Goal: Task Accomplishment & Management: Use online tool/utility

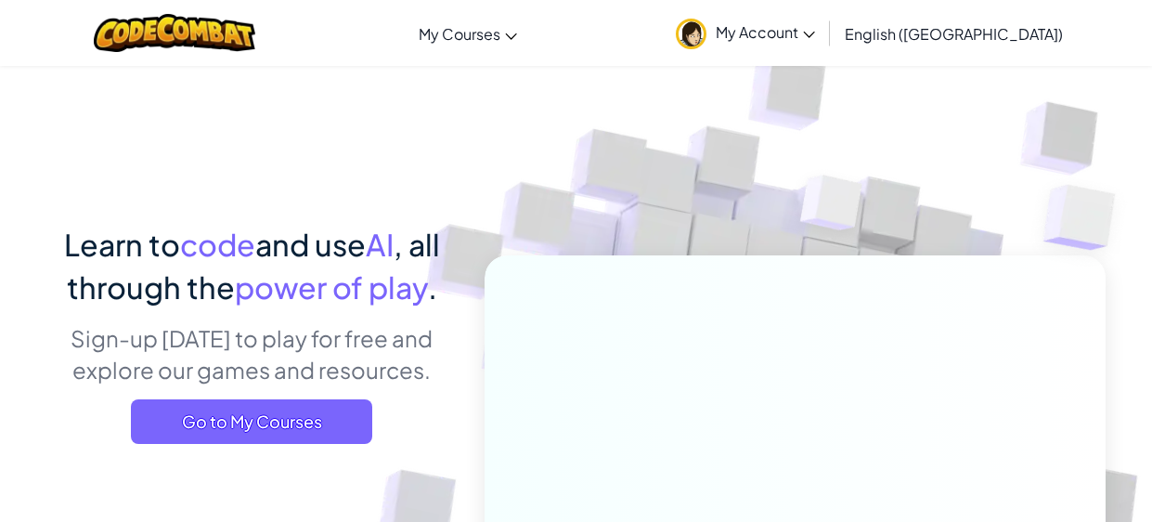
click at [815, 35] on span "My Account" at bounding box center [765, 31] width 99 height 19
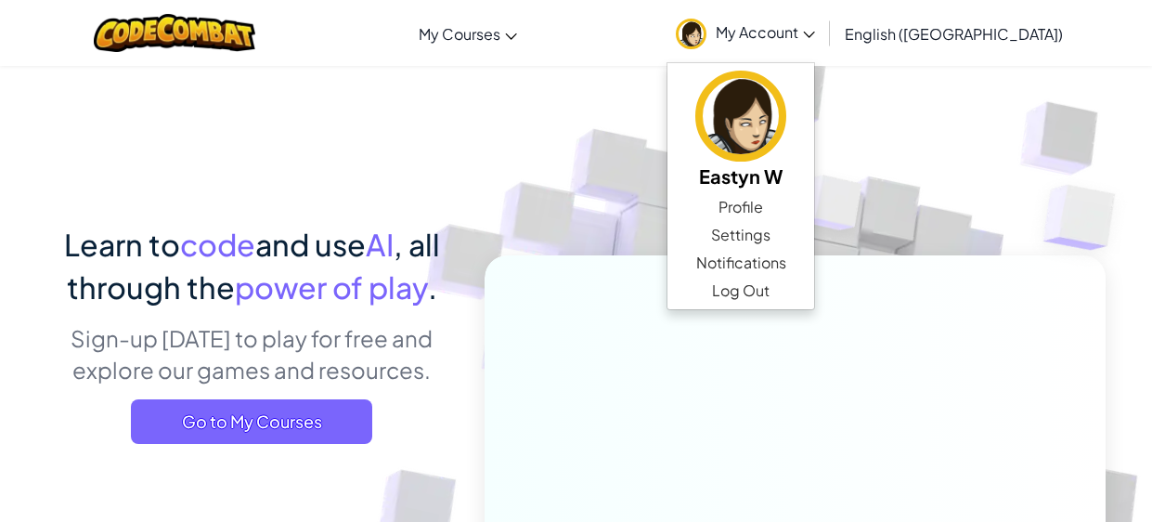
click at [621, 209] on img at bounding box center [782, 409] width 1032 height 1032
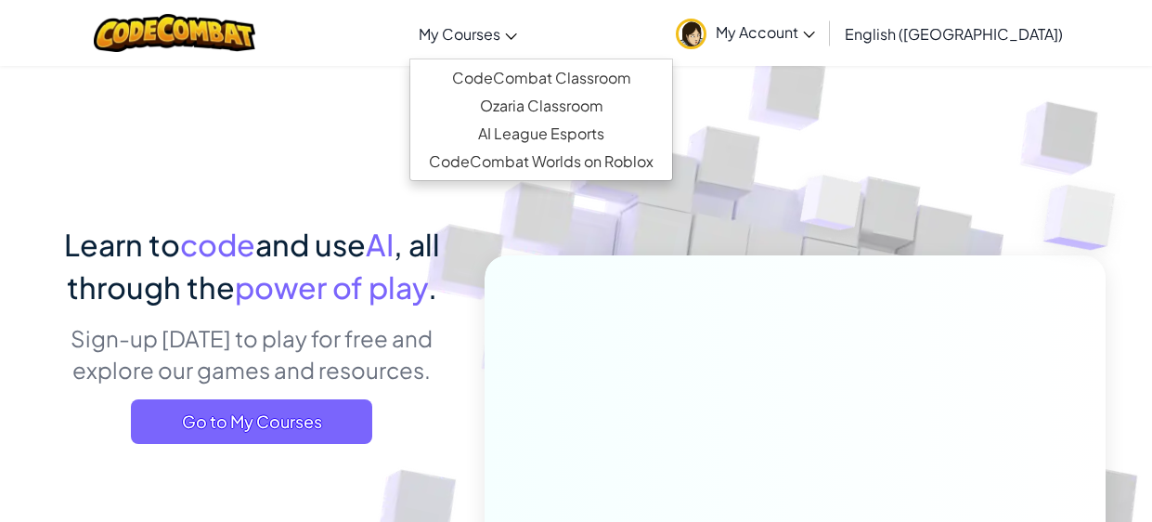
click at [500, 34] on span "My Courses" at bounding box center [460, 33] width 82 height 19
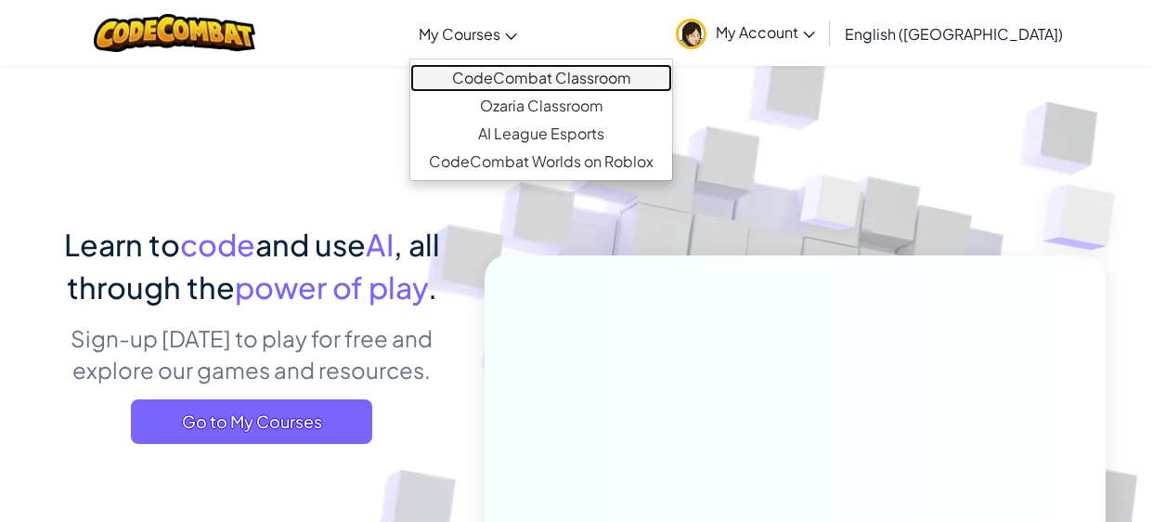
click at [644, 81] on link "CodeCombat Classroom" at bounding box center [541, 78] width 262 height 28
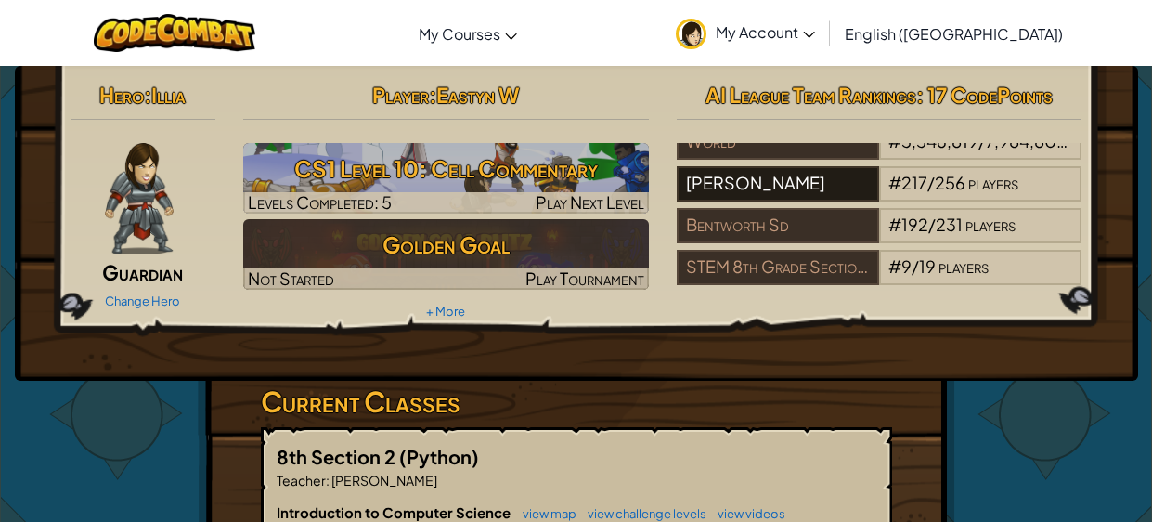
scroll to position [22, 0]
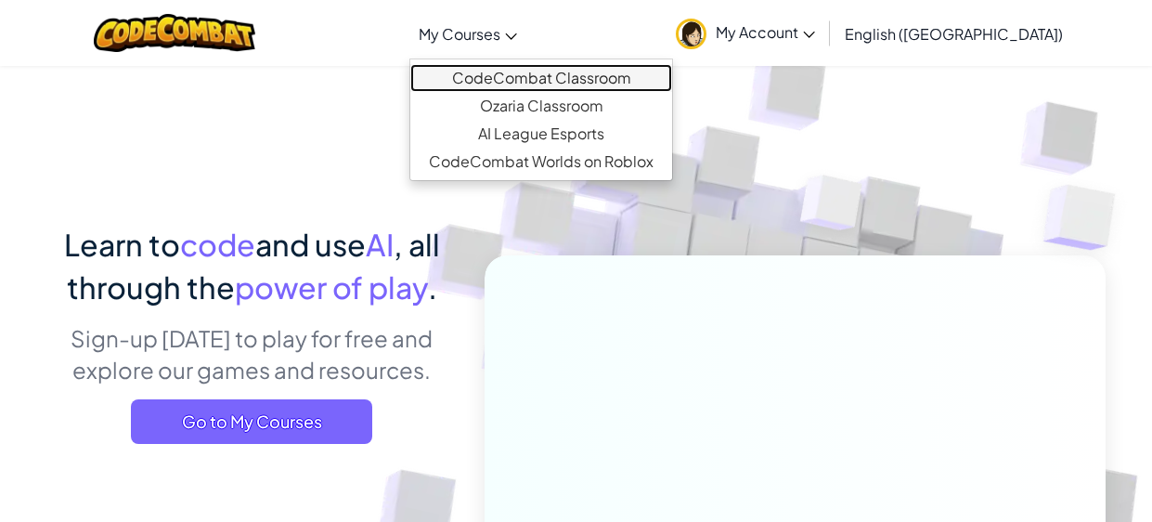
click at [626, 78] on link "CodeCombat Classroom" at bounding box center [541, 78] width 262 height 28
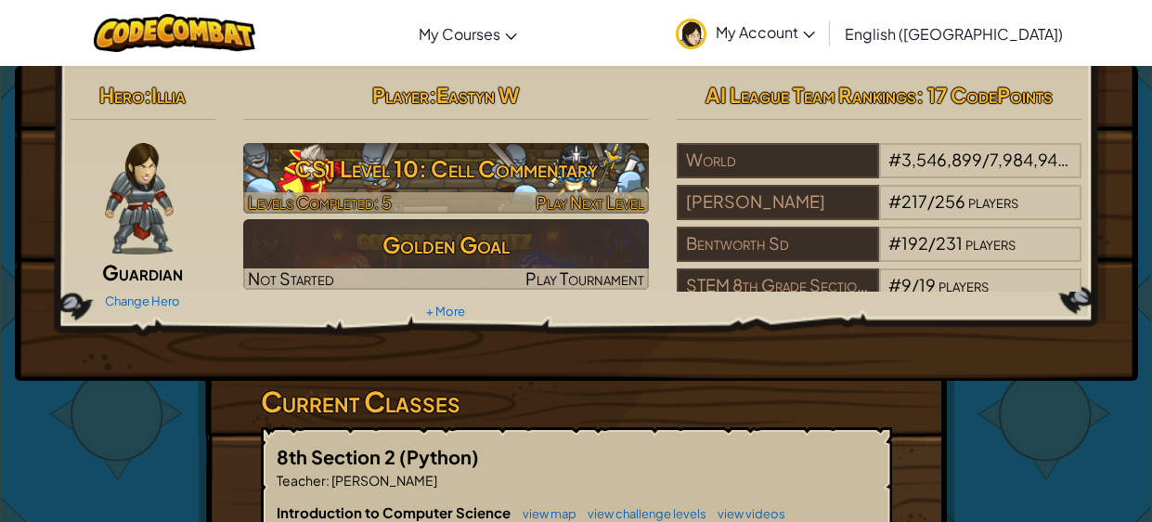
click at [564, 172] on h3 "CS1 Level 10: Cell Commentary" at bounding box center [446, 169] width 406 height 42
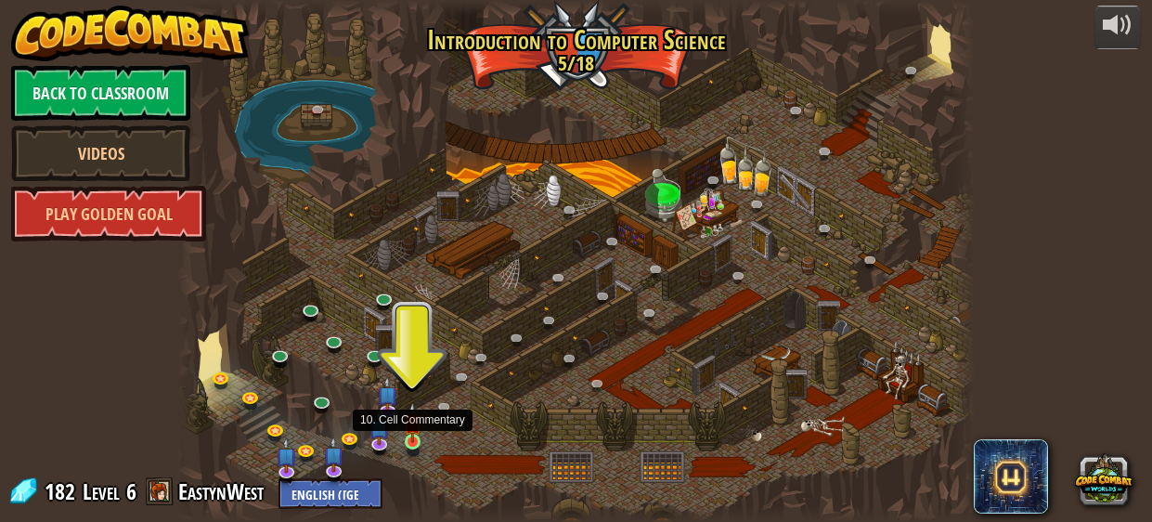
click at [407, 442] on img at bounding box center [413, 422] width 18 height 41
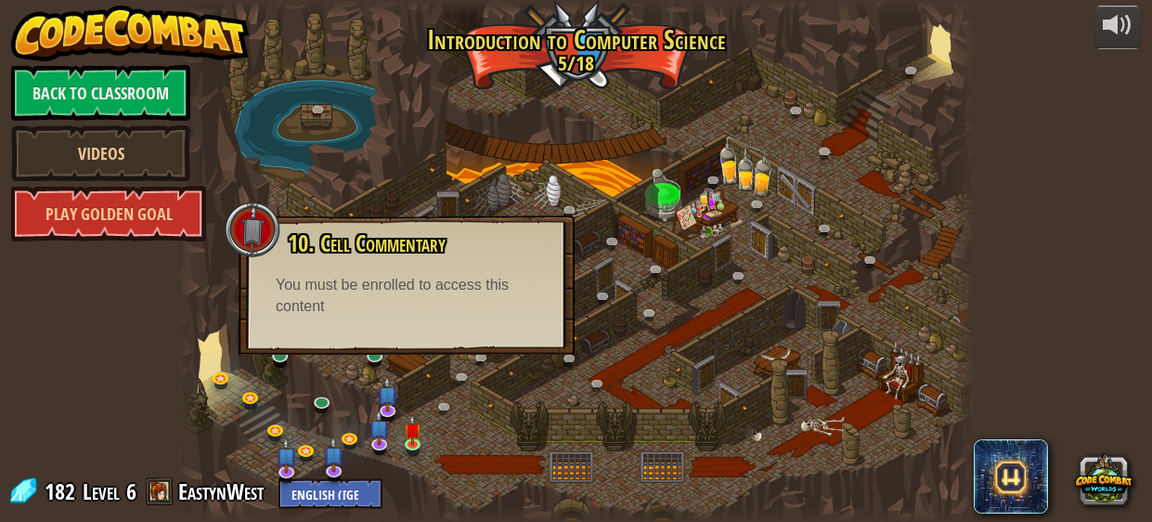
click at [560, 417] on div at bounding box center [576, 261] width 799 height 522
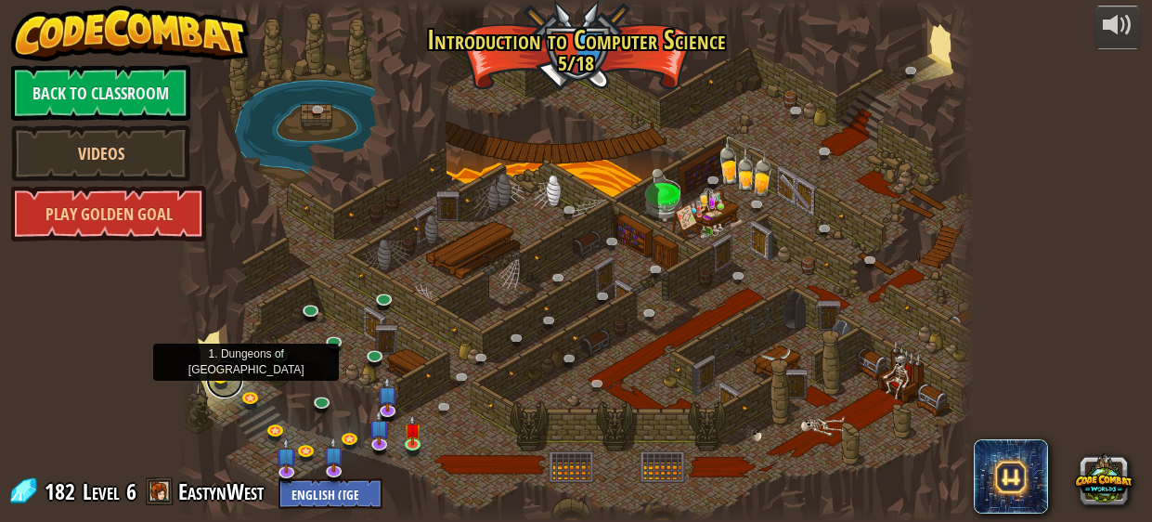
click at [223, 383] on link at bounding box center [224, 379] width 37 height 37
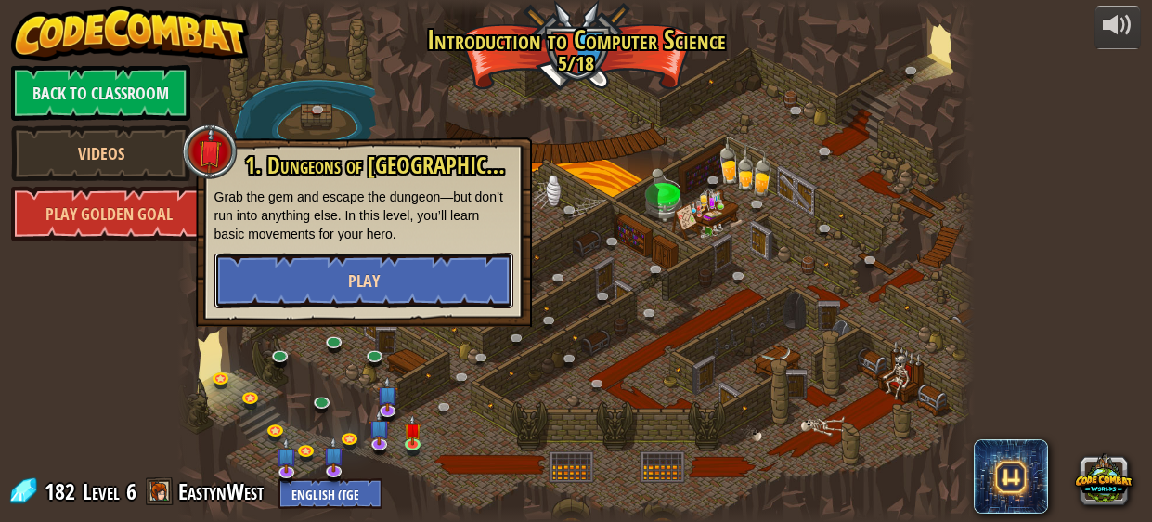
click at [422, 284] on button "Play" at bounding box center [363, 281] width 299 height 56
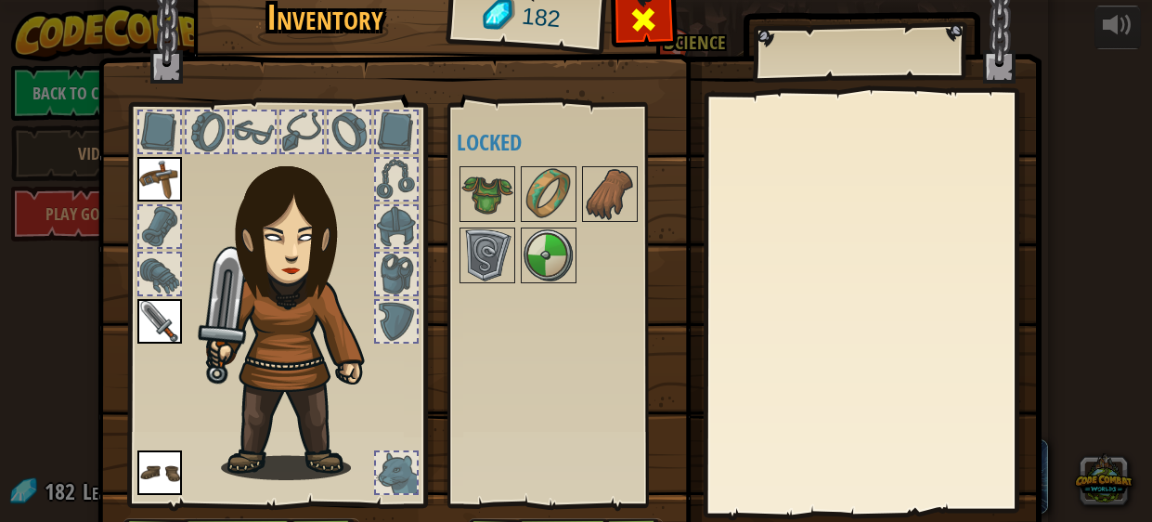
click at [651, 31] on span at bounding box center [645, 20] width 30 height 30
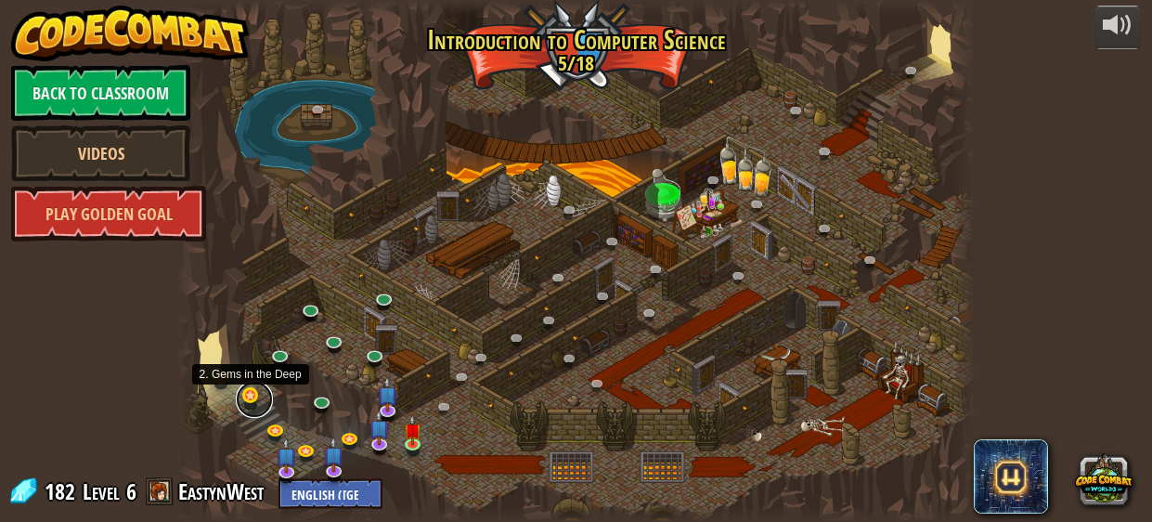
click at [259, 398] on link at bounding box center [254, 399] width 37 height 37
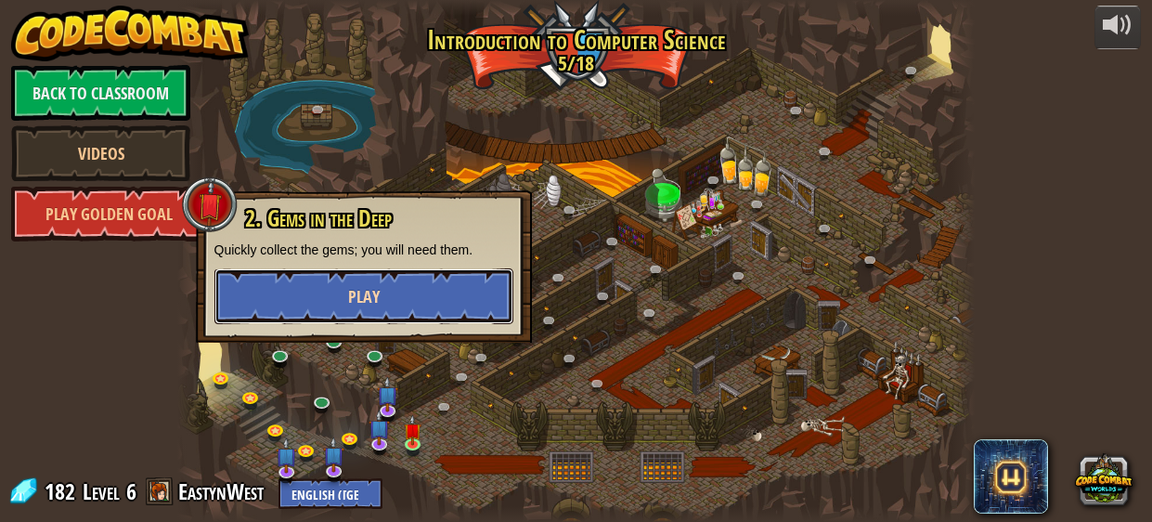
click at [463, 283] on button "Play" at bounding box center [363, 296] width 299 height 56
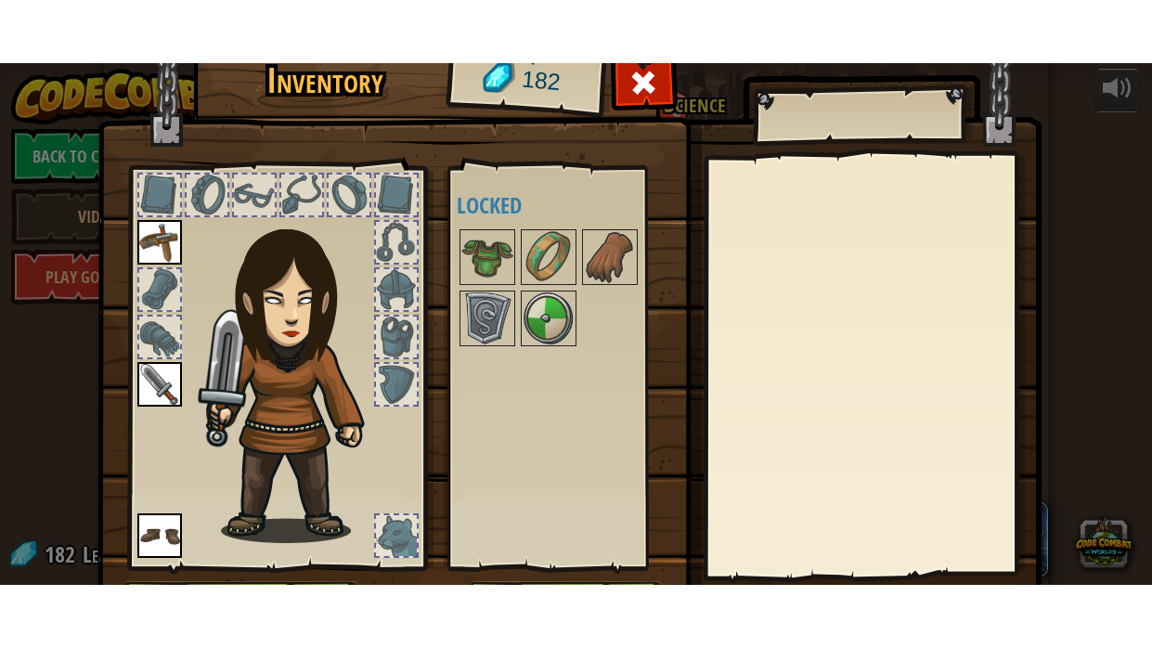
scroll to position [118, 0]
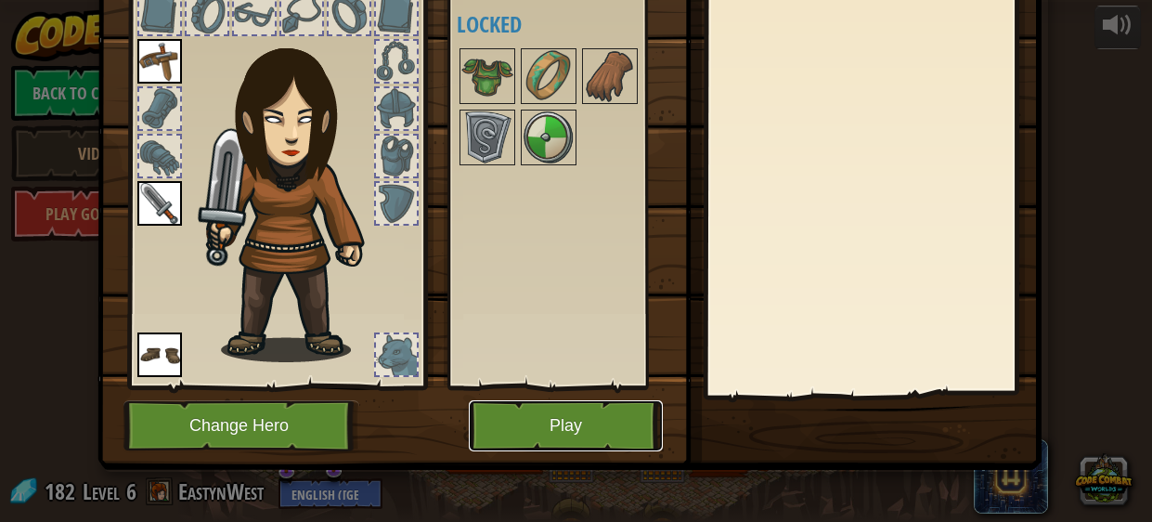
click at [610, 435] on button "Play" at bounding box center [566, 425] width 194 height 51
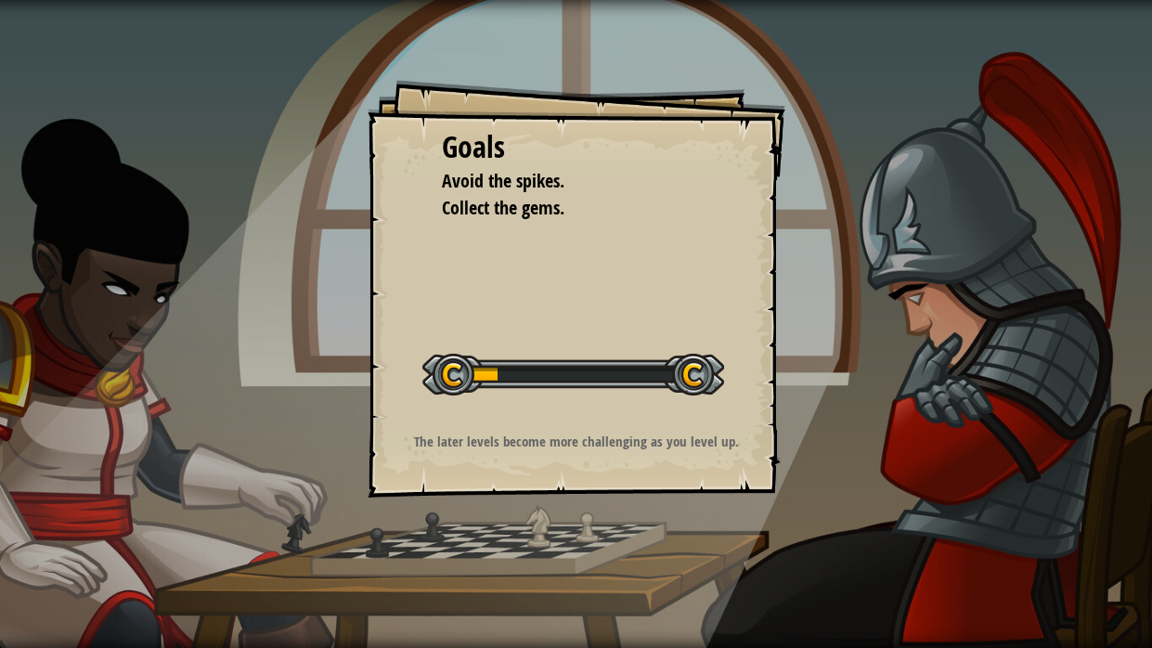
click at [699, 500] on div "Goals Avoid the spikes. Collect the gems. Start Level Error loading from server…" at bounding box center [576, 324] width 1152 height 648
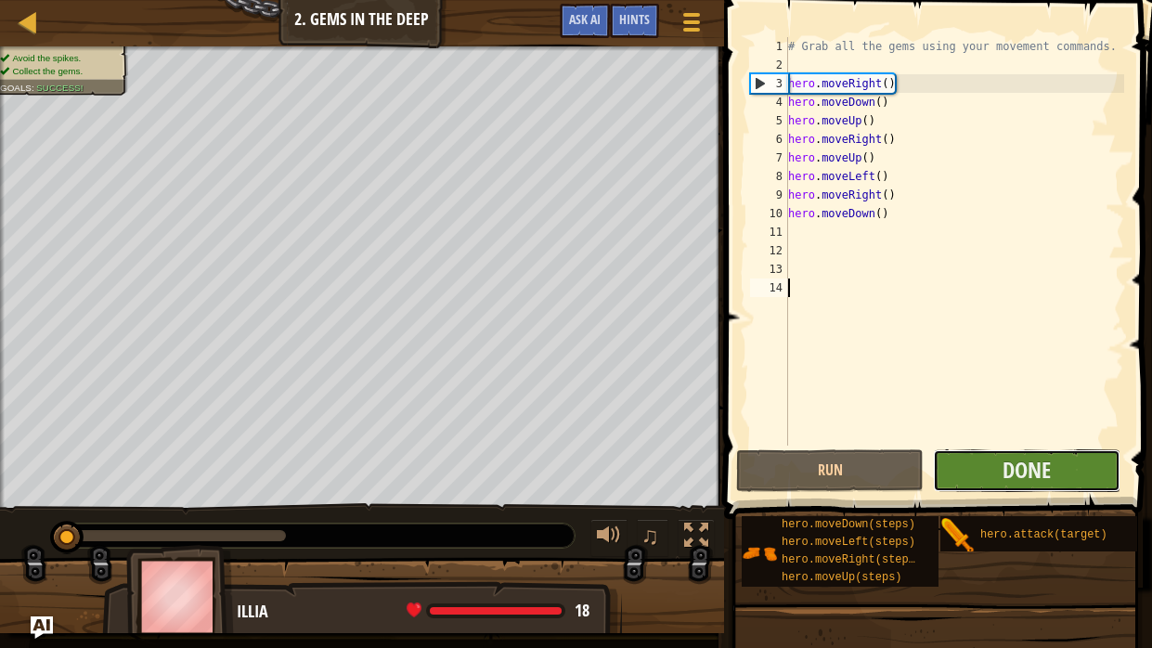
click at [986, 453] on button "Done" at bounding box center [1027, 470] width 188 height 43
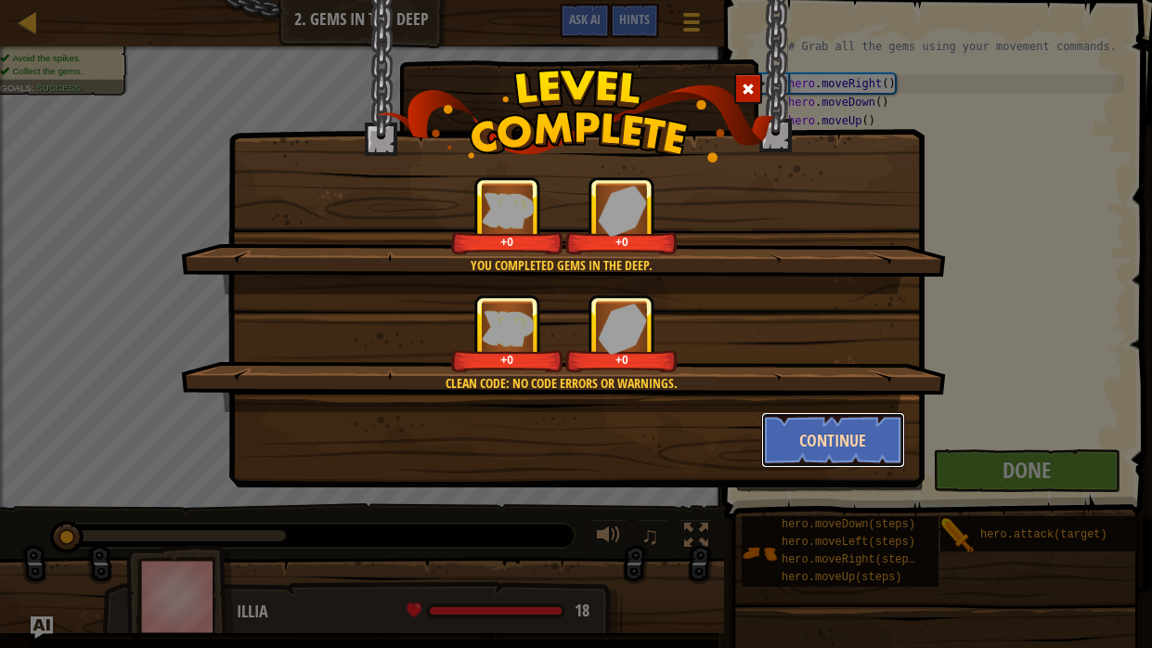
click at [866, 438] on button "Continue" at bounding box center [833, 440] width 144 height 56
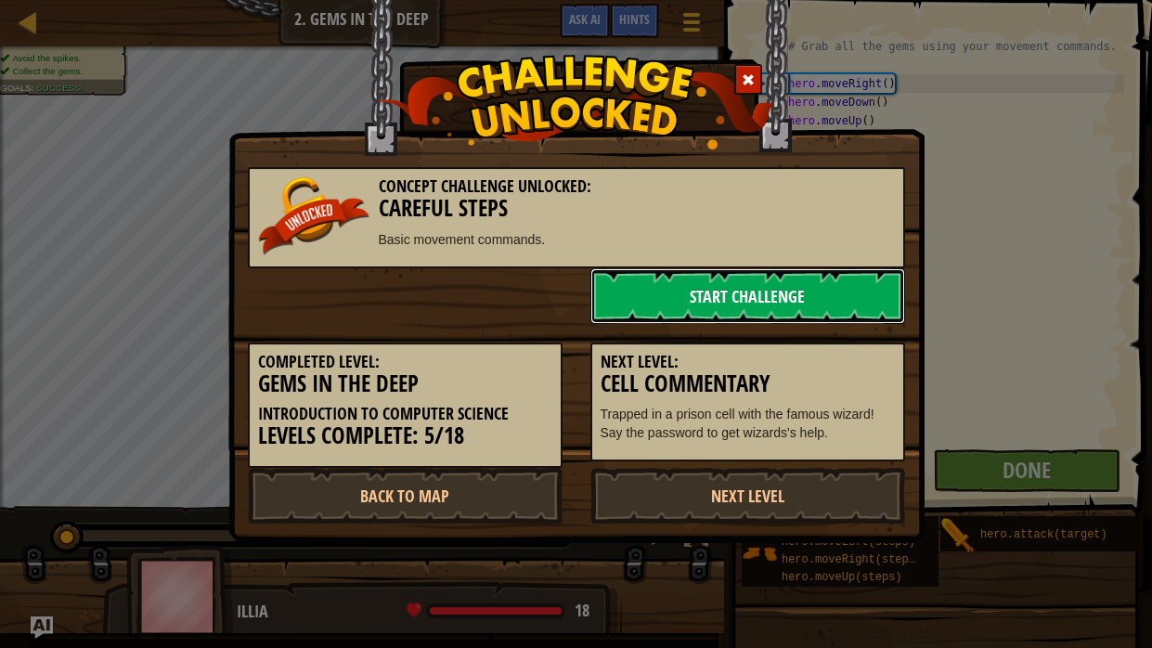
click at [730, 304] on link "Start Challenge" at bounding box center [748, 296] width 315 height 56
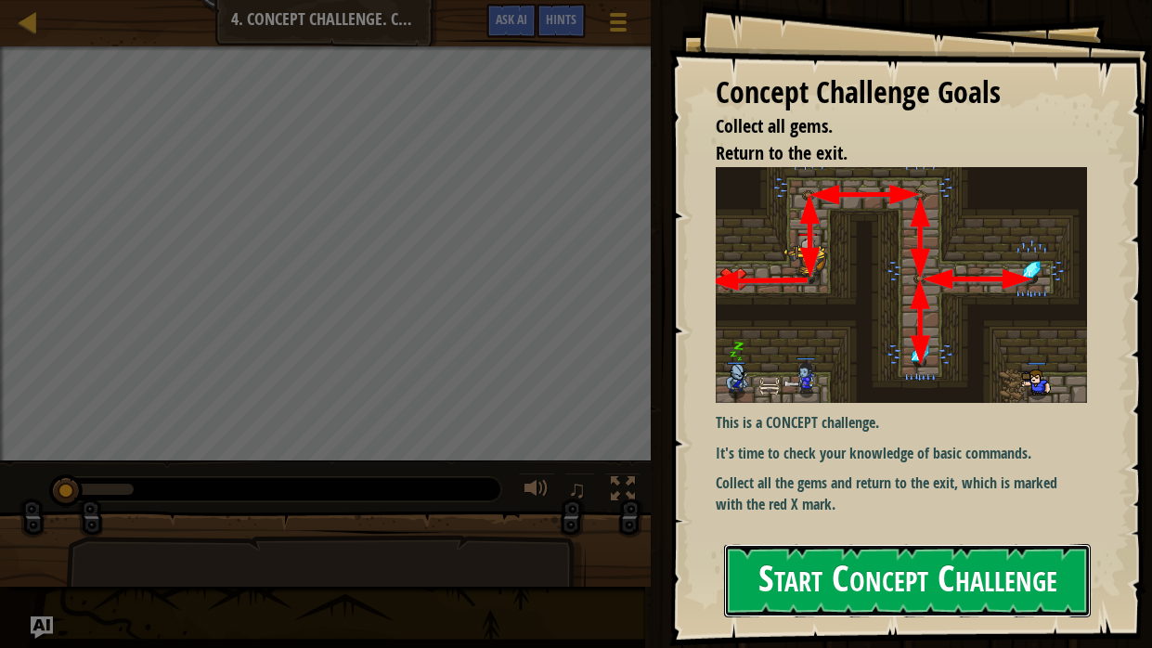
click at [777, 521] on button "Start Concept Challenge" at bounding box center [907, 580] width 367 height 73
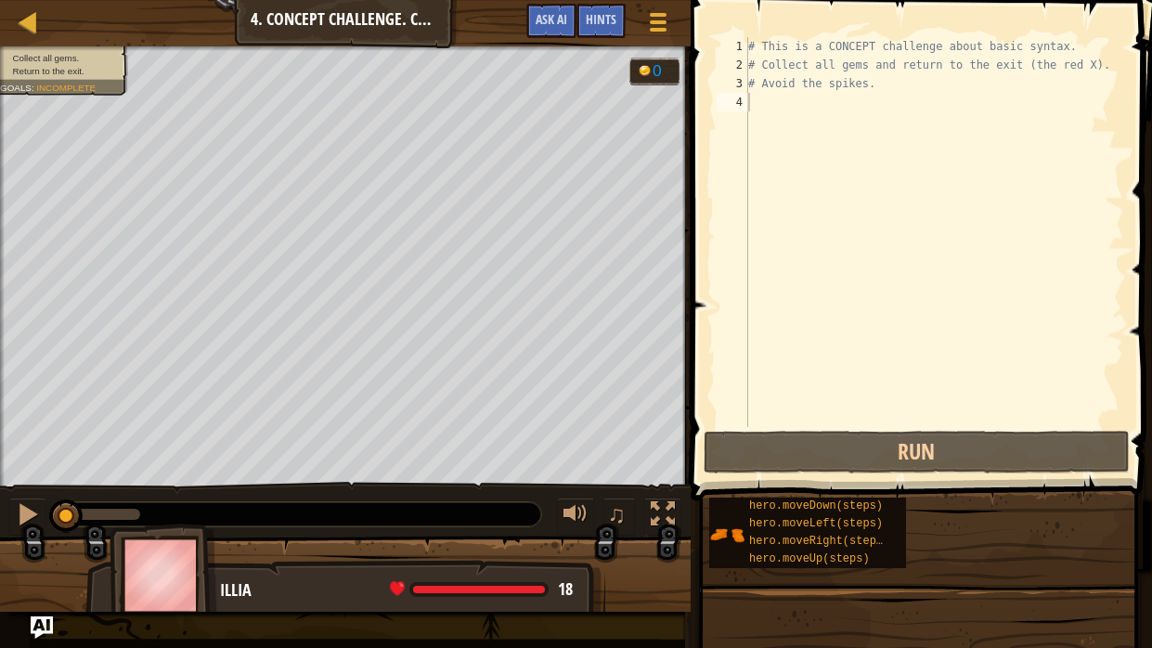
click at [383, 19] on div "Map Introduction to Computer Science 4. Concept Challenge. Careful Steps Game M…" at bounding box center [345, 23] width 691 height 46
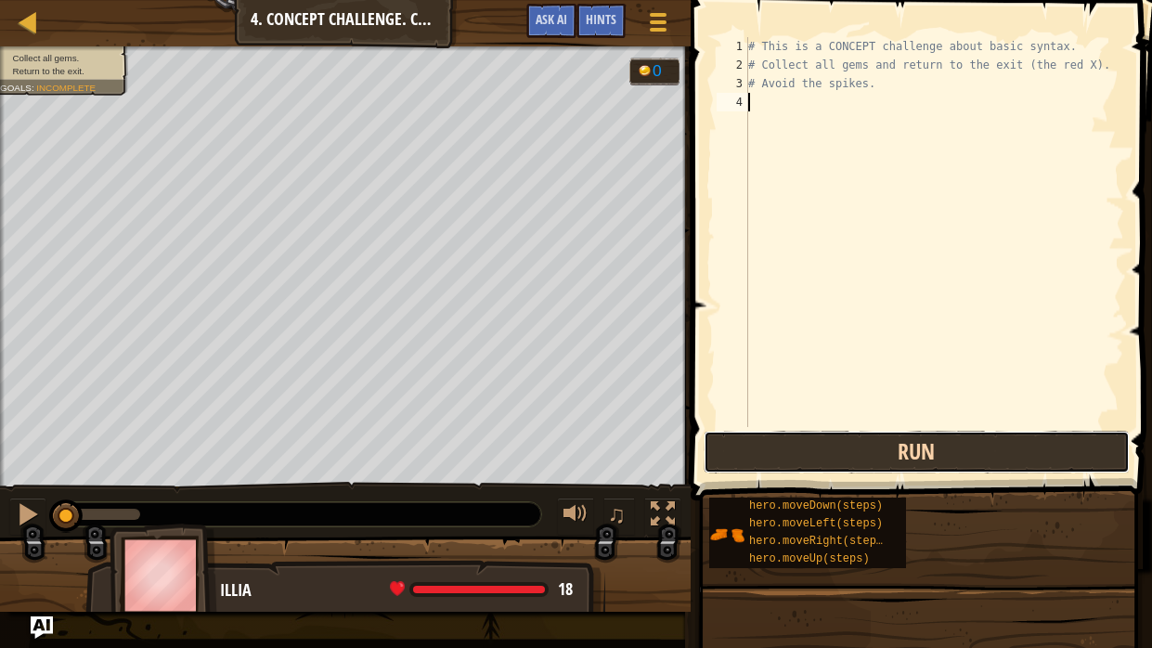
click at [856, 458] on button "Run" at bounding box center [917, 452] width 426 height 43
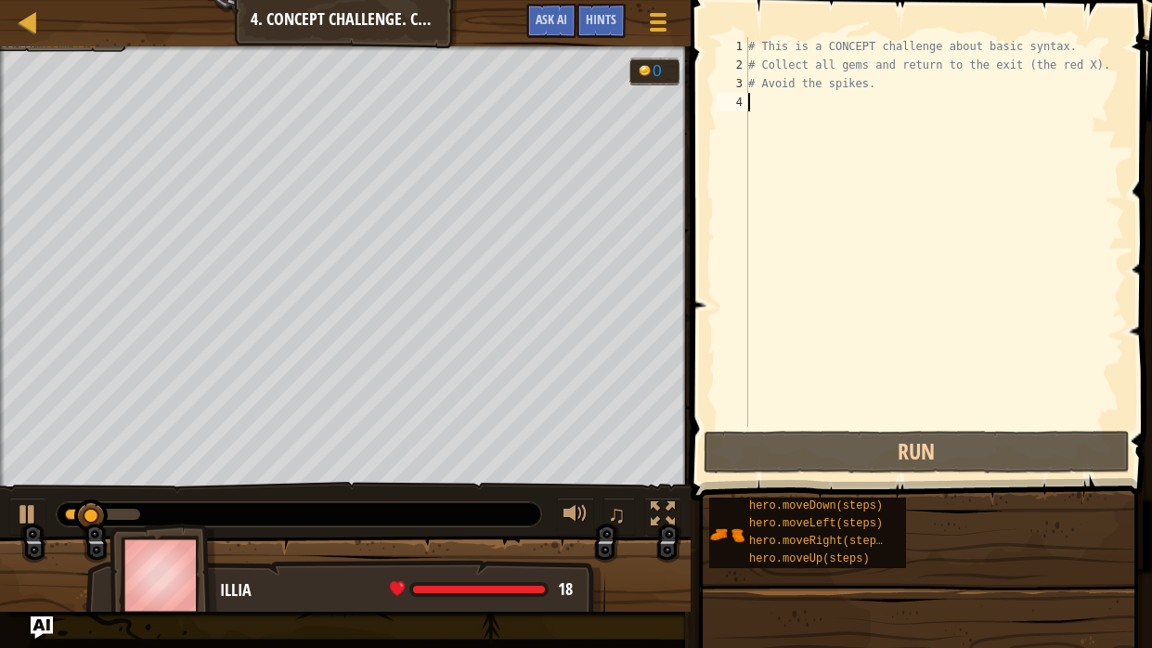
click at [907, 281] on div "# This is a CONCEPT challenge about basic syntax. # Collect all gems and return…" at bounding box center [935, 250] width 380 height 427
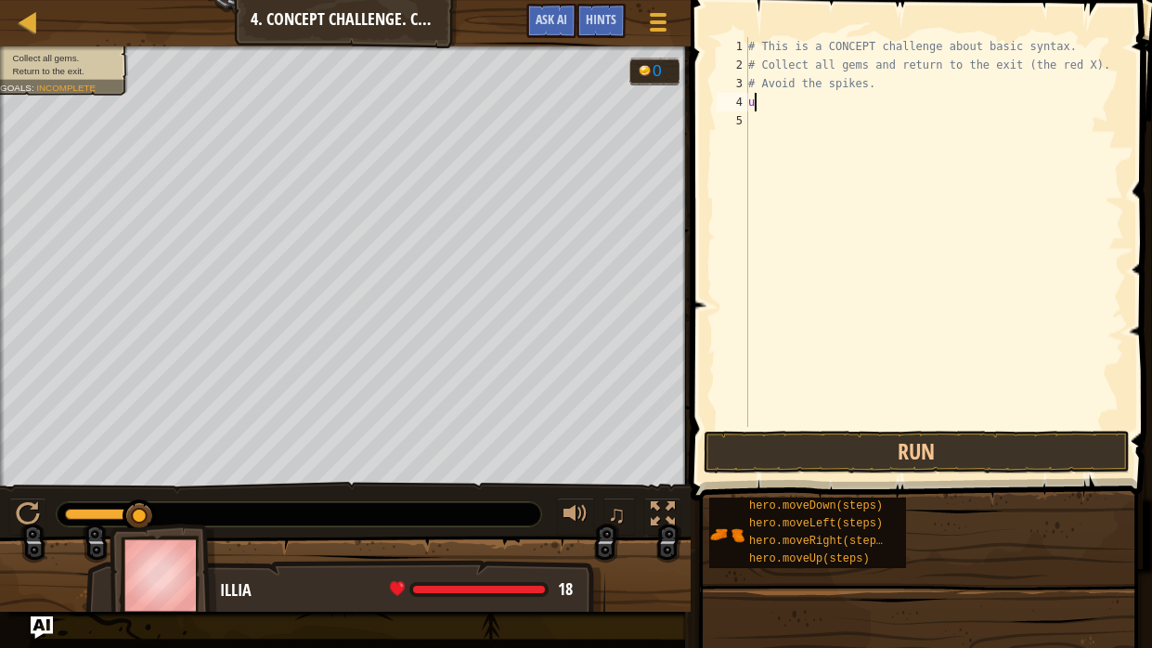
type textarea "up"
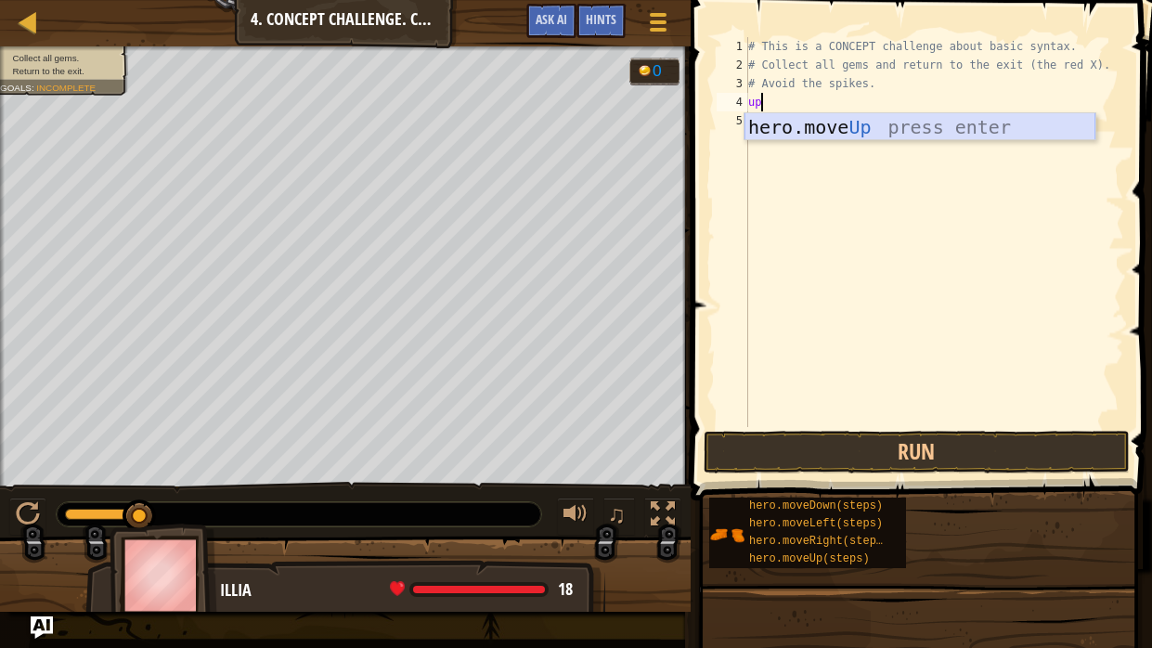
click at [1007, 132] on div "hero.move Up press enter" at bounding box center [920, 155] width 351 height 84
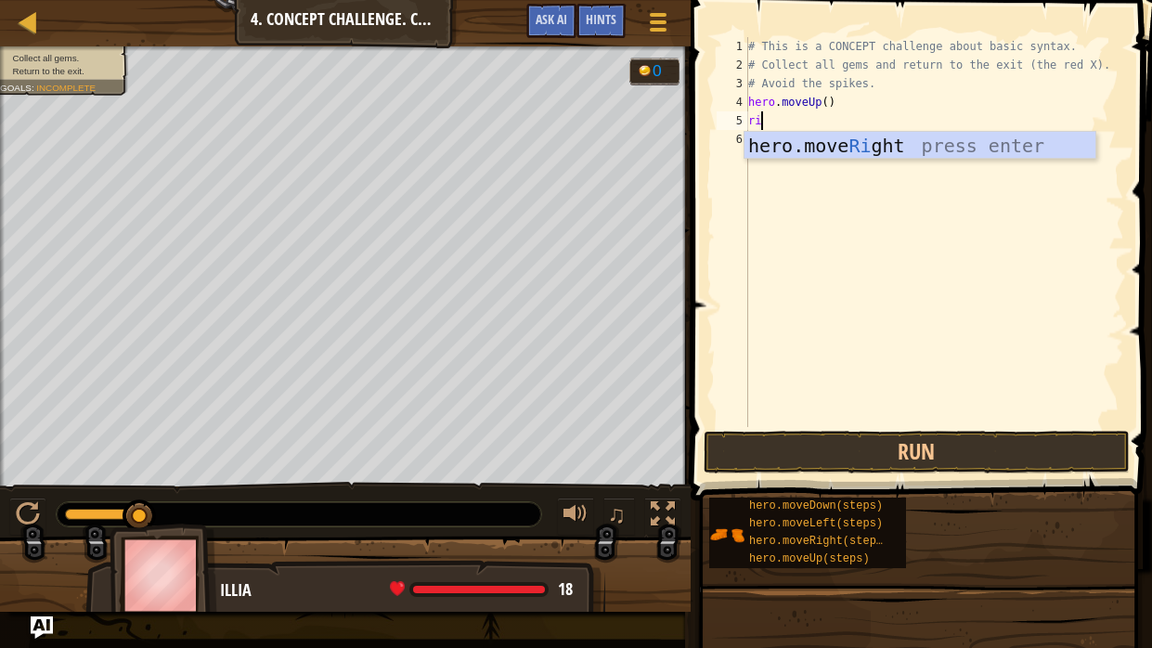
type textarea "rig"
click at [1017, 139] on div "hero.move Rig ht press enter" at bounding box center [920, 174] width 351 height 84
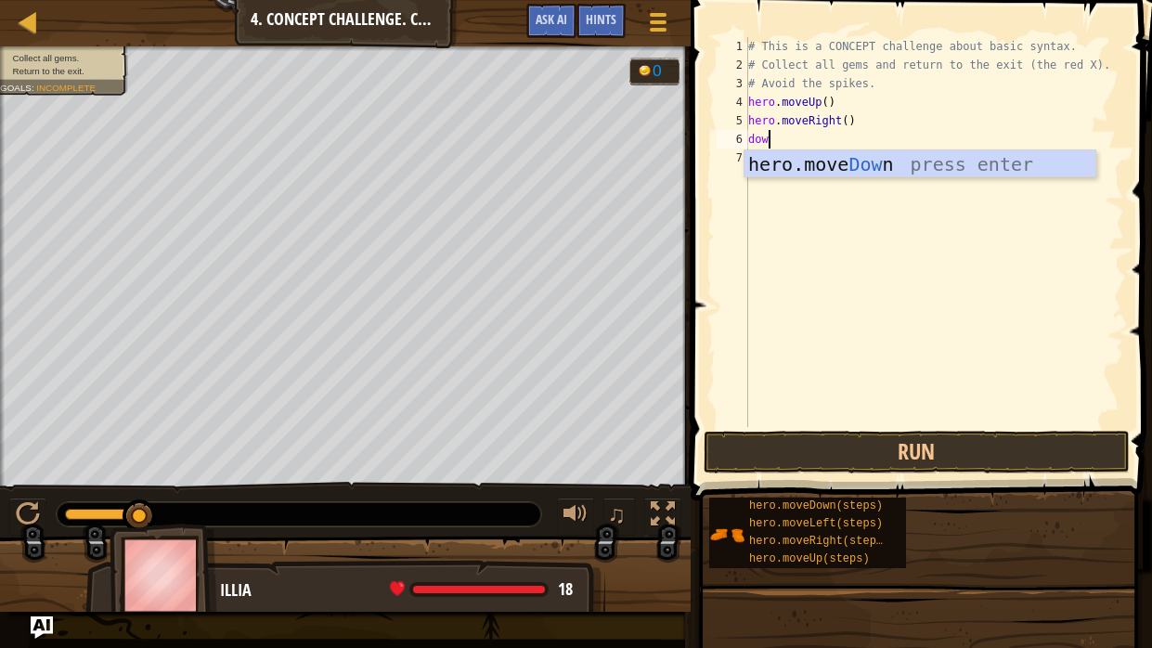
type textarea "down"
click at [1020, 166] on div "hero.move Down press enter" at bounding box center [920, 192] width 351 height 84
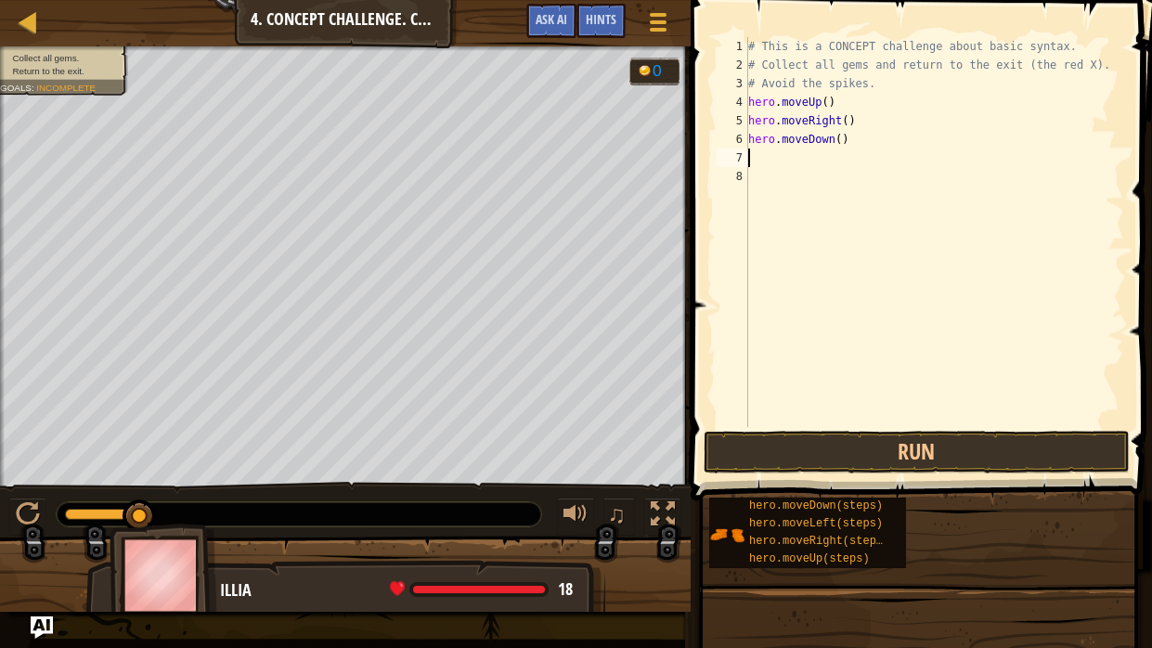
scroll to position [8, 0]
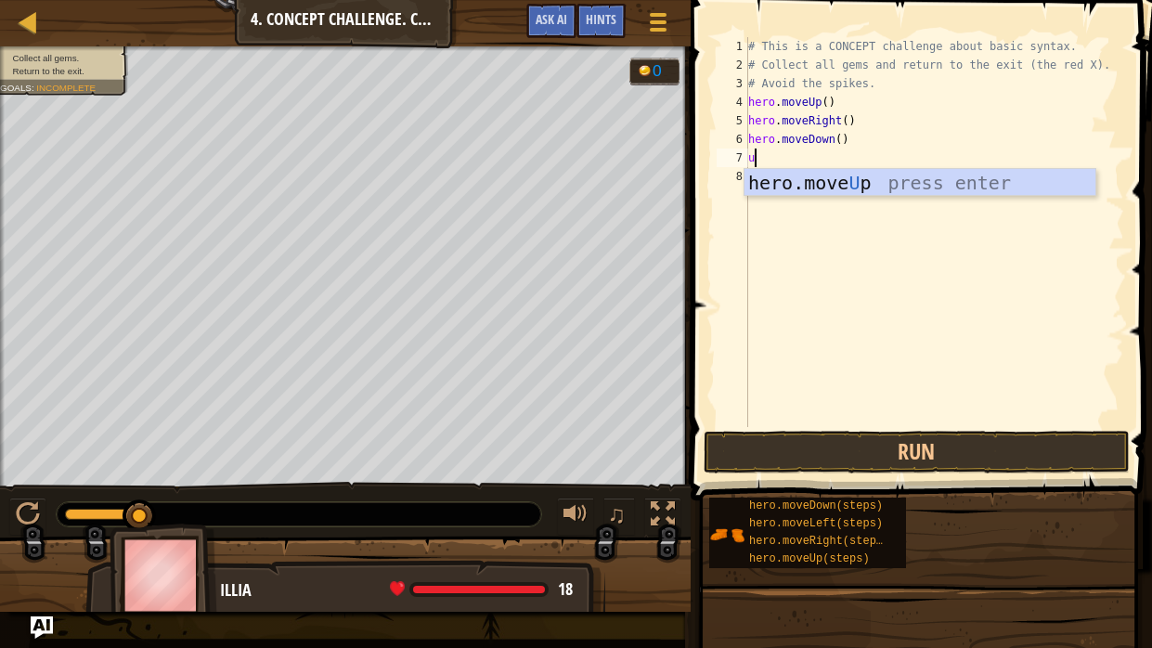
type textarea "up"
click at [1034, 186] on div "hero.move Up press enter" at bounding box center [920, 211] width 351 height 84
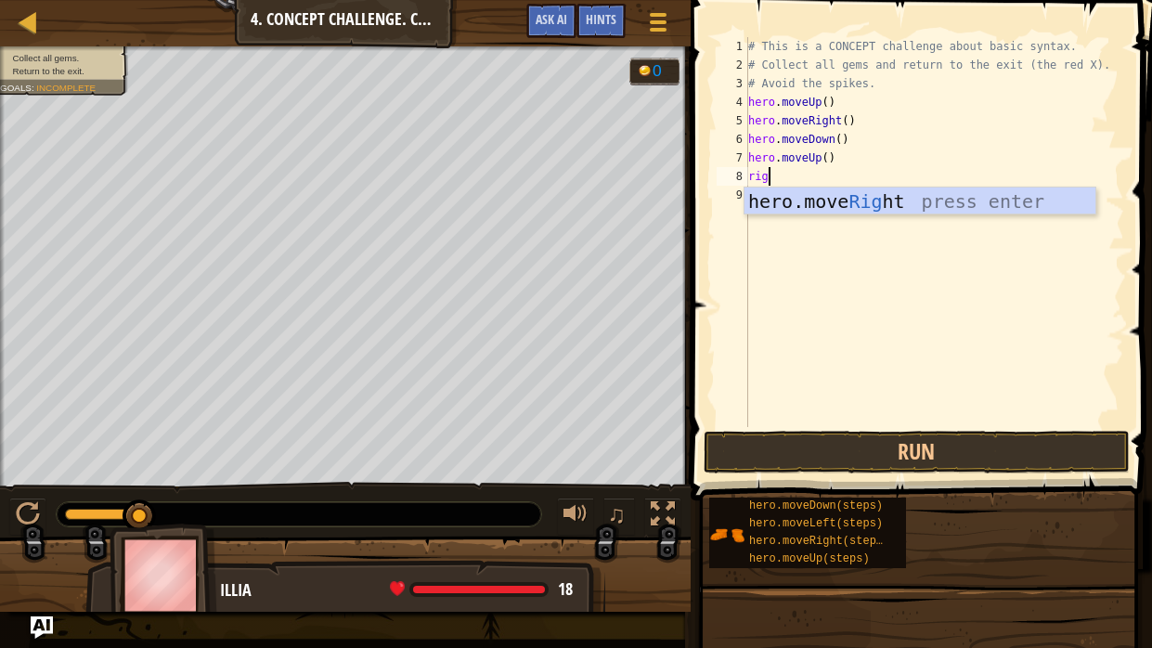
scroll to position [8, 1]
type textarea "right"
click at [1042, 191] on div "hero.move Right press enter" at bounding box center [920, 230] width 351 height 84
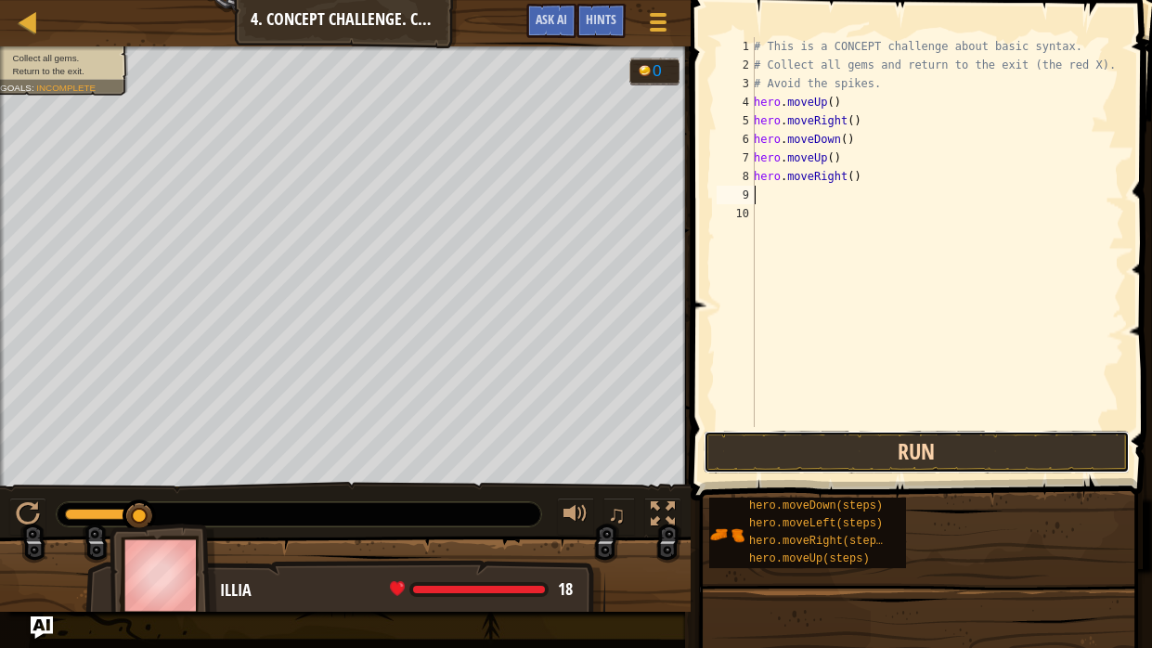
click at [1001, 465] on button "Run" at bounding box center [917, 452] width 426 height 43
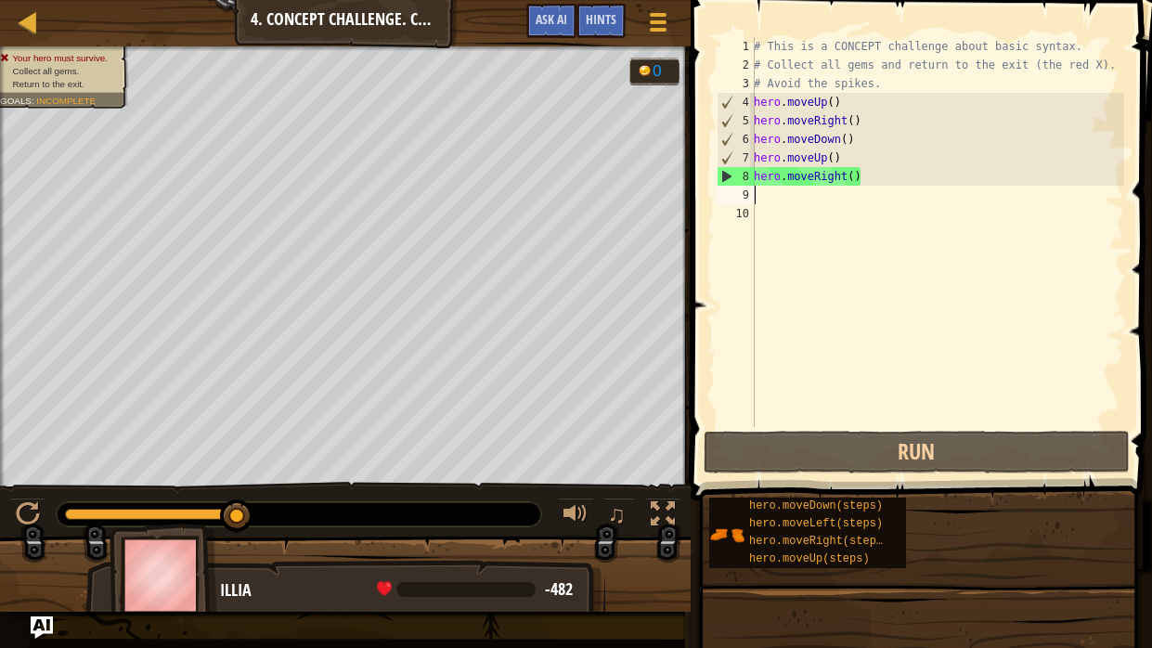
click at [877, 182] on div "# This is a CONCEPT challenge about basic syntax. # Collect all gems and return…" at bounding box center [937, 250] width 374 height 427
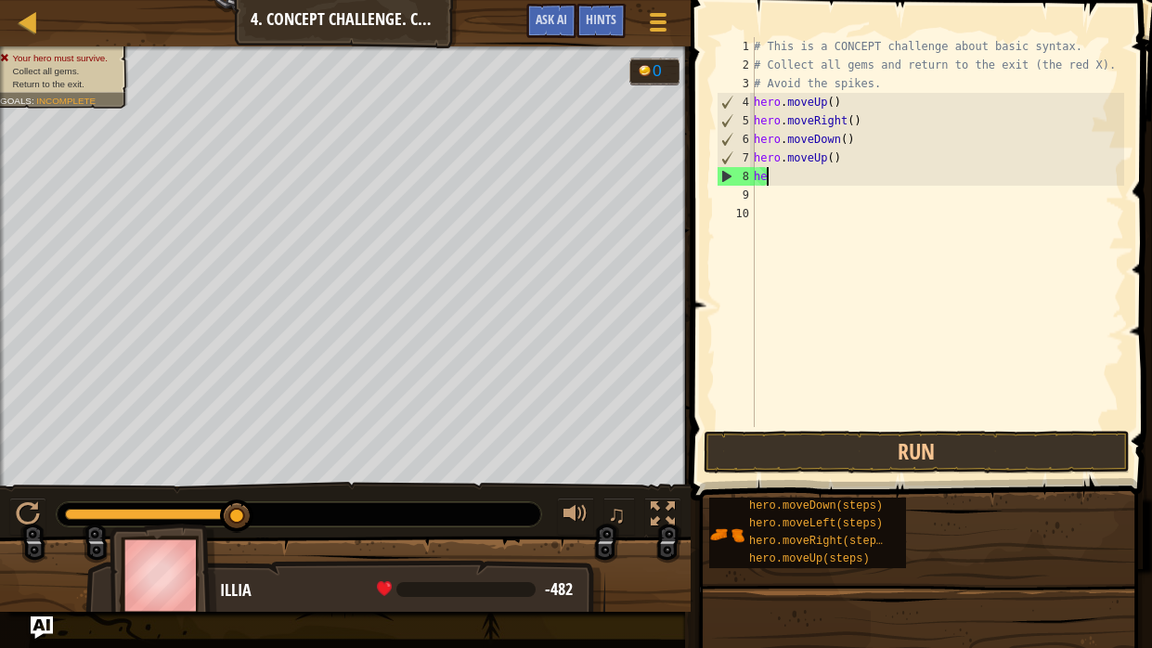
type textarea "h"
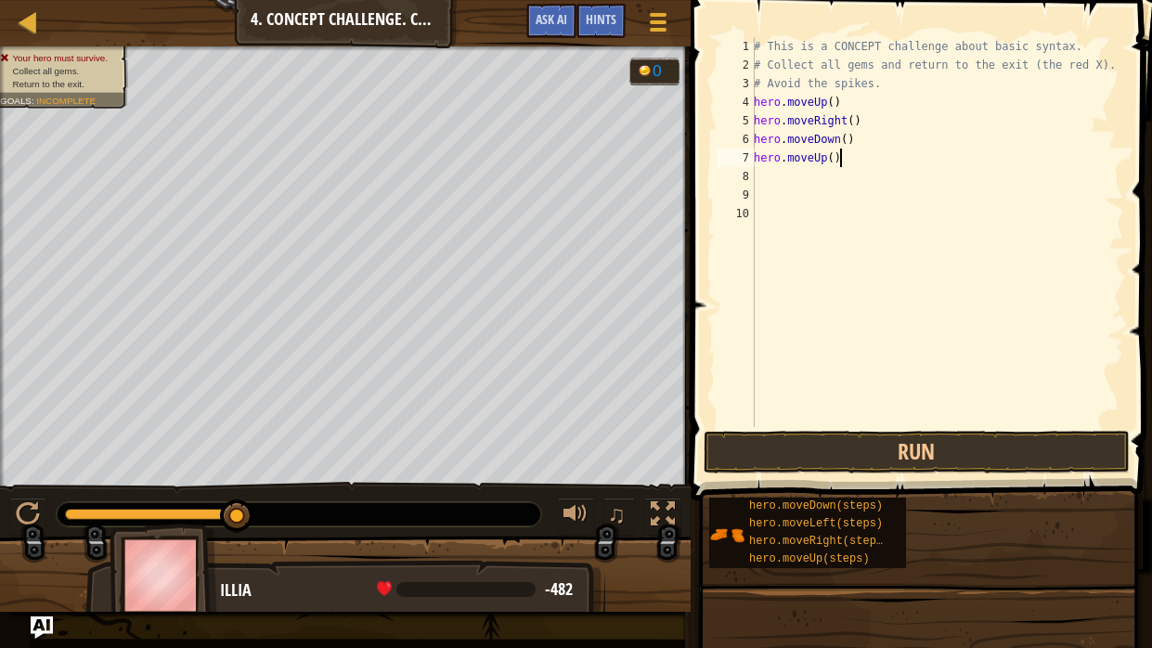
click at [846, 160] on div "# This is a CONCEPT challenge about basic syntax. # Collect all gems and return…" at bounding box center [937, 250] width 374 height 427
type textarea "h"
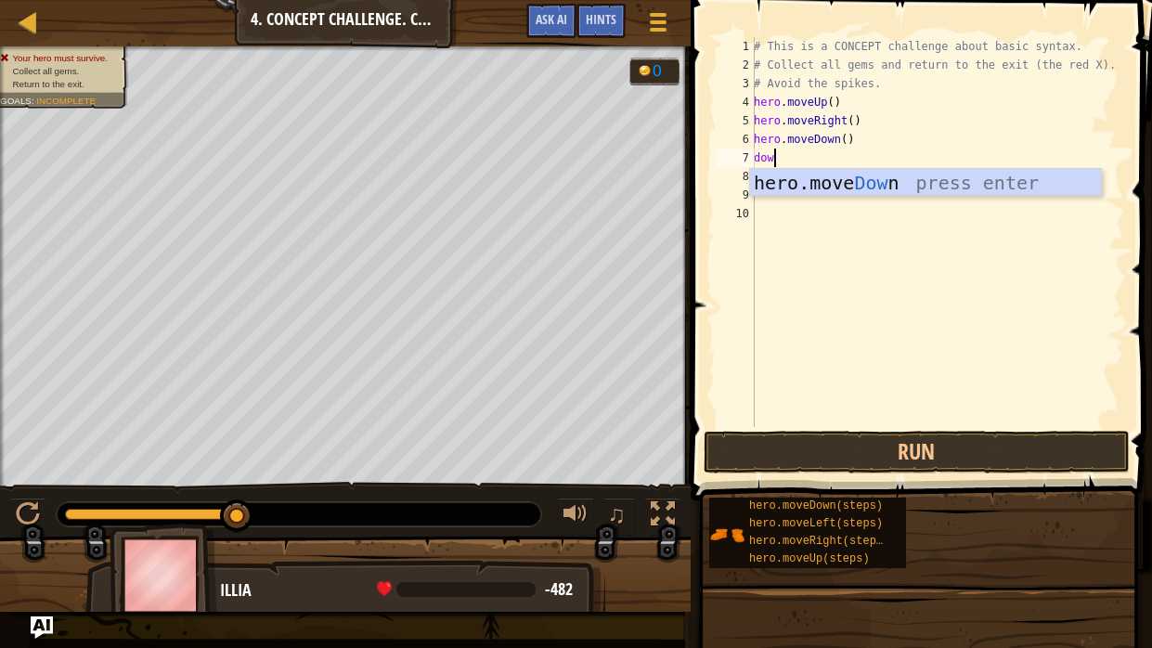
type textarea "down"
click at [861, 181] on div "hero.move Down press enter" at bounding box center [925, 211] width 351 height 84
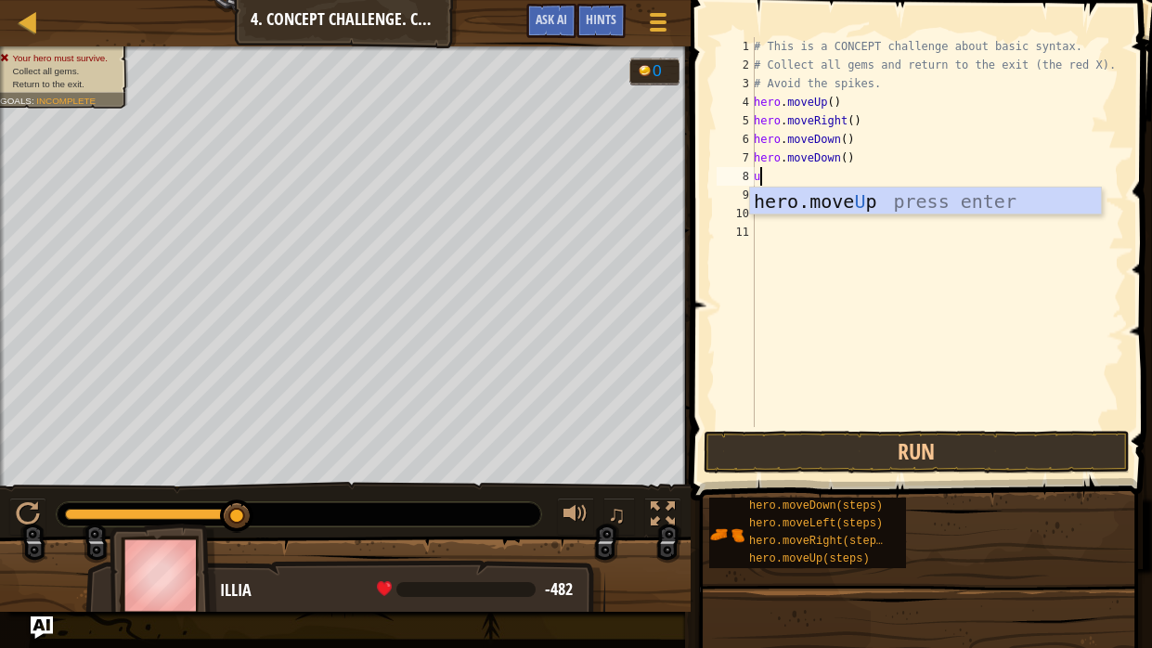
type textarea "up"
click at [854, 194] on div "hero.move Up press enter" at bounding box center [925, 230] width 351 height 84
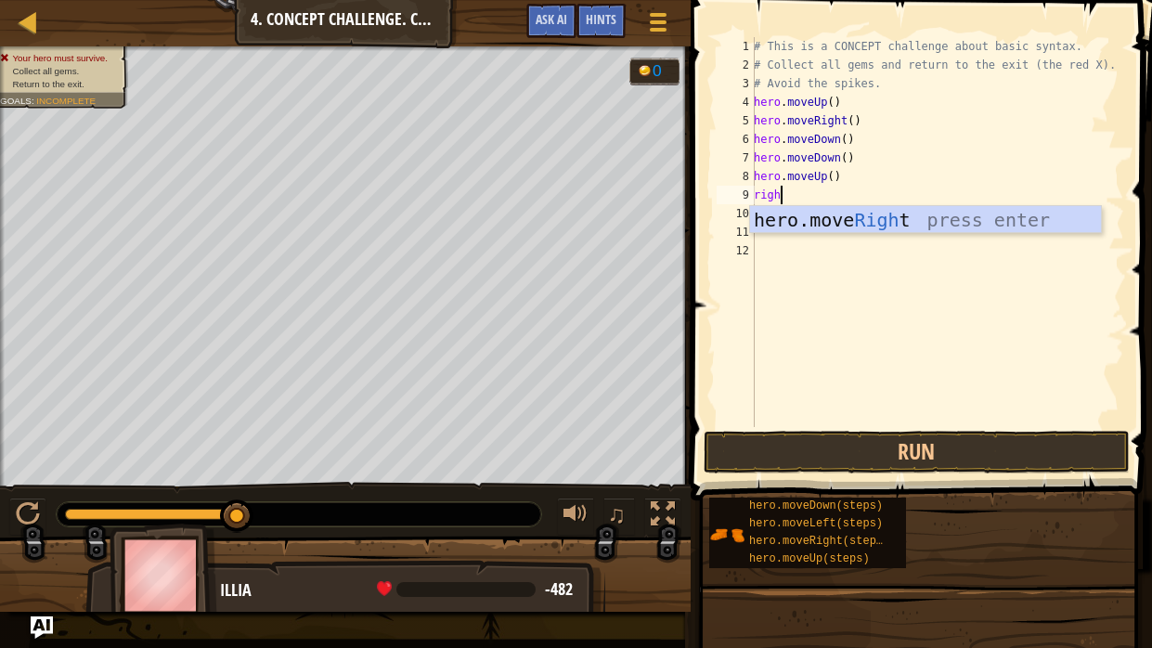
type textarea "right"
click at [870, 216] on div "hero.move Right press enter" at bounding box center [925, 248] width 351 height 84
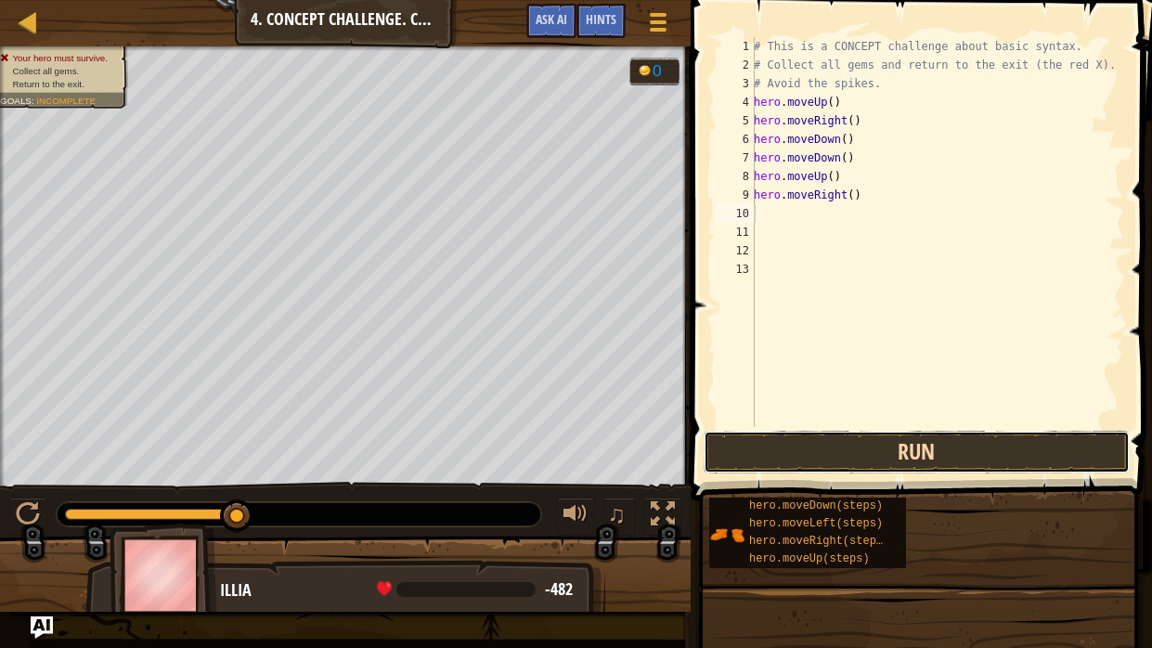
click at [941, 443] on button "Run" at bounding box center [917, 452] width 426 height 43
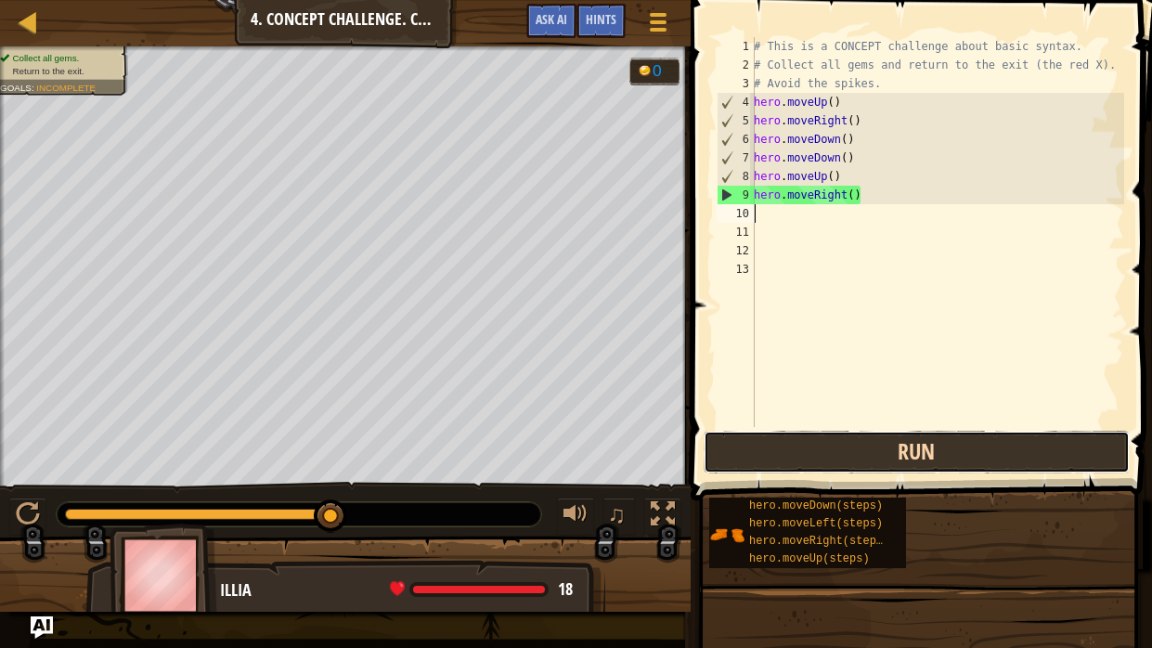
click at [830, 458] on button "Run" at bounding box center [917, 452] width 426 height 43
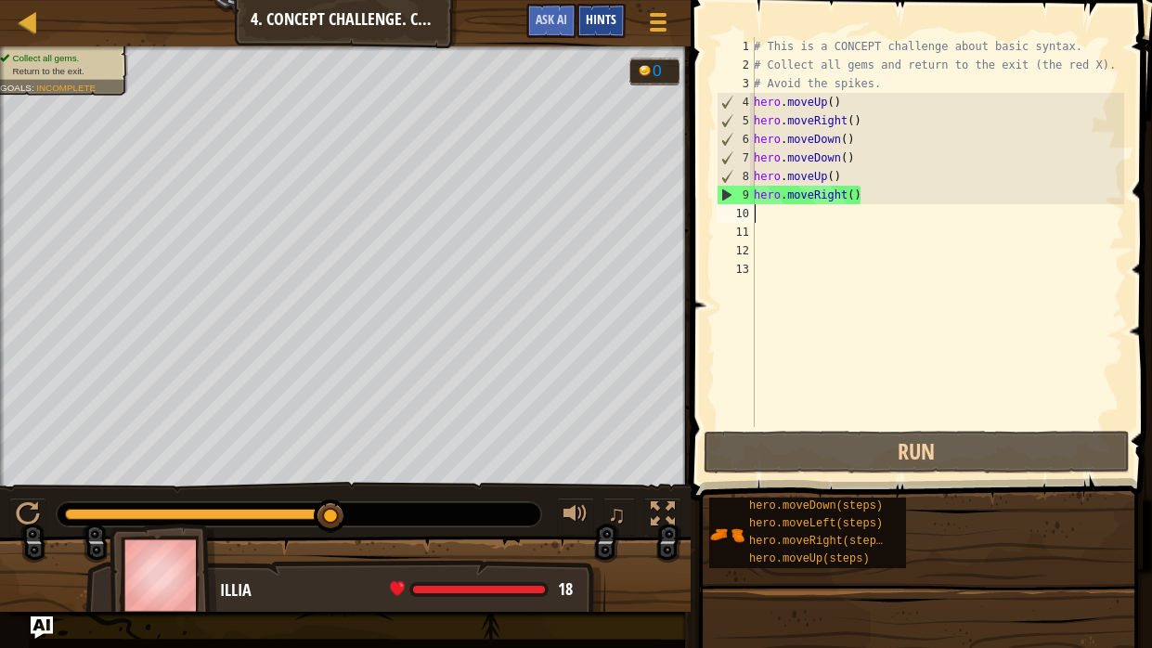
click at [617, 23] on div "Hints" at bounding box center [601, 21] width 49 height 34
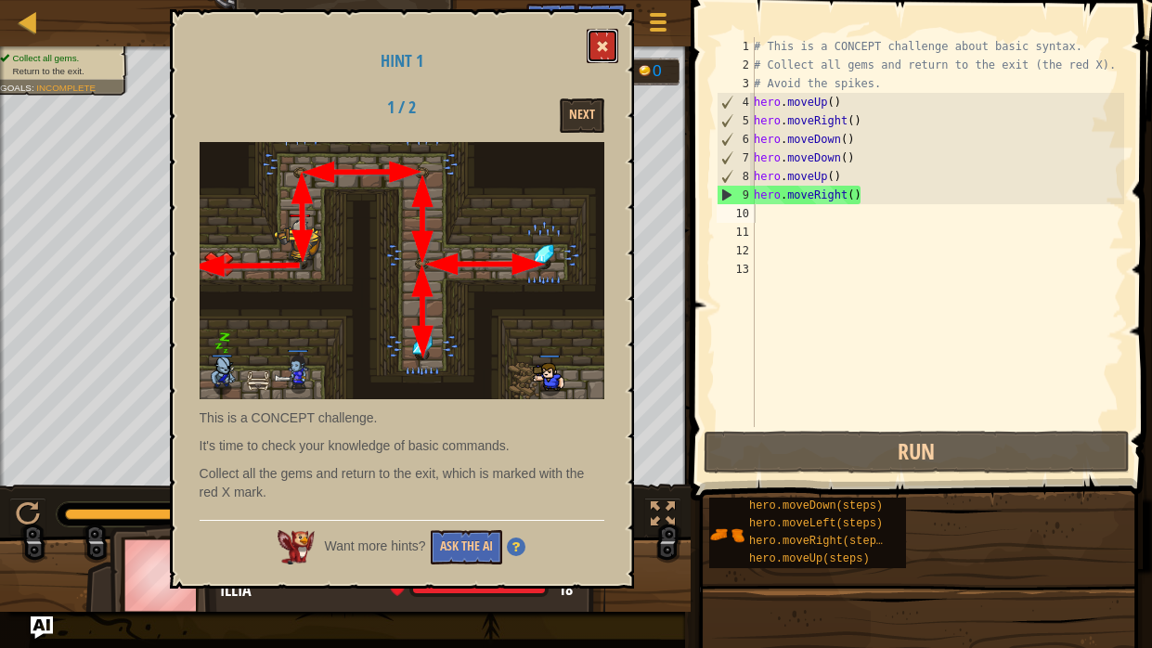
click at [609, 43] on button at bounding box center [603, 46] width 32 height 34
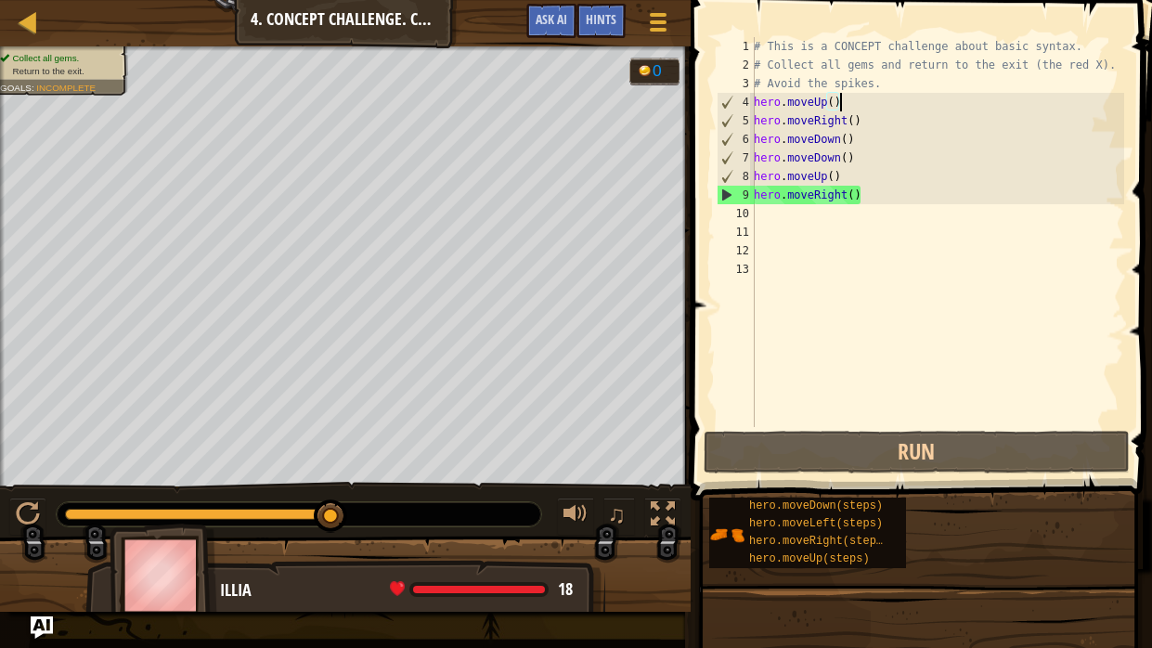
click at [856, 98] on div "# This is a CONCEPT challenge about basic syntax. # Collect all gems and return…" at bounding box center [937, 250] width 374 height 427
click at [898, 74] on div "# This is a CONCEPT challenge about basic syntax. # Collect all gems and return…" at bounding box center [937, 250] width 374 height 427
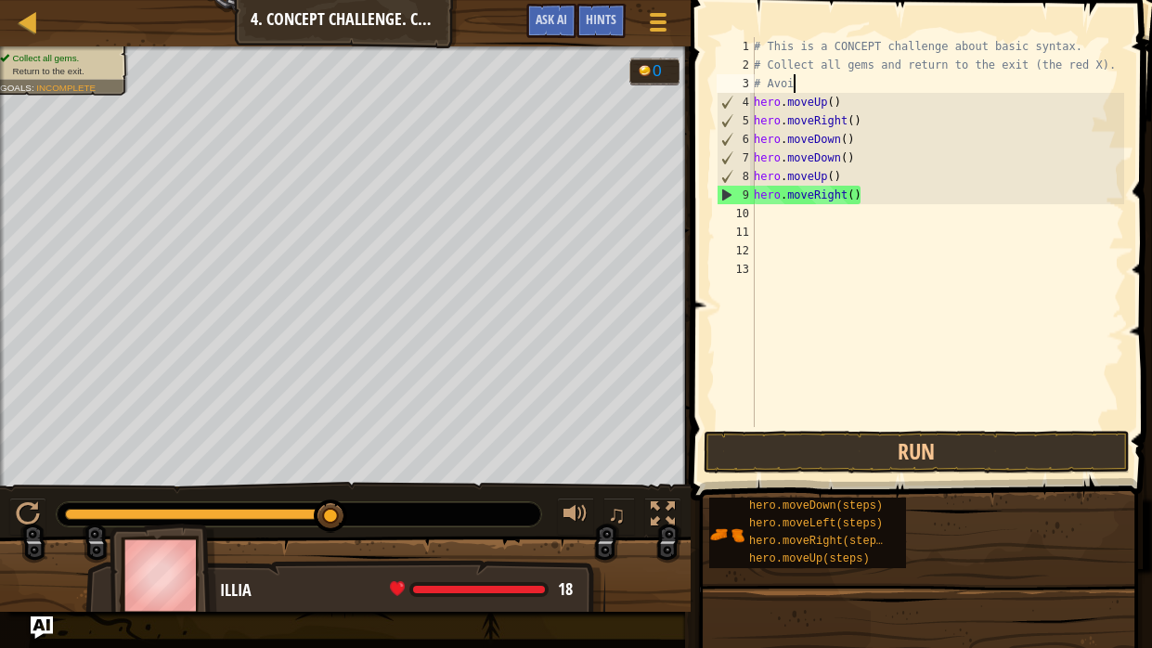
type textarea "#"
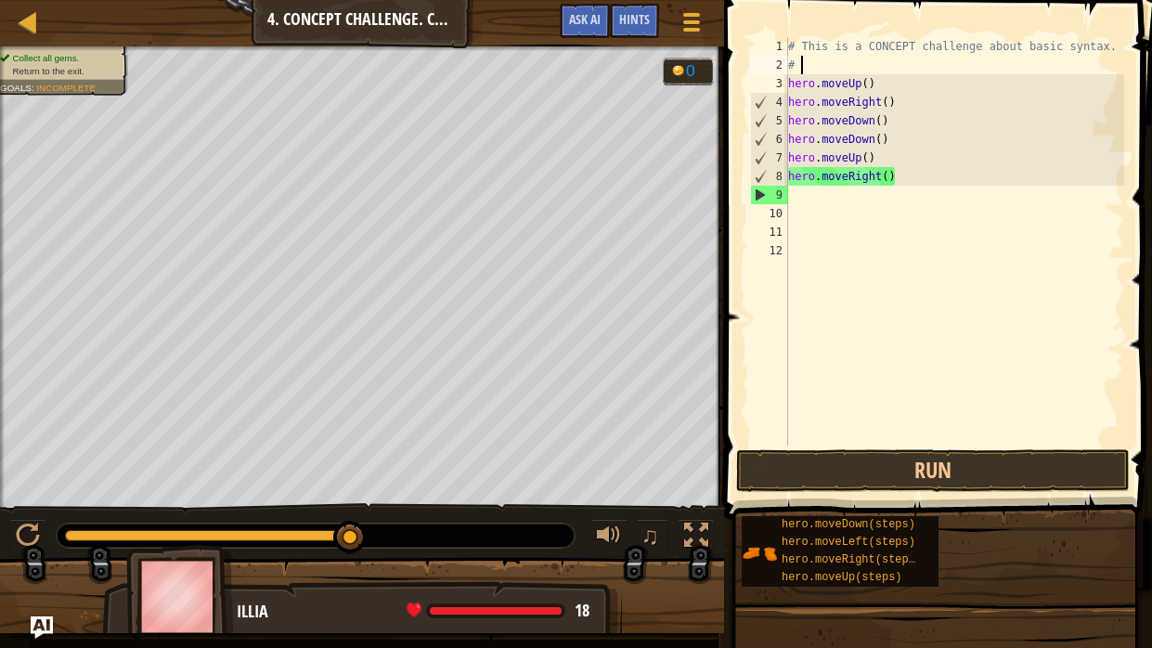
type textarea "#"
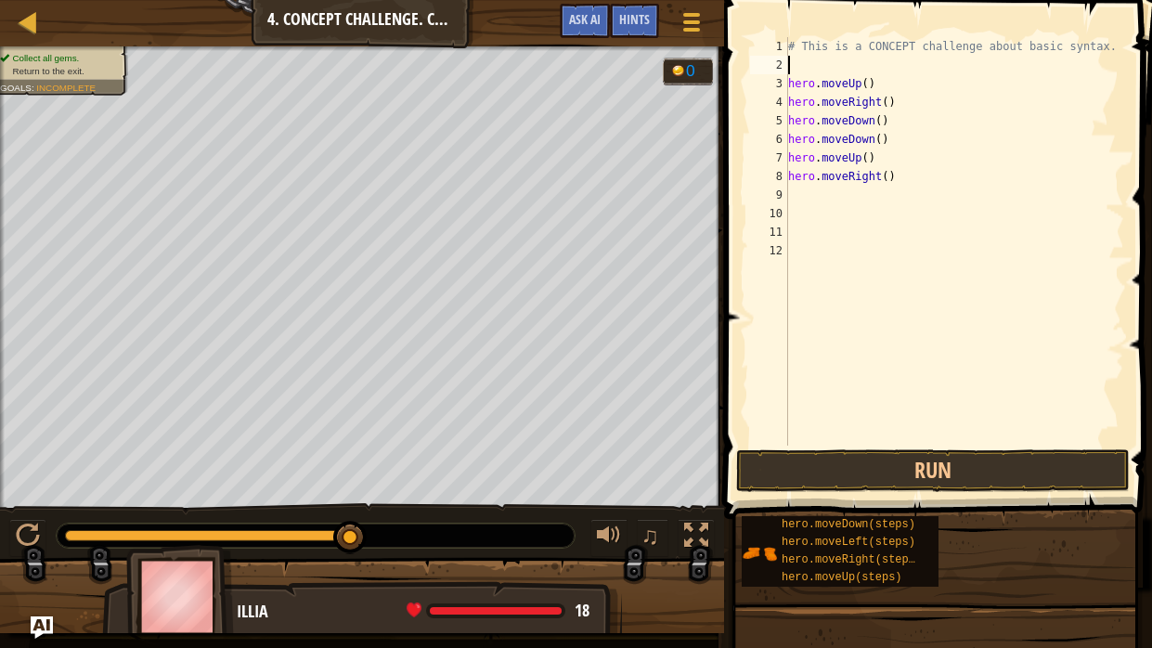
type textarea "k"
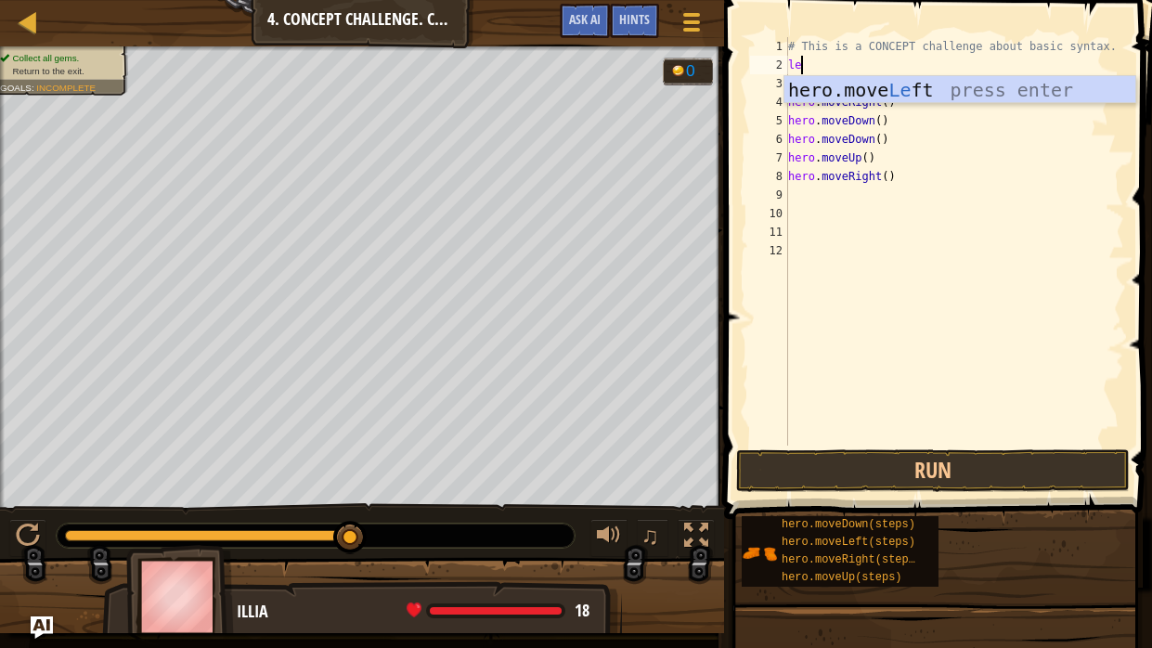
type textarea "left"
click at [905, 84] on div "hero.move Left press enter" at bounding box center [960, 118] width 351 height 84
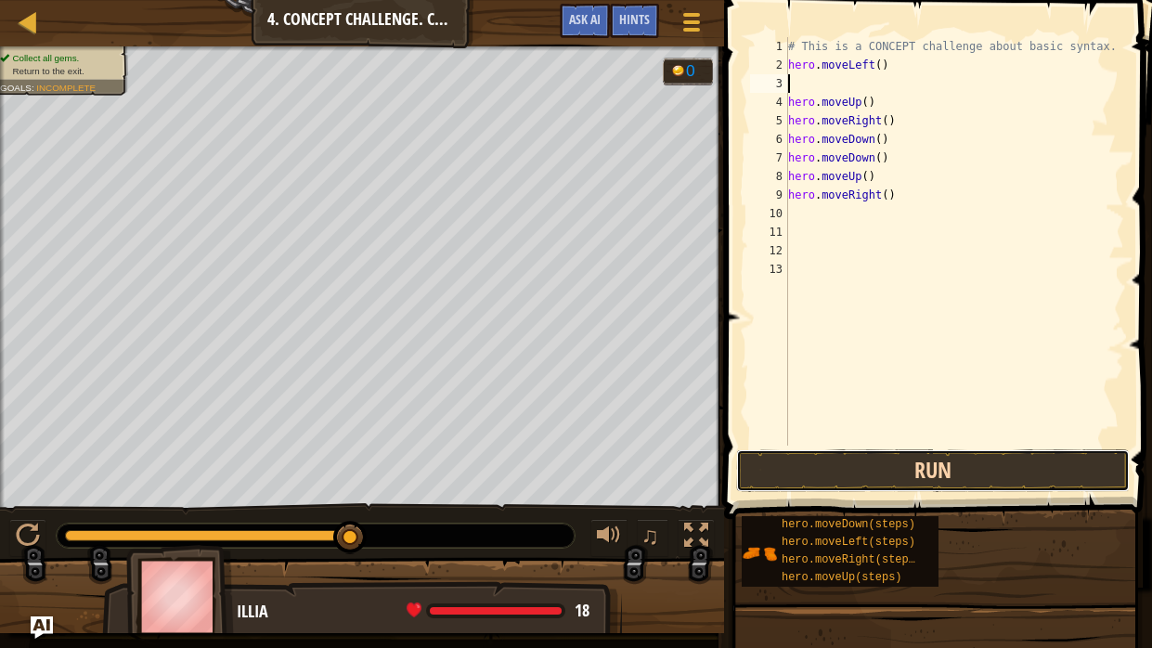
click at [1020, 467] on button "Run" at bounding box center [933, 470] width 394 height 43
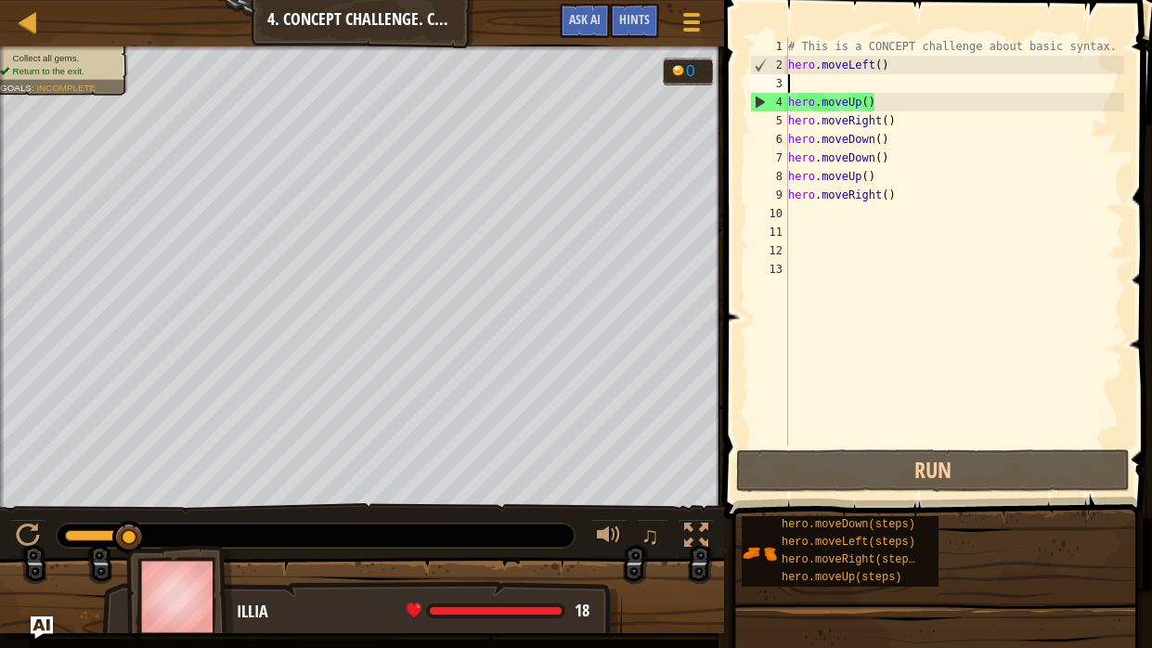
click at [890, 79] on div "# This is a CONCEPT challenge about basic syntax. hero . moveLeft ( ) hero . mo…" at bounding box center [955, 260] width 340 height 446
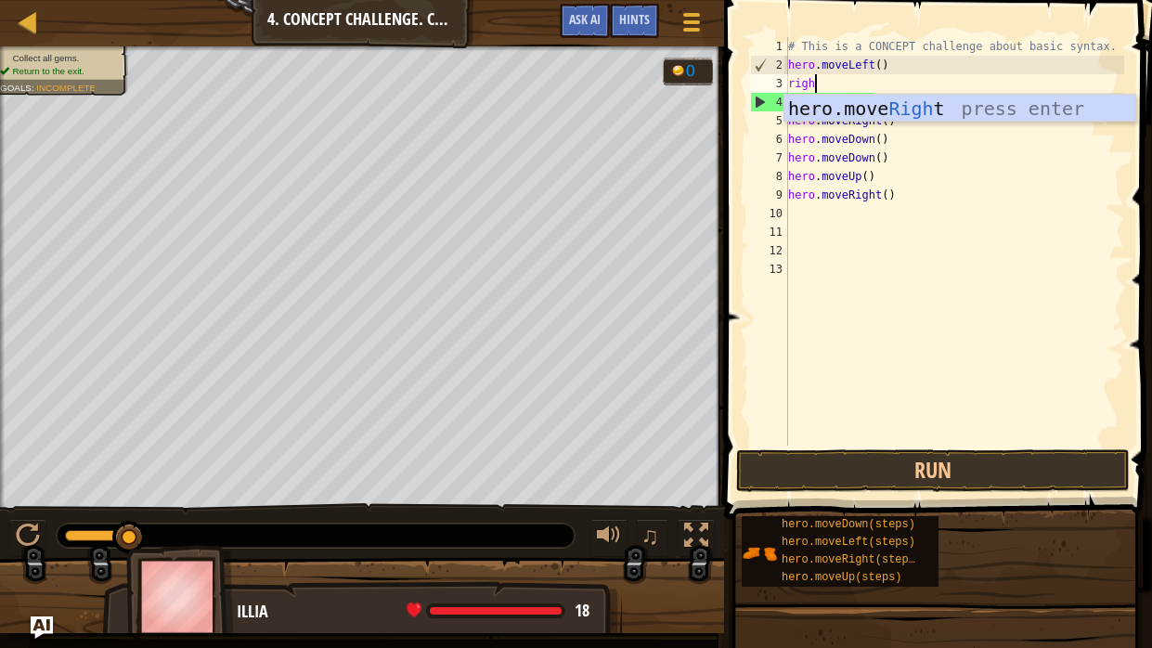
type textarea "right"
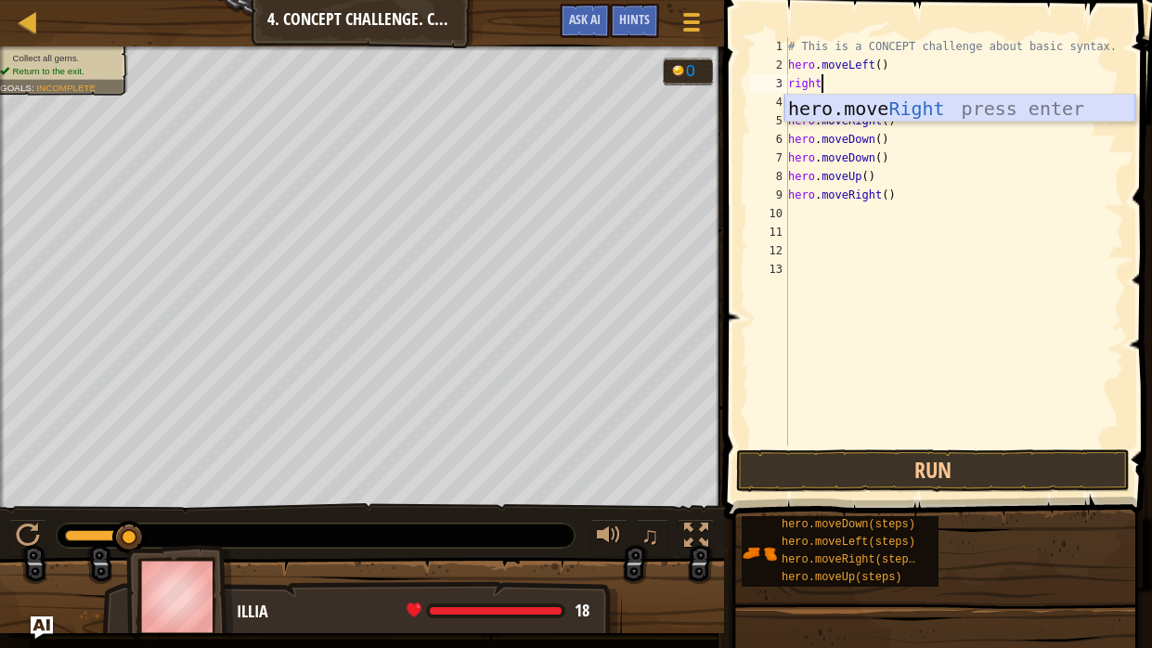
click at [945, 106] on div "hero.move Right press enter" at bounding box center [960, 137] width 351 height 84
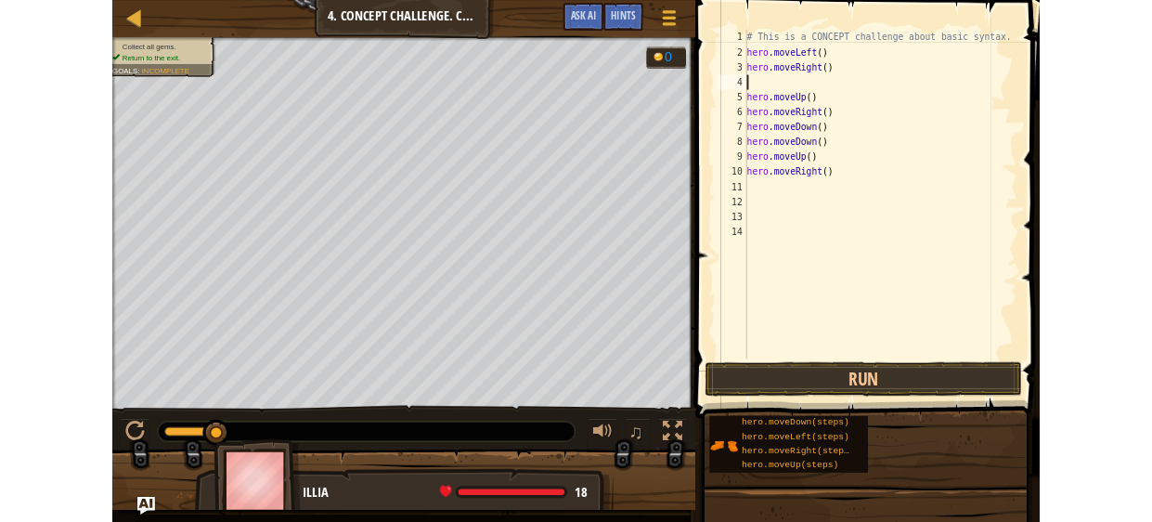
scroll to position [8, 0]
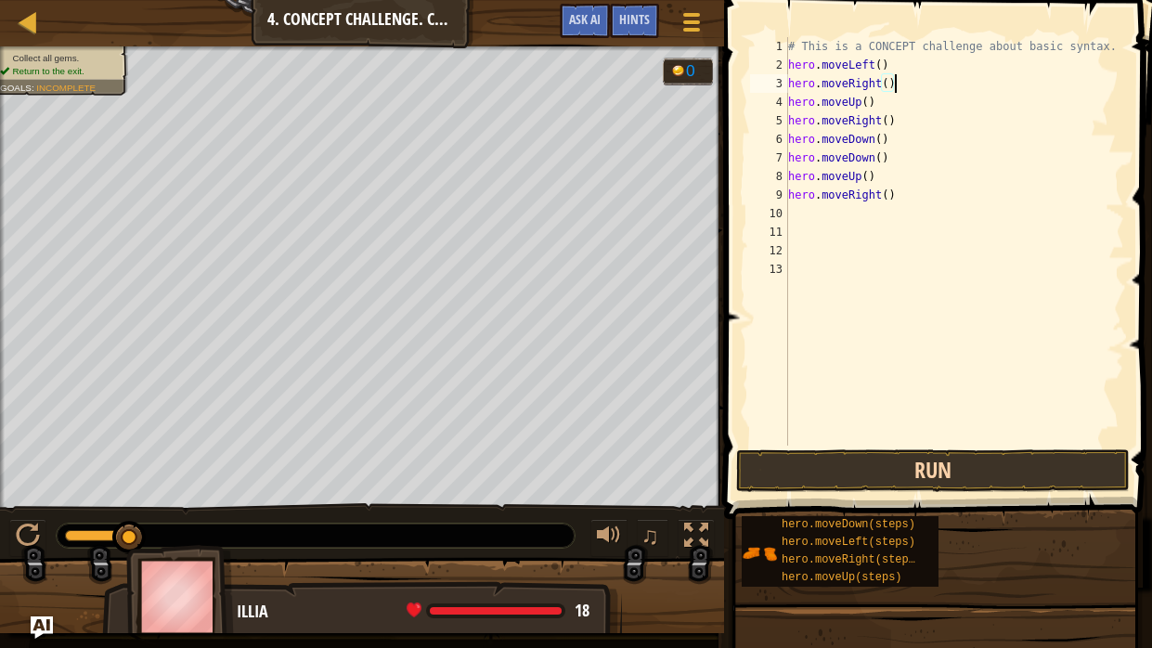
type textarea "hero.moveRight()"
click at [945, 477] on button "Run" at bounding box center [933, 470] width 394 height 43
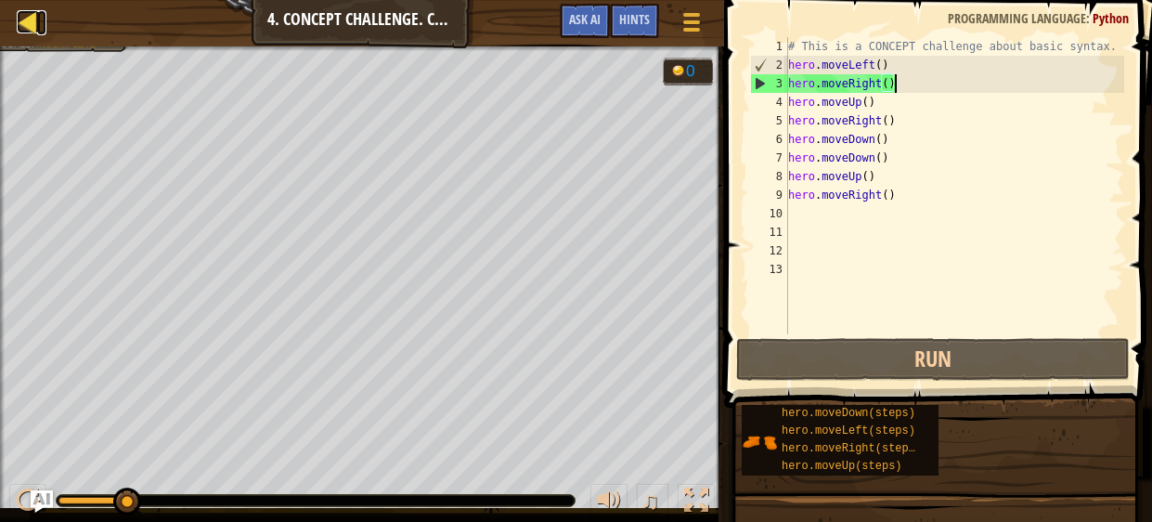
click at [38, 33] on div at bounding box center [28, 21] width 23 height 23
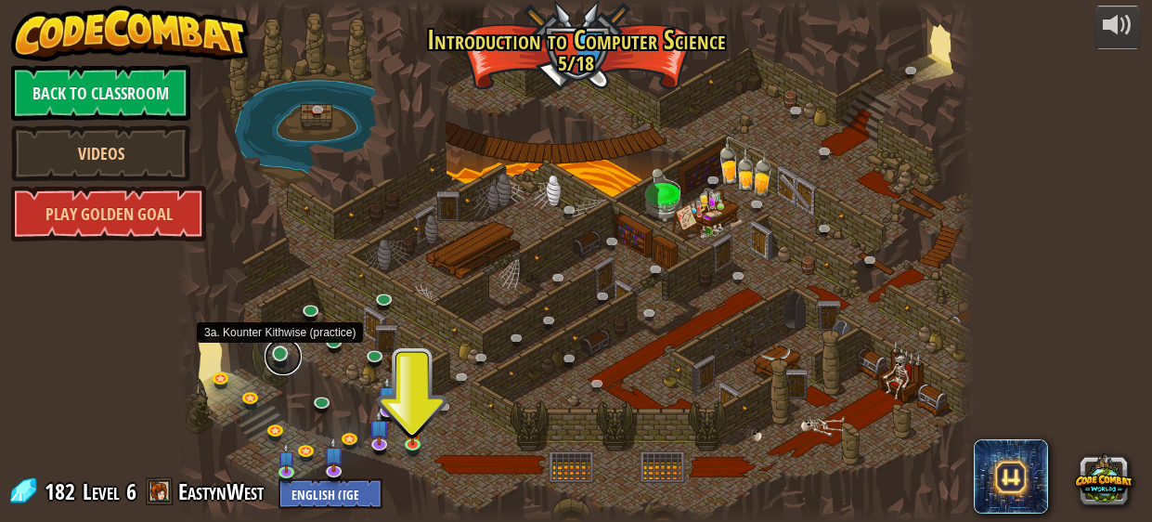
click at [279, 356] on link at bounding box center [283, 356] width 37 height 37
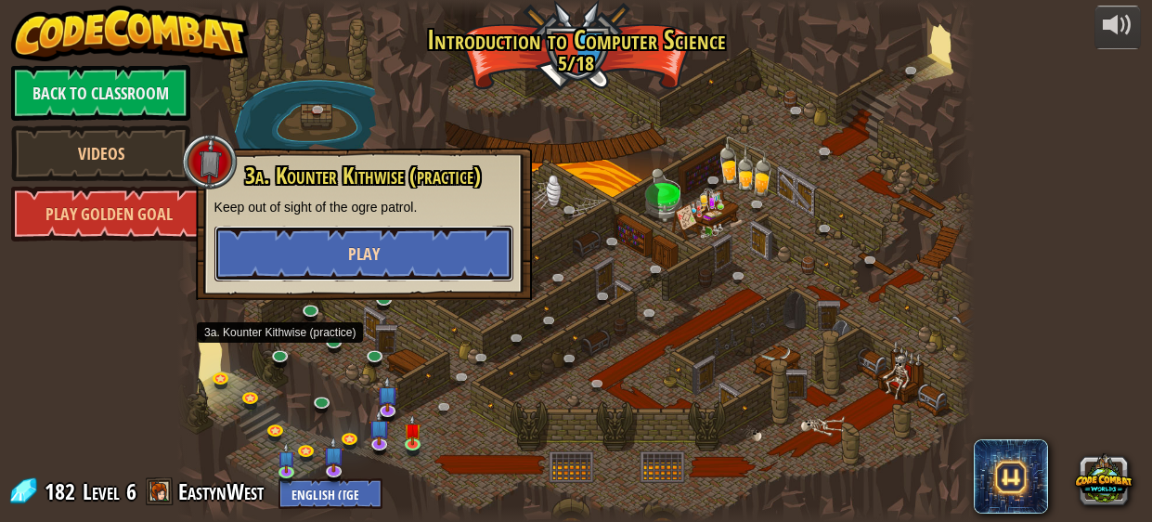
click at [393, 260] on button "Play" at bounding box center [363, 254] width 299 height 56
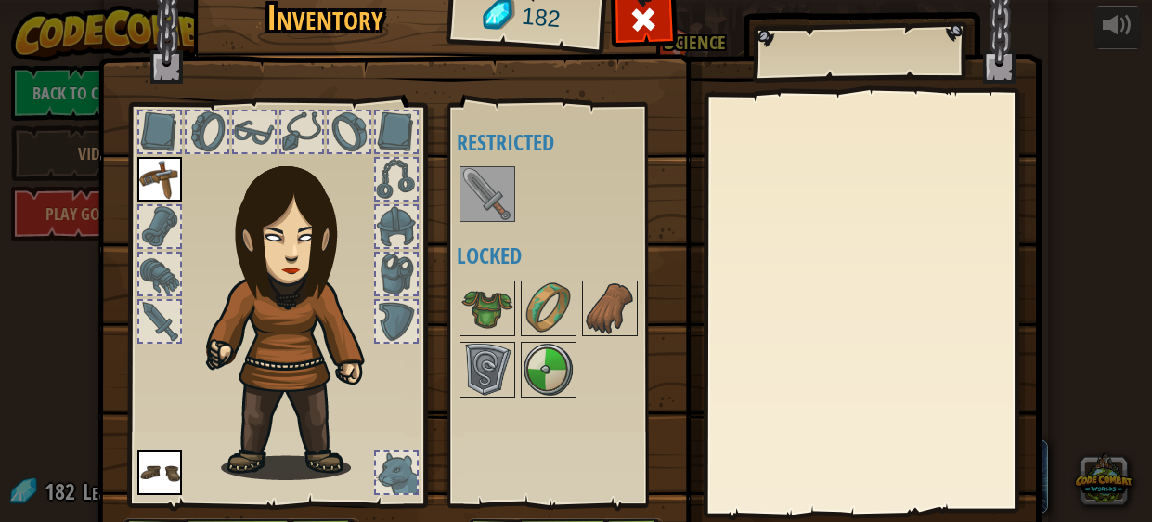
scroll to position [118, 0]
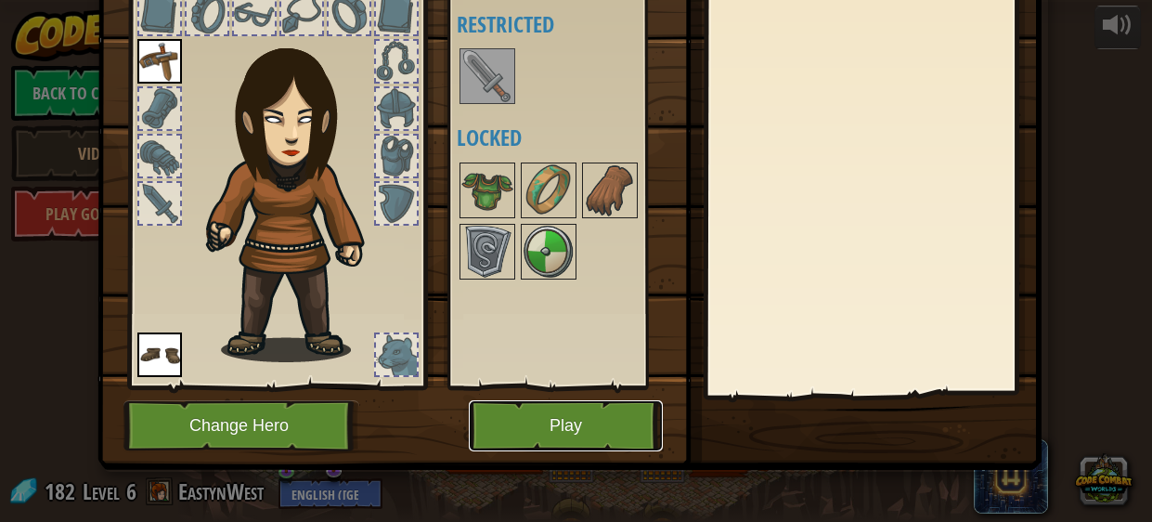
click at [608, 435] on button "Play" at bounding box center [566, 425] width 194 height 51
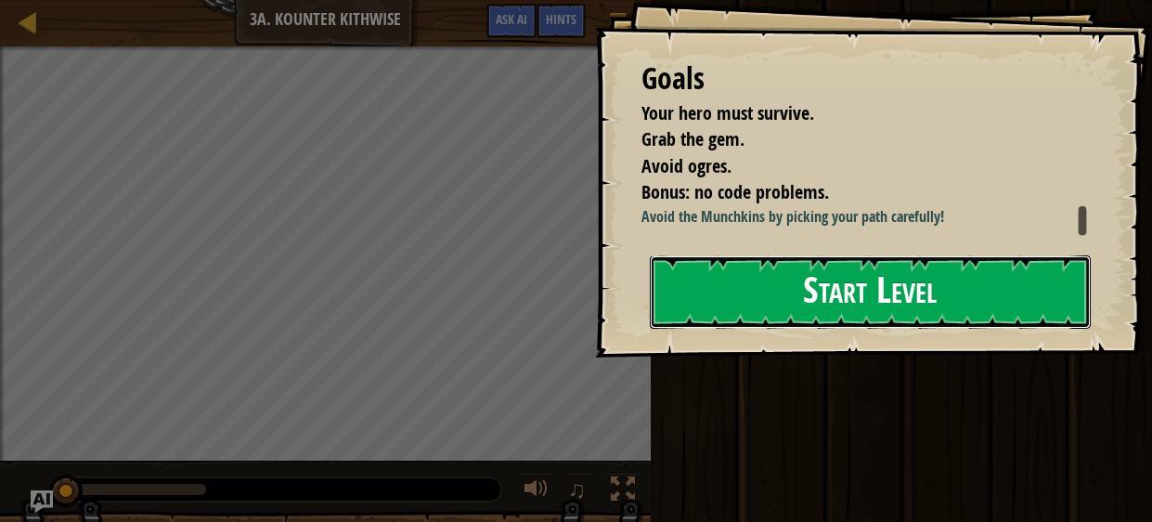
click at [844, 308] on button "Start Level" at bounding box center [871, 291] width 442 height 73
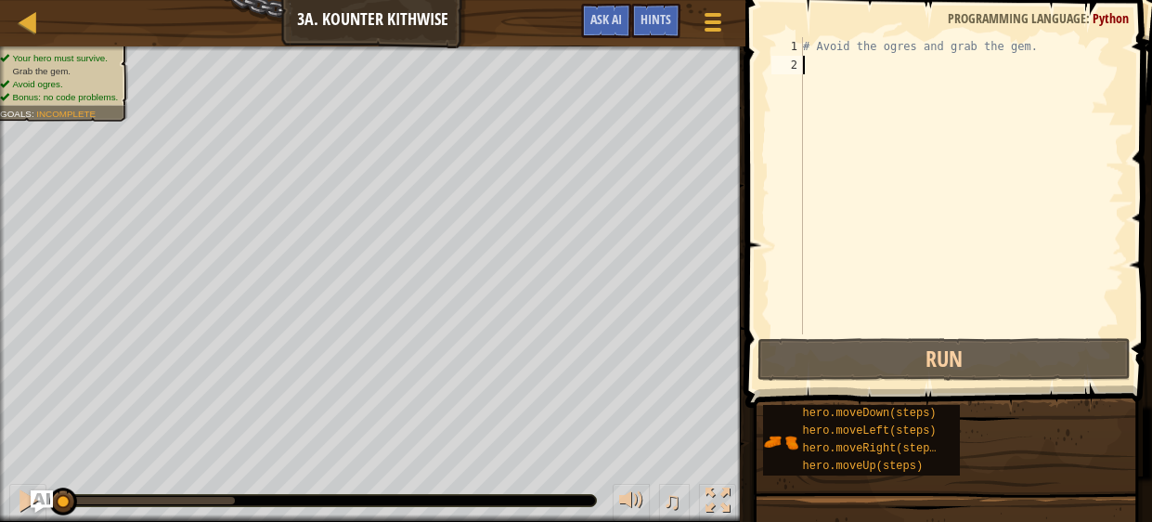
scroll to position [8, 0]
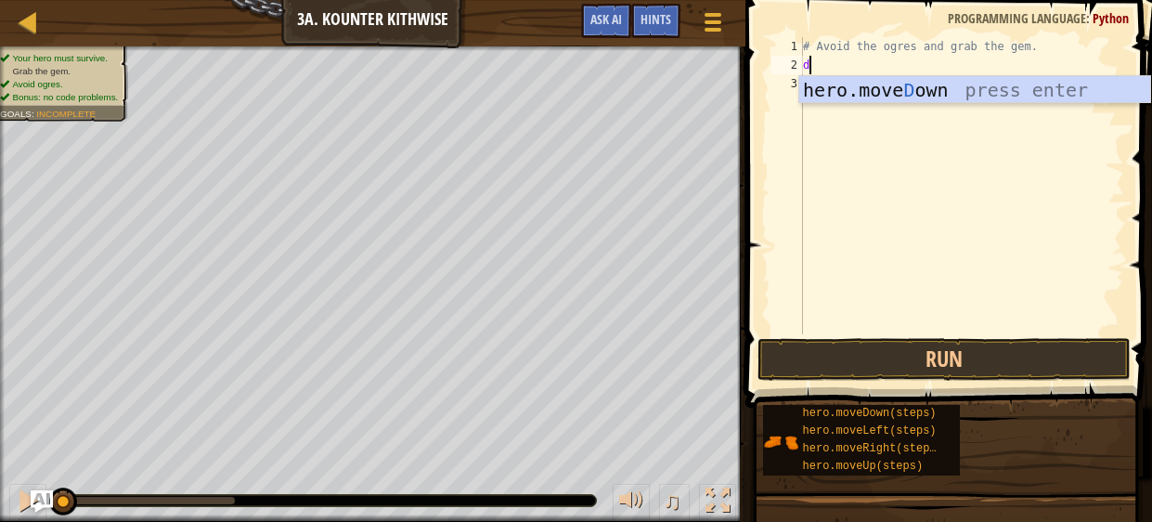
type textarea "do"
click at [943, 90] on div "hero.move Do wn press enter" at bounding box center [974, 118] width 351 height 84
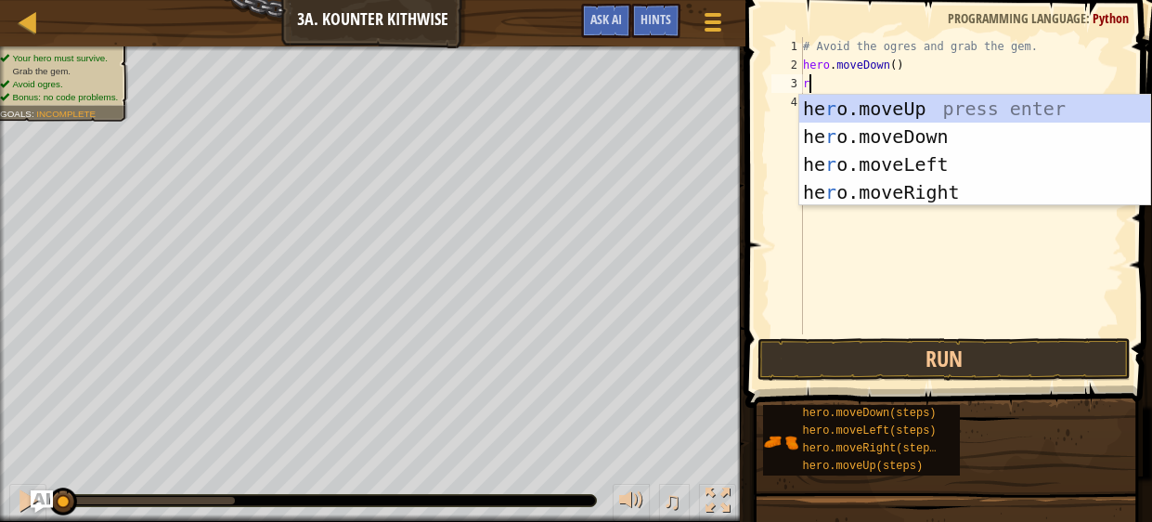
type textarea "ri"
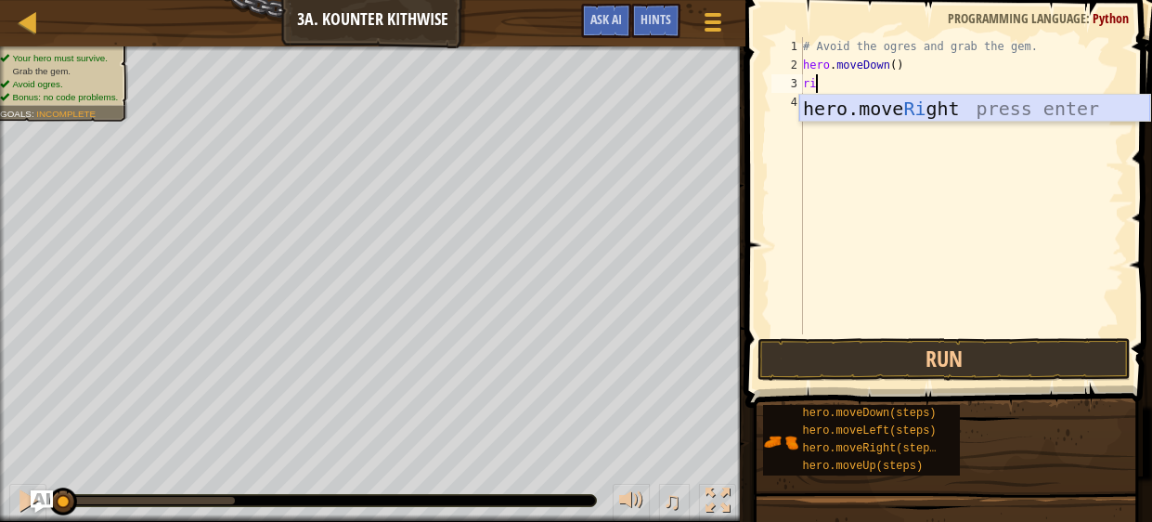
click at [1109, 99] on div "hero.move Ri ght press enter" at bounding box center [974, 137] width 351 height 84
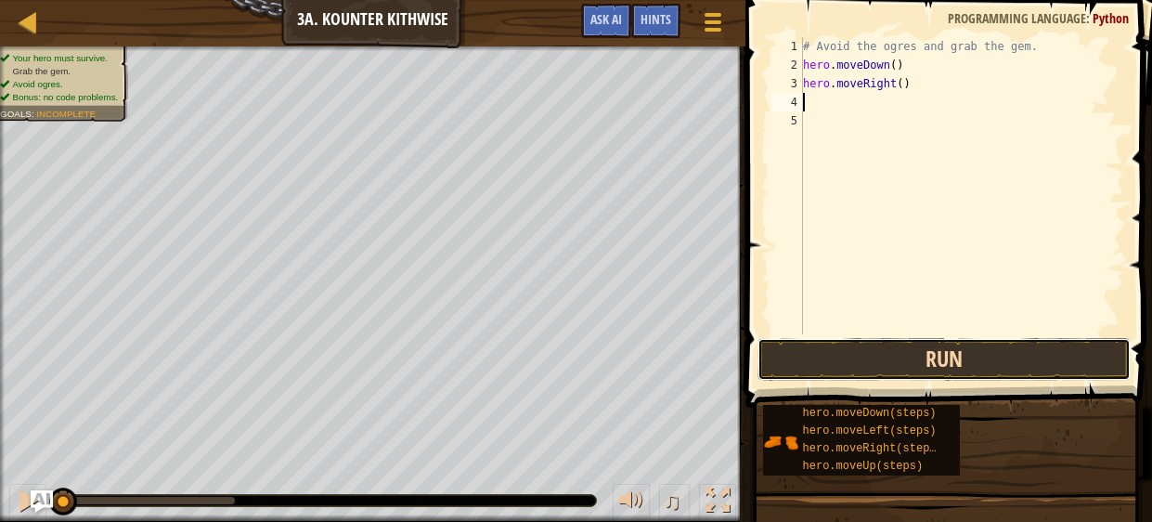
click at [982, 346] on button "Run" at bounding box center [944, 359] width 372 height 43
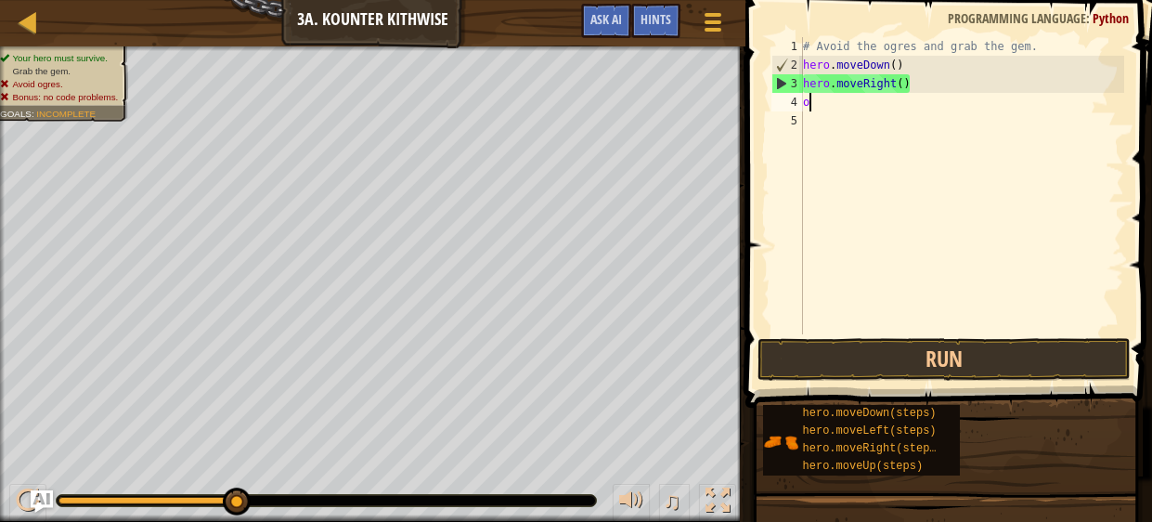
type textarea "o"
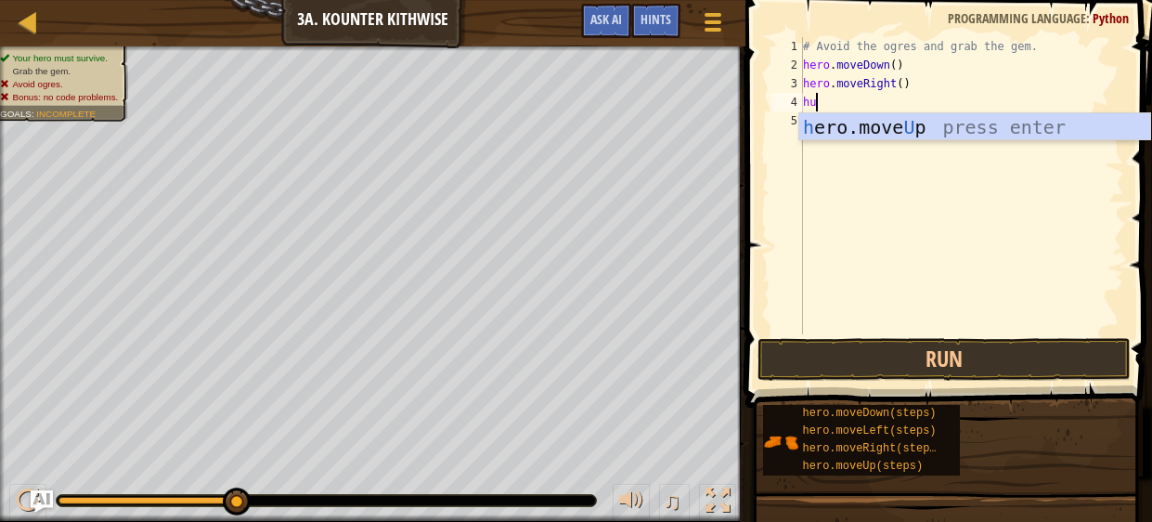
type textarea "h"
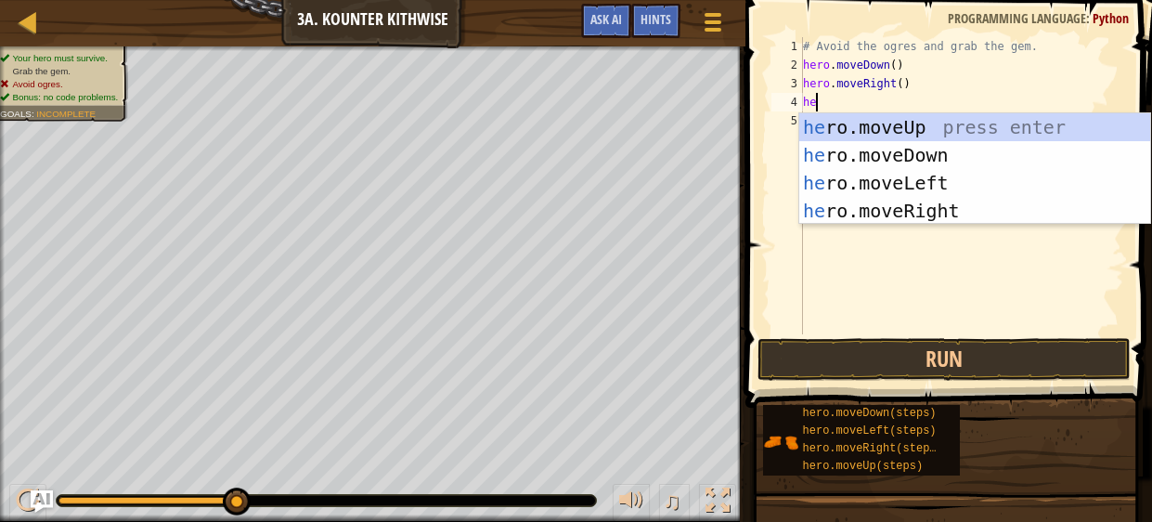
type textarea "h"
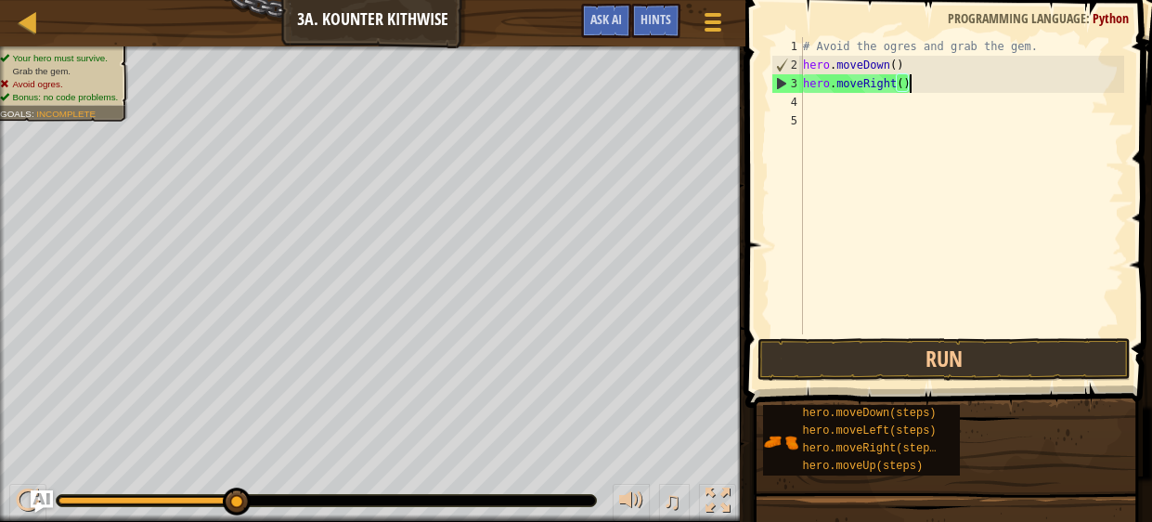
click at [912, 86] on div "# Avoid the ogres and grab the gem. hero . moveDown ( ) hero . moveRight ( )" at bounding box center [961, 204] width 325 height 334
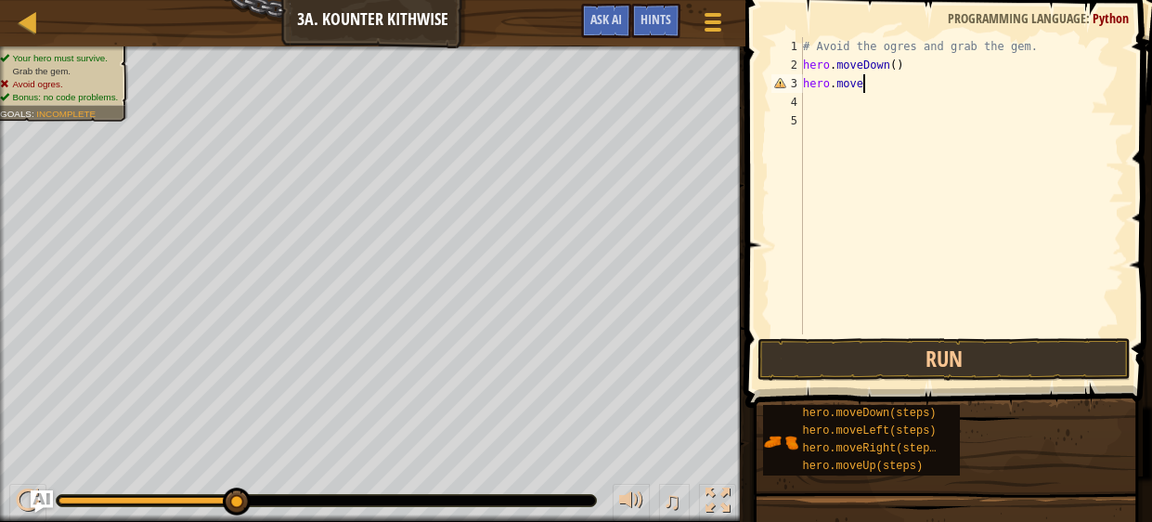
type textarea "hero.moved"
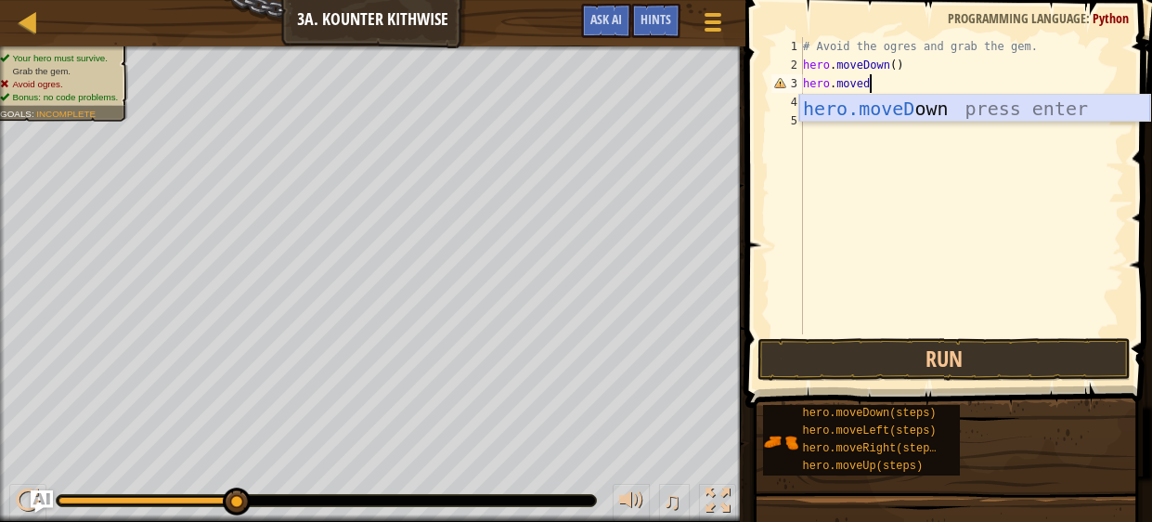
click at [931, 107] on div "hero.moveD own press enter" at bounding box center [974, 137] width 351 height 84
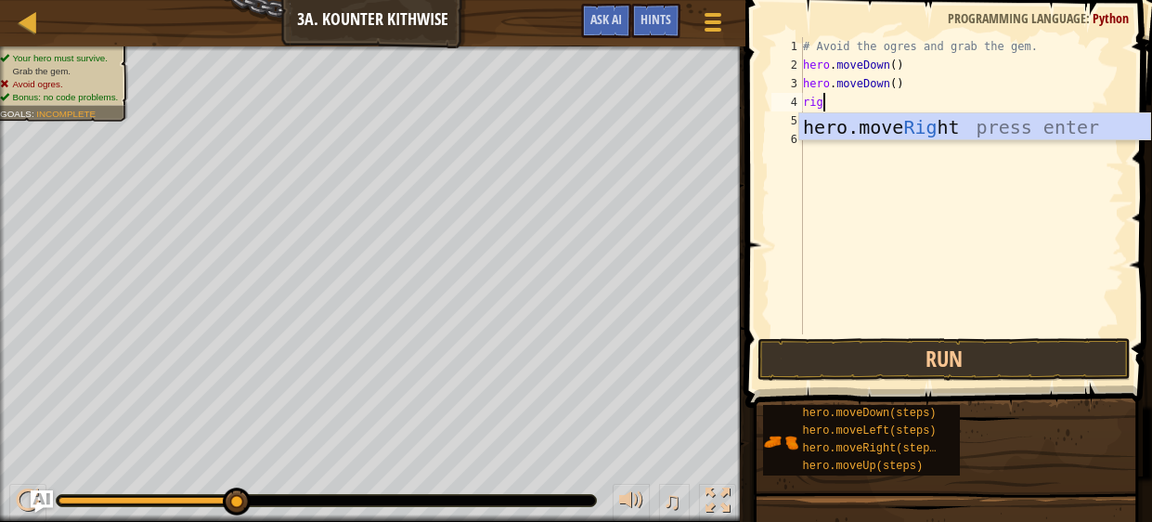
type textarea "righ"
click at [910, 123] on div "hero.move Righ t press enter" at bounding box center [974, 155] width 351 height 84
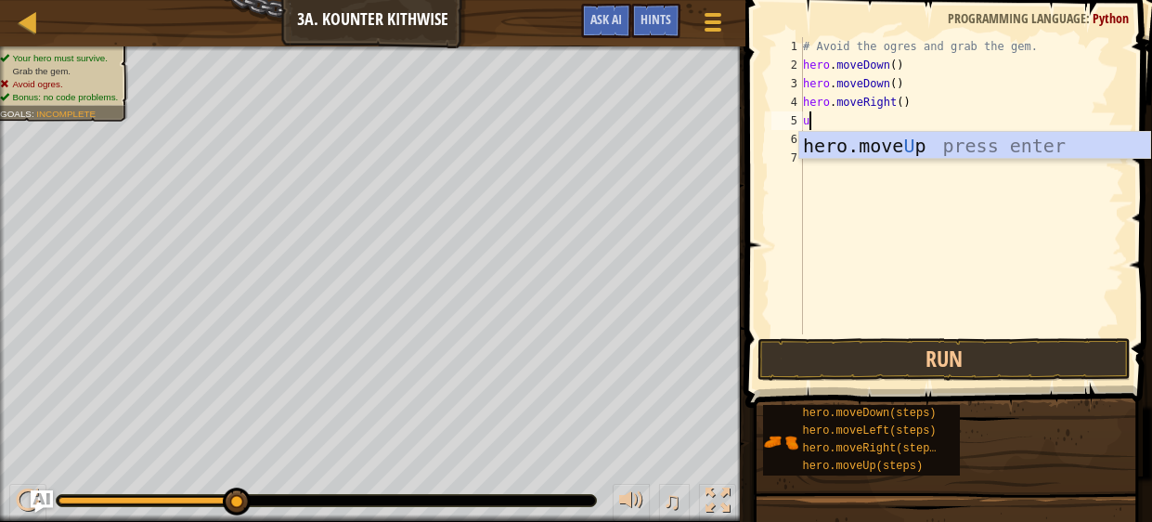
type textarea "up"
click at [899, 141] on div "hero.move Up press enter" at bounding box center [974, 174] width 351 height 84
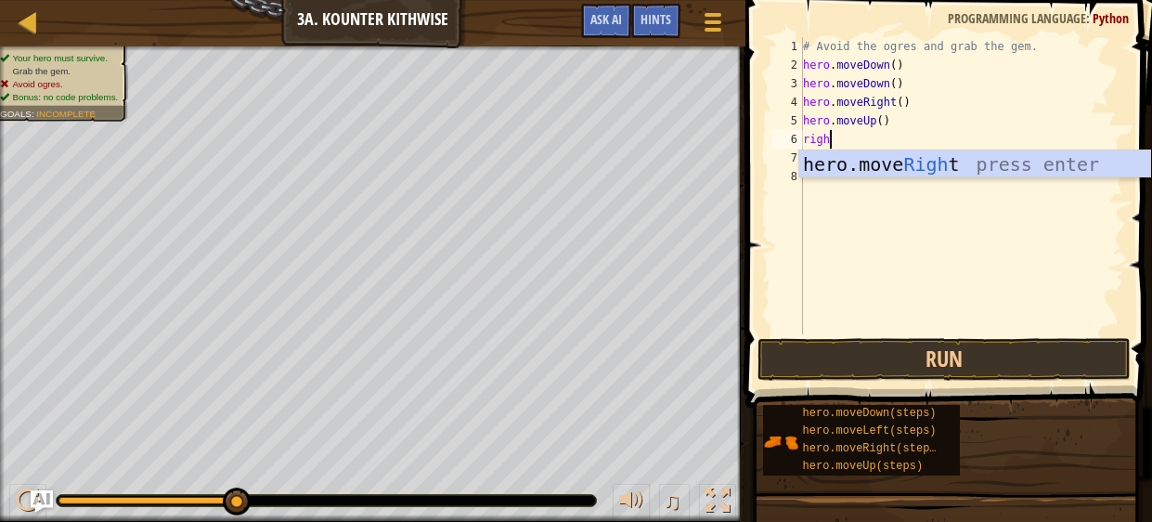
type textarea "right"
click at [909, 159] on div "hero.move Right press enter" at bounding box center [974, 192] width 351 height 84
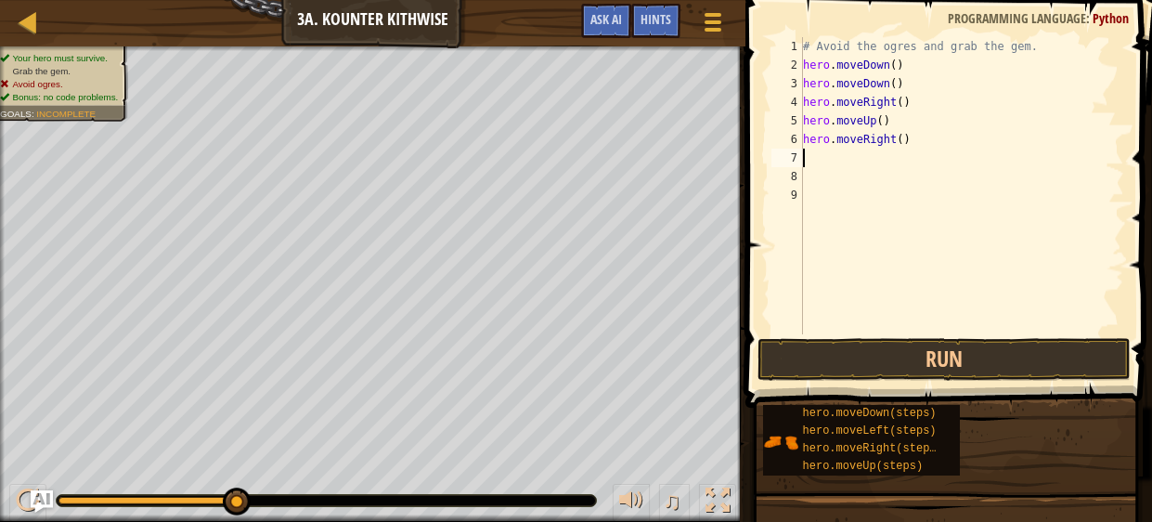
scroll to position [8, 0]
click at [942, 359] on button "Run" at bounding box center [944, 359] width 372 height 43
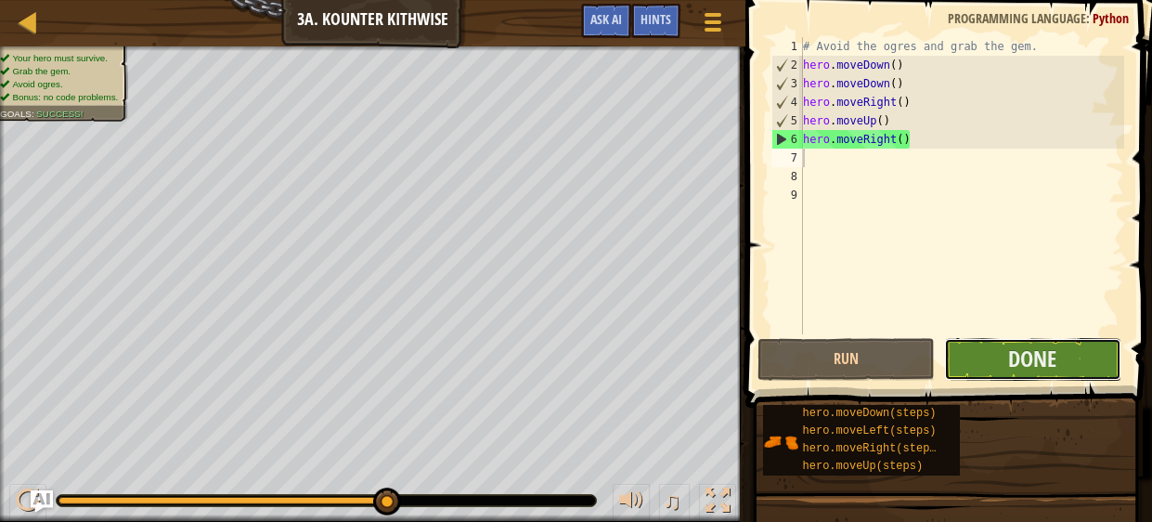
click at [1001, 357] on button "Done" at bounding box center [1032, 359] width 177 height 43
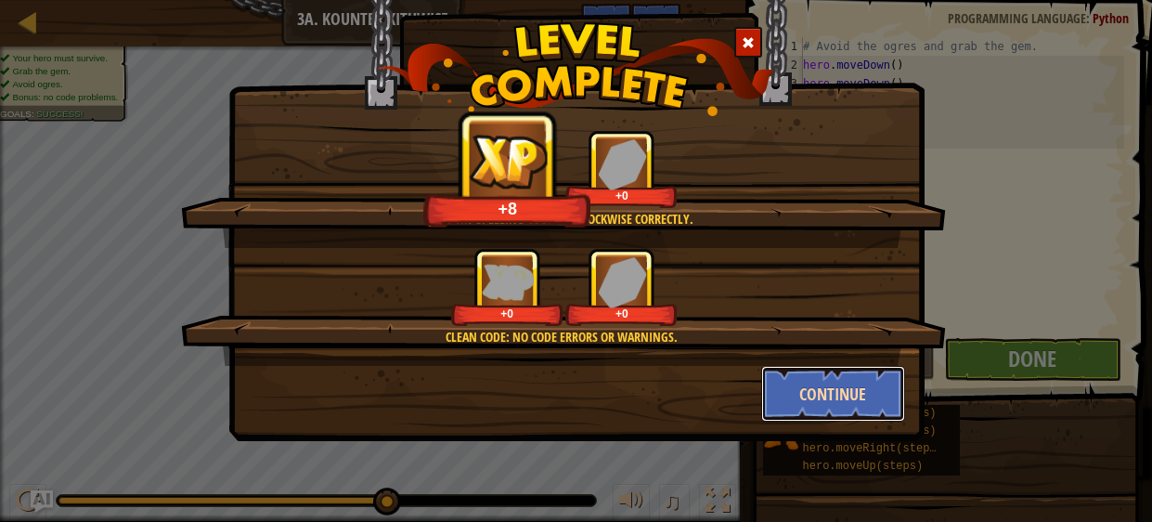
click at [802, 384] on button "Continue" at bounding box center [833, 394] width 144 height 56
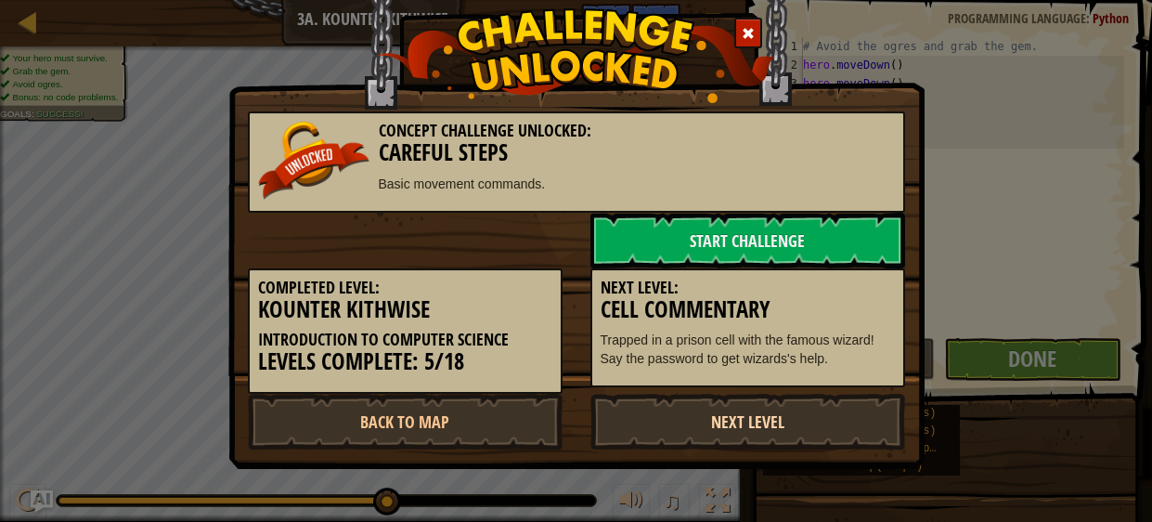
click at [764, 435] on link "Next Level" at bounding box center [748, 422] width 315 height 56
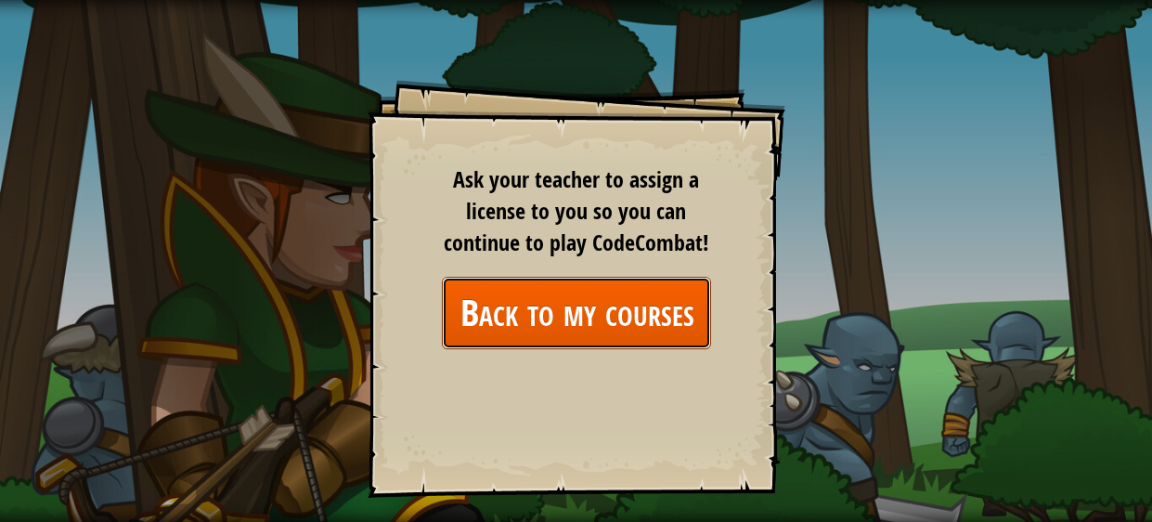
click at [624, 326] on link "Back to my courses" at bounding box center [576, 312] width 269 height 71
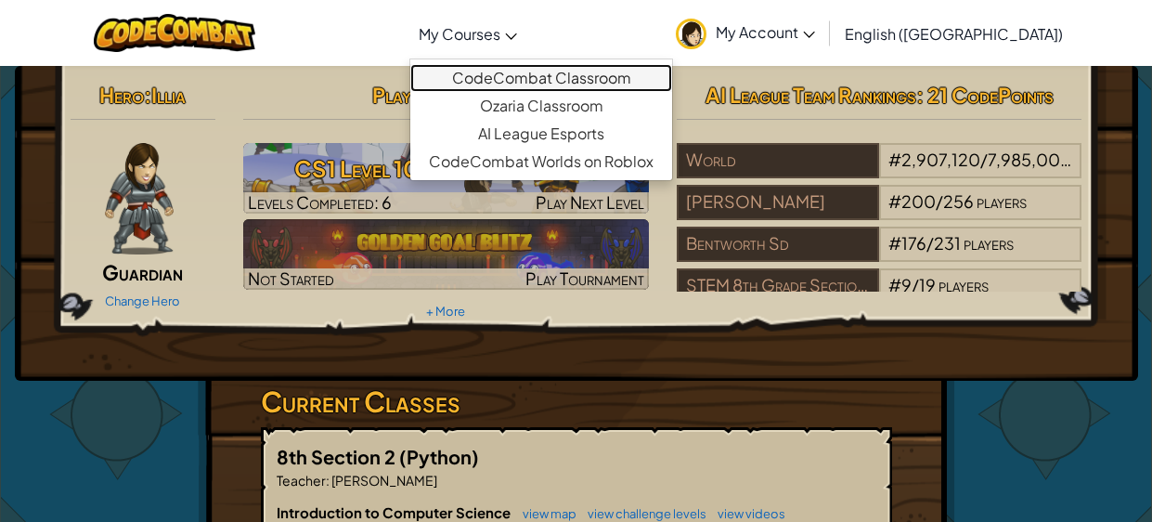
click at [621, 87] on link "CodeCombat Classroom" at bounding box center [541, 78] width 262 height 28
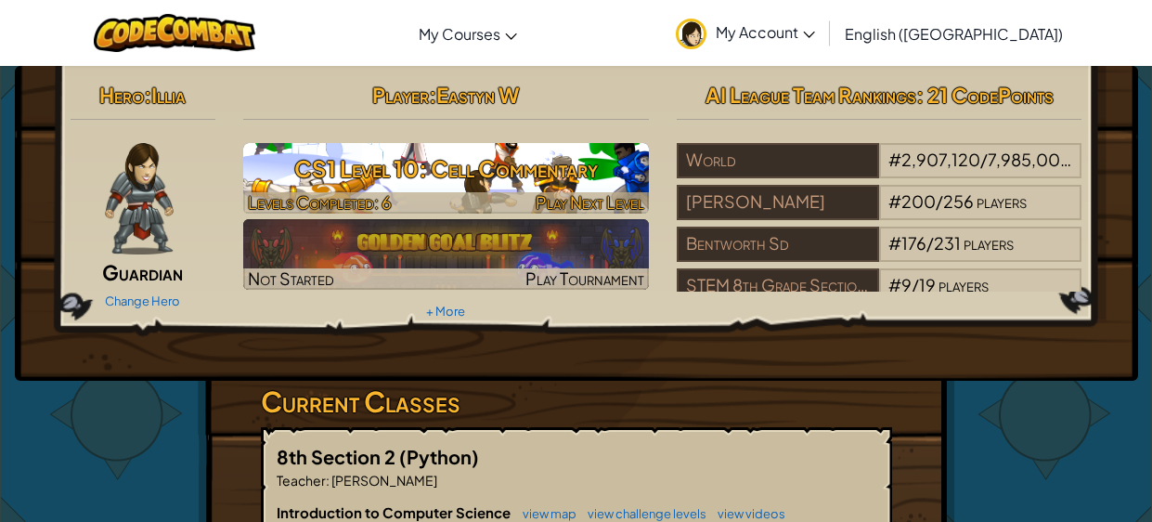
click at [414, 173] on h3 "CS1 Level 10: Cell Commentary" at bounding box center [446, 169] width 406 height 42
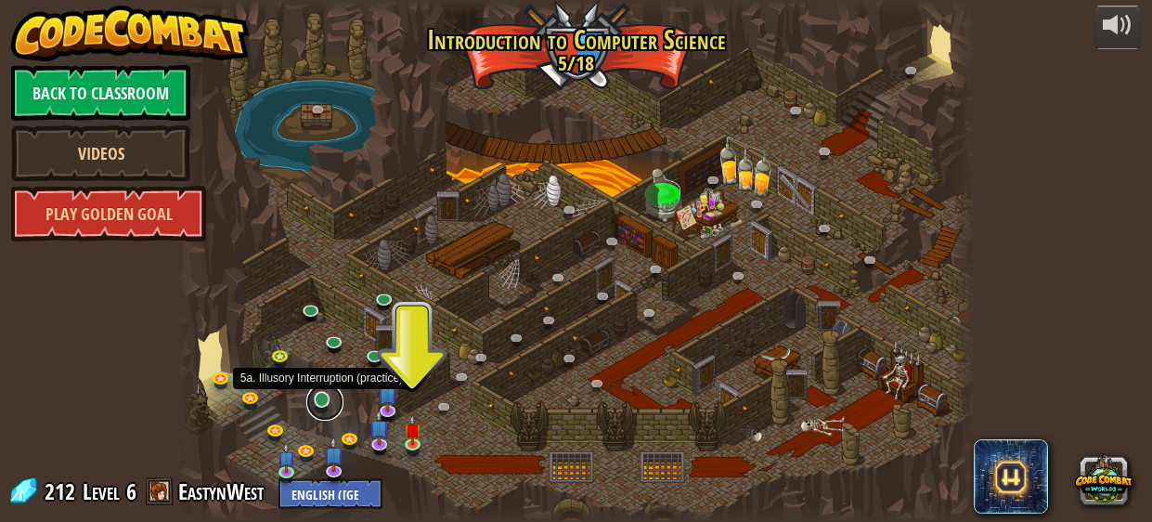
click at [321, 404] on link at bounding box center [324, 401] width 37 height 37
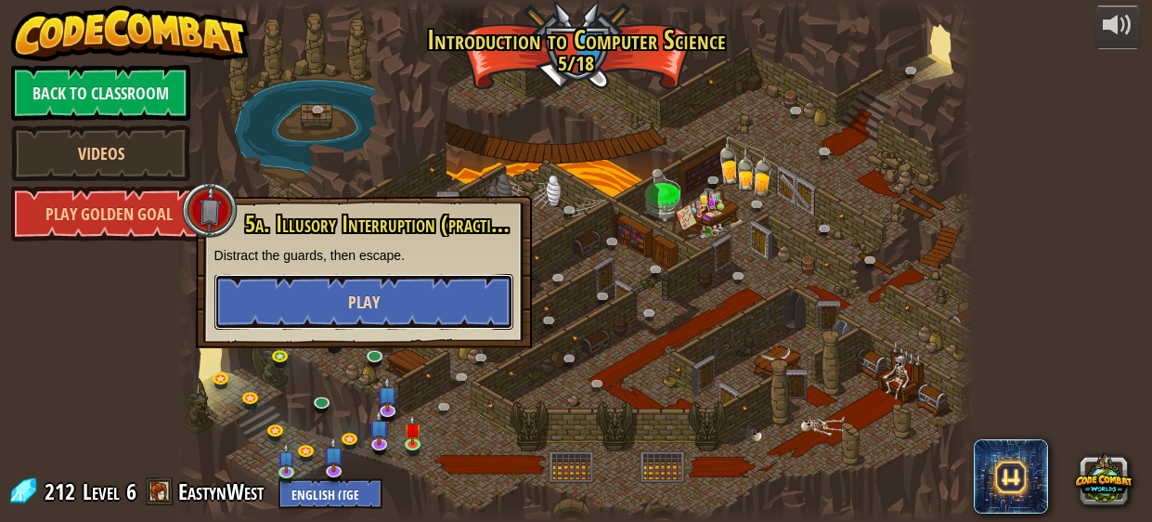
click at [414, 300] on button "Play" at bounding box center [363, 302] width 299 height 56
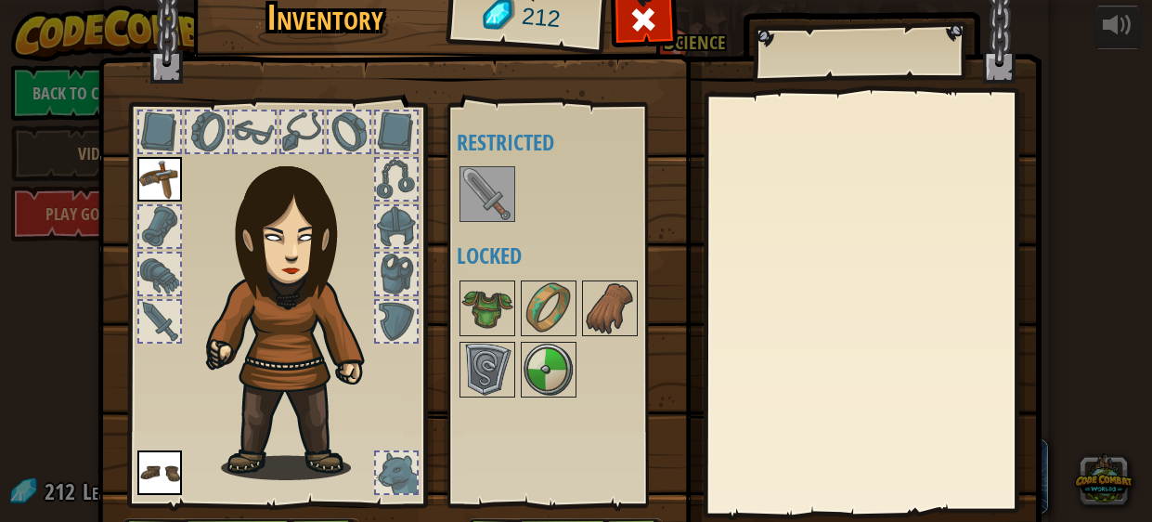
scroll to position [118, 0]
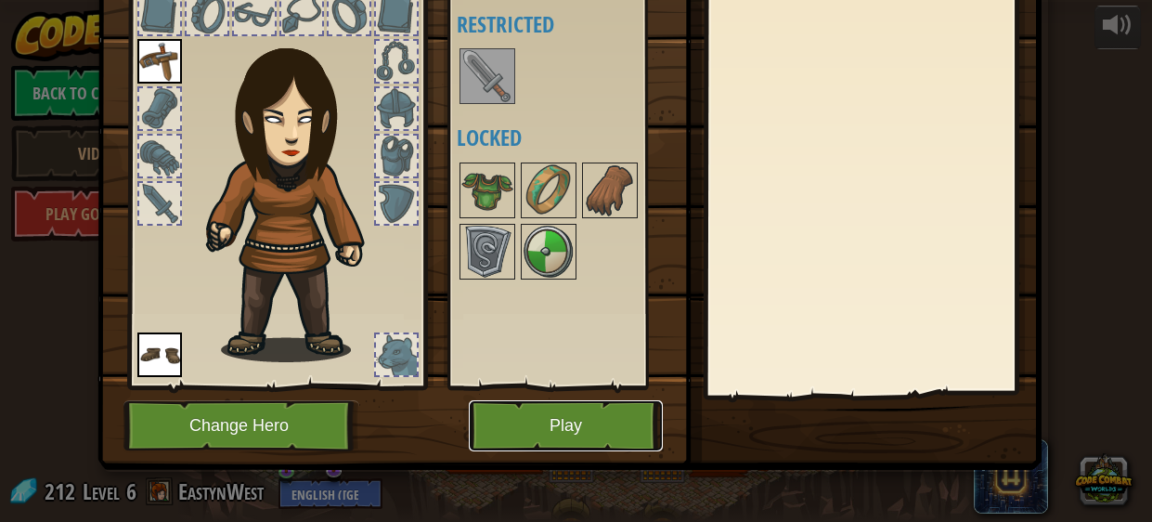
click at [578, 416] on button "Play" at bounding box center [566, 425] width 194 height 51
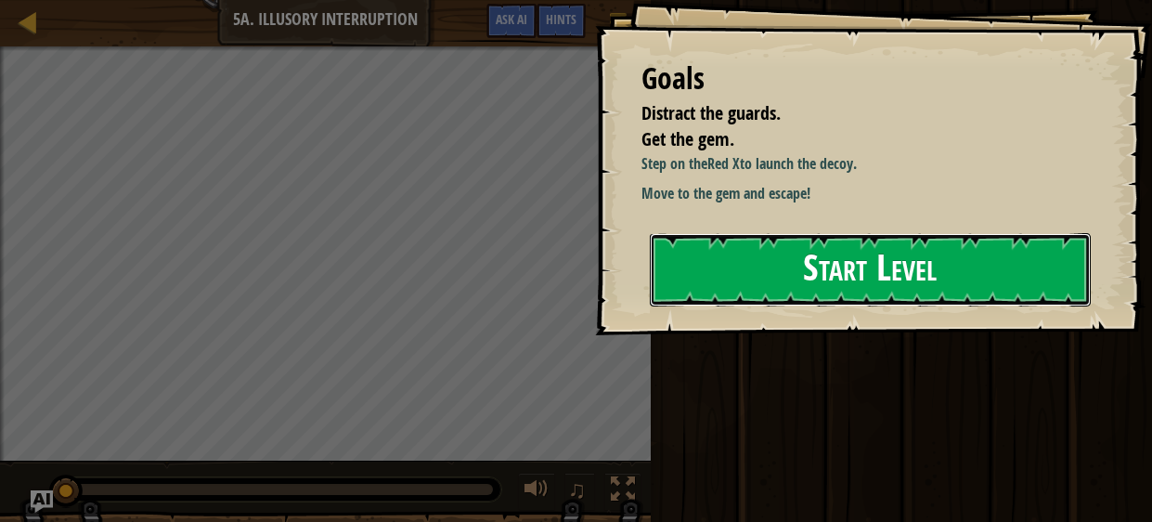
click at [826, 275] on button "Start Level" at bounding box center [871, 269] width 442 height 73
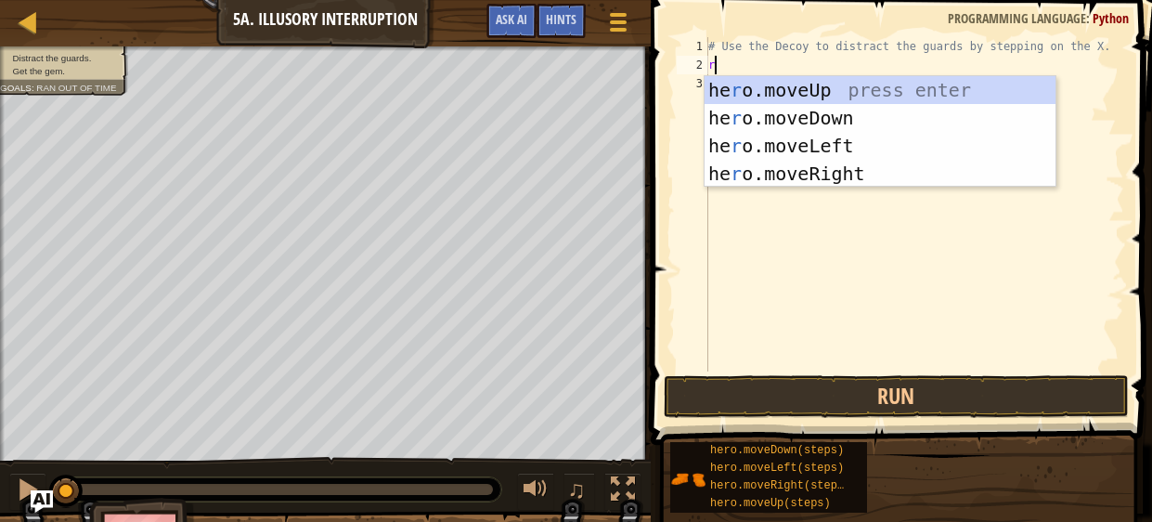
scroll to position [8, 0]
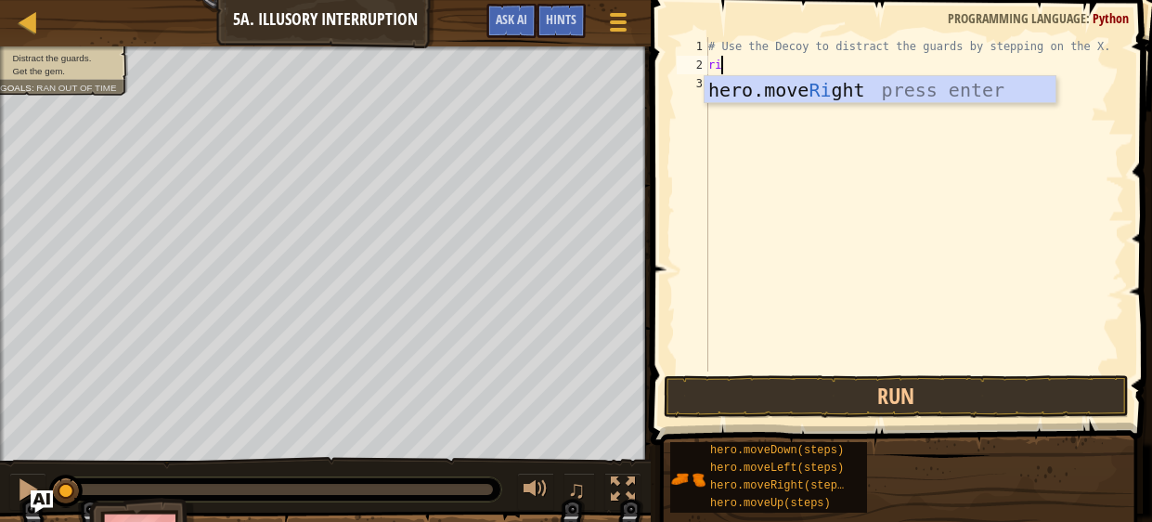
type textarea "rig"
click at [812, 88] on div "hero.move Rig ht press enter" at bounding box center [880, 118] width 351 height 84
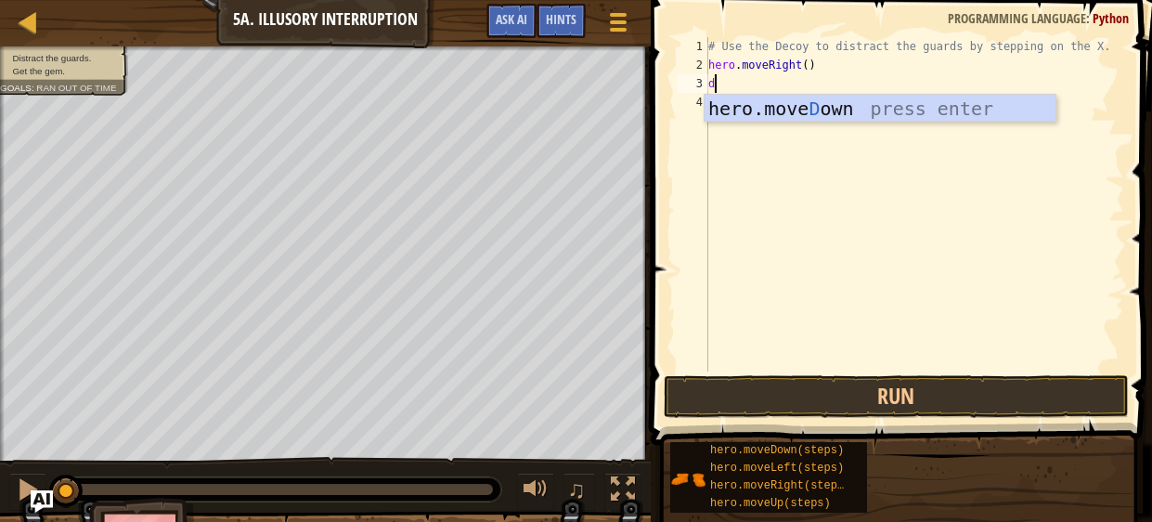
type textarea "do"
click at [814, 110] on div "hero.move Do wn press enter" at bounding box center [880, 137] width 351 height 84
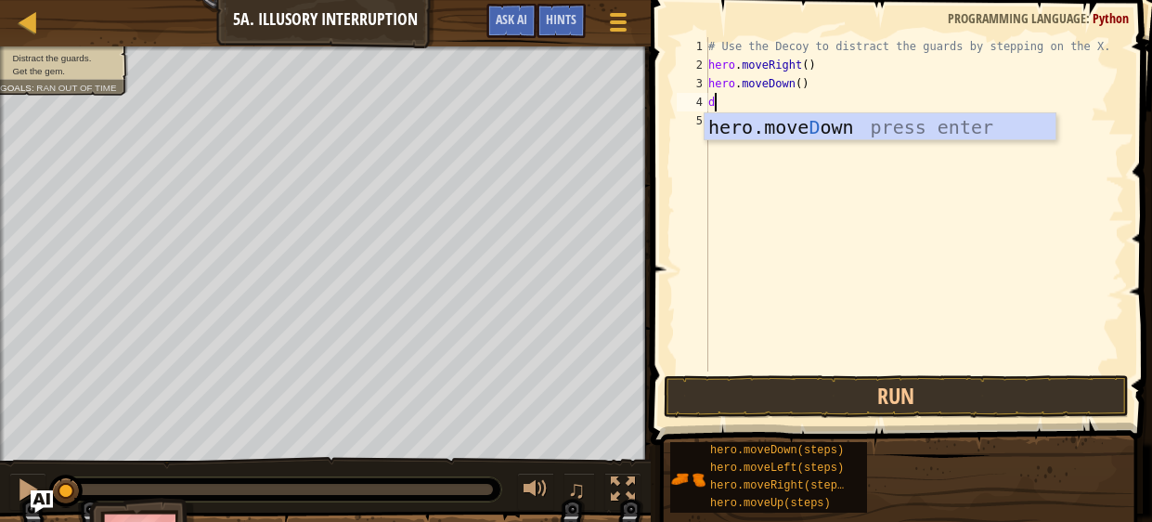
type textarea "do"
click at [825, 123] on div "hero.move Do wn press enter" at bounding box center [880, 155] width 351 height 84
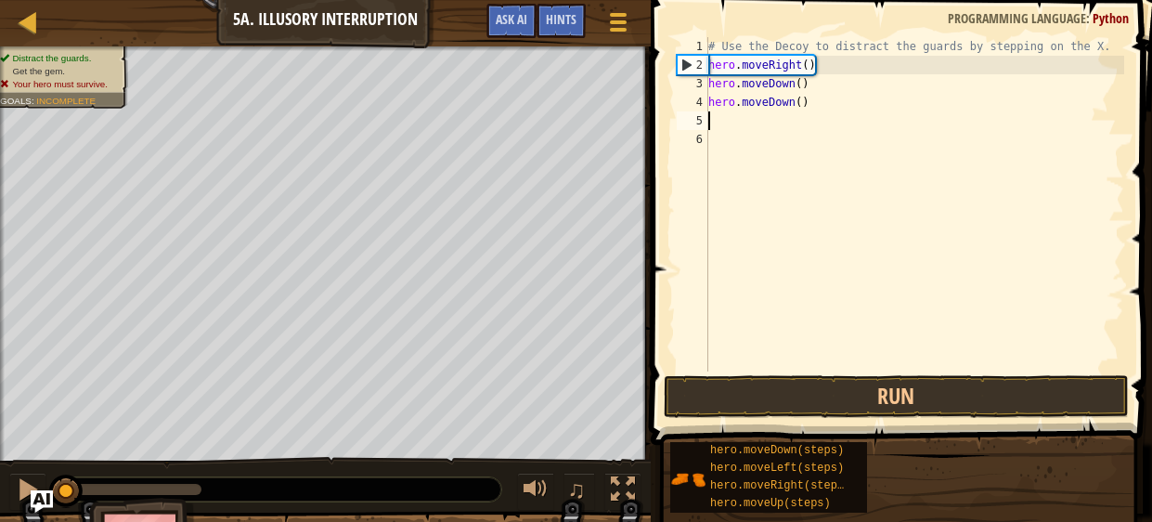
type textarea "u"
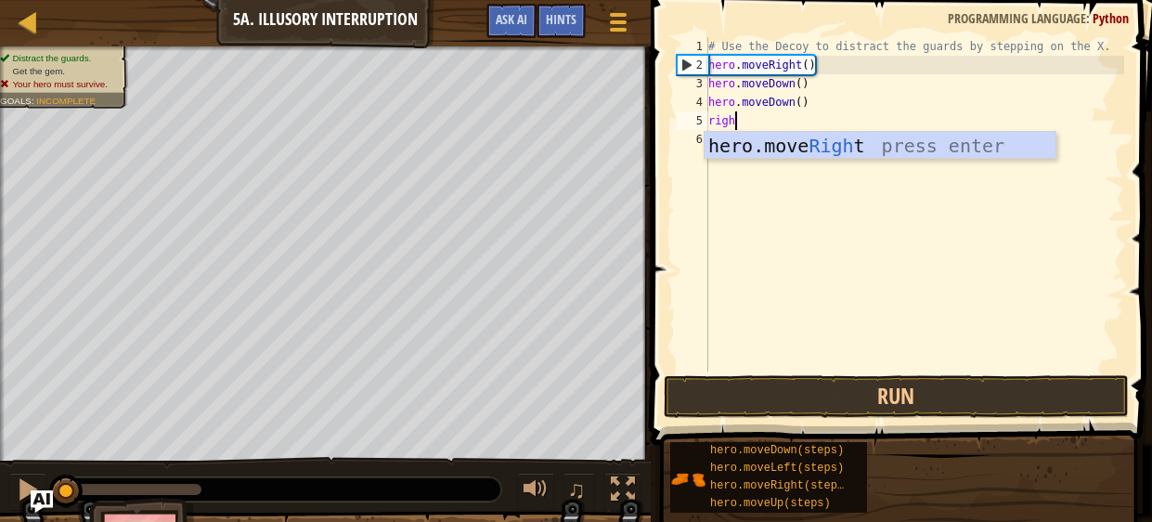
type textarea "right"
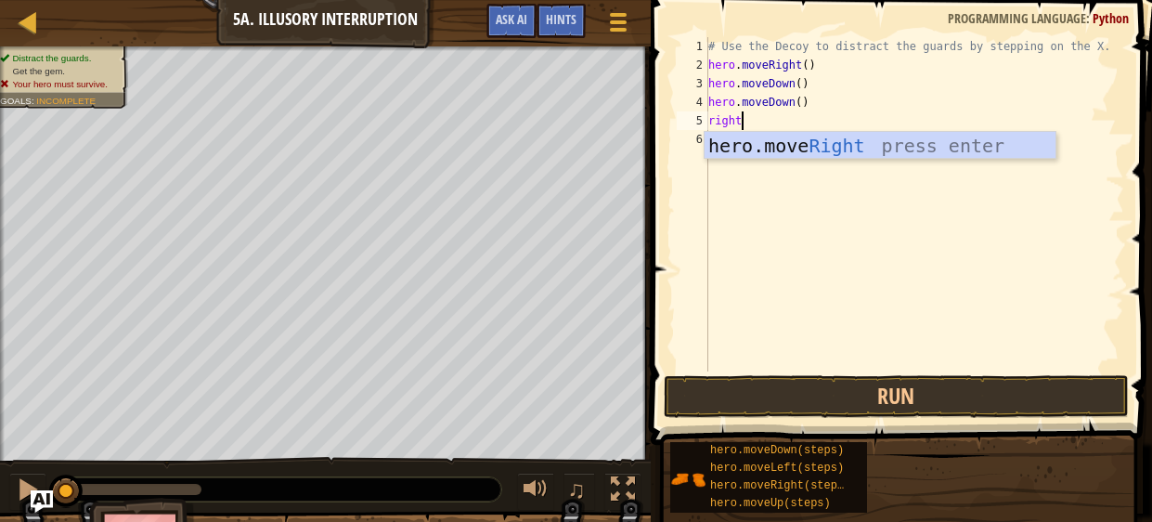
click at [867, 139] on div "hero.move Right press enter" at bounding box center [880, 174] width 351 height 84
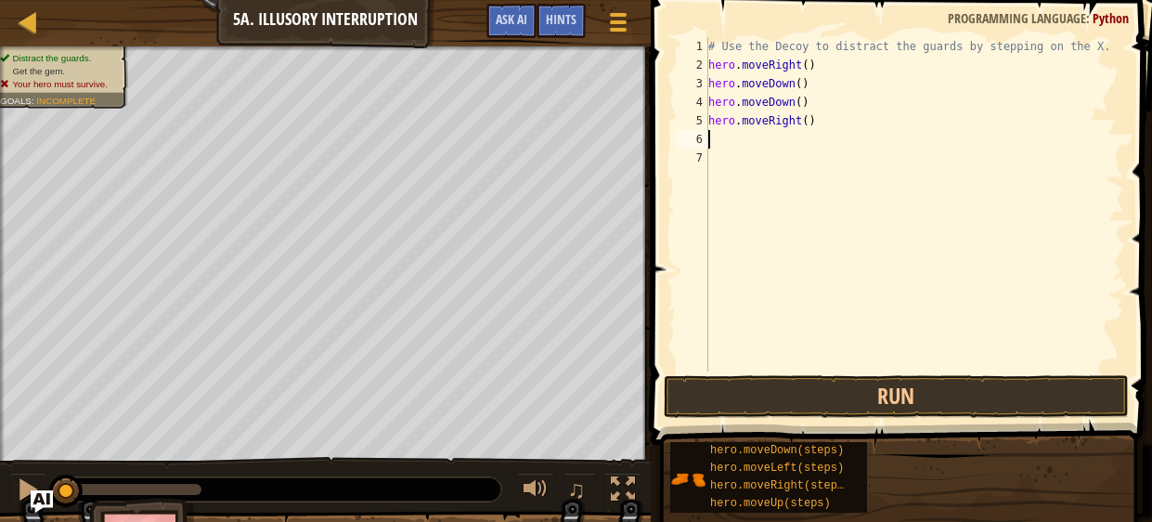
scroll to position [8, 0]
click at [897, 396] on button "Run" at bounding box center [896, 396] width 465 height 43
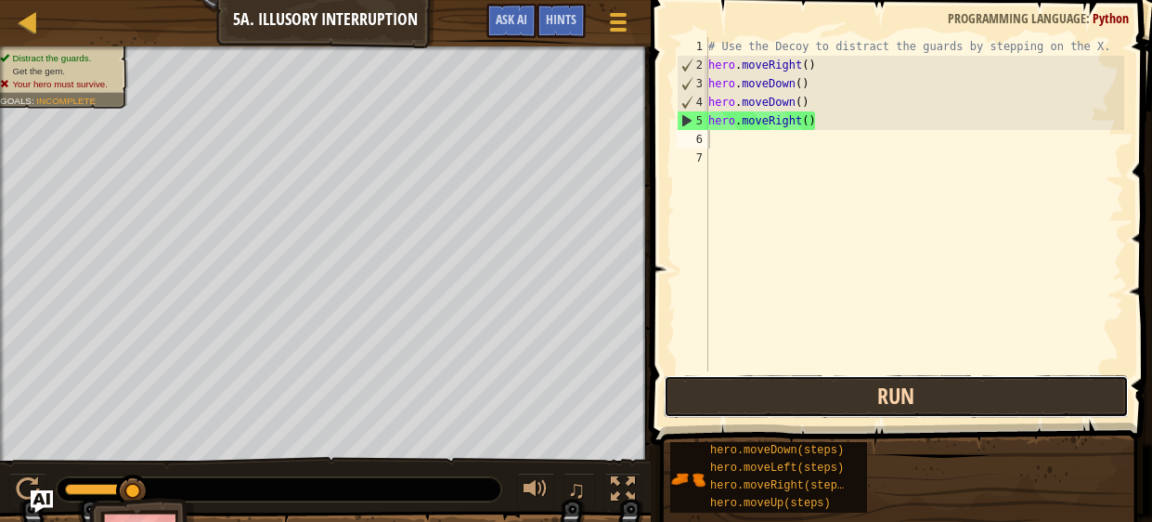
click at [850, 381] on button "Run" at bounding box center [896, 396] width 465 height 43
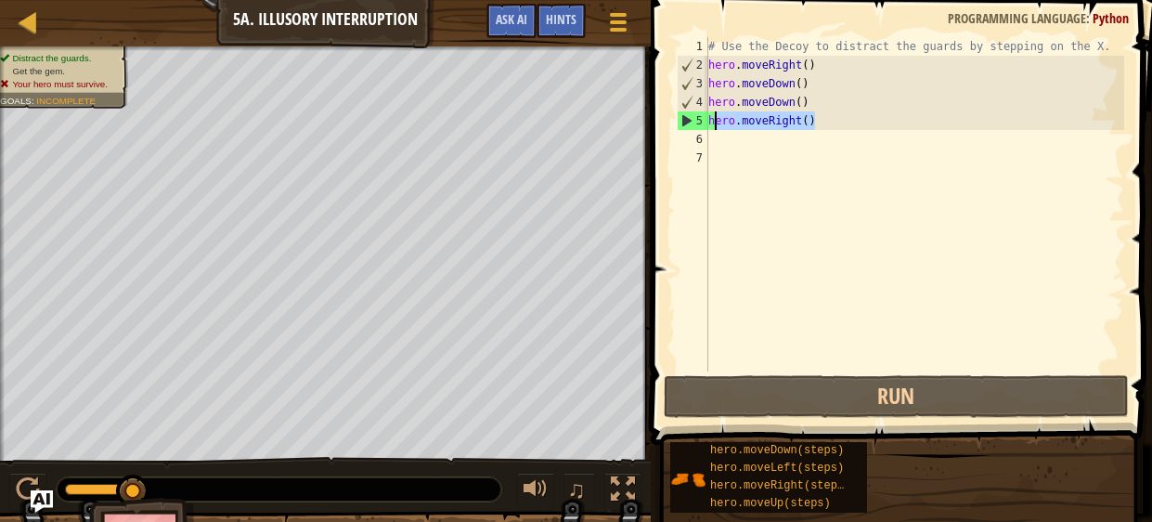
drag, startPoint x: 854, startPoint y: 118, endPoint x: 711, endPoint y: 126, distance: 143.2
click at [711, 126] on div "# Use the Decoy to distract the guards by stepping on the X. hero . moveRight (…" at bounding box center [915, 222] width 420 height 371
type textarea "hero.moveRight()"
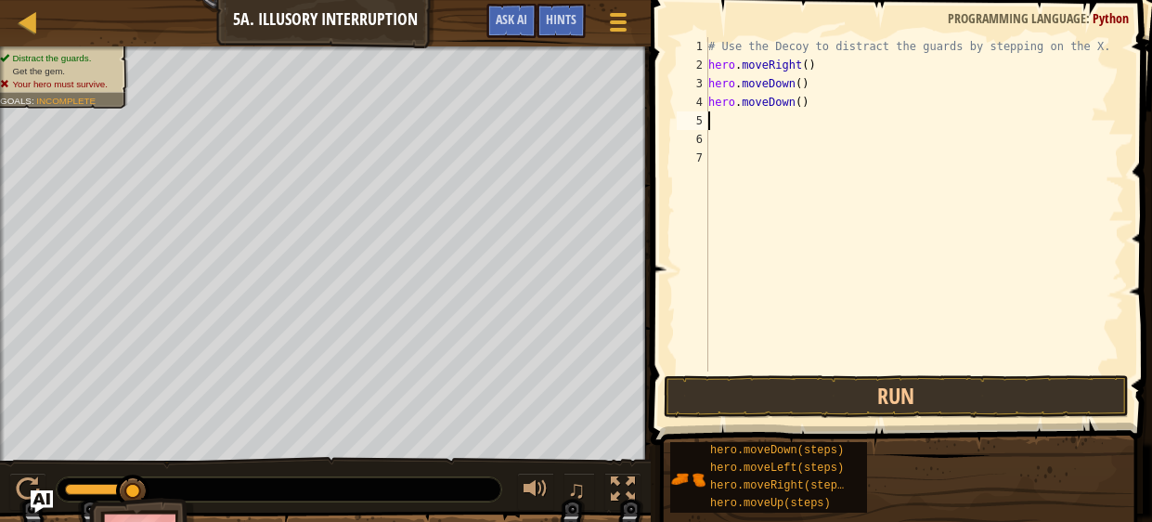
type textarea "u"
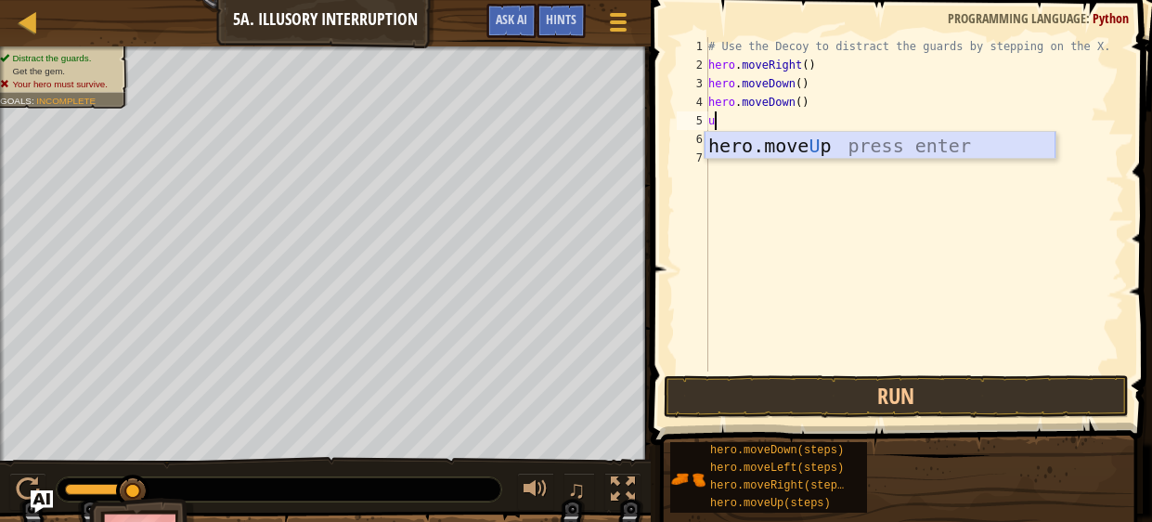
click at [739, 142] on div "hero.move U p press enter" at bounding box center [880, 174] width 351 height 84
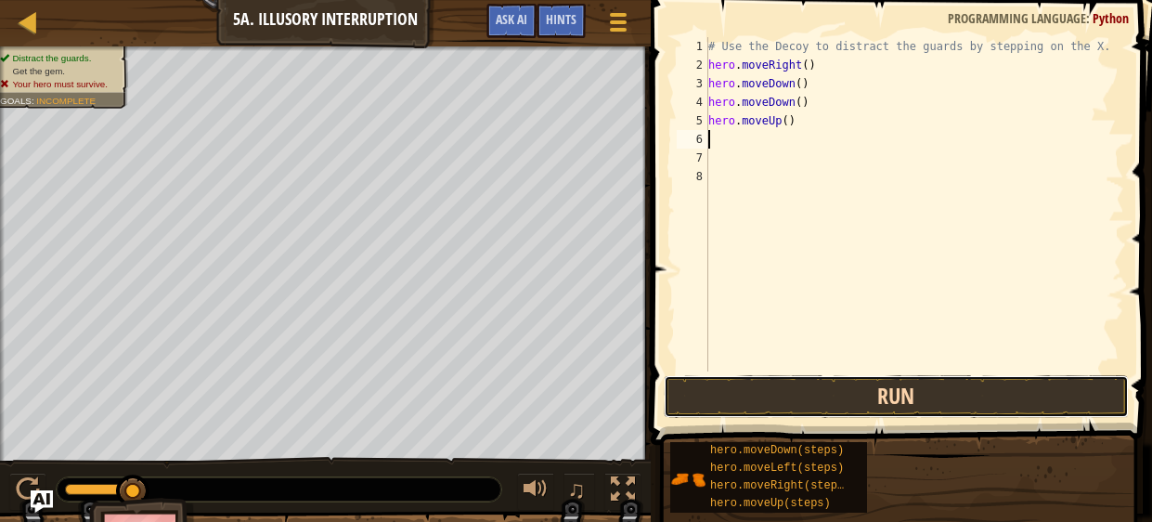
click at [716, 403] on button "Run" at bounding box center [896, 396] width 465 height 43
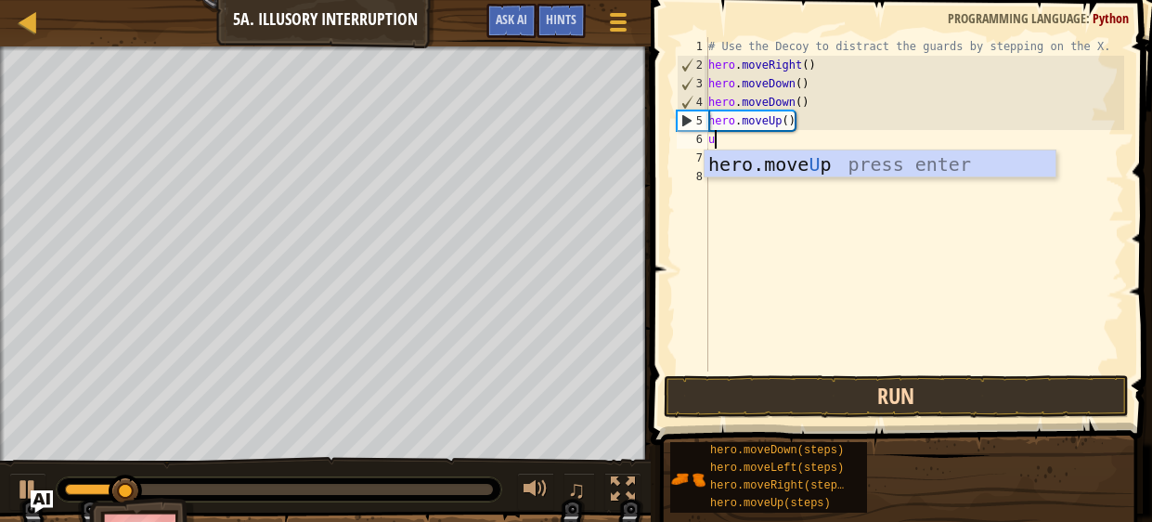
type textarea "up"
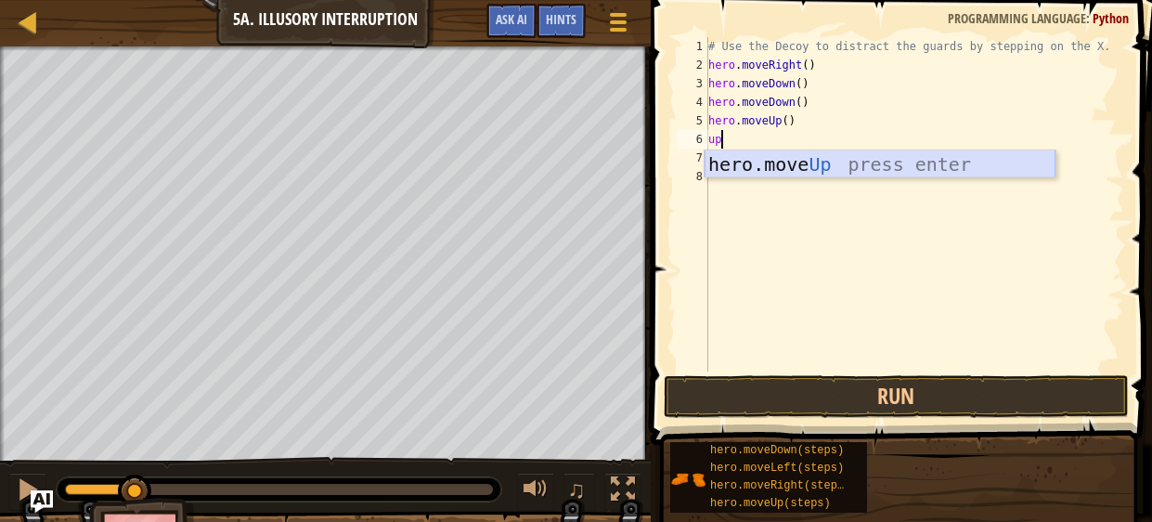
click at [783, 162] on div "hero.move Up press enter" at bounding box center [880, 192] width 351 height 84
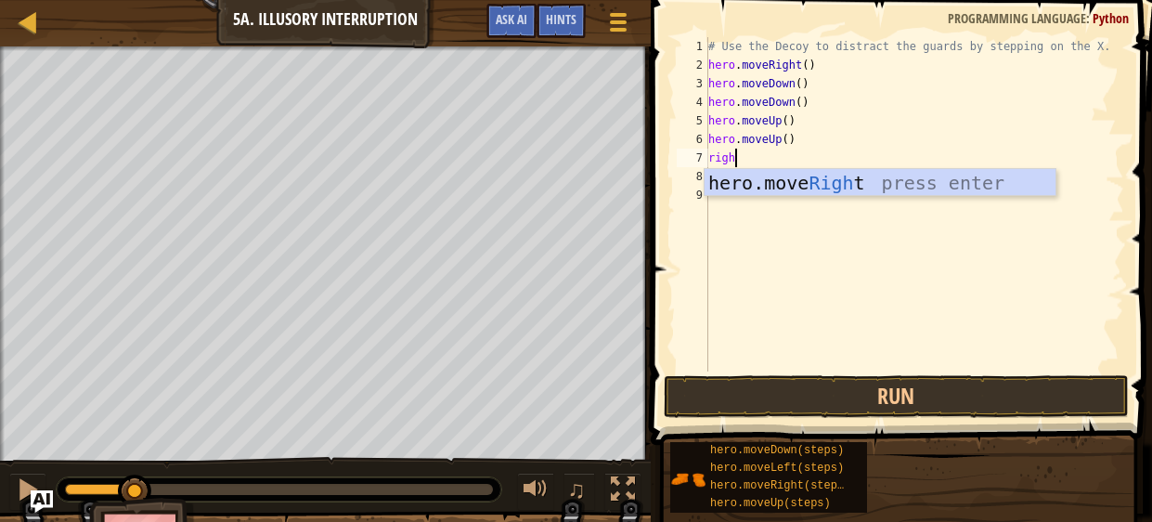
type textarea "right"
click at [797, 179] on div "hero.move Right press enter" at bounding box center [880, 211] width 351 height 84
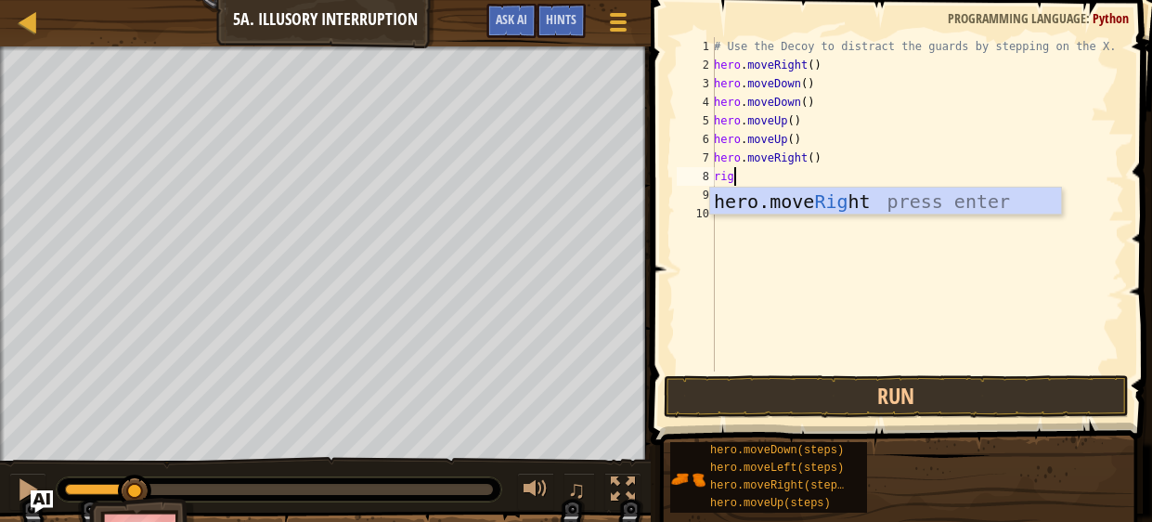
type textarea "right"
click at [812, 198] on div "hero.move Right press enter" at bounding box center [885, 230] width 351 height 84
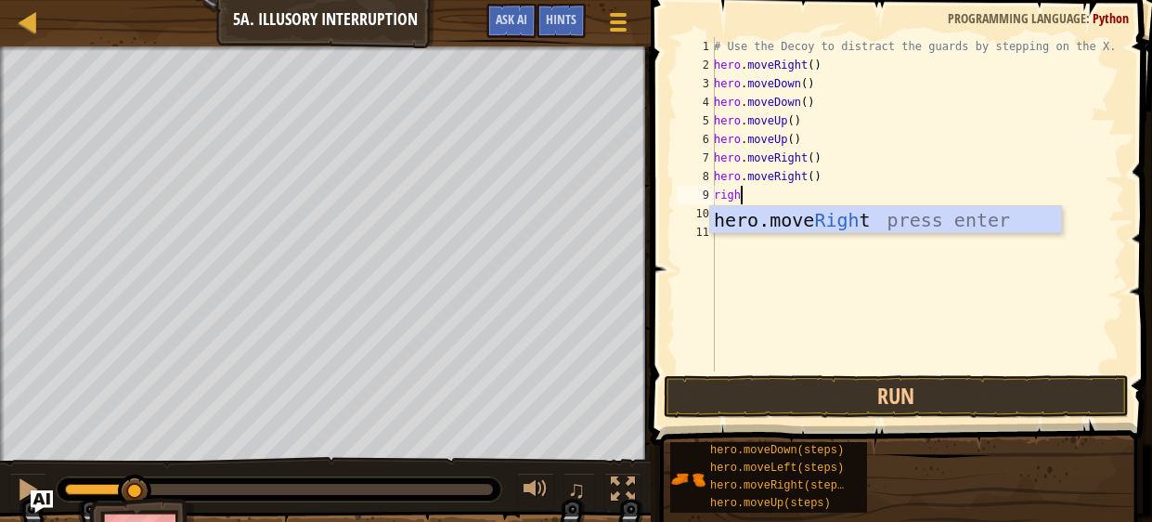
type textarea "right"
click at [832, 216] on div "hero.move Right press enter" at bounding box center [885, 248] width 351 height 84
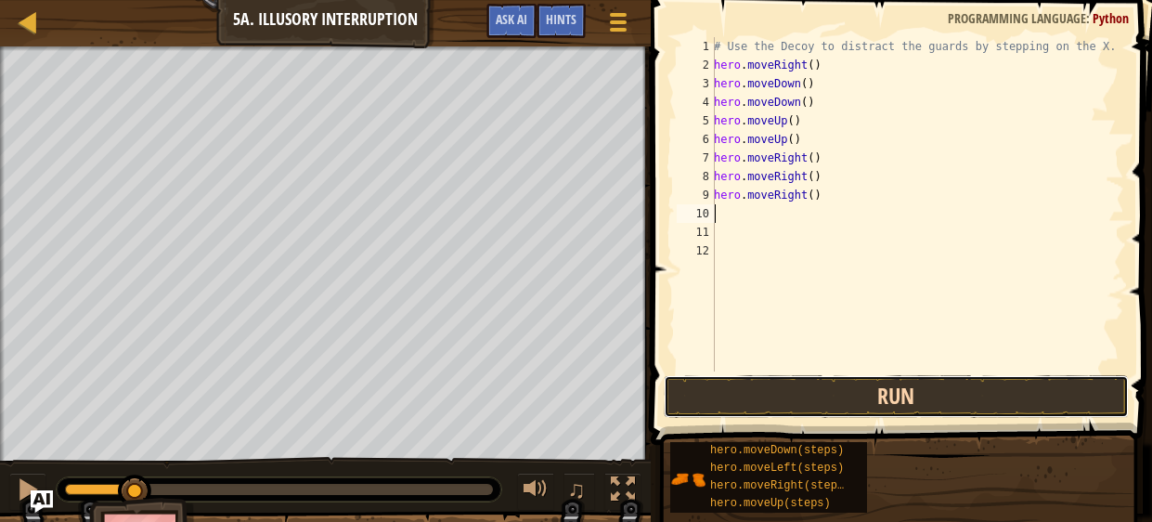
click at [902, 385] on button "Run" at bounding box center [896, 396] width 465 height 43
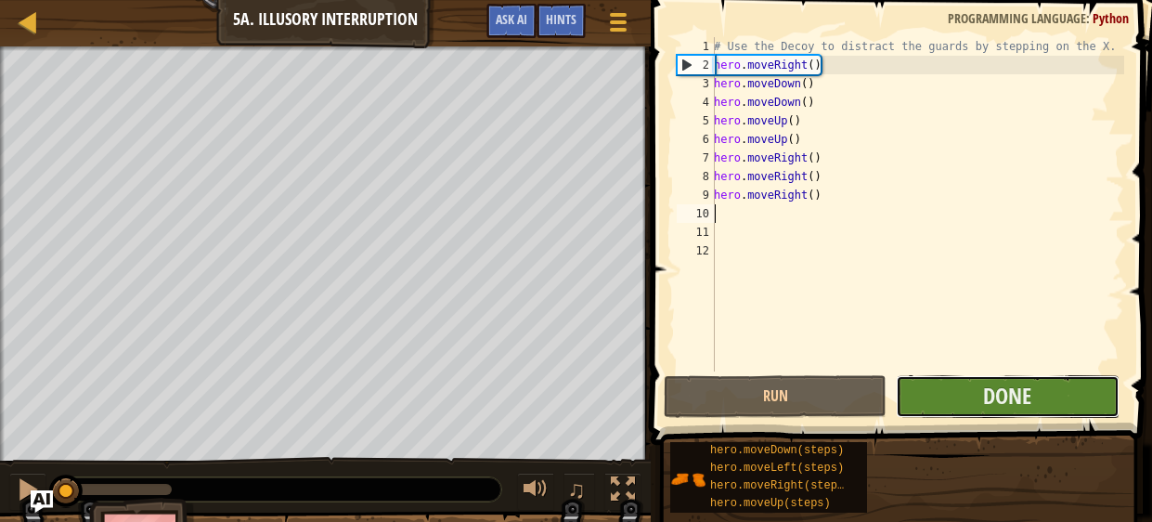
click at [942, 378] on button "Done" at bounding box center [1007, 396] width 223 height 43
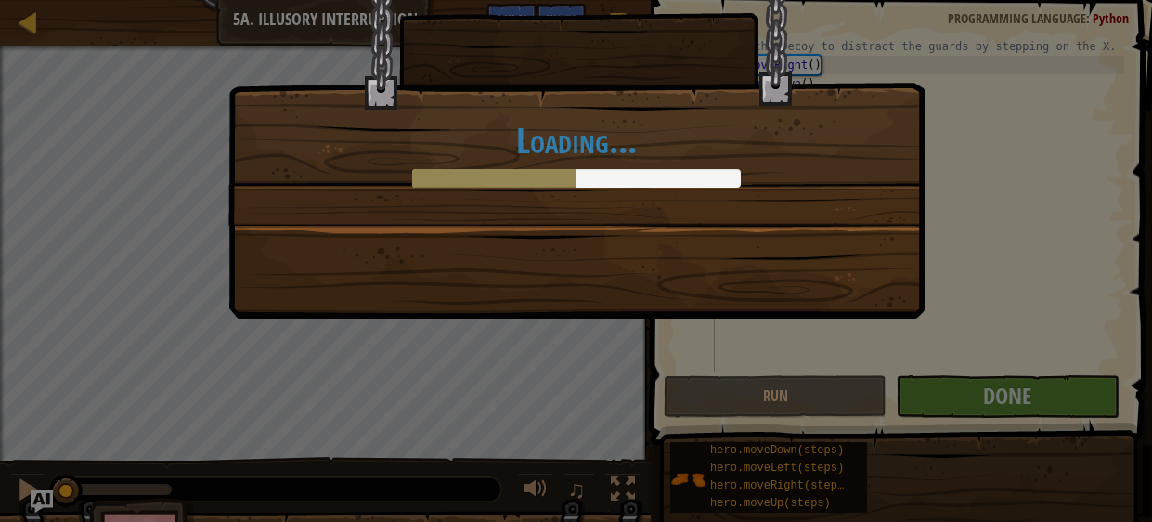
click at [1015, 226] on div "Loading..." at bounding box center [576, 261] width 1152 height 522
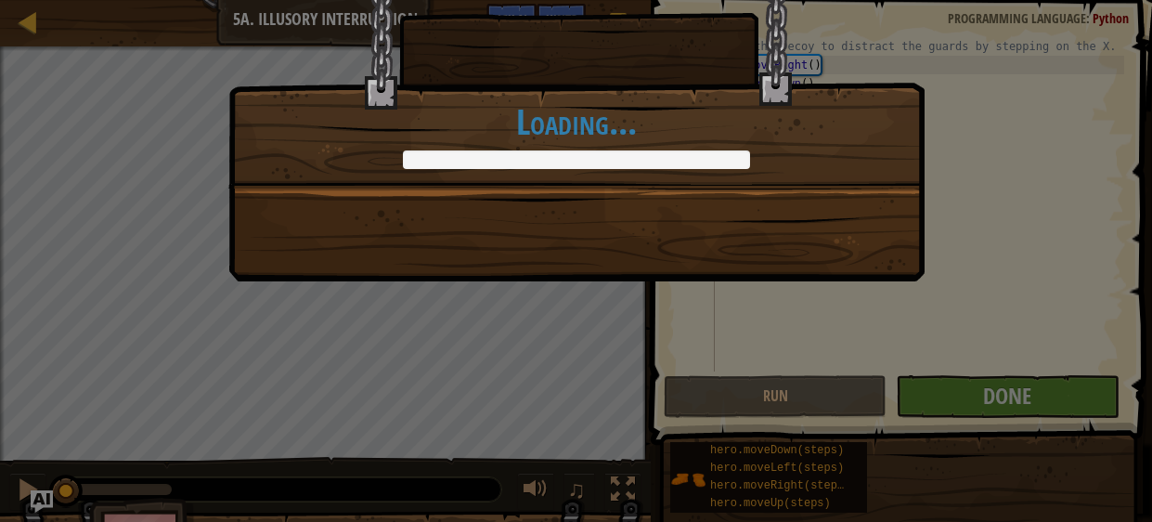
click at [1017, 233] on div "Exactly the kind of diversion we could've used. +0 +0 Continue Loading..." at bounding box center [576, 261] width 1152 height 522
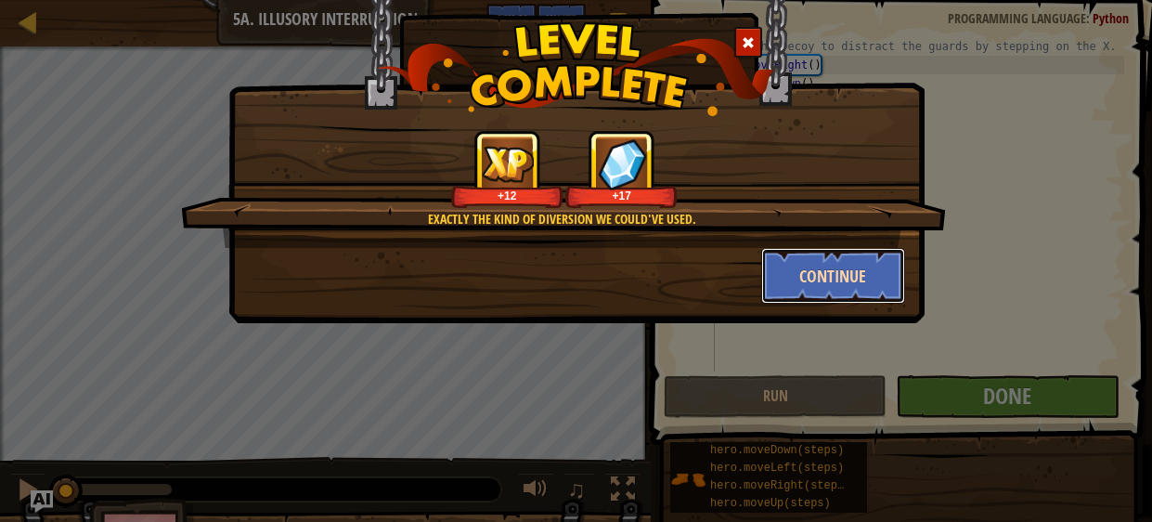
click at [849, 288] on button "Continue" at bounding box center [833, 276] width 144 height 56
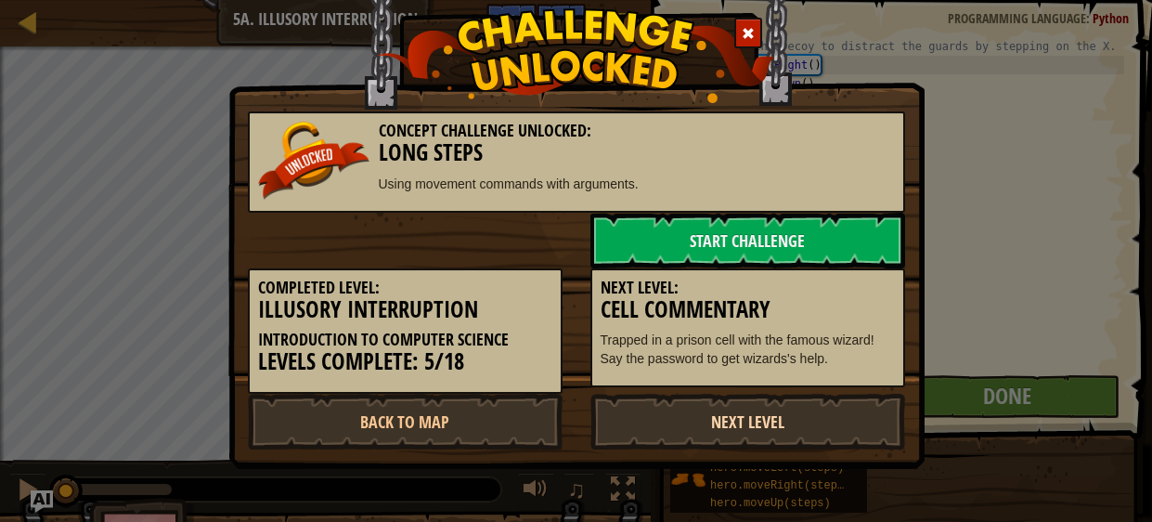
click at [792, 420] on link "Next Level" at bounding box center [748, 422] width 315 height 56
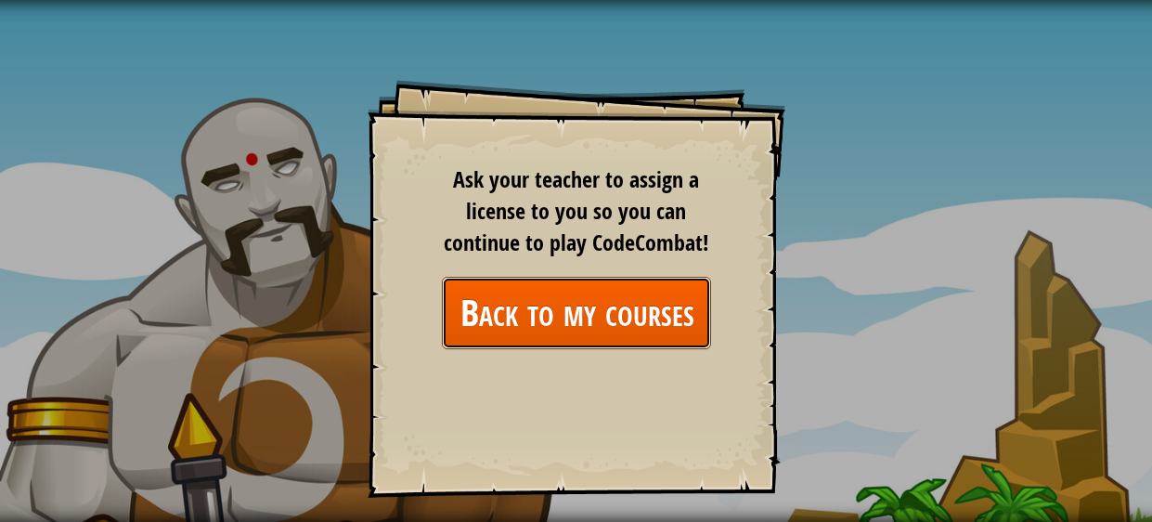
click at [560, 339] on link "Back to my courses" at bounding box center [576, 312] width 269 height 71
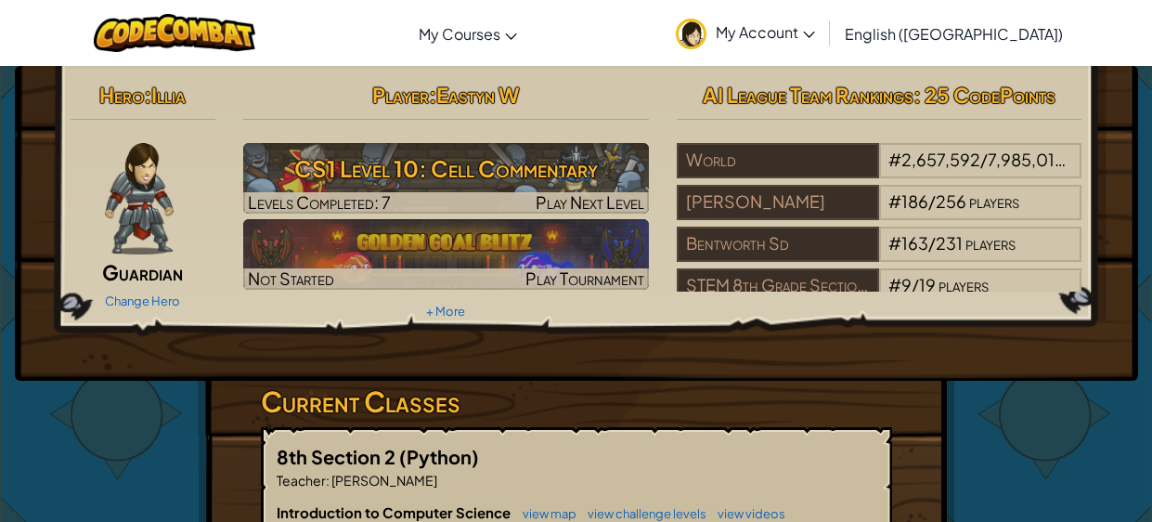
click at [500, 36] on span "My Courses" at bounding box center [460, 33] width 82 height 19
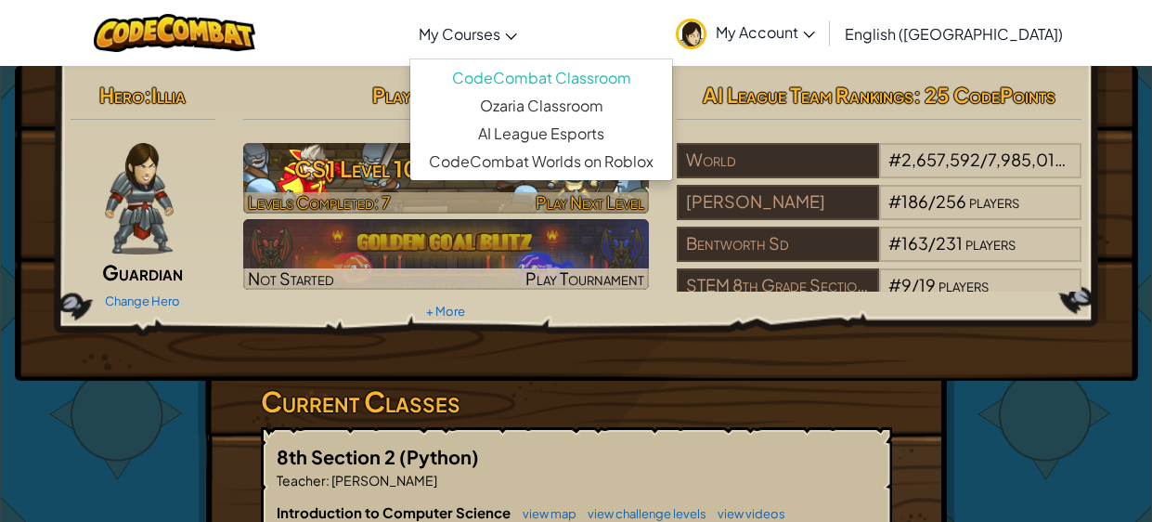
click at [387, 167] on h3 "CS1 Level 10: Cell Commentary" at bounding box center [446, 169] width 406 height 42
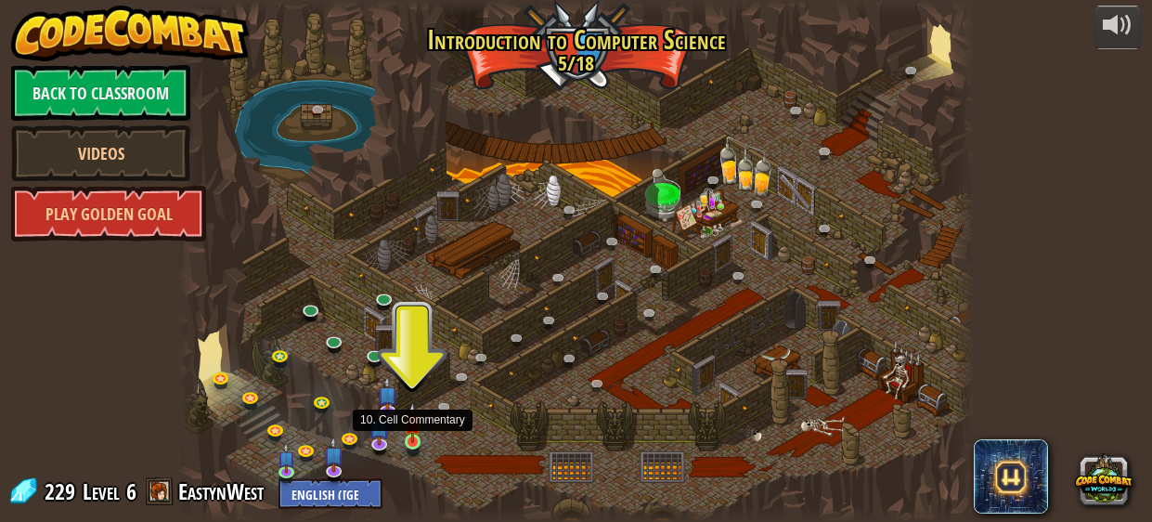
click at [410, 441] on img at bounding box center [413, 422] width 18 height 41
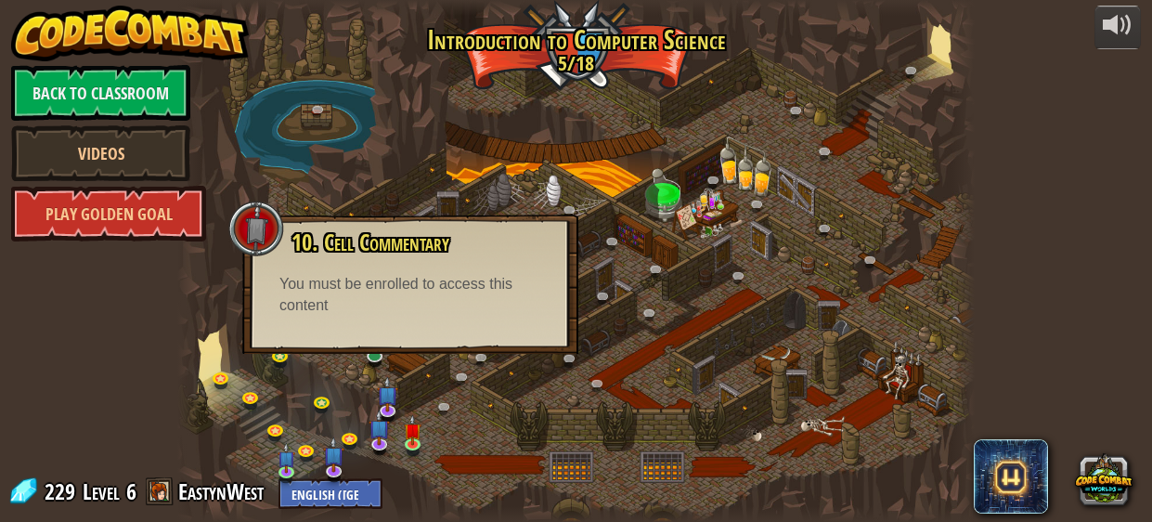
click at [459, 438] on div at bounding box center [576, 261] width 799 height 522
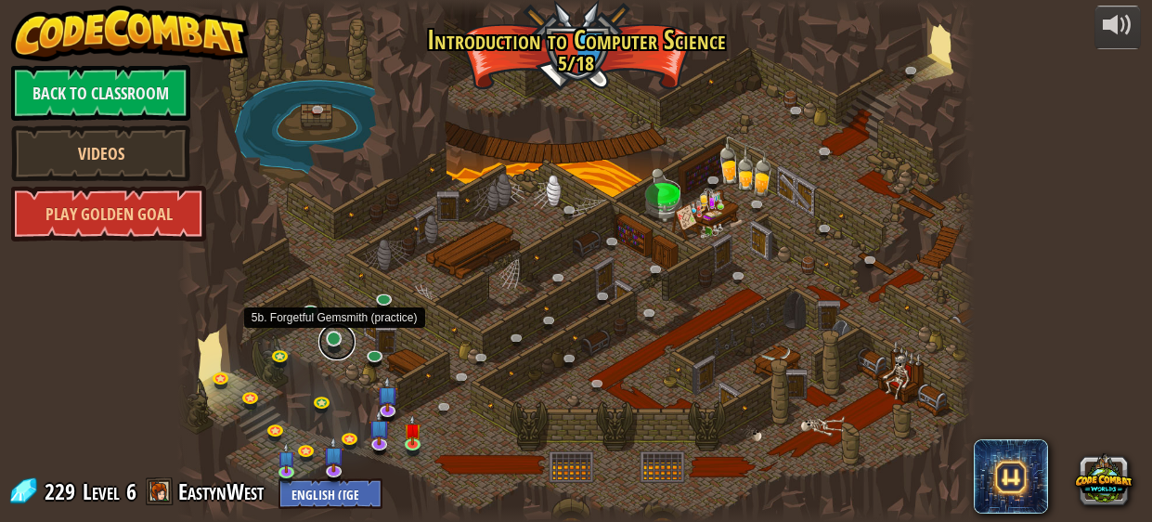
click at [331, 343] on link at bounding box center [336, 341] width 37 height 37
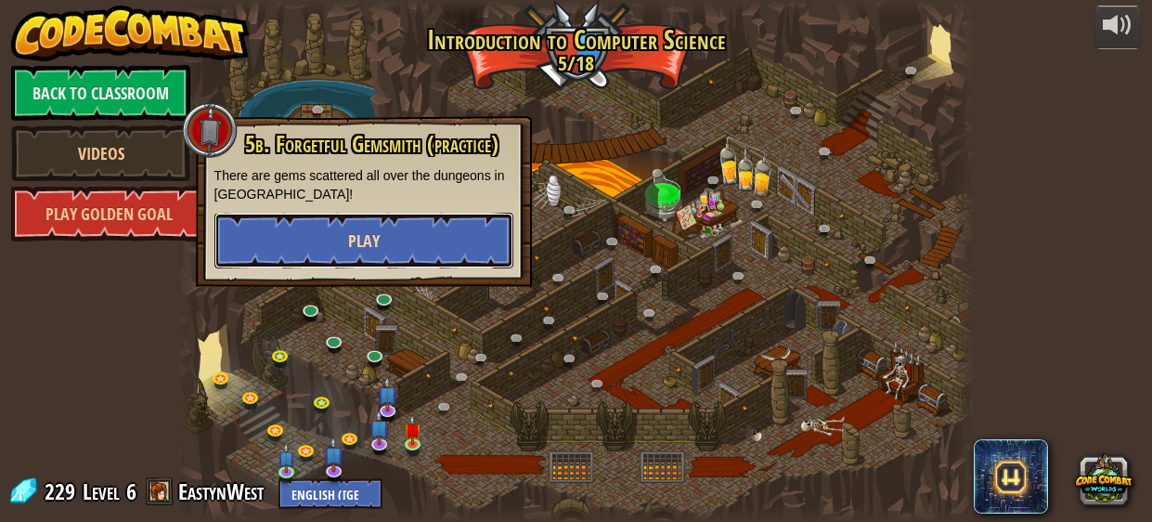
click at [436, 228] on button "Play" at bounding box center [363, 241] width 299 height 56
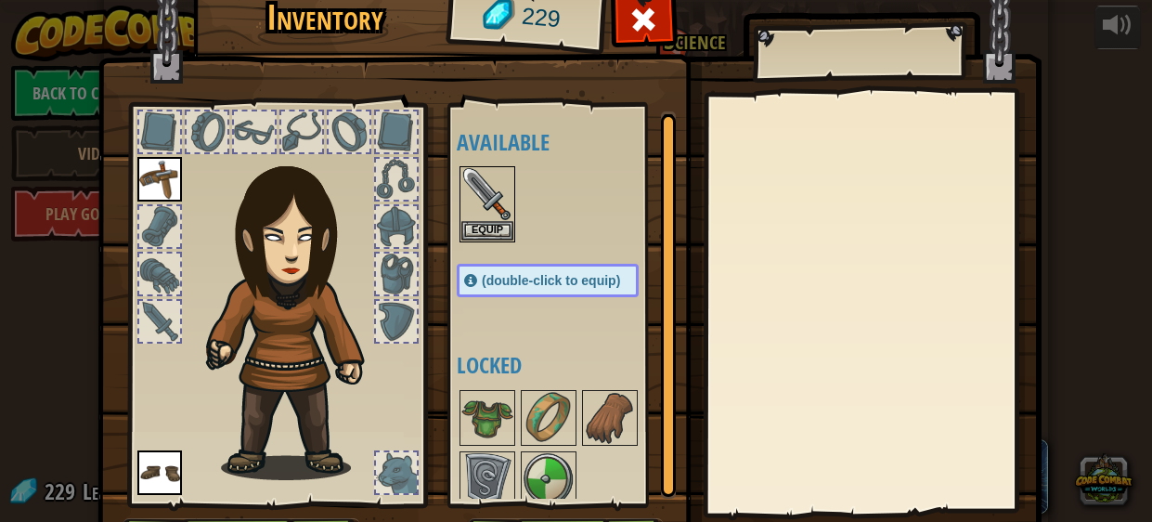
scroll to position [118, 0]
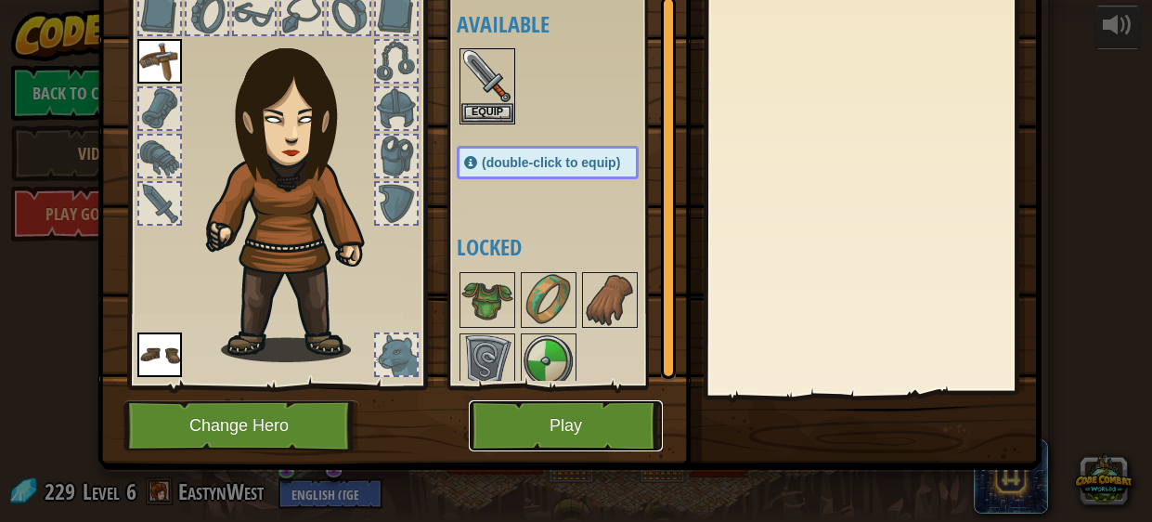
click at [604, 426] on button "Play" at bounding box center [566, 425] width 194 height 51
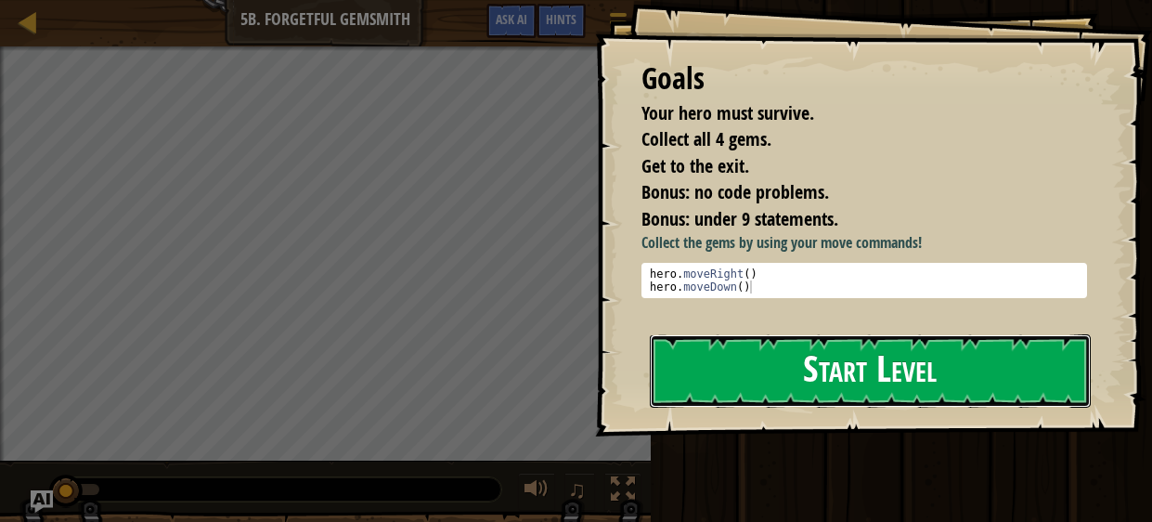
click at [744, 391] on button "Start Level" at bounding box center [871, 370] width 442 height 73
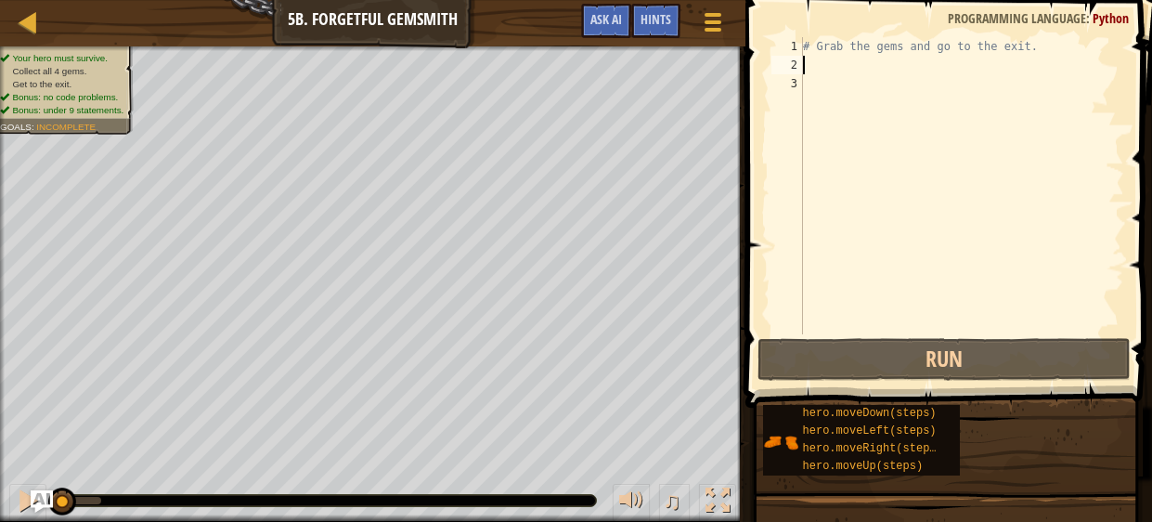
click at [830, 69] on div "# Grab the gems and go to the exit." at bounding box center [961, 204] width 325 height 334
click at [709, 494] on div at bounding box center [718, 500] width 24 height 24
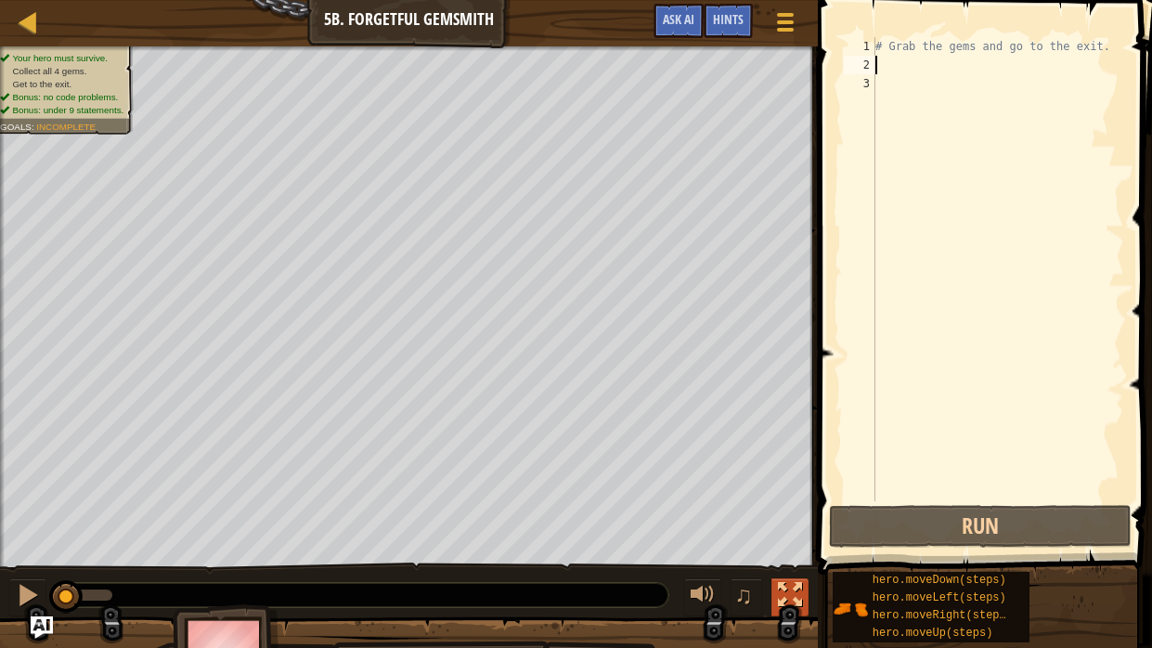
click at [799, 521] on div at bounding box center [790, 595] width 24 height 24
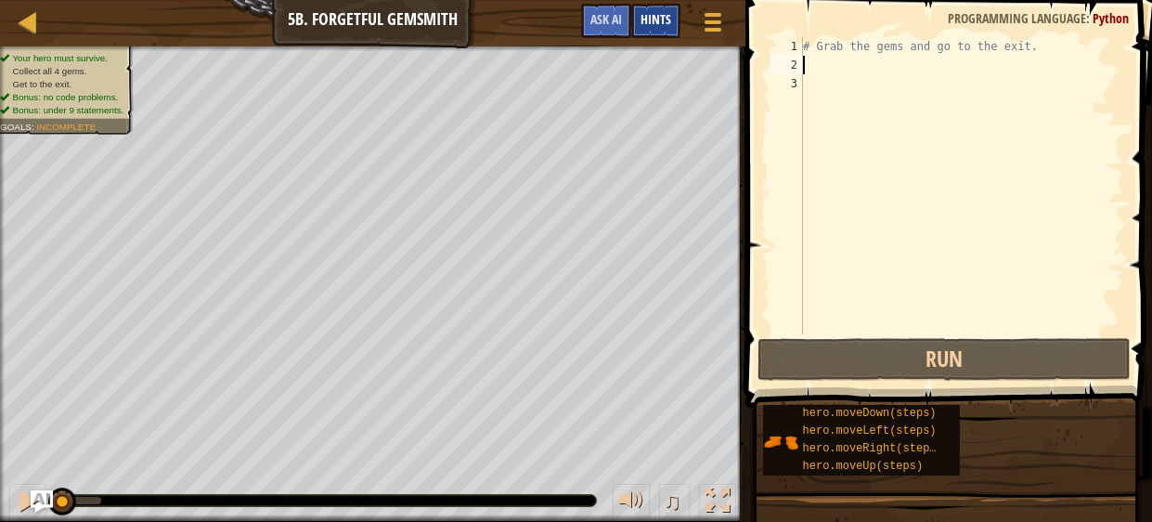
click at [669, 10] on div "Map Introduction to Computer Science 5b. Forgetful Gemsmith Game Menu Done Hint…" at bounding box center [576, 261] width 1152 height 522
click at [714, 17] on div at bounding box center [713, 21] width 25 height 27
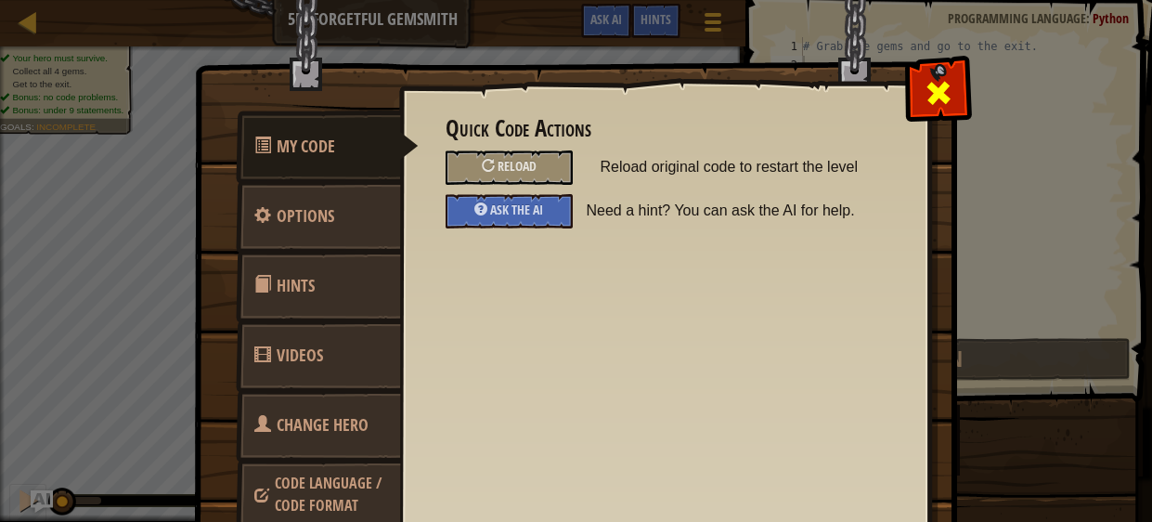
click at [954, 97] on div at bounding box center [938, 88] width 58 height 58
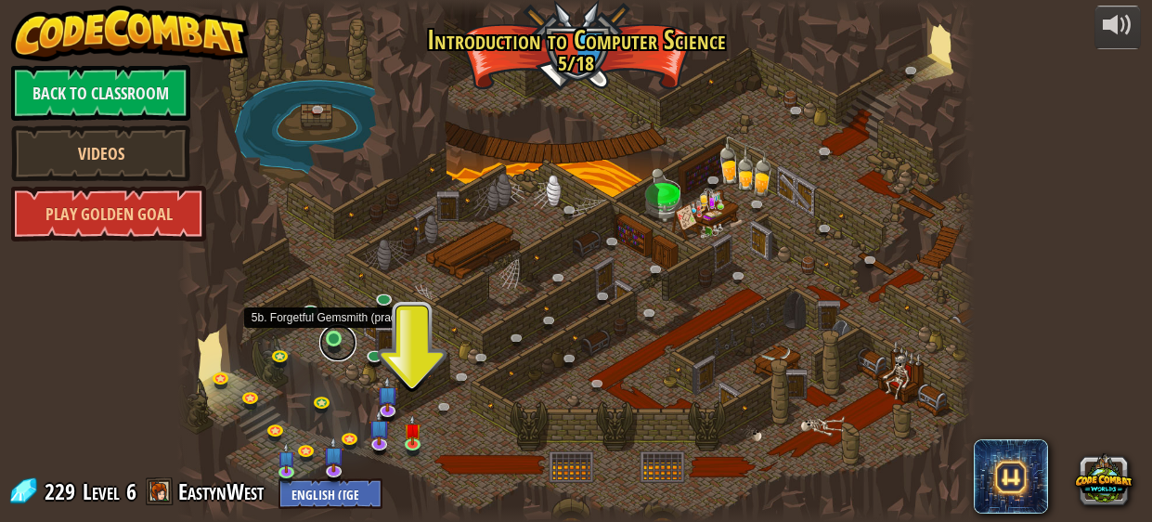
click at [331, 344] on link at bounding box center [337, 342] width 37 height 37
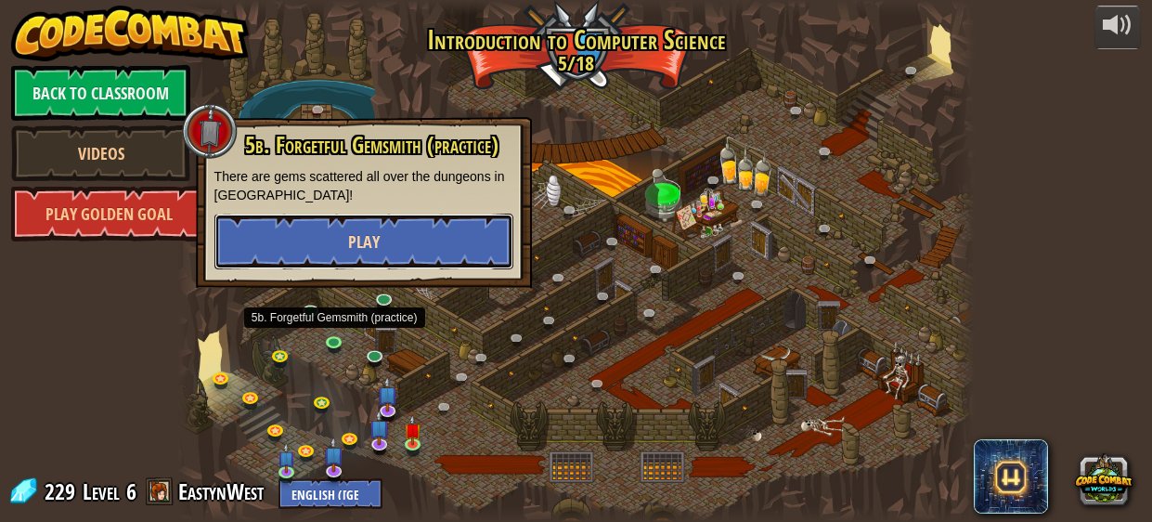
click at [461, 236] on button "Play" at bounding box center [363, 242] width 299 height 56
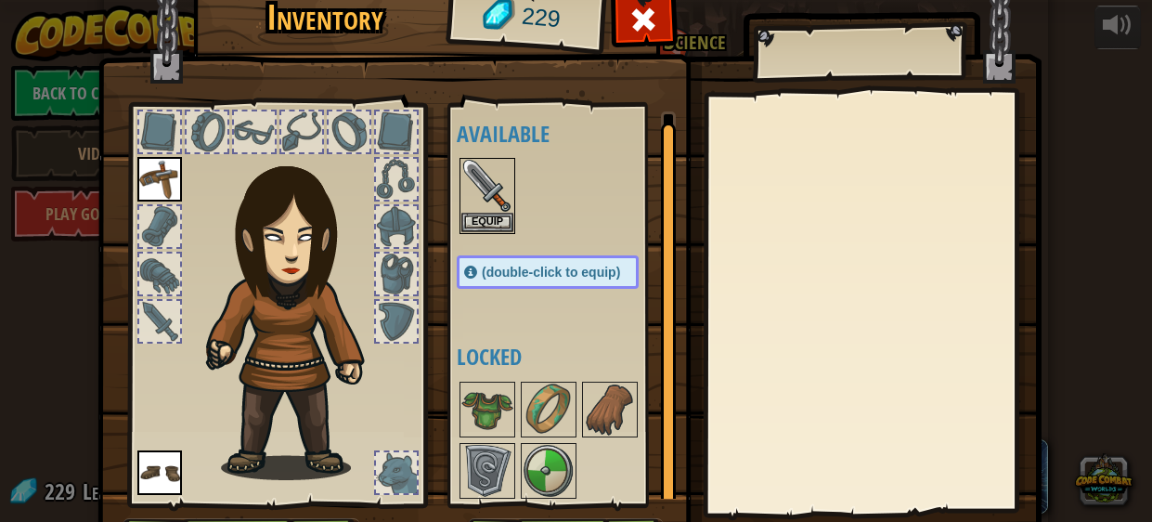
scroll to position [118, 0]
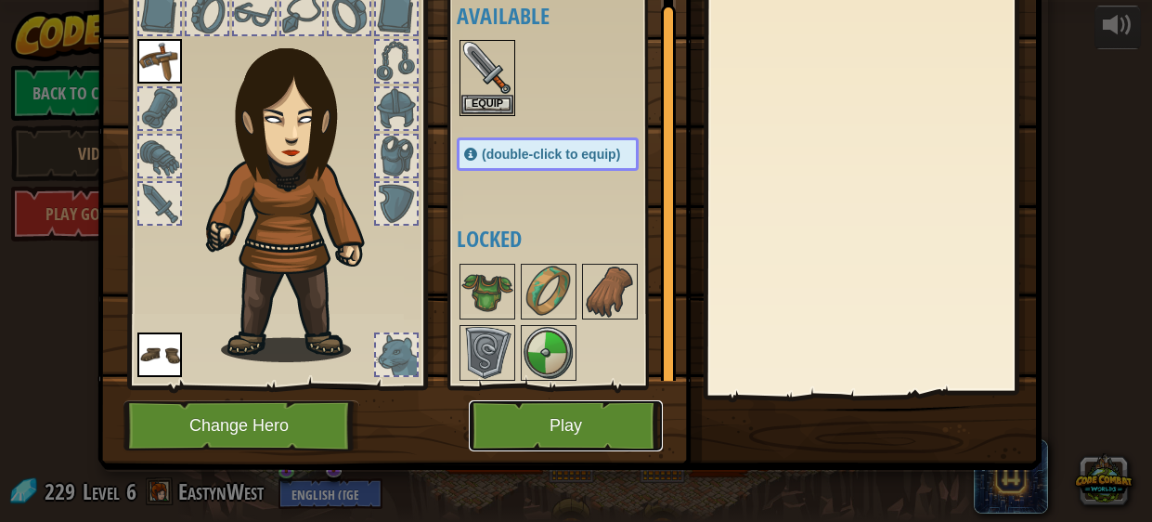
click at [591, 425] on button "Play" at bounding box center [566, 425] width 194 height 51
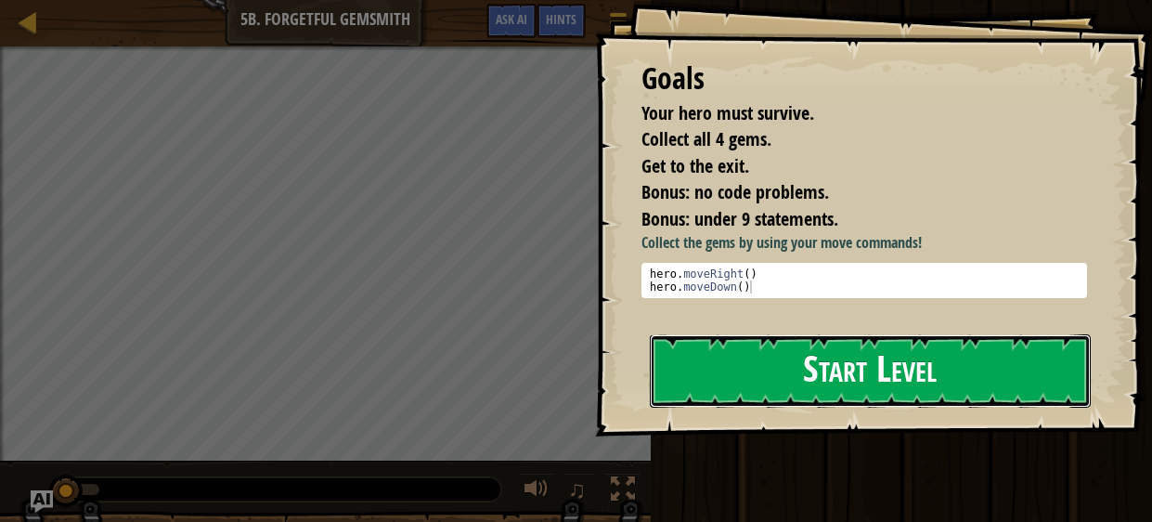
click at [787, 399] on button "Start Level" at bounding box center [871, 370] width 442 height 73
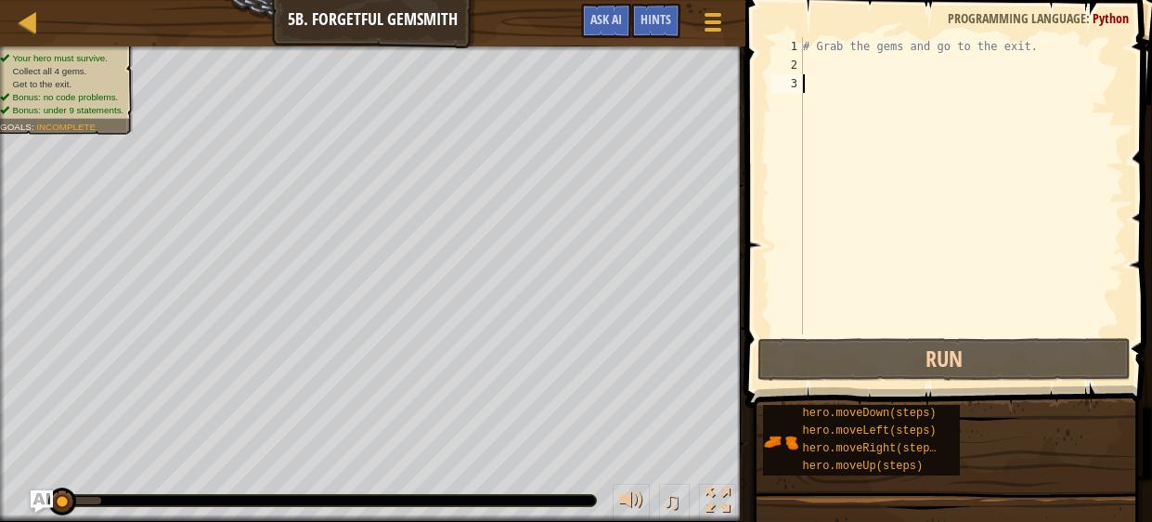
click at [825, 60] on div "# Grab the gems and go to the exit." at bounding box center [961, 204] width 325 height 334
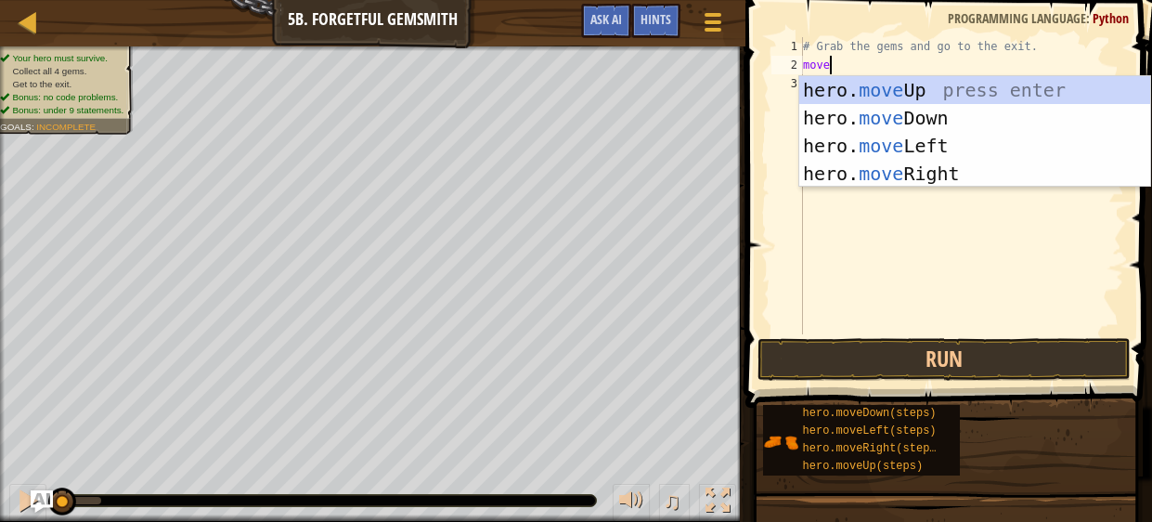
scroll to position [8, 0]
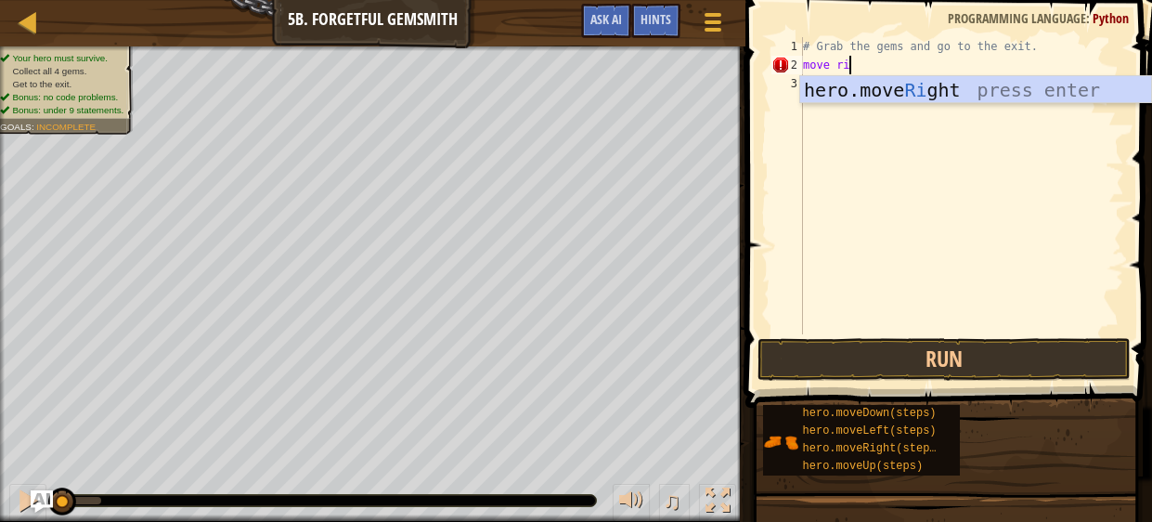
type textarea "move ri"
click at [846, 87] on div "hero.move Ri ght press enter" at bounding box center [975, 118] width 351 height 84
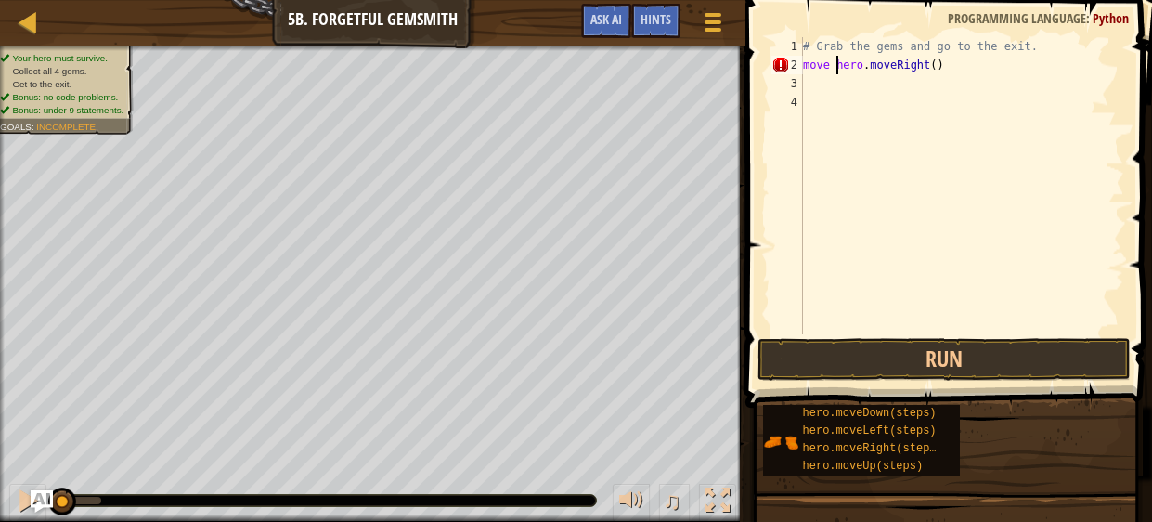
click at [838, 69] on div "# Grab the gems and go to the exit. move hero . moveRight ( )" at bounding box center [961, 204] width 325 height 334
type textarea "hero.moveRight()"
click at [847, 79] on div "# Grab the gems and go to the exit. hero . moveRight ( )" at bounding box center [961, 204] width 325 height 334
type textarea "d"
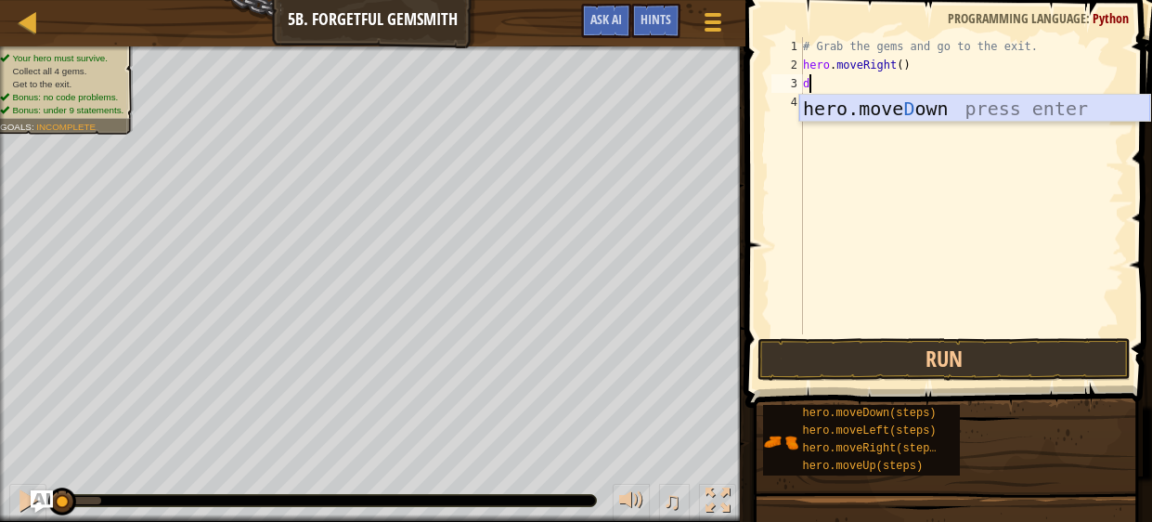
click at [865, 104] on div "hero.[PERSON_NAME] own press enter" at bounding box center [974, 137] width 351 height 84
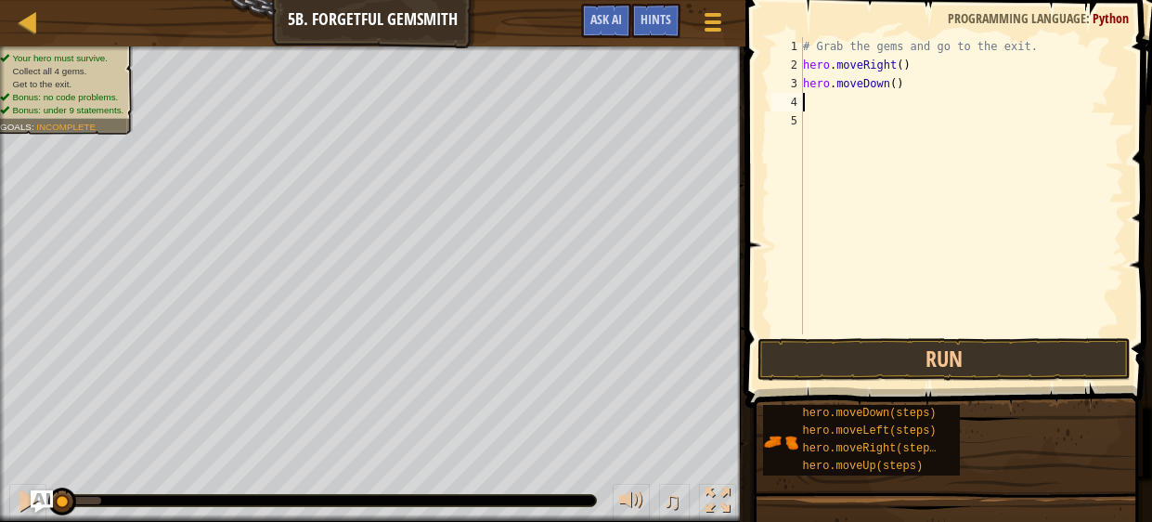
type textarea "r"
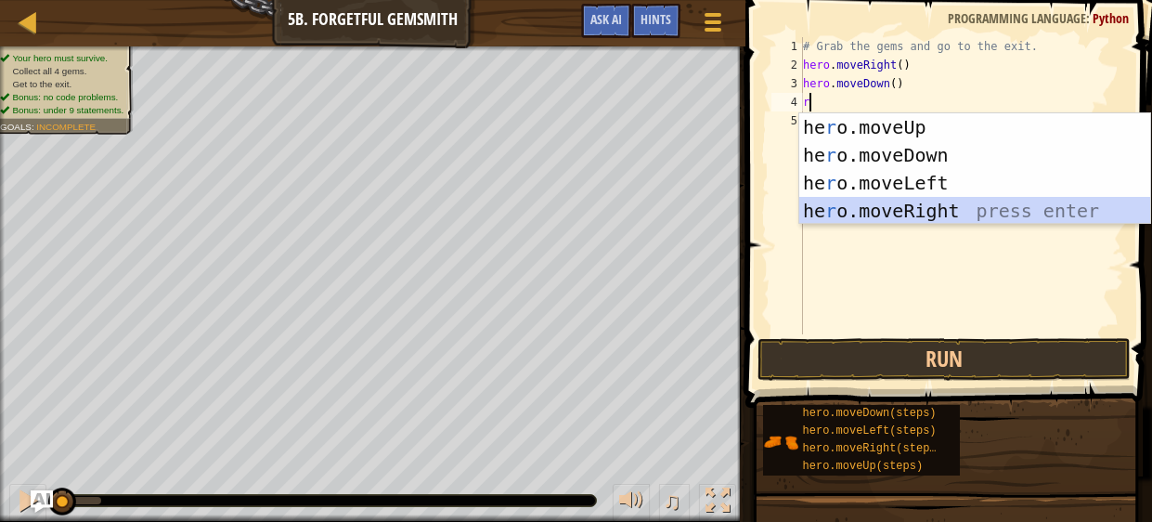
click at [891, 212] on div "he r o.moveUp press enter he r o.moveDown press enter he r o.moveLeft press ent…" at bounding box center [974, 196] width 351 height 167
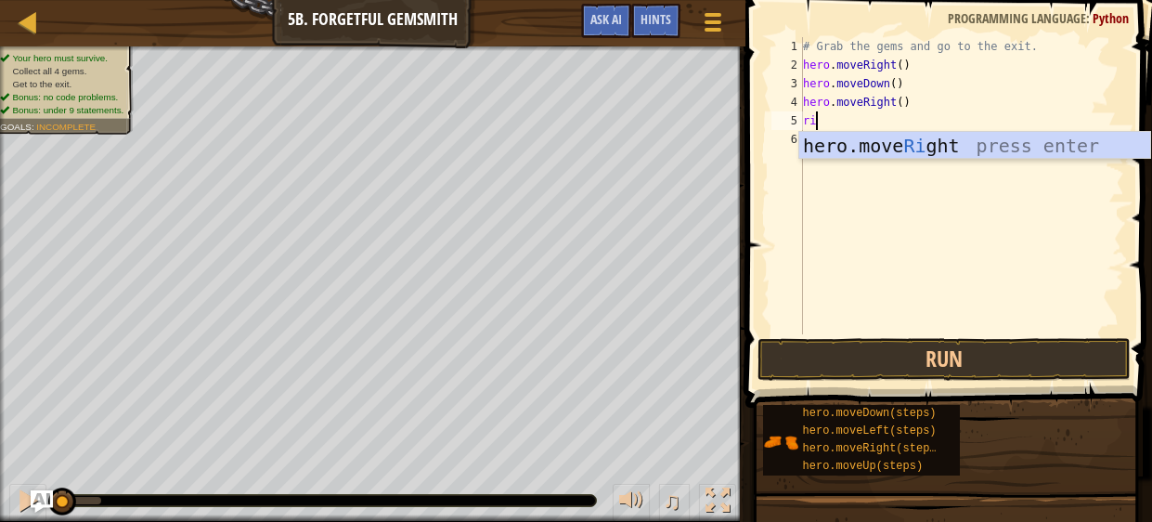
type textarea "rig"
click at [859, 149] on div "hero.move Rig ht press enter" at bounding box center [974, 174] width 351 height 84
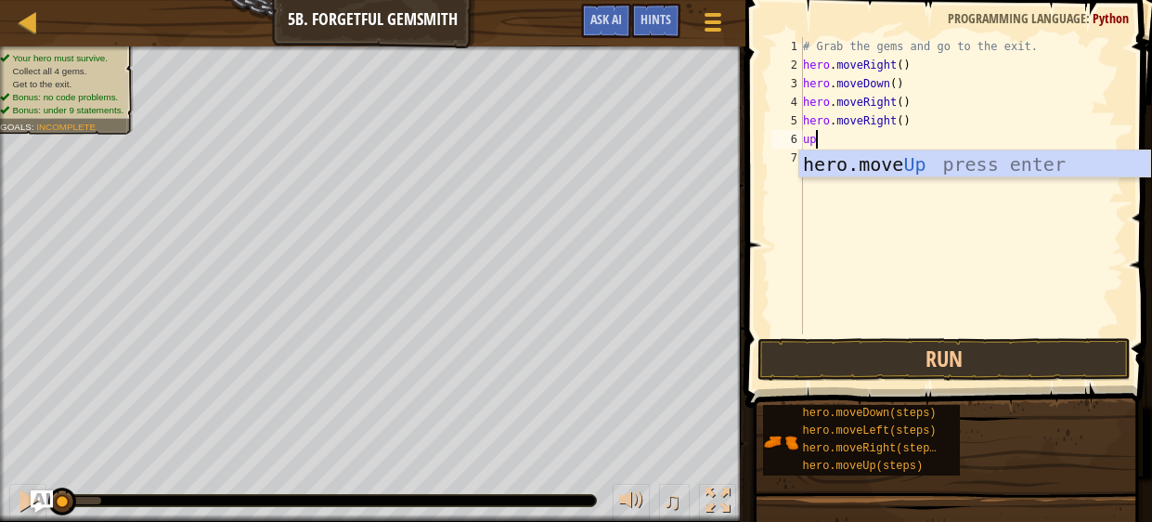
type textarea "up"
click at [871, 165] on div "hero.move Up press enter" at bounding box center [974, 192] width 351 height 84
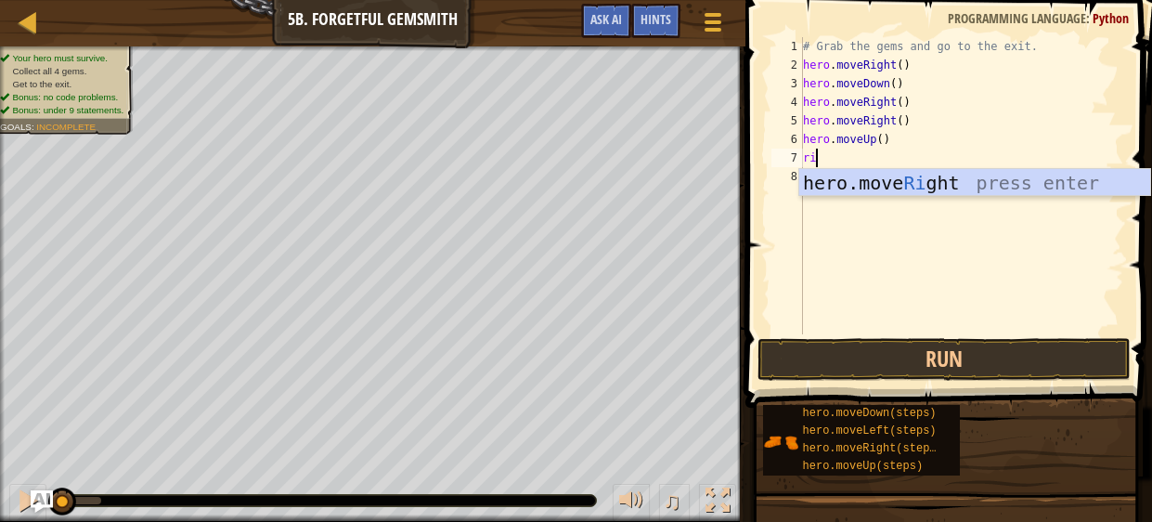
type textarea "rig"
click at [885, 182] on div "hero.move Rig ht press enter" at bounding box center [974, 211] width 351 height 84
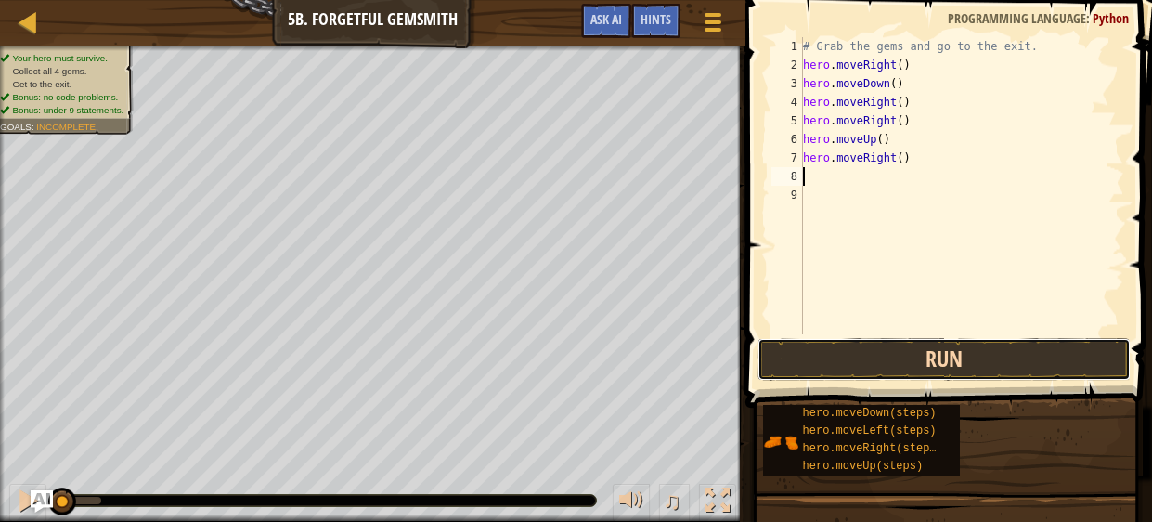
click at [954, 357] on button "Run" at bounding box center [944, 359] width 372 height 43
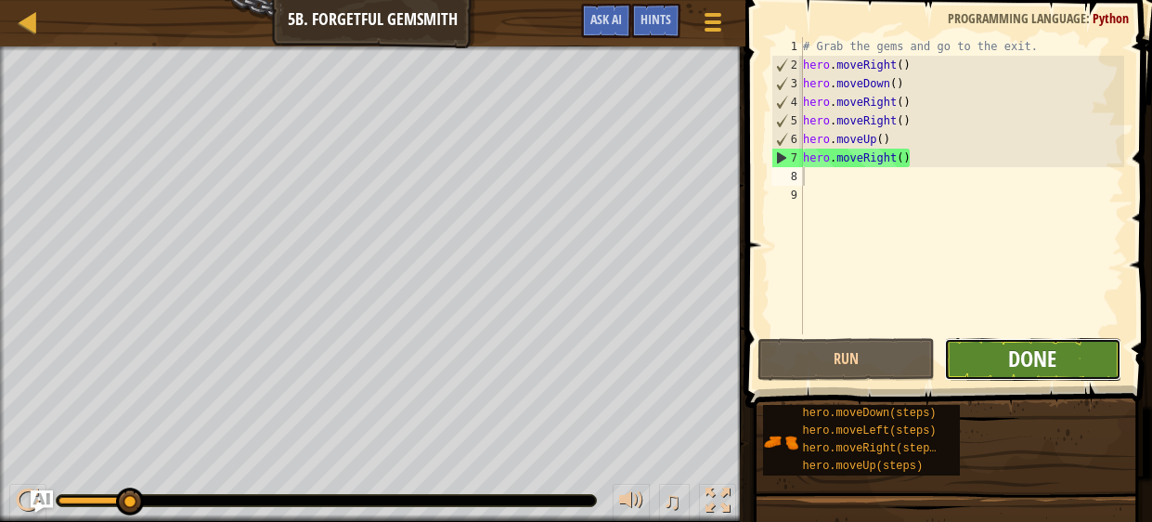
click at [1041, 359] on span "Done" at bounding box center [1032, 359] width 48 height 30
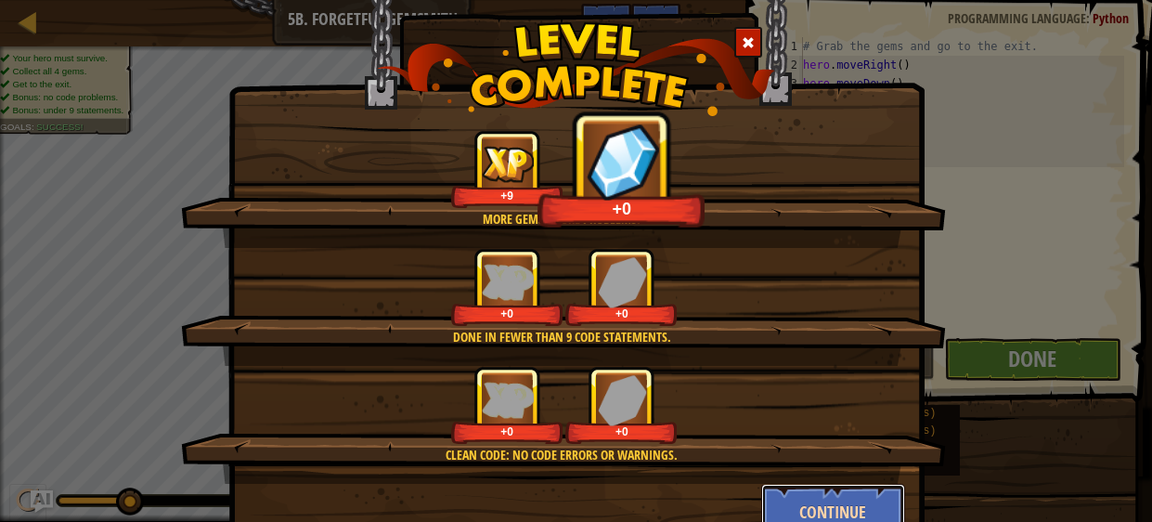
click at [860, 509] on button "Continue" at bounding box center [833, 512] width 144 height 56
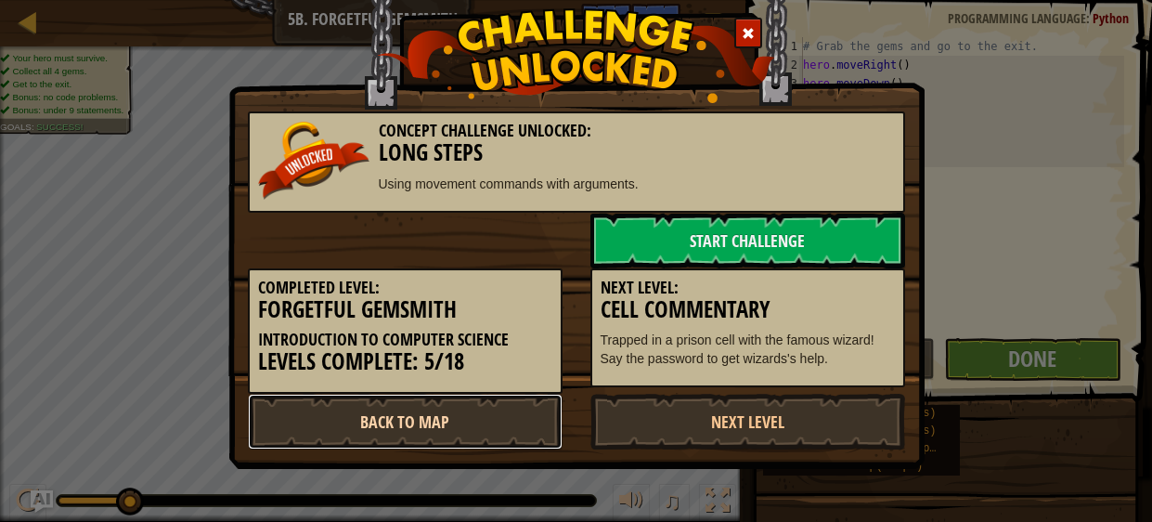
click at [517, 425] on link "Back to Map" at bounding box center [405, 422] width 315 height 56
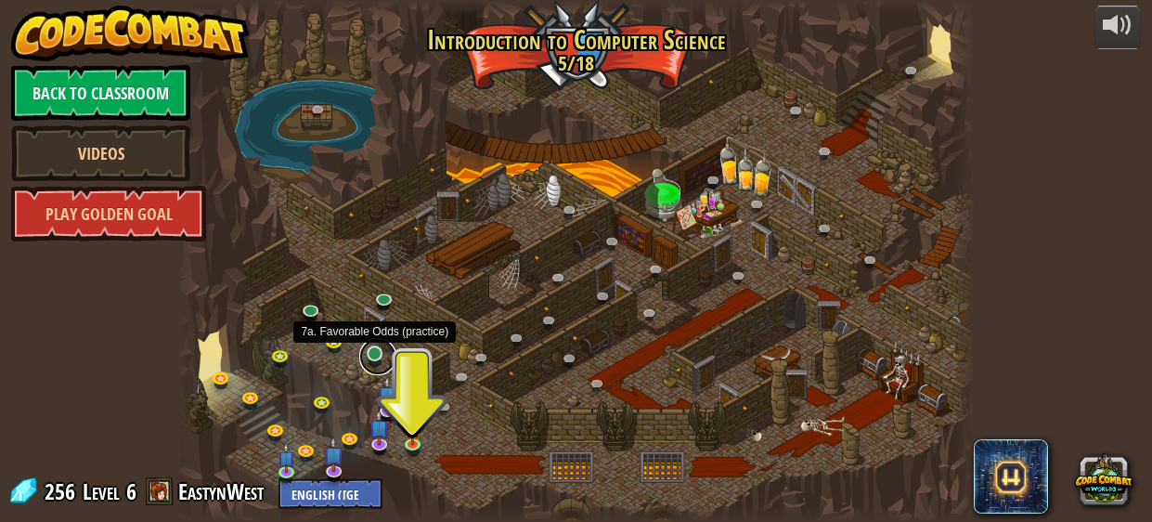
click at [371, 356] on link at bounding box center [377, 356] width 37 height 37
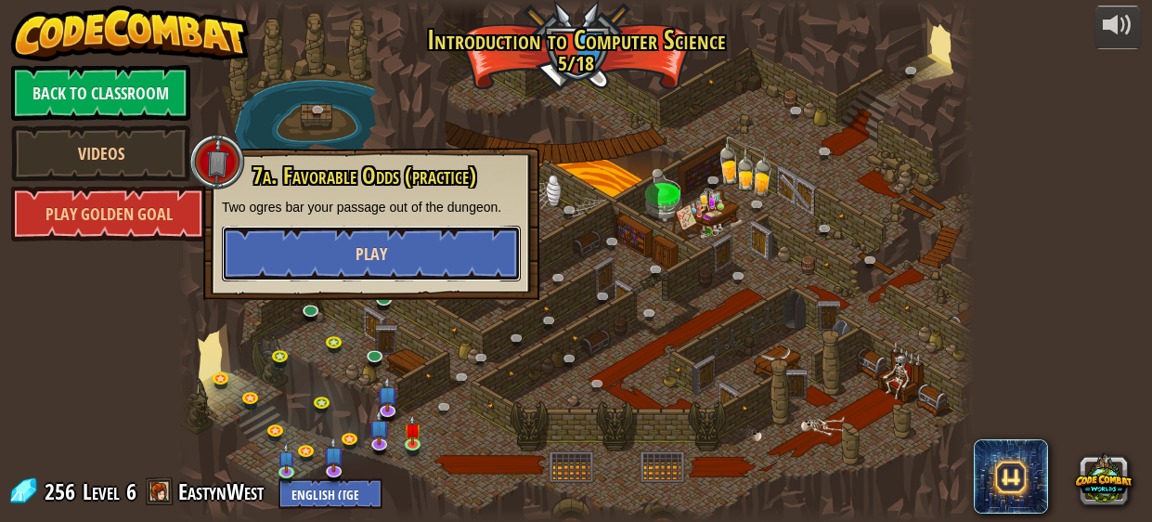
click at [468, 241] on button "Play" at bounding box center [371, 254] width 299 height 56
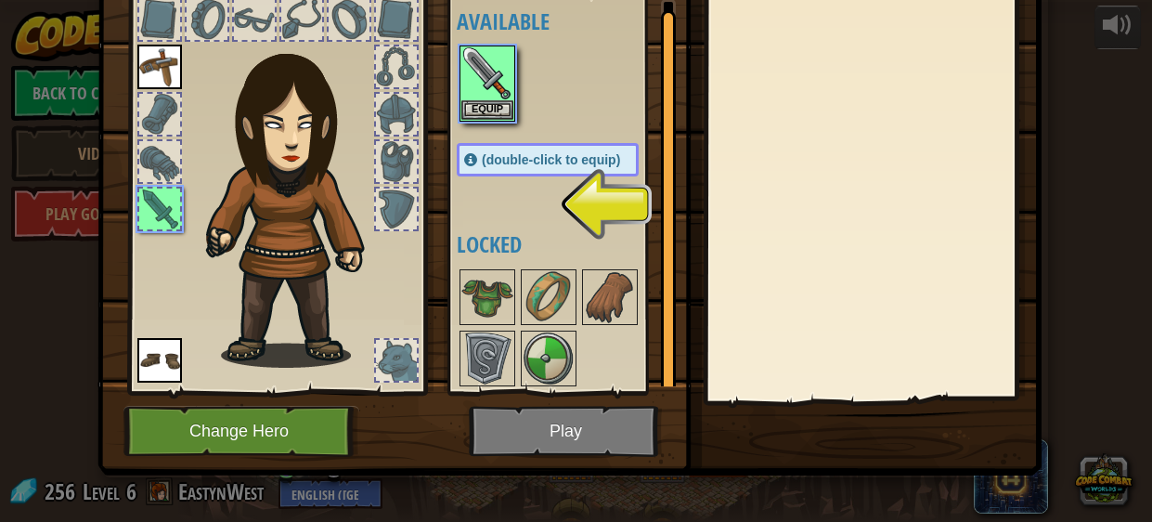
scroll to position [118, 0]
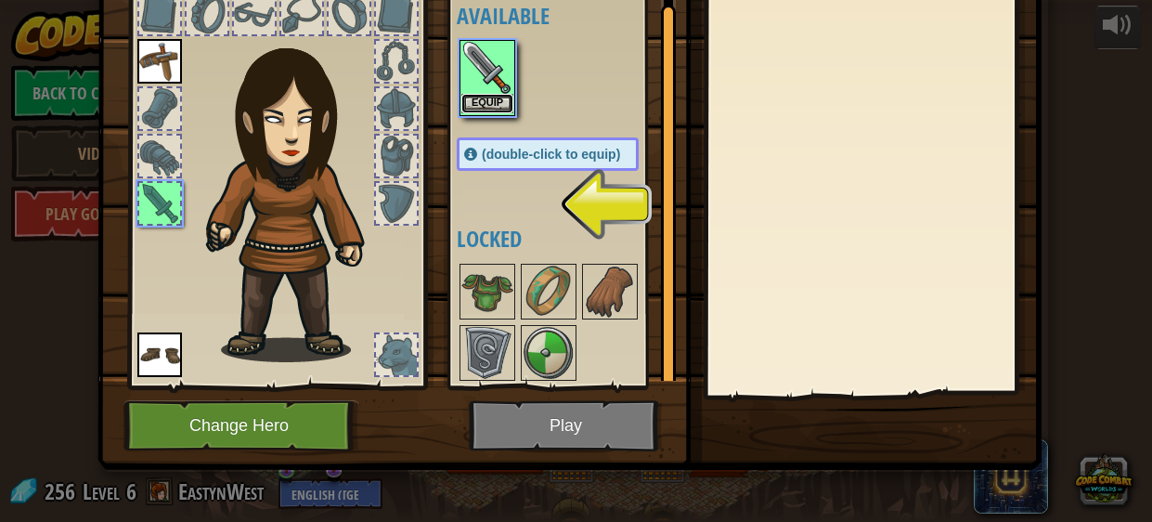
click at [498, 98] on button "Equip" at bounding box center [487, 103] width 52 height 19
click at [498, 266] on img at bounding box center [487, 292] width 52 height 52
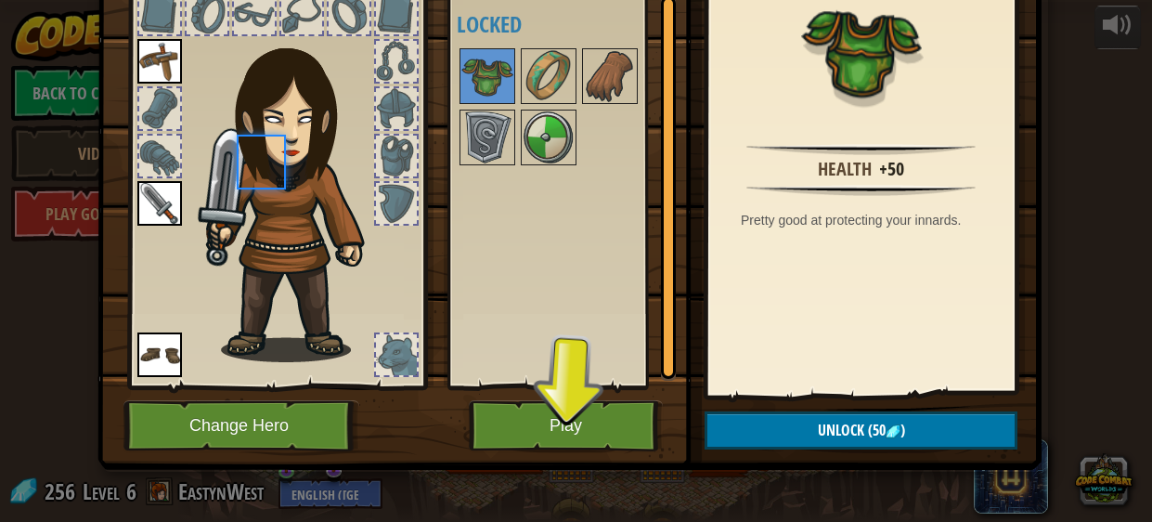
scroll to position [0, 0]
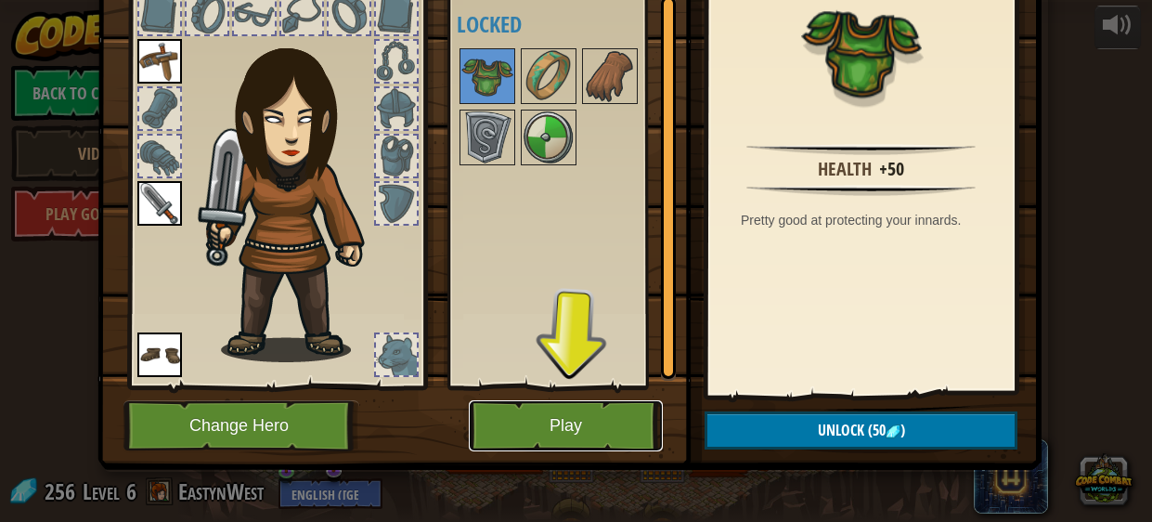
click at [609, 422] on button "Play" at bounding box center [566, 425] width 194 height 51
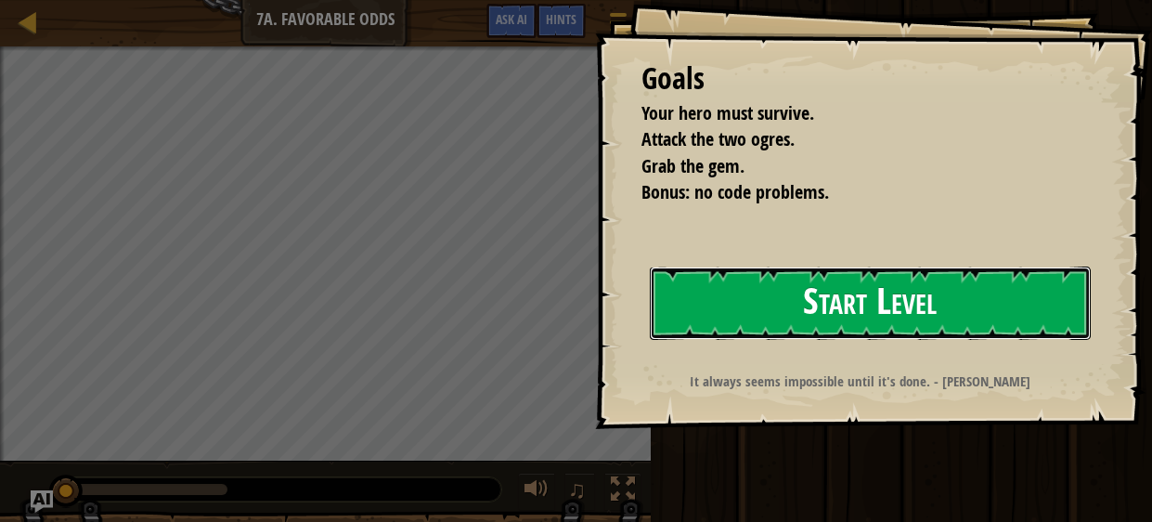
click at [741, 301] on button "Start Level" at bounding box center [871, 302] width 442 height 73
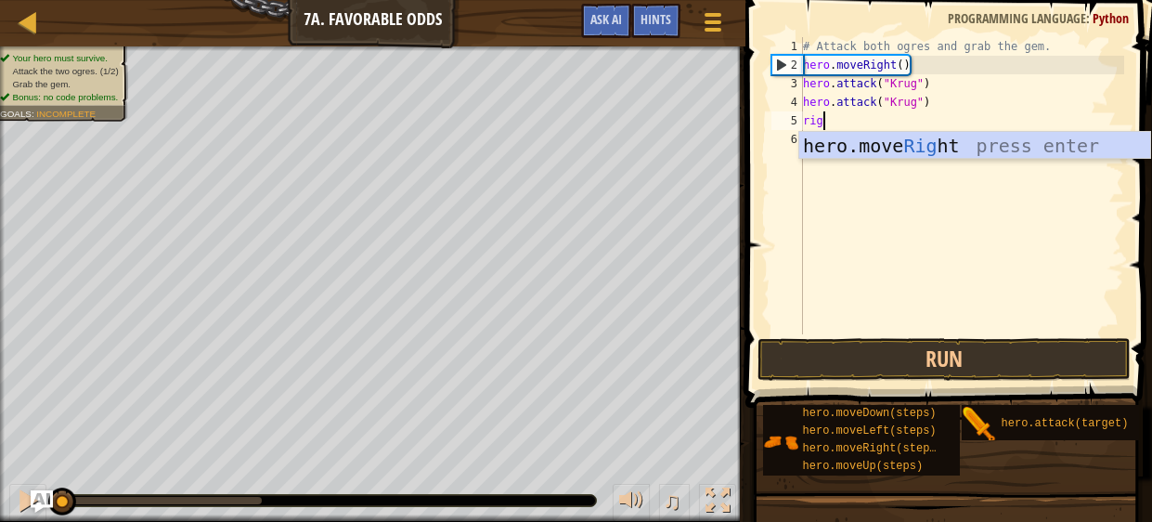
scroll to position [8, 0]
type textarea "right"
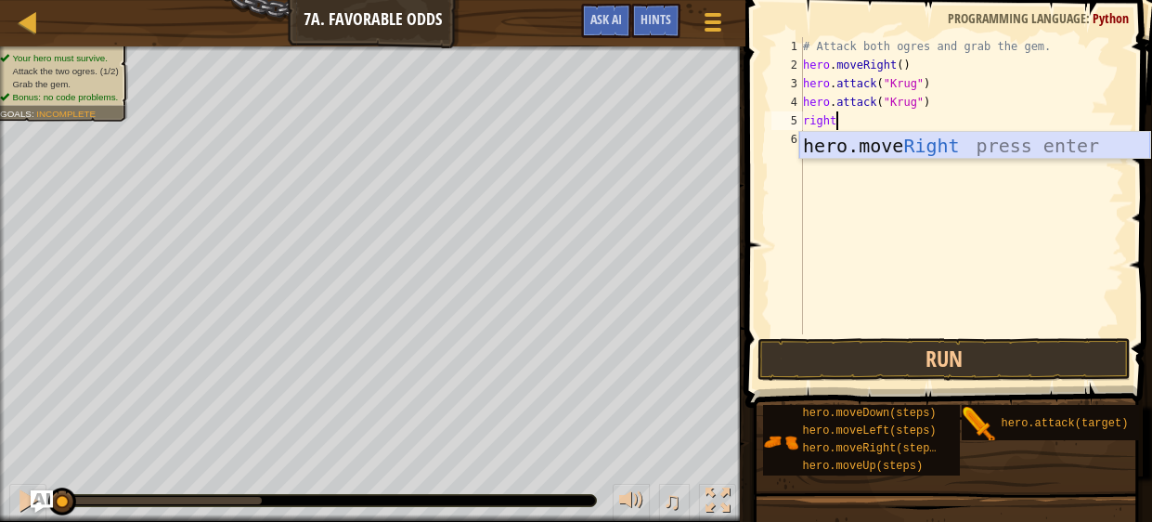
click at [906, 142] on div "hero.move Right press enter" at bounding box center [974, 174] width 351 height 84
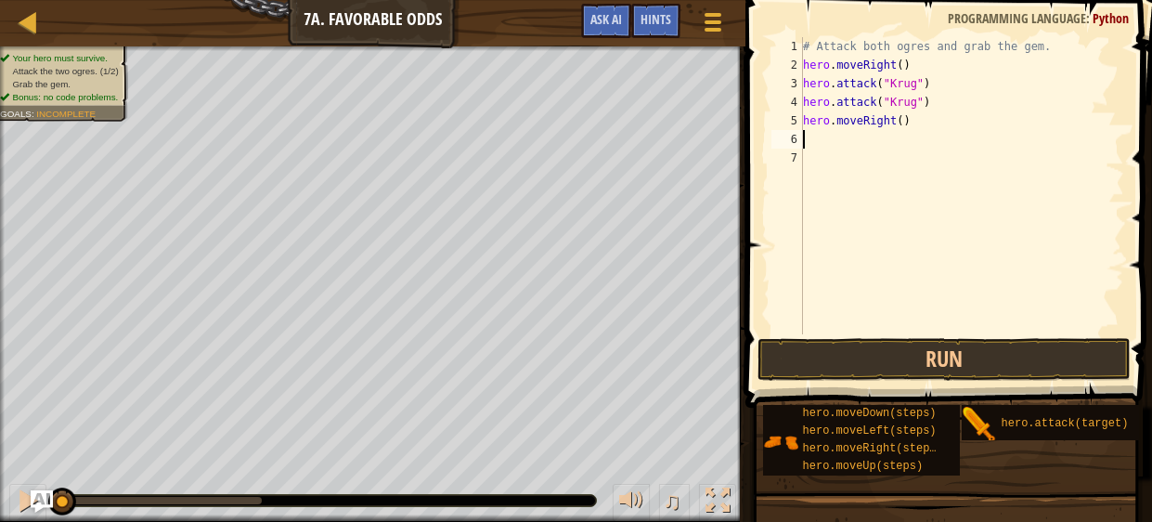
click at [938, 131] on div "# Attack both ogres and grab the gem. hero . moveRight ( ) hero . attack ( "[PE…" at bounding box center [961, 204] width 325 height 334
click at [893, 122] on div "# Attack both ogres and grab the gem. hero . moveRight ( ) hero . attack ( "[PE…" at bounding box center [961, 204] width 325 height 334
click at [898, 122] on div "# Attack both ogres and grab the gem. hero . moveRight ( ) hero . attack ( "[PE…" at bounding box center [961, 204] width 325 height 334
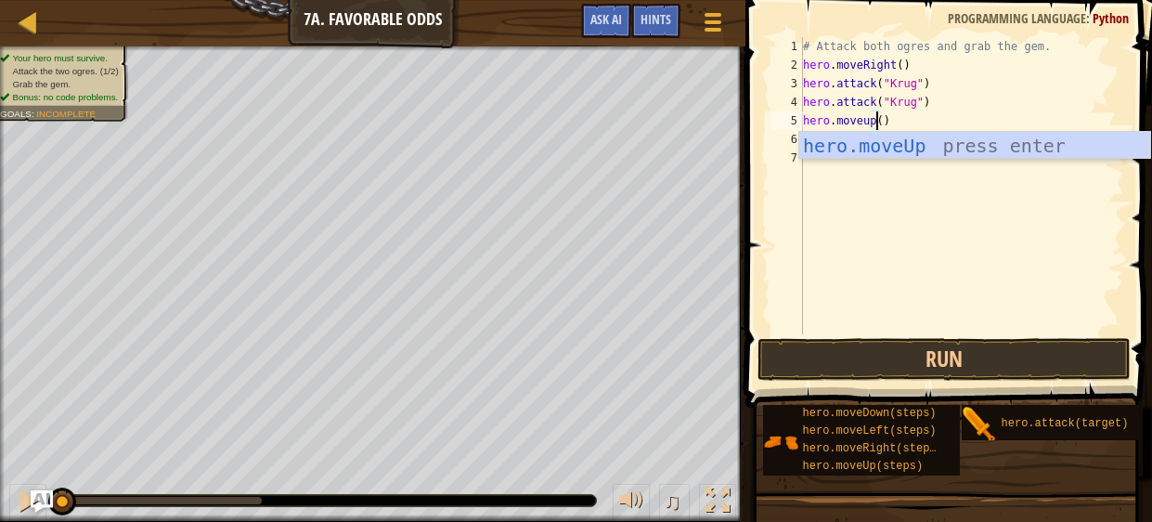
scroll to position [8, 6]
click at [911, 141] on div "hero.moveUp press enter" at bounding box center [974, 174] width 351 height 84
type textarea "hero.moveUp"
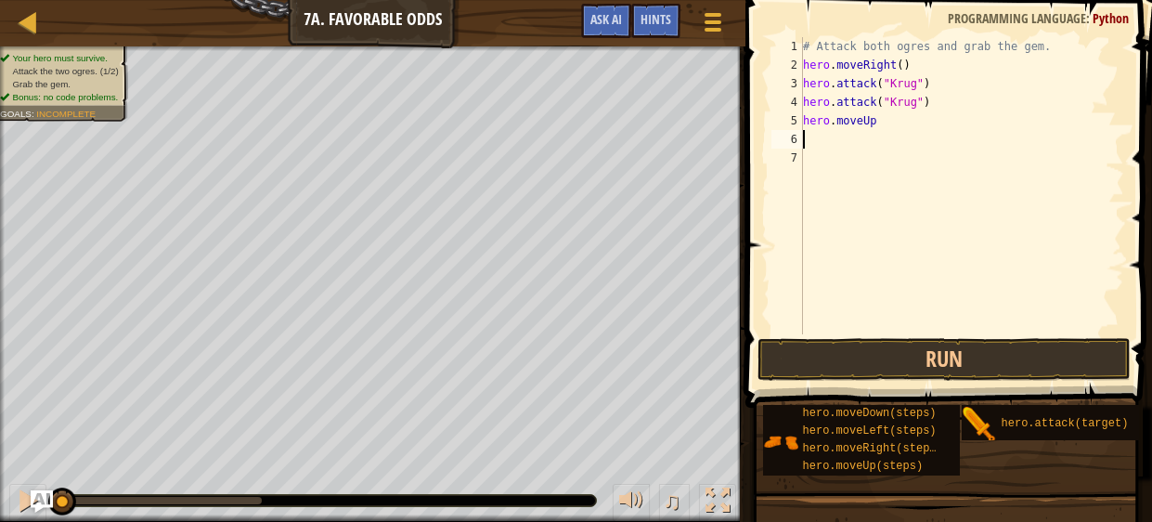
click at [862, 142] on div "# Attack both ogres and grab the gem. hero . moveRight ( ) hero . attack ( "[PE…" at bounding box center [961, 204] width 325 height 334
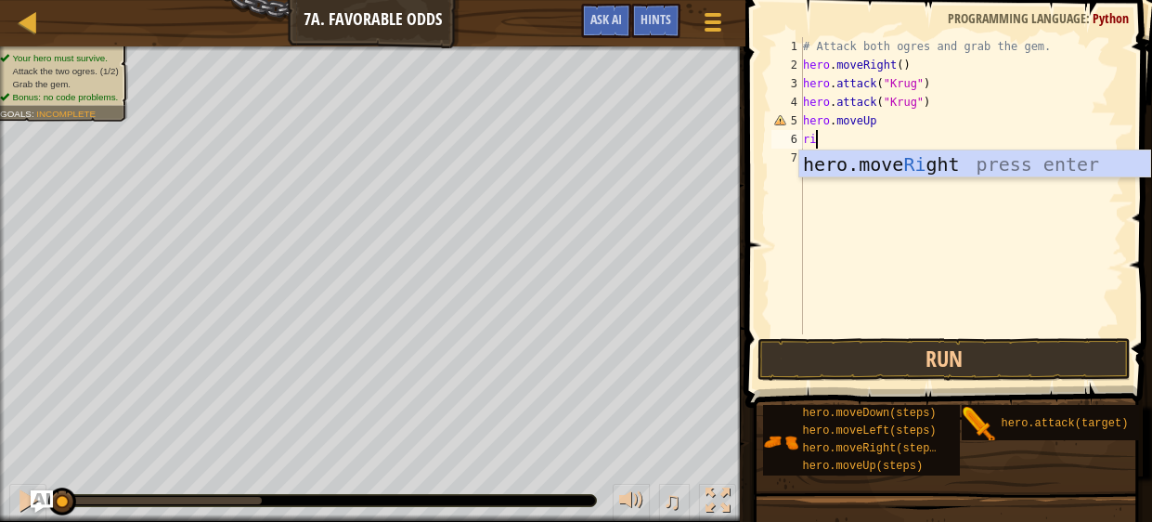
type textarea "rig"
click at [864, 160] on div "hero.move Rig ht press enter" at bounding box center [974, 192] width 351 height 84
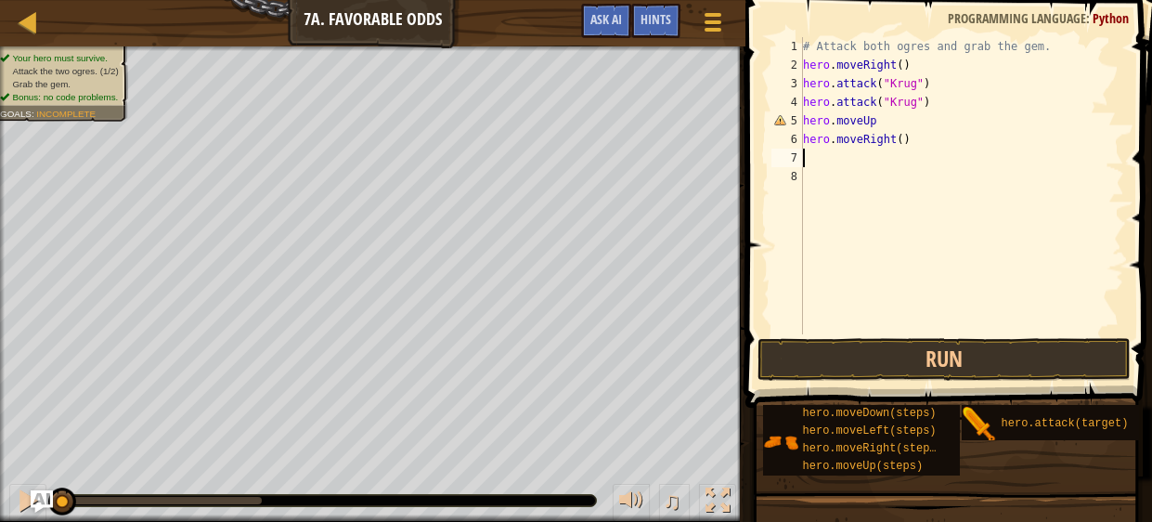
type textarea "up"
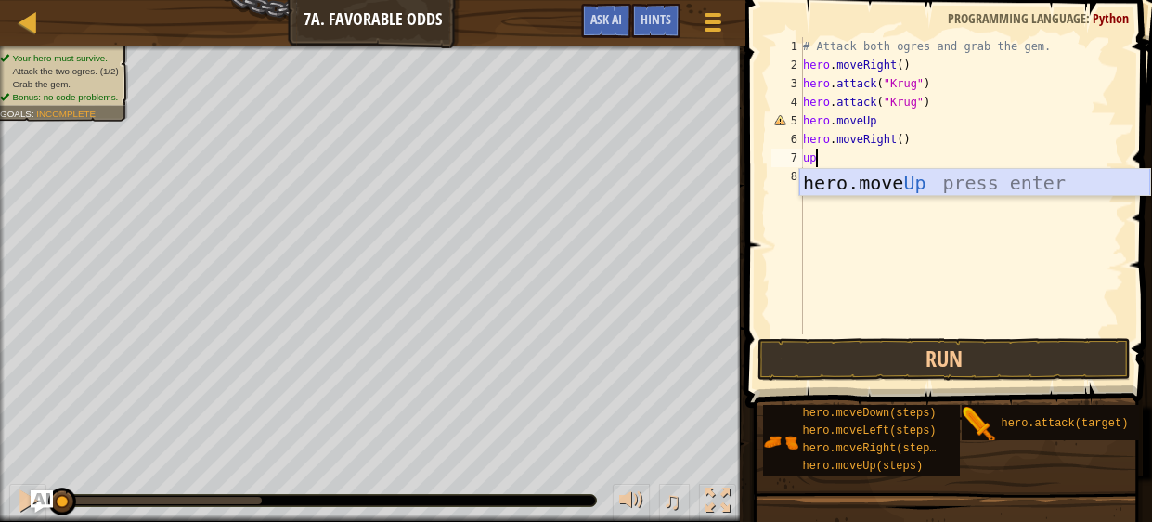
click at [860, 183] on div "hero.move Up press enter" at bounding box center [974, 211] width 351 height 84
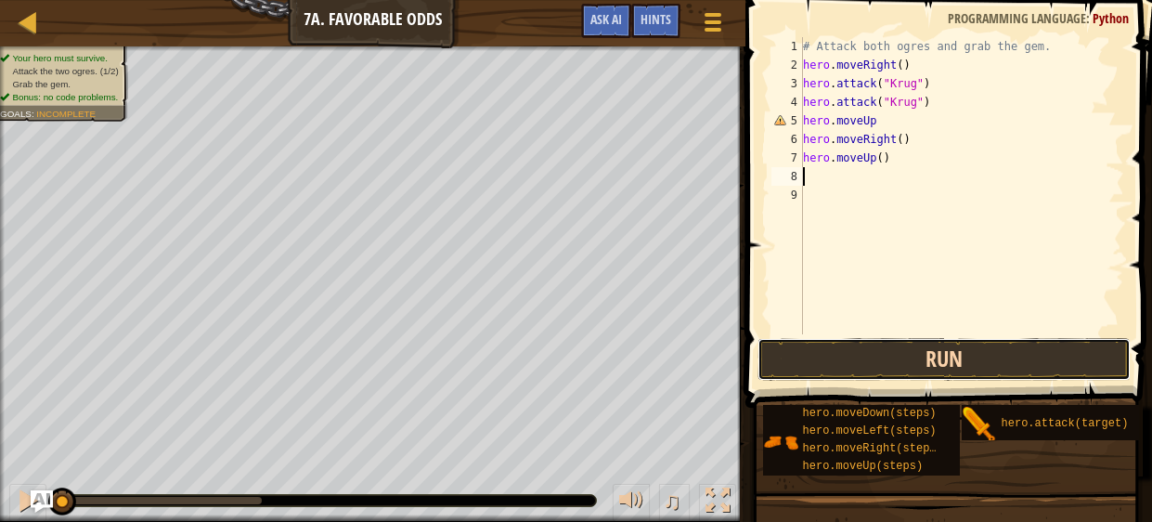
click at [891, 361] on button "Run" at bounding box center [944, 359] width 372 height 43
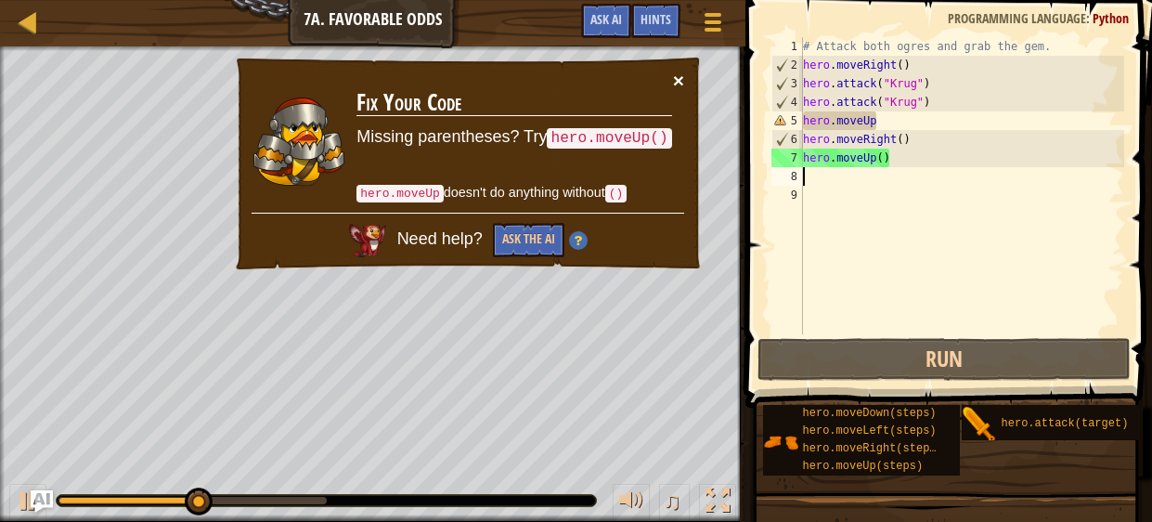
click at [673, 79] on button "×" at bounding box center [678, 80] width 11 height 19
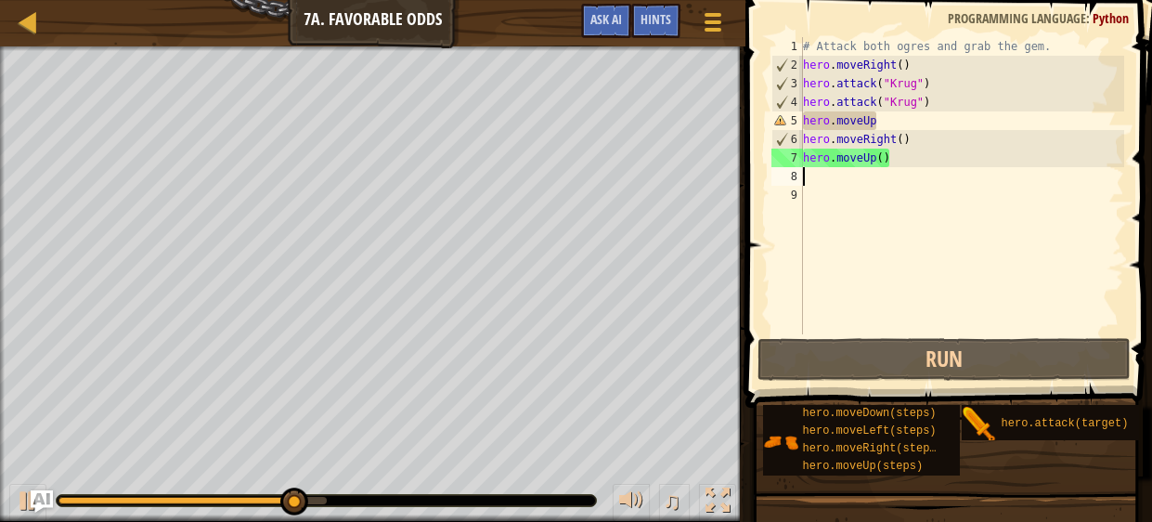
click at [866, 123] on div "# Attack both ogres and grab the gem. hero . moveRight ( ) hero . attack ( "[PE…" at bounding box center [961, 204] width 325 height 334
click at [877, 122] on div "# Attack both ogres and grab the gem. hero . moveRight ( ) hero . attack ( "[PE…" at bounding box center [961, 204] width 325 height 334
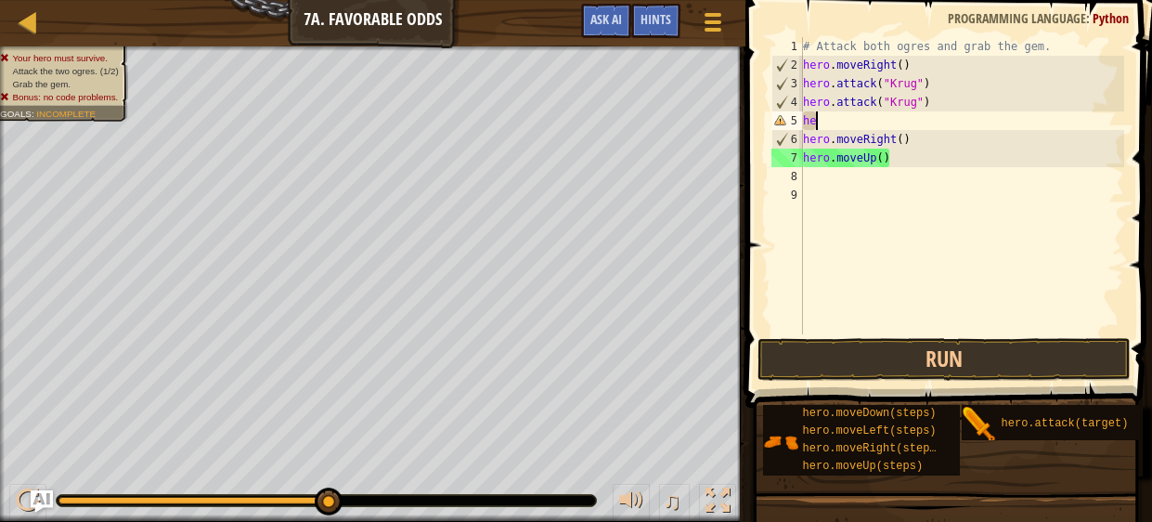
type textarea "h"
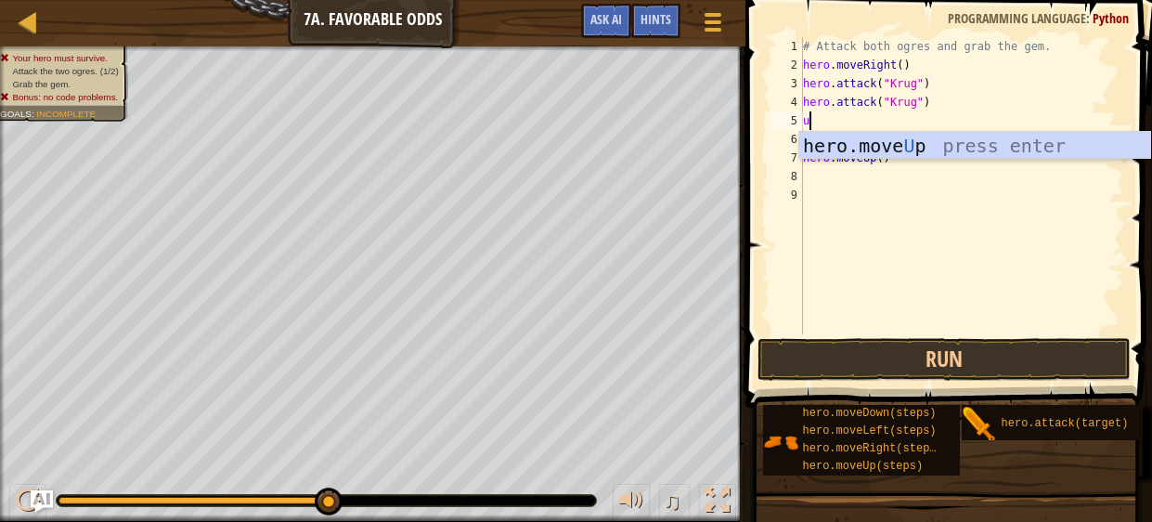
type textarea "up"
click at [892, 147] on div "hero.move Up press enter" at bounding box center [974, 174] width 351 height 84
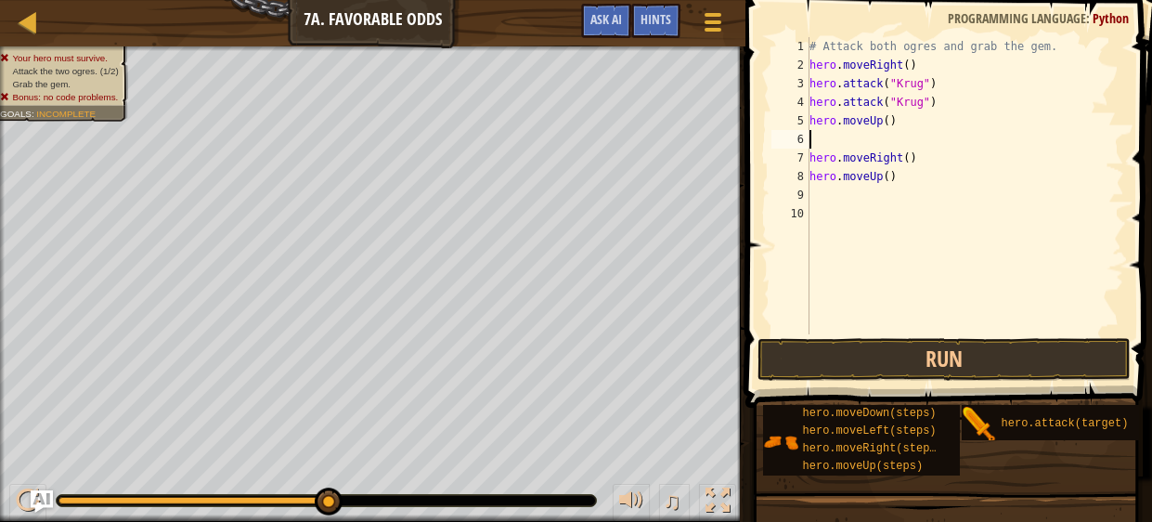
type textarea "hero.moveUp()"
click at [825, 179] on div "# Attack both ogres and grab the gem. hero . moveRight ( ) hero . attack ( "[PE…" at bounding box center [962, 204] width 326 height 334
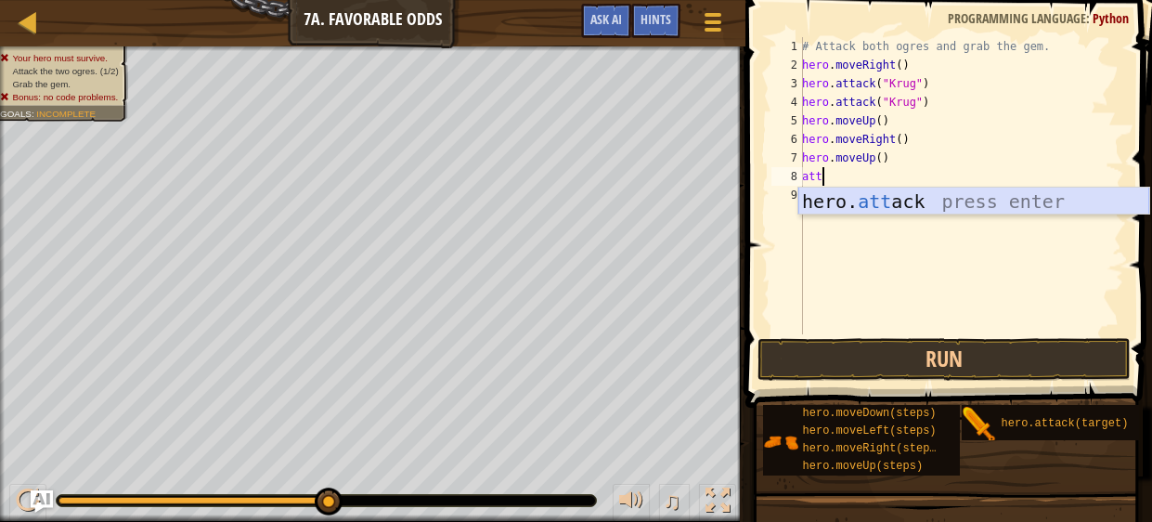
click at [833, 201] on div "hero. att ack press enter" at bounding box center [974, 230] width 351 height 84
type textarea "hero.attack("Enemy Name")"
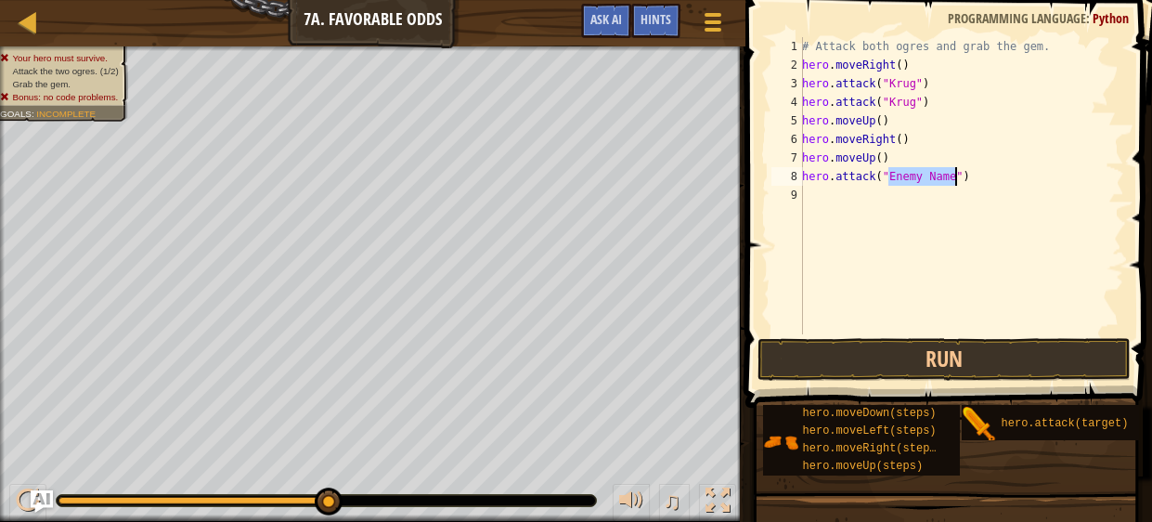
click at [832, 201] on div "# Attack both ogres and grab the gem. hero . moveRight ( ) hero . attack ( "[PE…" at bounding box center [962, 204] width 326 height 334
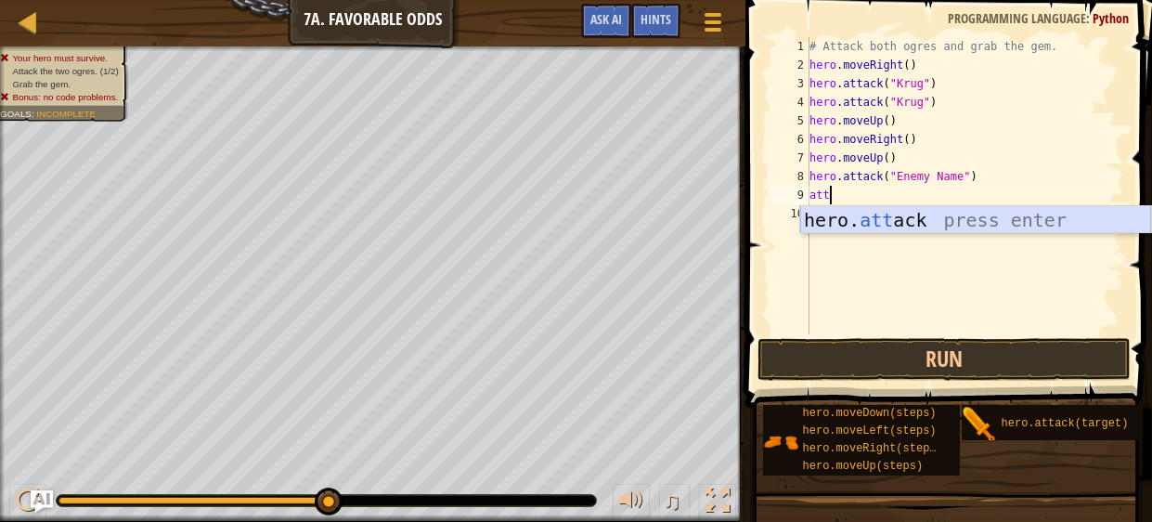
click at [840, 213] on div "hero. att ack press enter" at bounding box center [975, 248] width 351 height 84
type textarea "hero.attack("Enemy Name")"
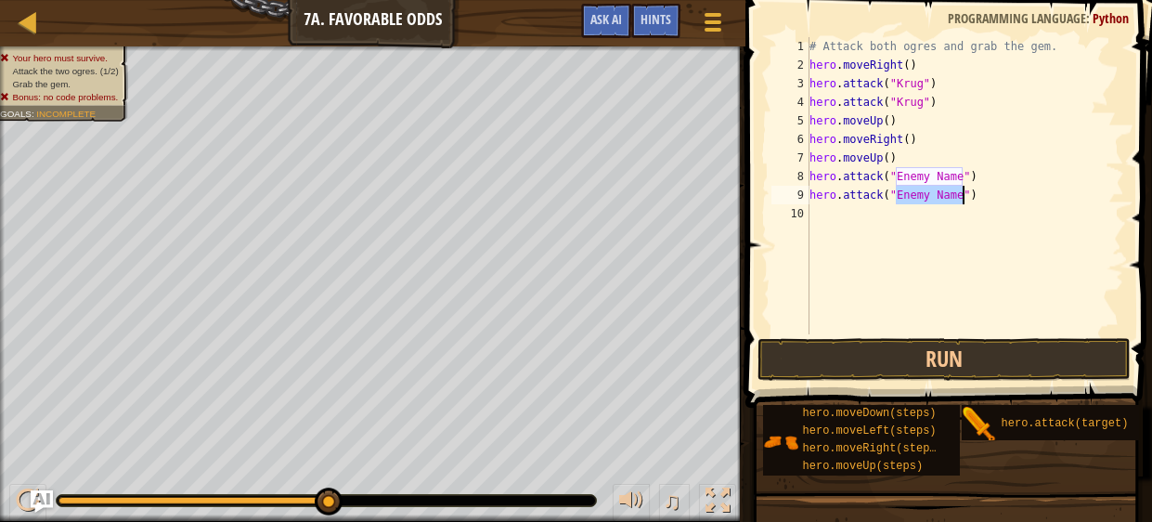
click at [840, 215] on div "# Attack both ogres and grab the gem. hero . moveRight ( ) hero . attack ( "[PE…" at bounding box center [965, 204] width 319 height 334
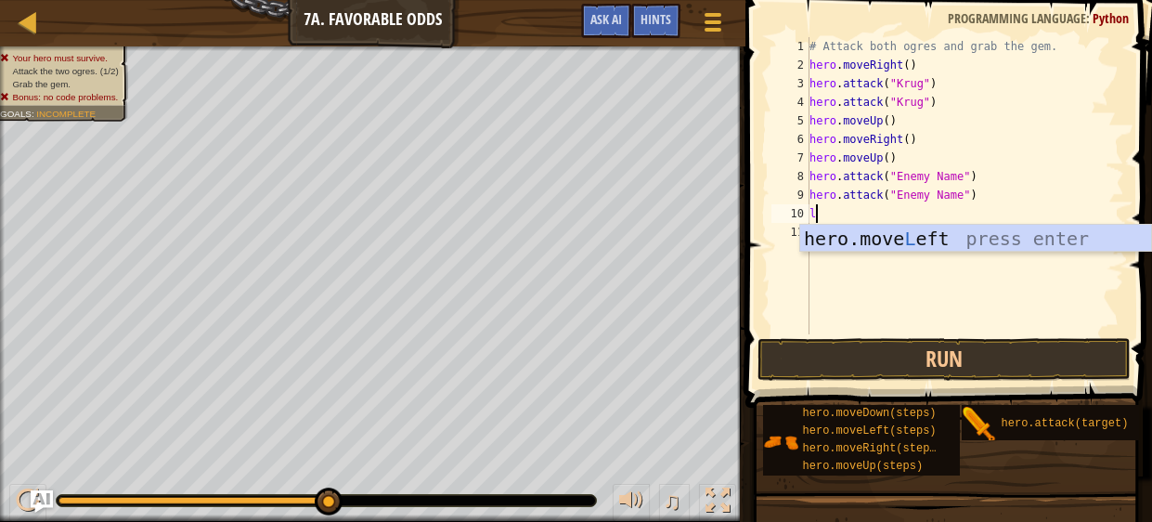
type textarea "le"
click at [838, 239] on div "hero.move Le ft press enter" at bounding box center [975, 267] width 351 height 84
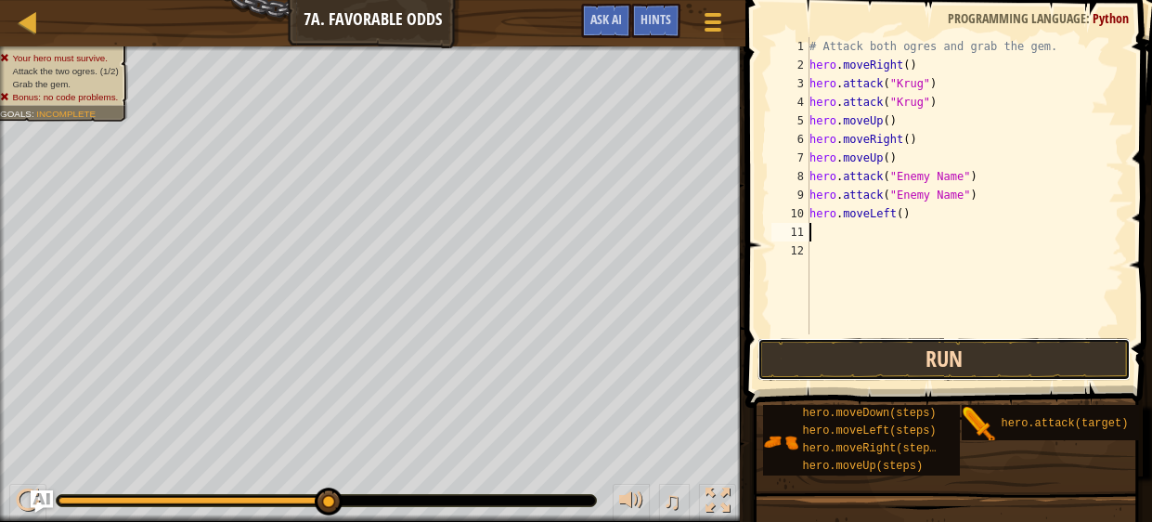
click at [902, 354] on button "Run" at bounding box center [944, 359] width 372 height 43
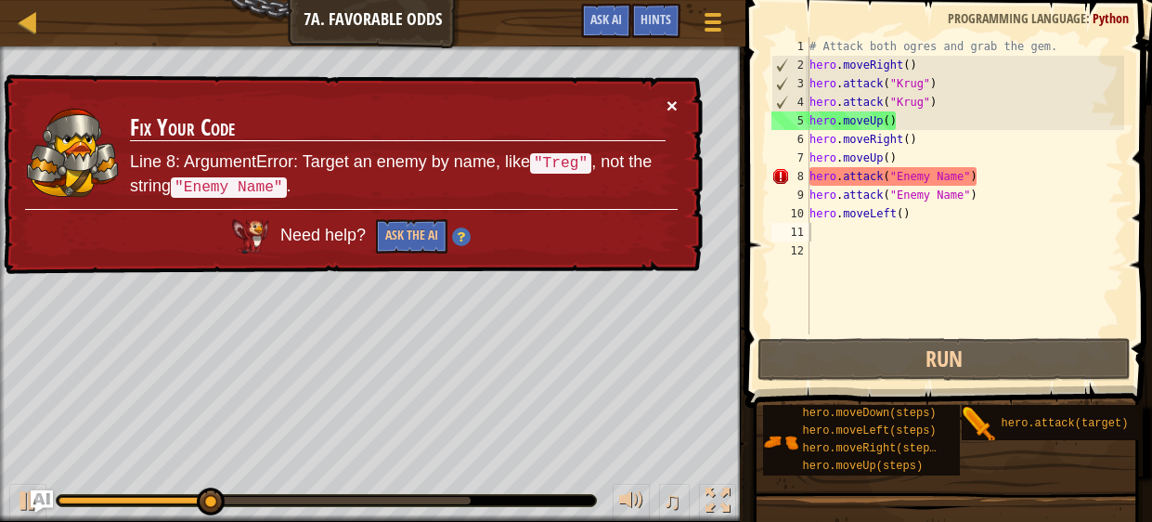
click at [671, 106] on button "×" at bounding box center [672, 105] width 11 height 19
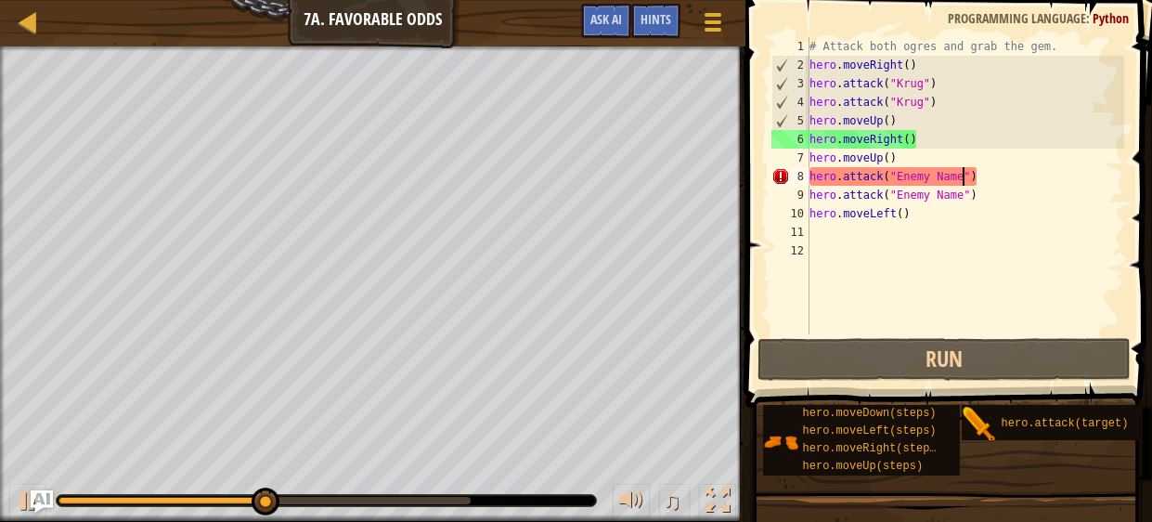
click at [963, 177] on div "# Attack both ogres and grab the gem. hero . moveRight ( ) hero . attack ( "[PE…" at bounding box center [965, 204] width 319 height 334
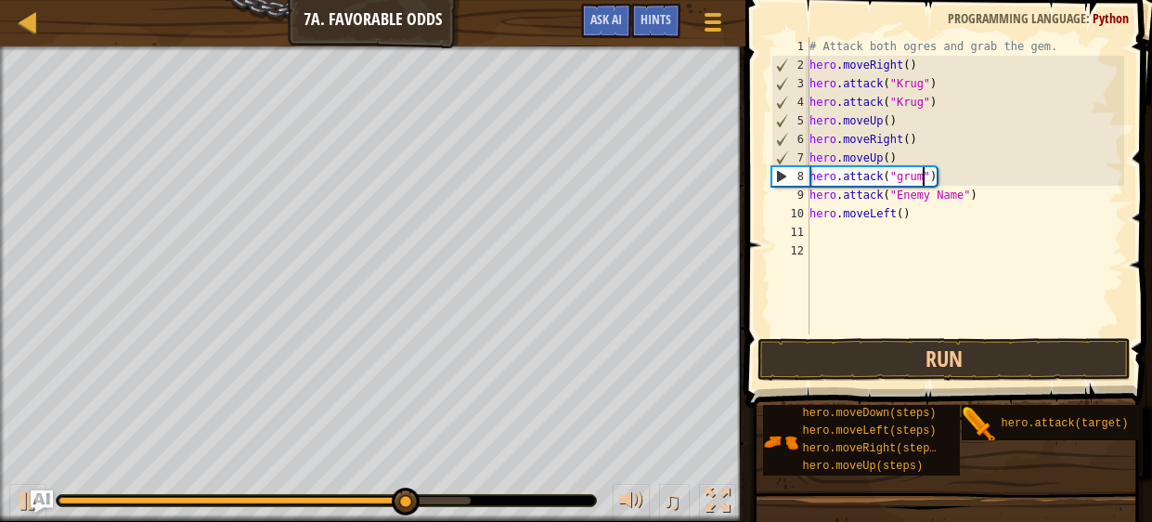
scroll to position [8, 9]
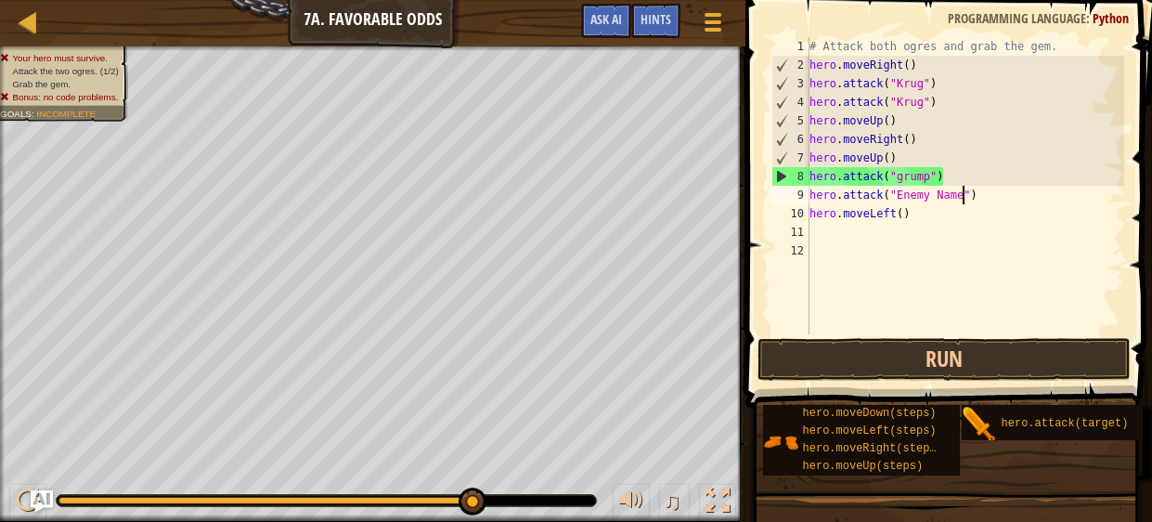
click at [960, 199] on div "# Attack both ogres and grab the gem. hero . moveRight ( ) hero . attack ( "[PE…" at bounding box center [965, 204] width 319 height 334
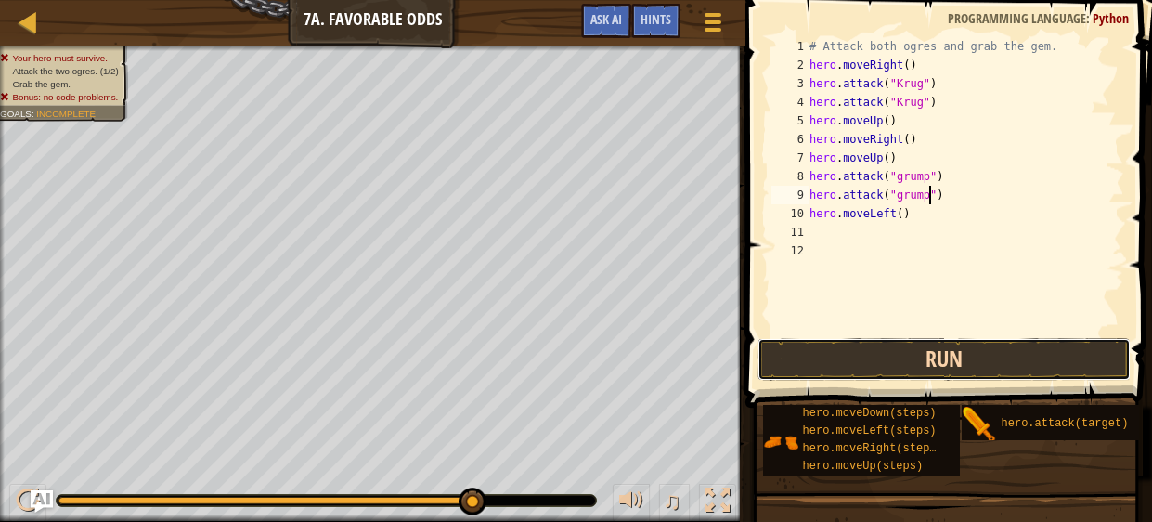
click at [1003, 349] on button "Run" at bounding box center [944, 359] width 372 height 43
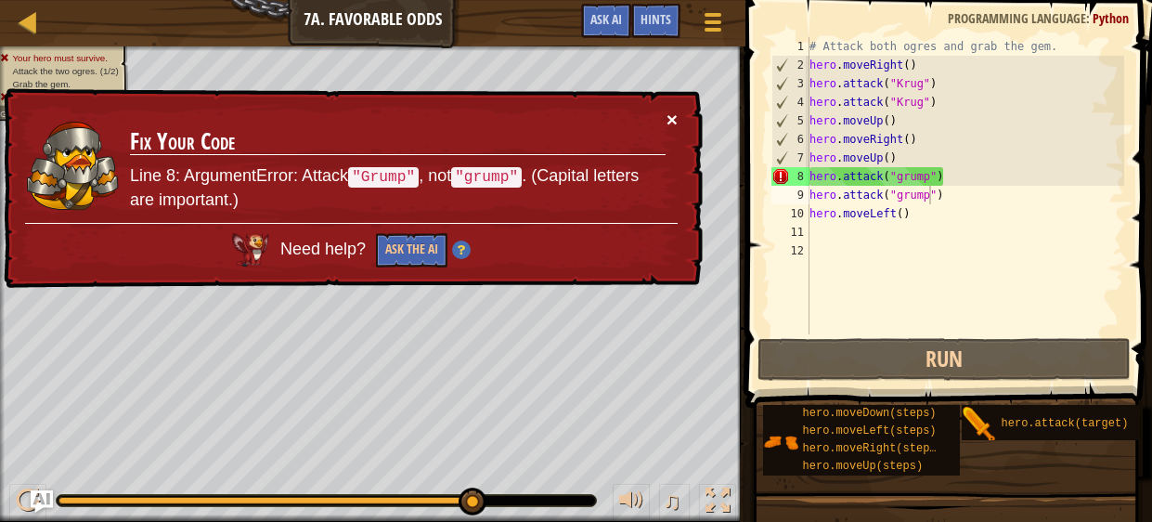
click at [670, 117] on button "×" at bounding box center [672, 120] width 11 height 19
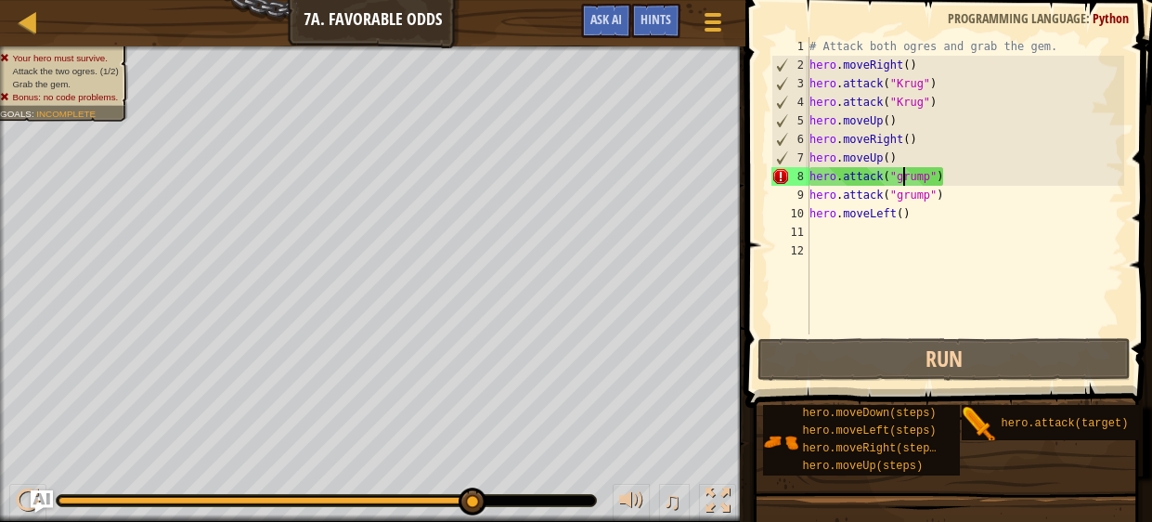
click at [902, 175] on div "# Attack both ogres and grab the gem. hero . moveRight ( ) hero . attack ( "[PE…" at bounding box center [965, 204] width 319 height 334
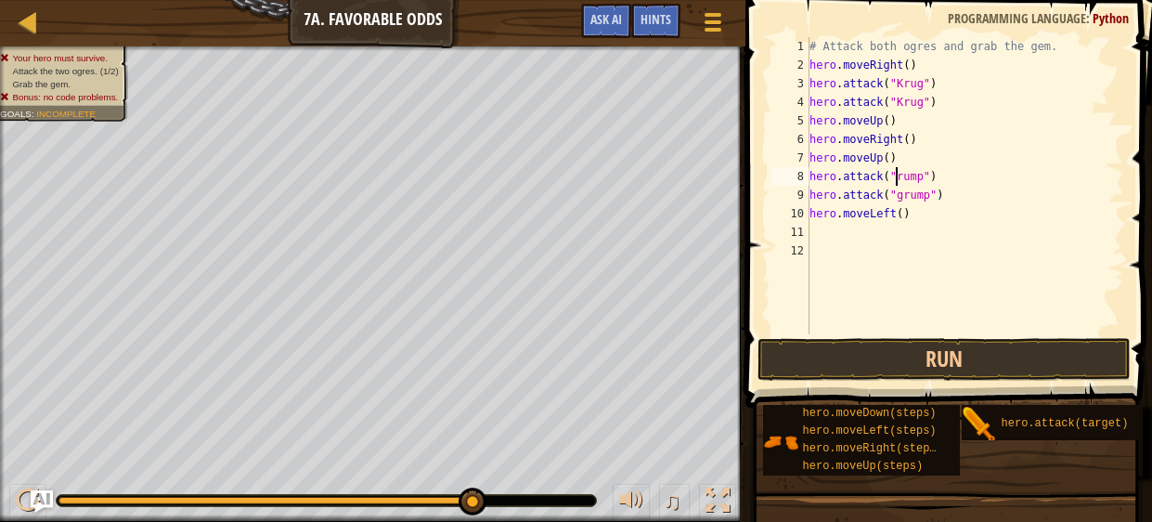
scroll to position [8, 8]
click at [903, 197] on div "# Attack both ogres and grab the gem. hero . moveRight ( ) hero . attack ( "[PE…" at bounding box center [965, 204] width 319 height 334
type textarea "hero.attack("Grump")"
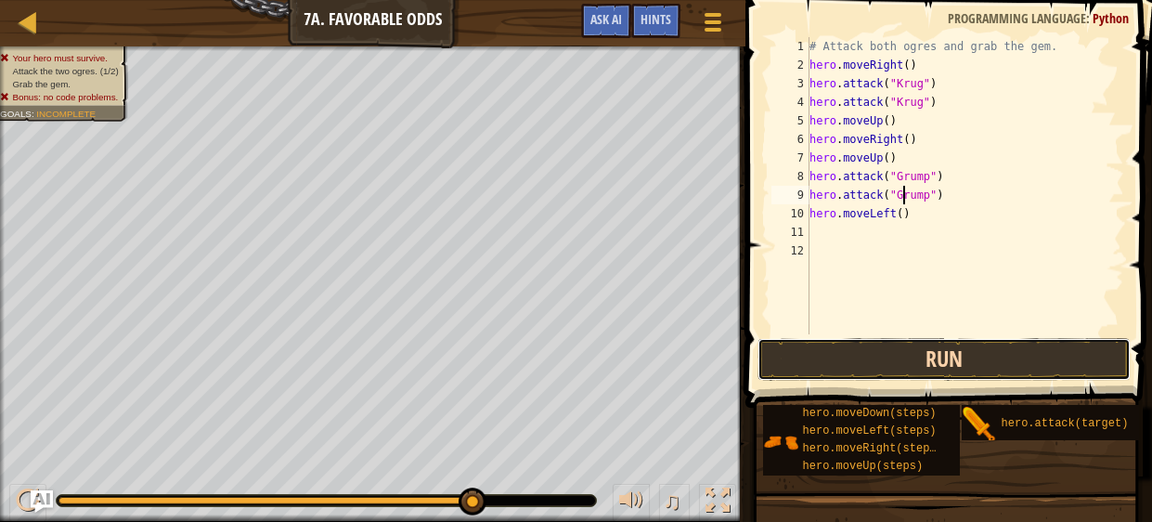
click at [999, 346] on button "Run" at bounding box center [944, 359] width 372 height 43
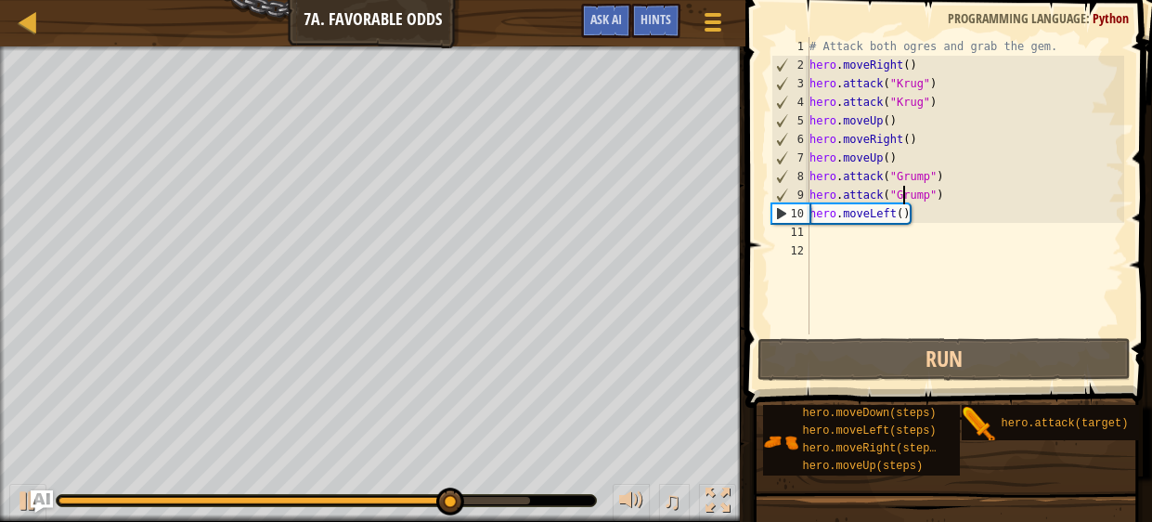
click at [853, 243] on div "# Attack both ogres and grab the gem. hero . moveRight ( ) hero . attack ( "[PE…" at bounding box center [965, 204] width 319 height 334
click at [848, 240] on div "# Attack both ogres and grab the gem. hero . moveRight ( ) hero . attack ( "[PE…" at bounding box center [965, 204] width 319 height 334
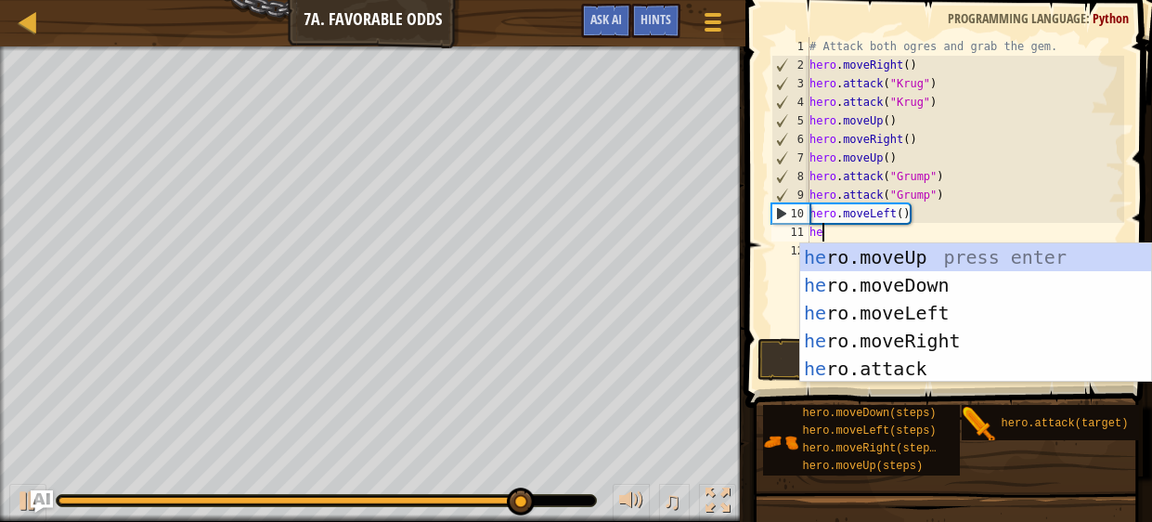
type textarea "her"
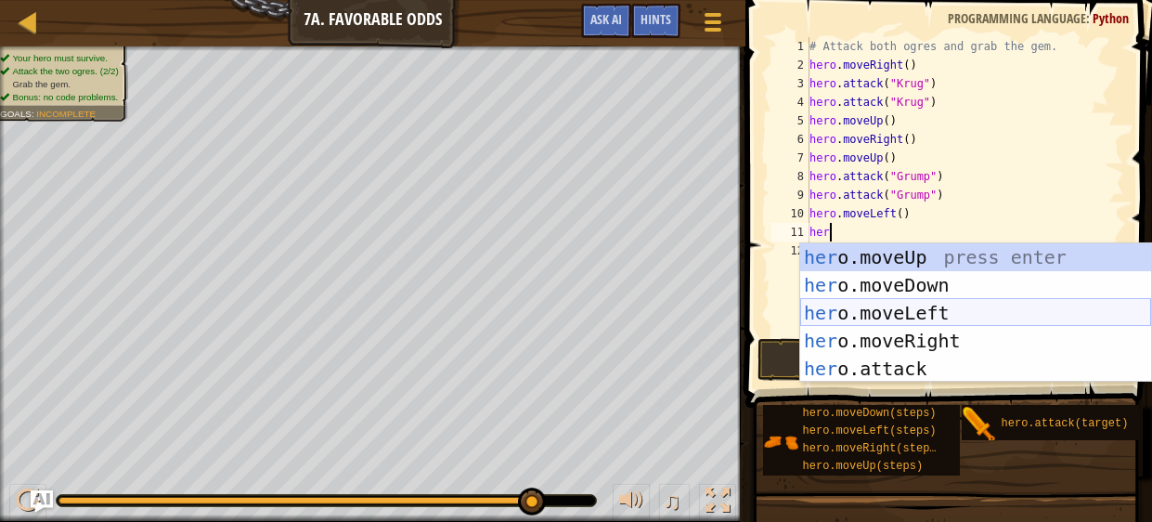
click at [900, 316] on div "her o.moveUp press enter her o.moveDown press enter her o.moveLeft press enter …" at bounding box center [975, 340] width 351 height 195
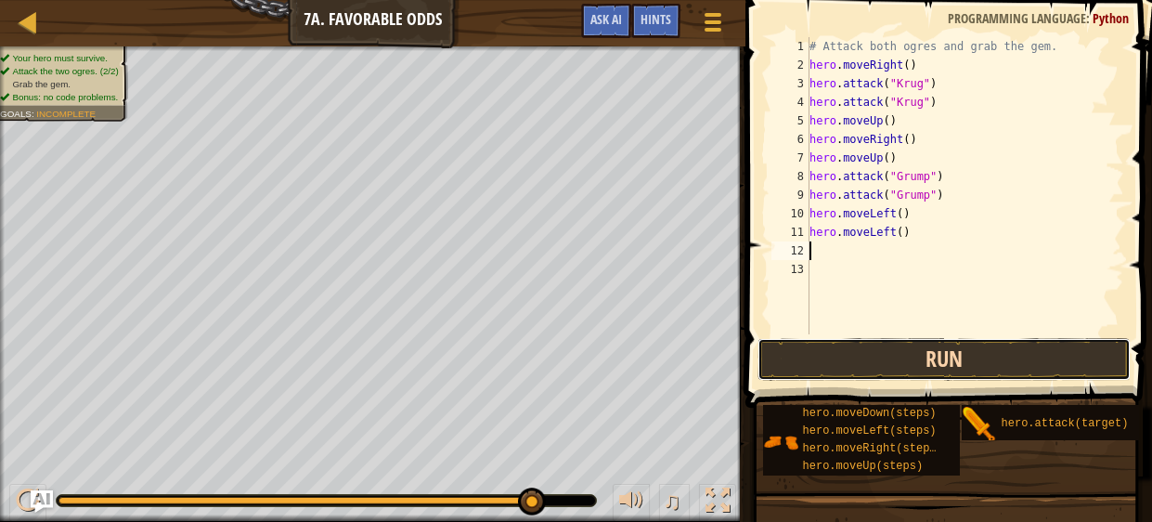
click at [933, 355] on button "Run" at bounding box center [944, 359] width 372 height 43
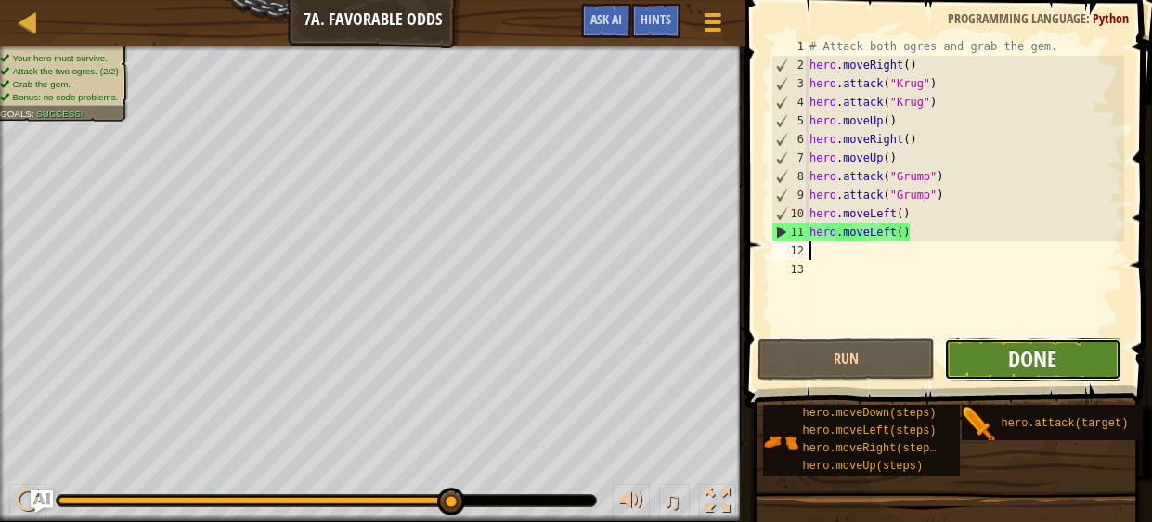
click at [1054, 354] on span "Done" at bounding box center [1032, 359] width 48 height 30
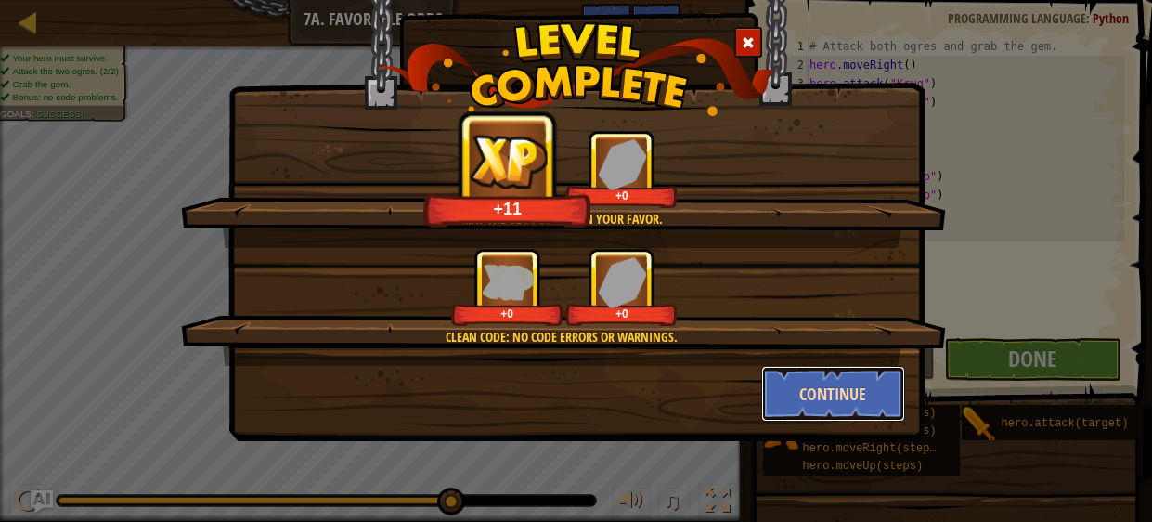
click at [840, 403] on button "Continue" at bounding box center [833, 394] width 144 height 56
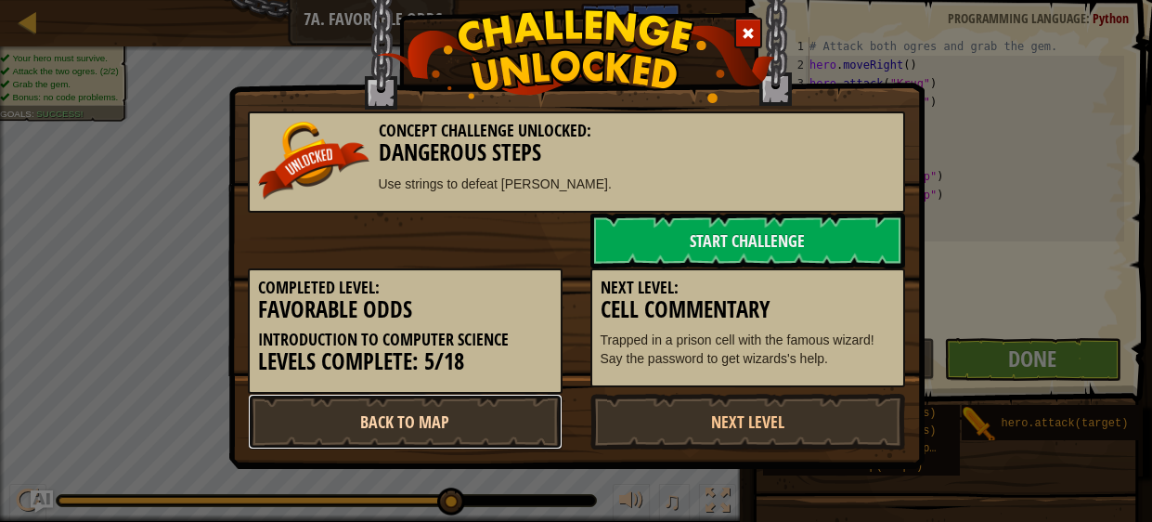
click at [504, 418] on link "Back to Map" at bounding box center [405, 422] width 315 height 56
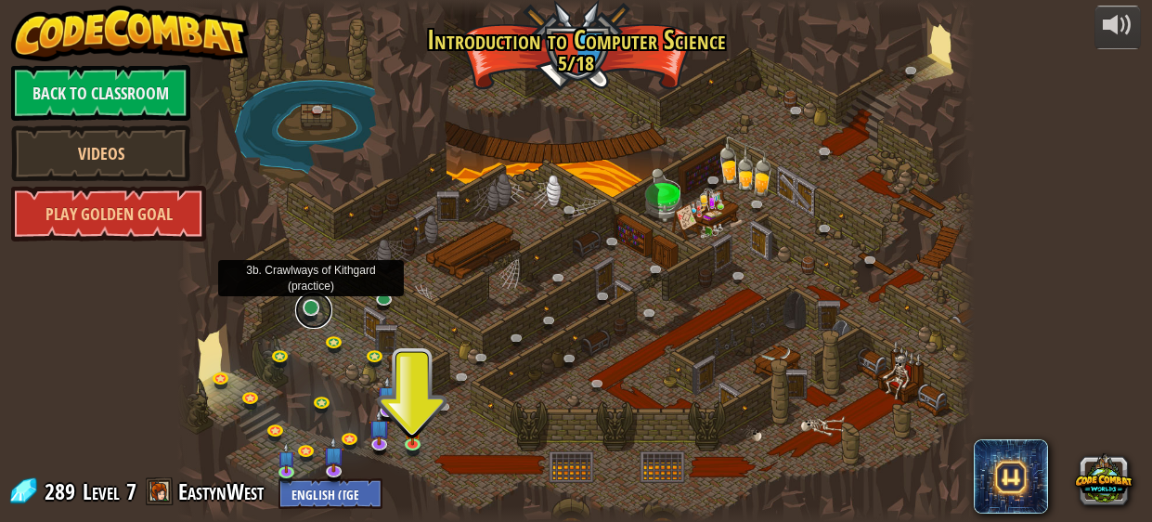
click at [307, 310] on link at bounding box center [313, 310] width 37 height 37
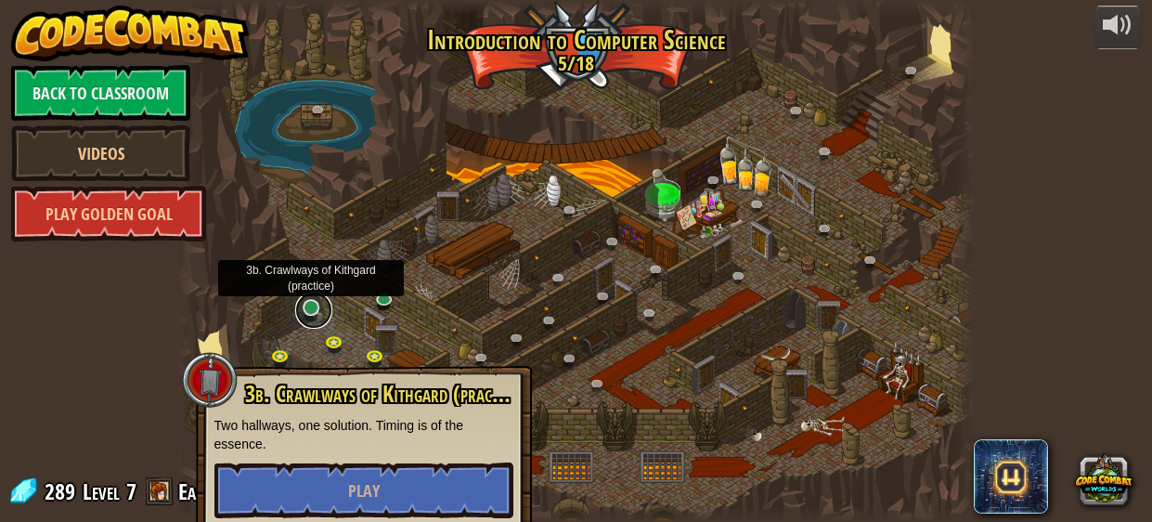
click at [307, 310] on link at bounding box center [313, 310] width 37 height 37
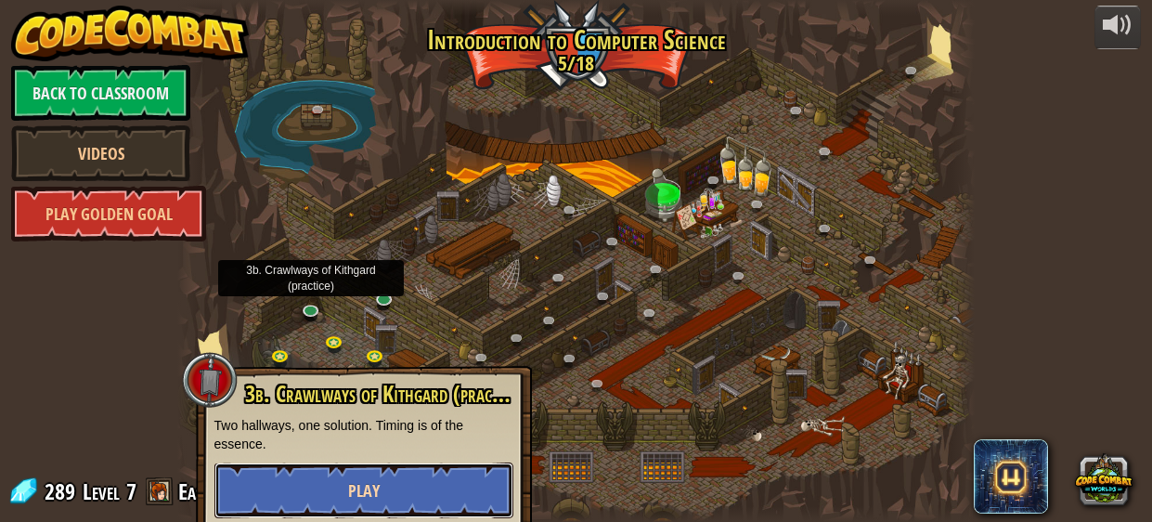
click at [453, 468] on button "Play" at bounding box center [363, 490] width 299 height 56
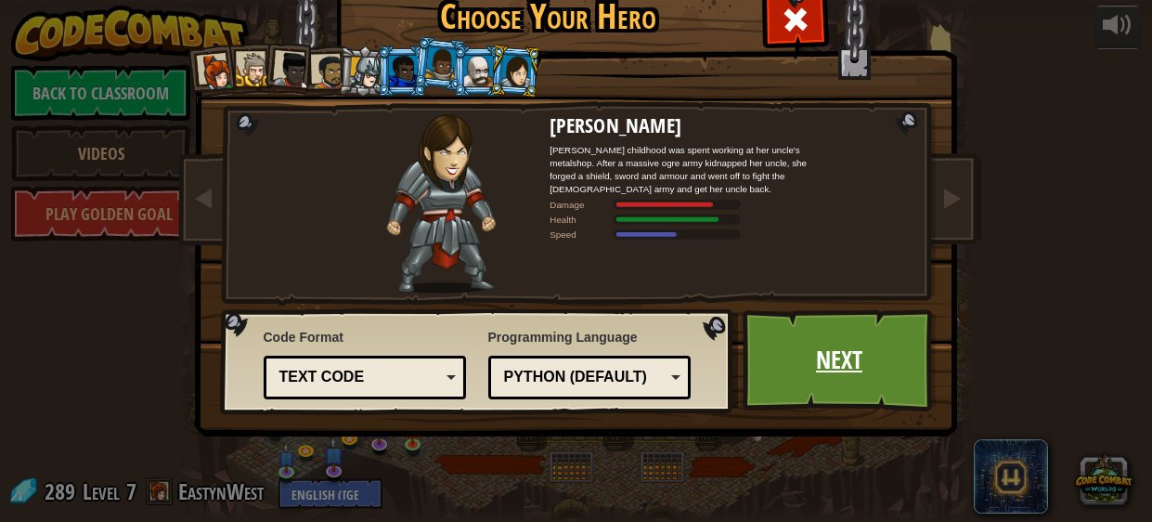
click at [820, 373] on link "Next" at bounding box center [840, 360] width 194 height 102
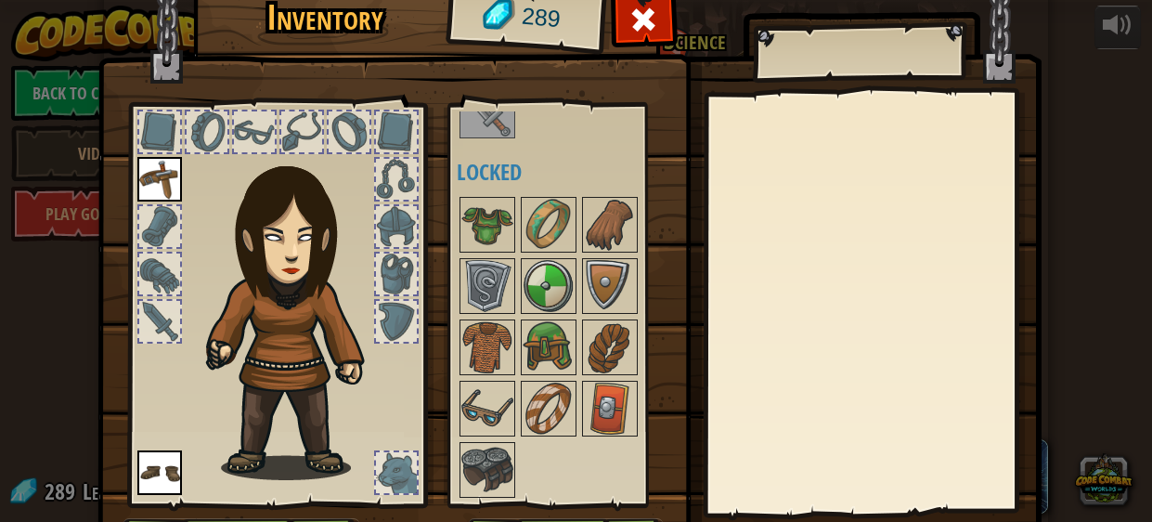
scroll to position [118, 0]
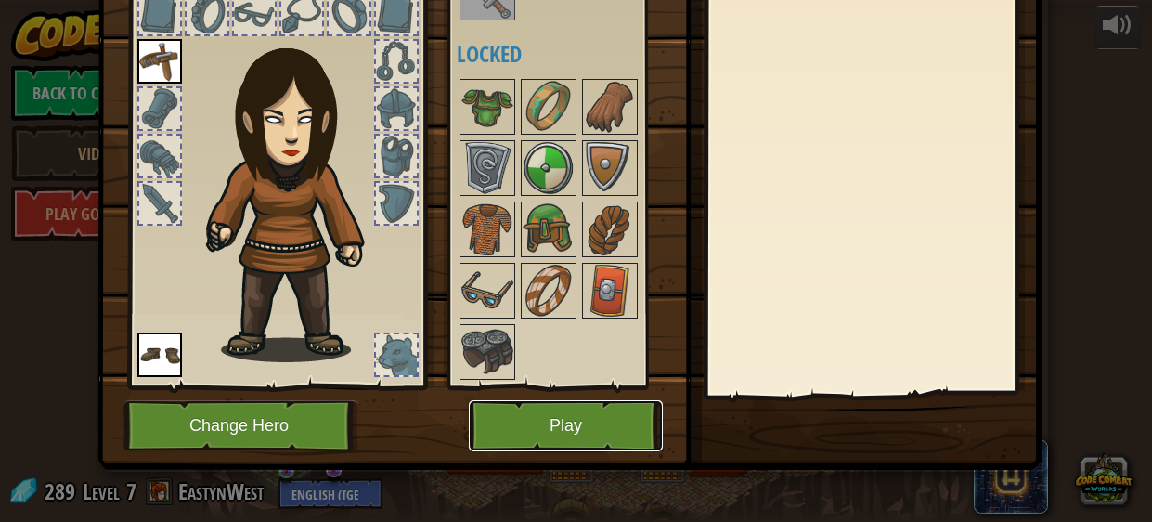
click at [588, 418] on button "Play" at bounding box center [566, 425] width 194 height 51
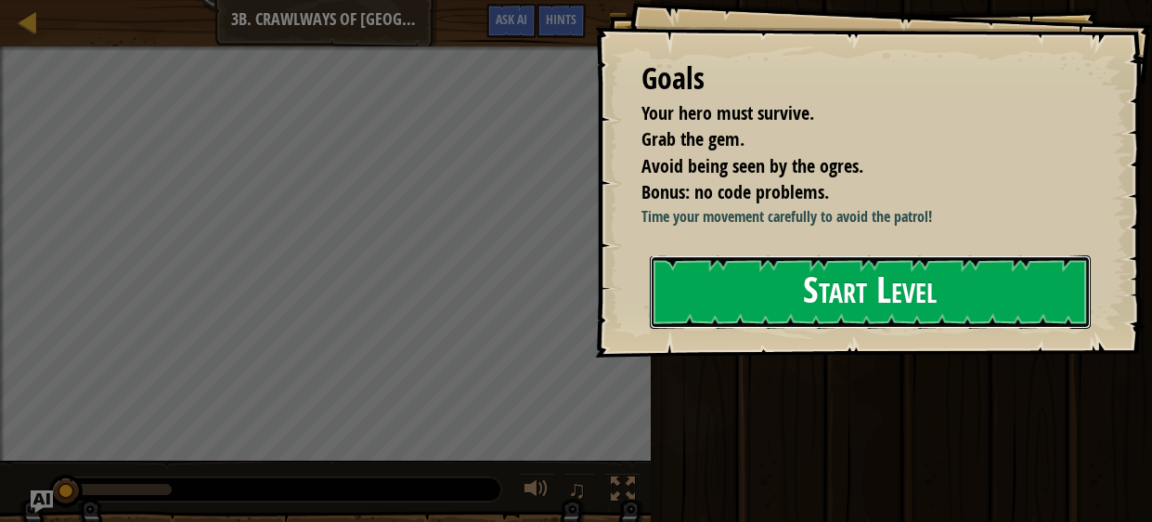
click at [728, 315] on button "Start Level" at bounding box center [871, 291] width 442 height 73
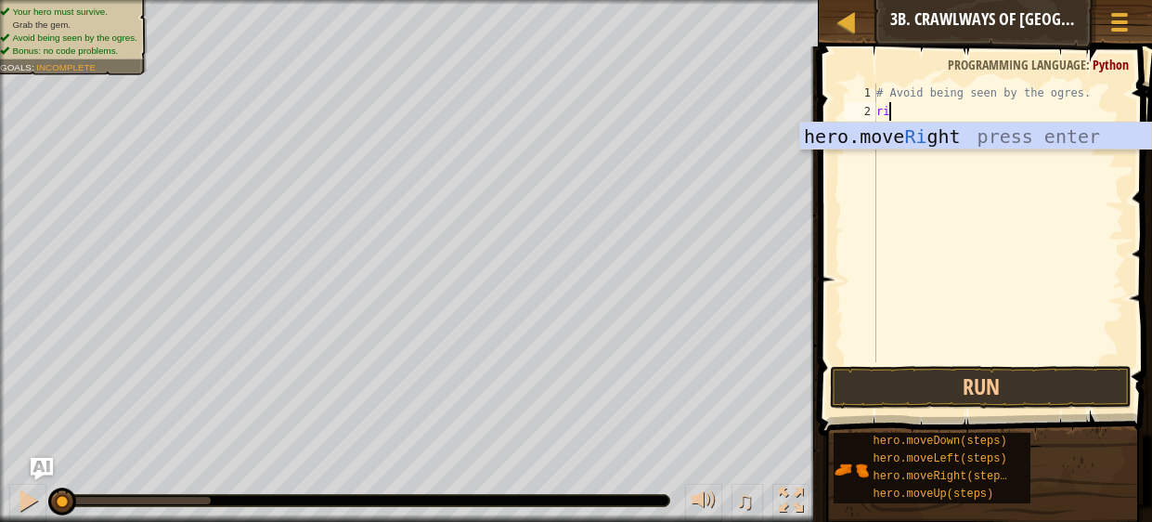
scroll to position [8, 0]
type textarea "right"
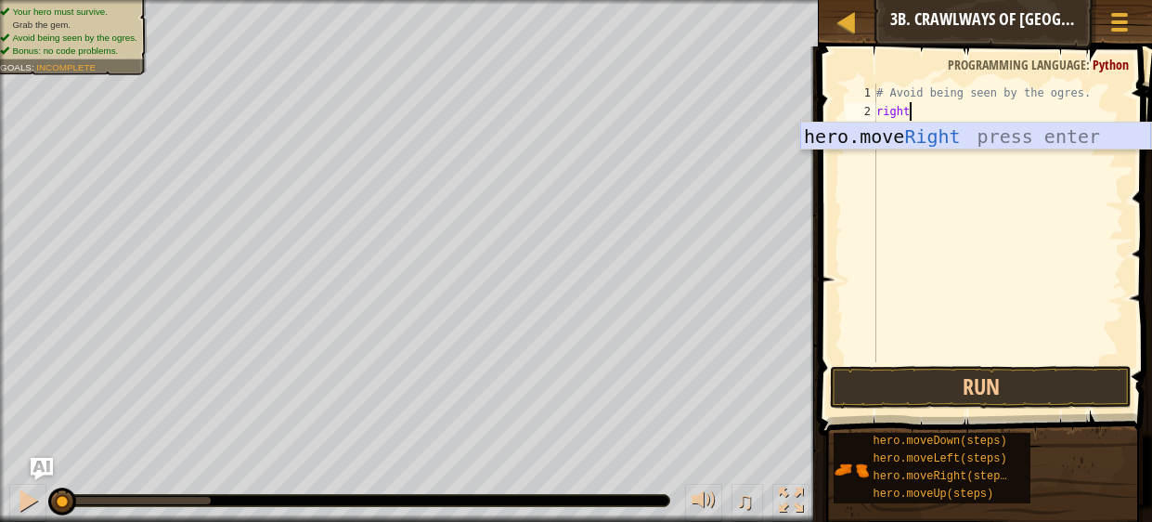
click at [991, 138] on div "hero.move Right press enter" at bounding box center [975, 165] width 351 height 84
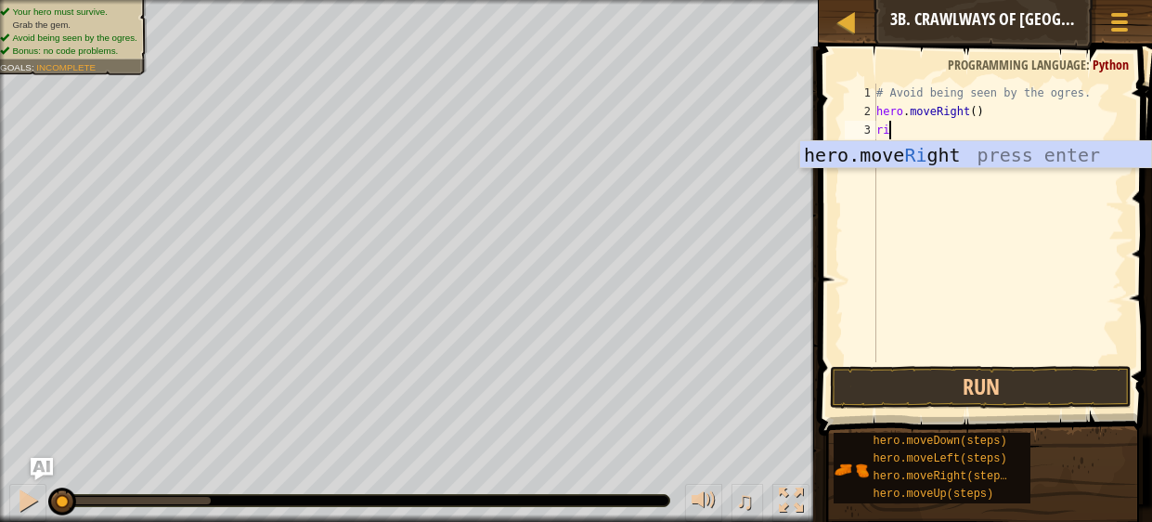
scroll to position [8, 0]
type textarea "right"
click at [1029, 153] on div "hero.move Right press enter" at bounding box center [975, 183] width 351 height 84
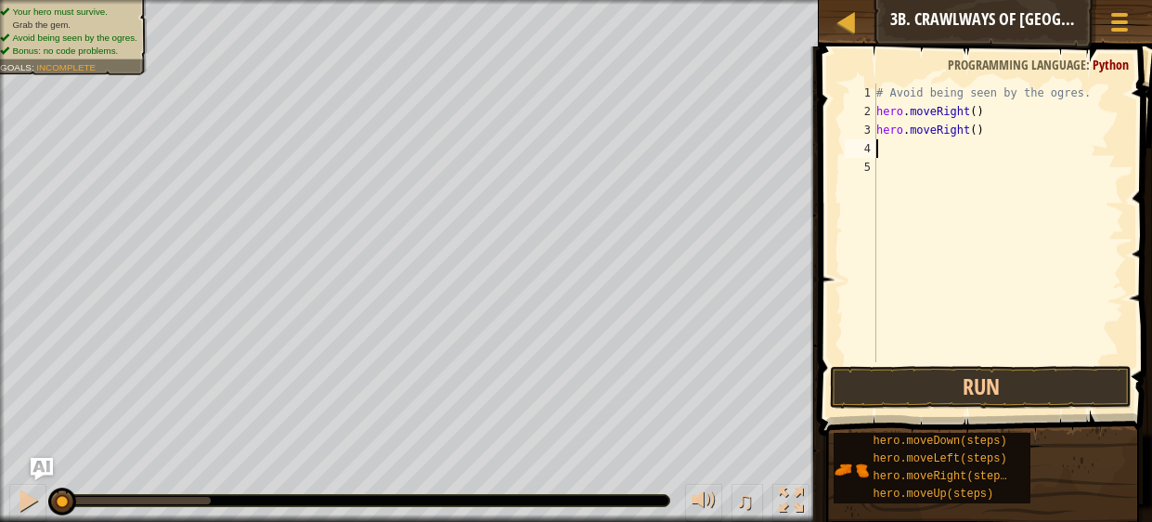
scroll to position [8, 0]
click at [858, 390] on button "Run" at bounding box center [981, 387] width 302 height 43
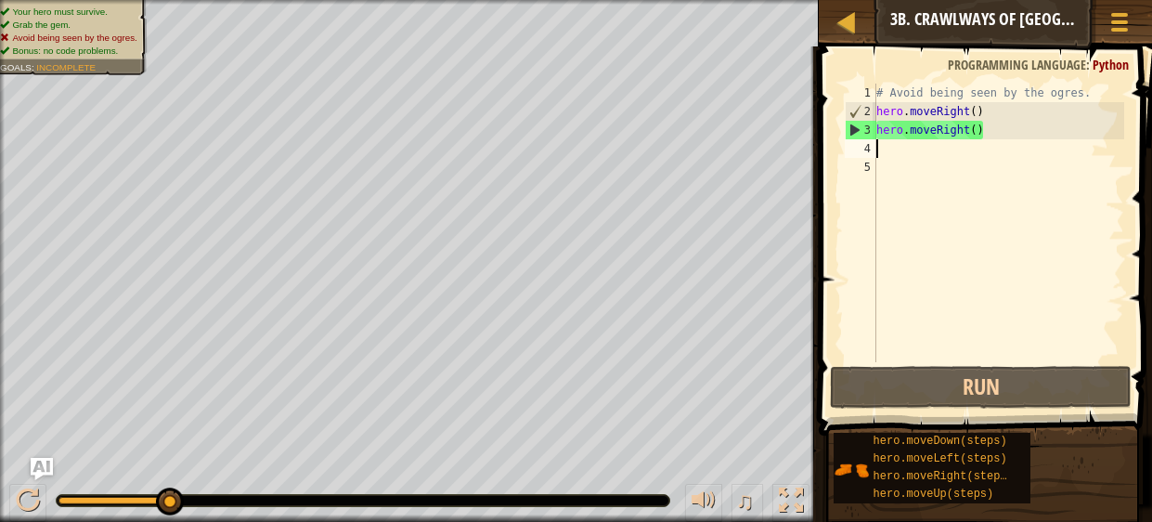
type textarea "s"
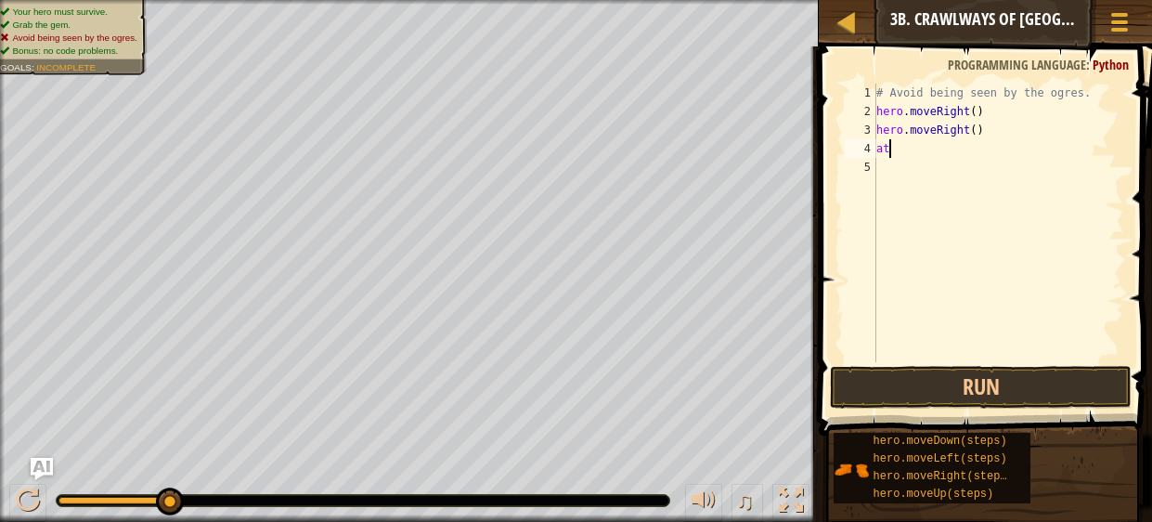
type textarea "a"
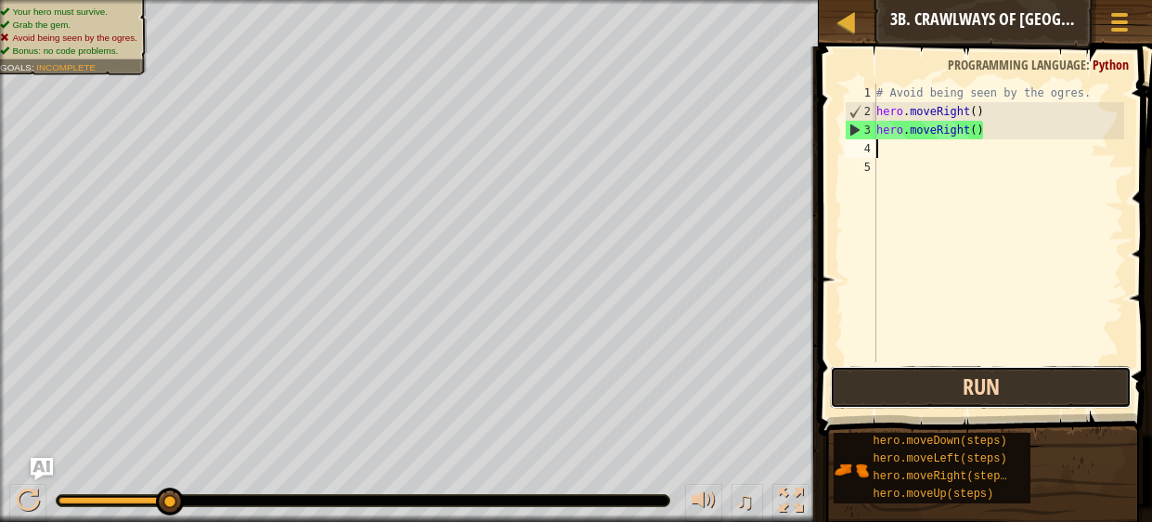
click at [1061, 390] on button "Run" at bounding box center [981, 387] width 302 height 43
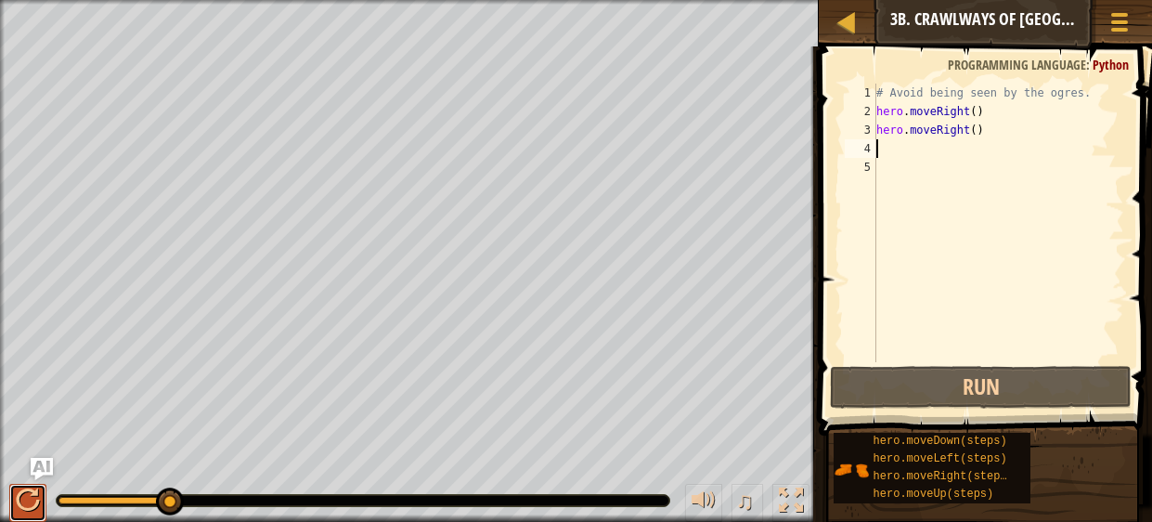
click at [14, 504] on button at bounding box center [27, 503] width 37 height 38
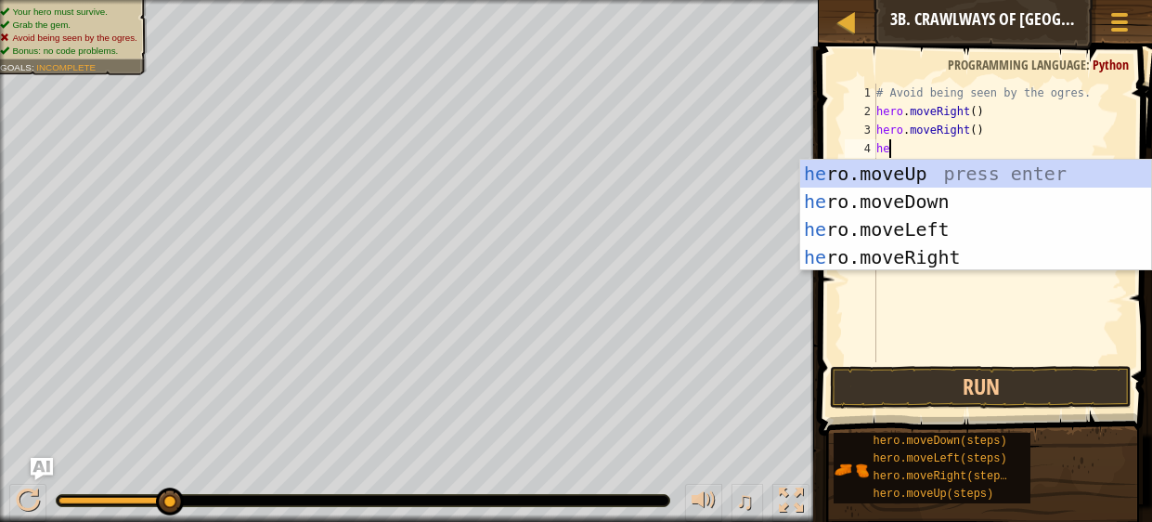
type textarea "her"
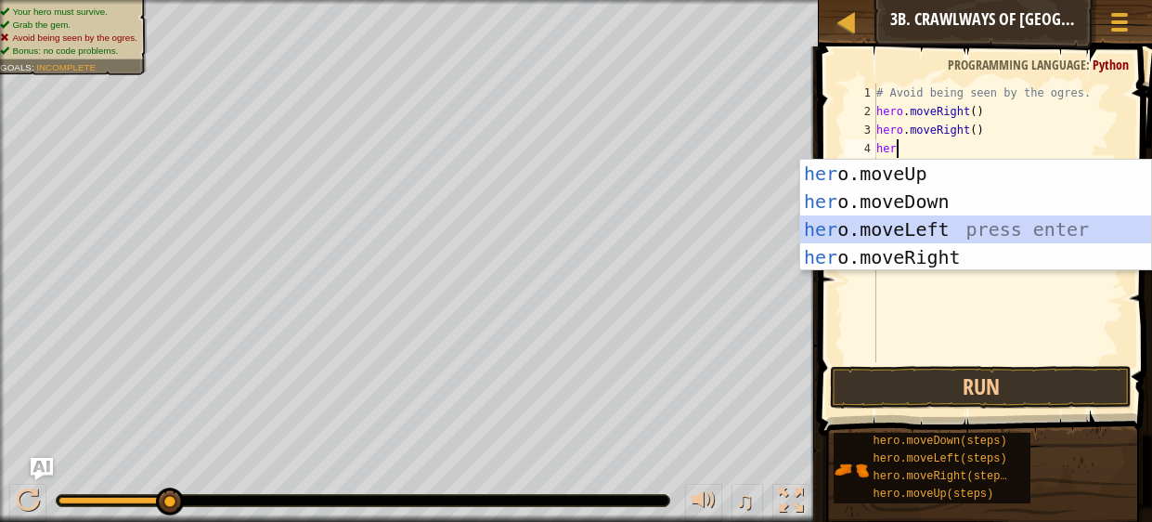
click at [893, 218] on div "her o.moveUp press enter her o.moveDown press enter her o.moveLeft press enter …" at bounding box center [975, 243] width 351 height 167
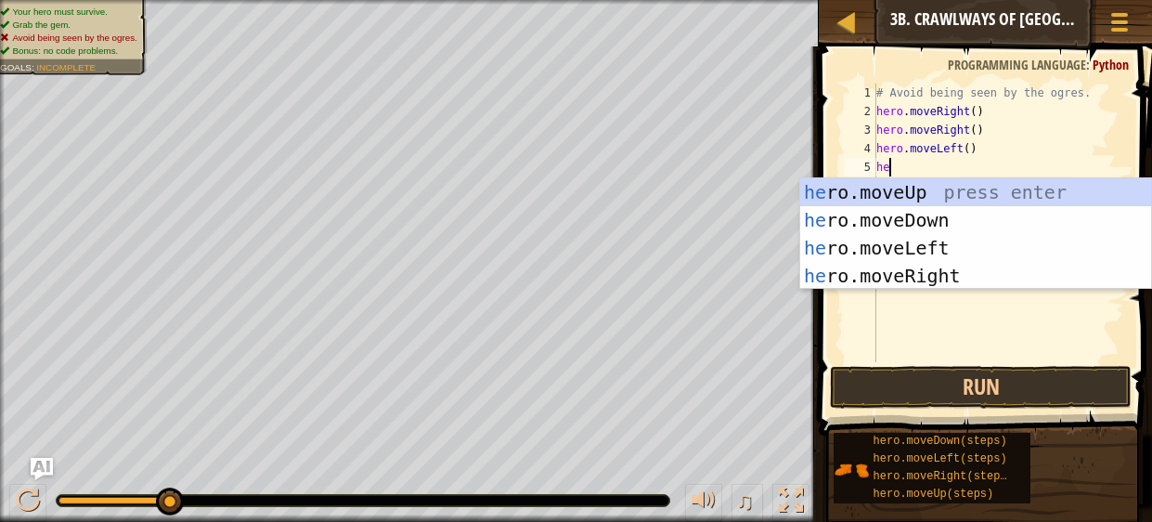
type textarea "her"
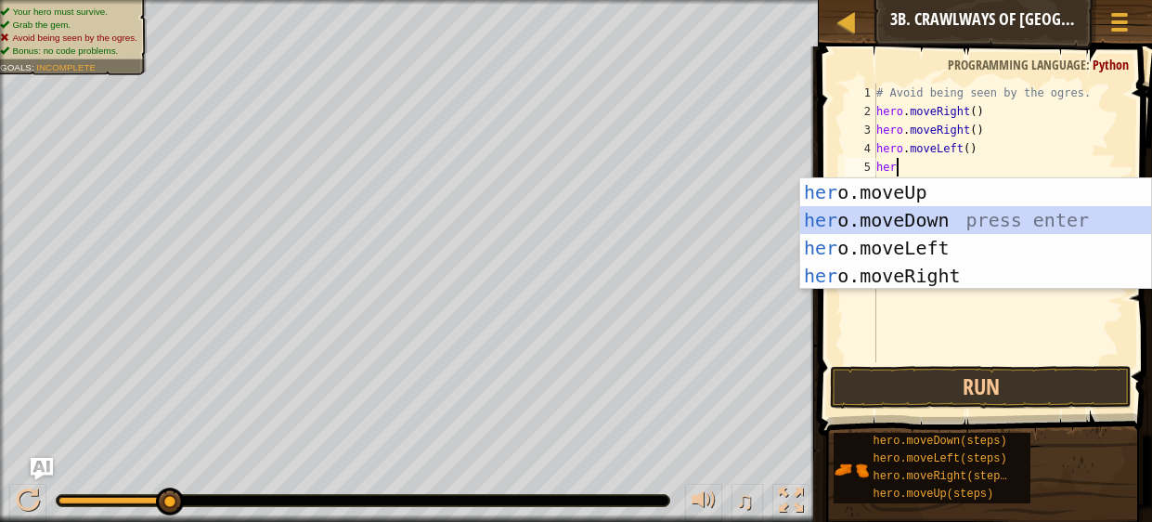
click at [951, 214] on div "her o.moveUp press enter her o.moveDown press enter her o.moveLeft press enter …" at bounding box center [975, 261] width 351 height 167
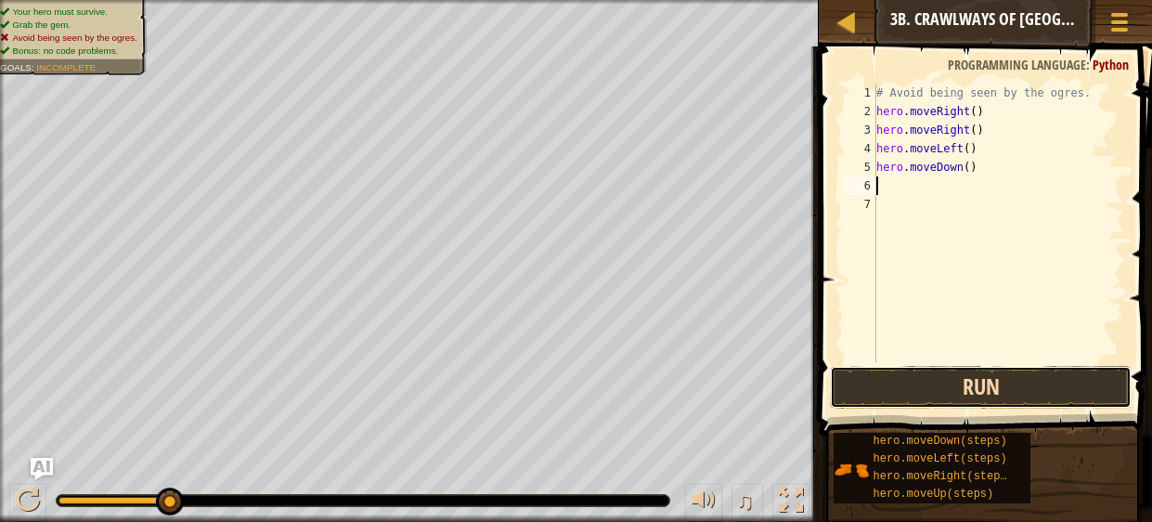
click at [894, 378] on button "Run" at bounding box center [981, 387] width 302 height 43
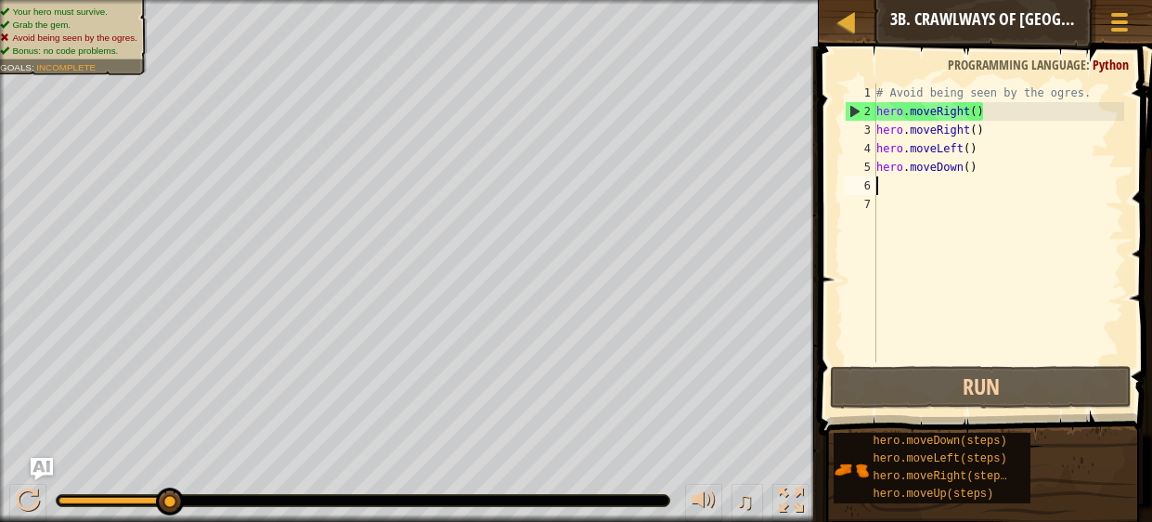
click at [988, 152] on div "# Avoid being seen by the ogres. hero . moveRight ( ) hero . moveRight ( ) hero…" at bounding box center [999, 242] width 252 height 316
click at [996, 131] on div "# Avoid being seen by the ogres. hero . moveRight ( ) hero . moveRight ( ) hero…" at bounding box center [999, 242] width 252 height 316
type textarea "hero.moveRight()"
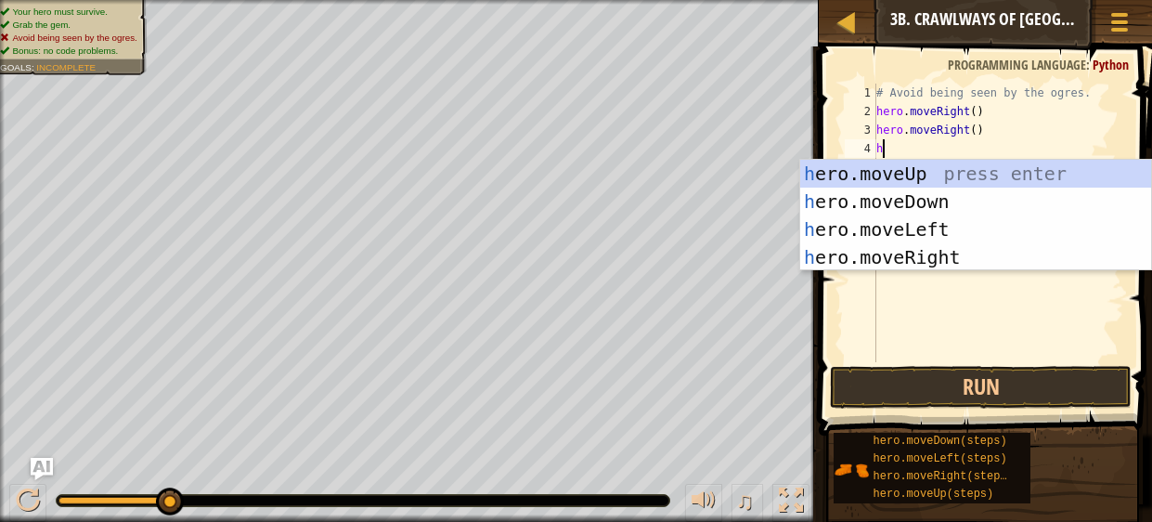
type textarea "he"
click at [1026, 201] on div "he ro.moveUp press enter he ro.moveDown press enter he ro.moveLeft press enter …" at bounding box center [975, 243] width 351 height 167
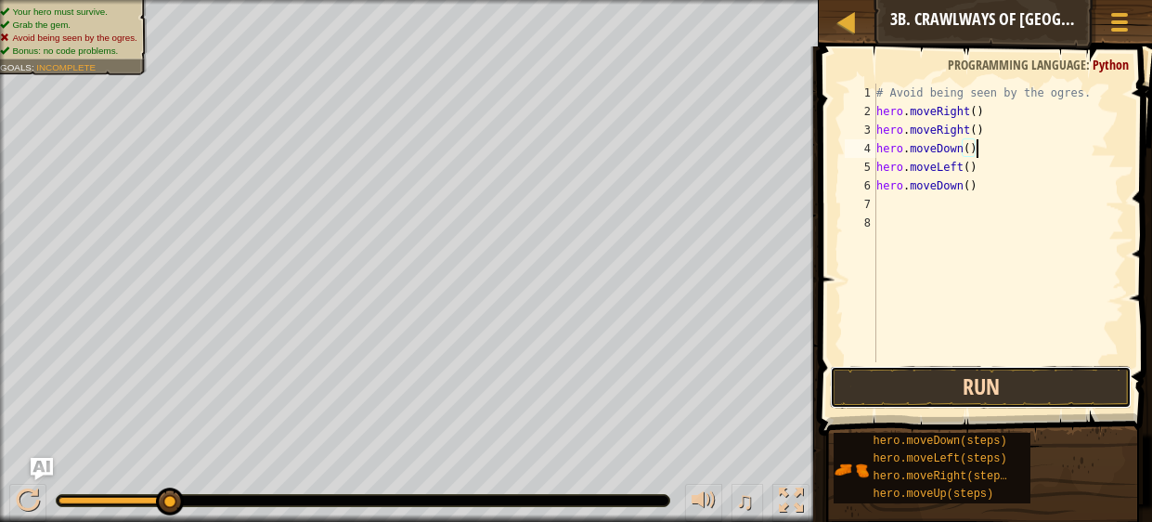
click at [1047, 381] on button "Run" at bounding box center [981, 387] width 302 height 43
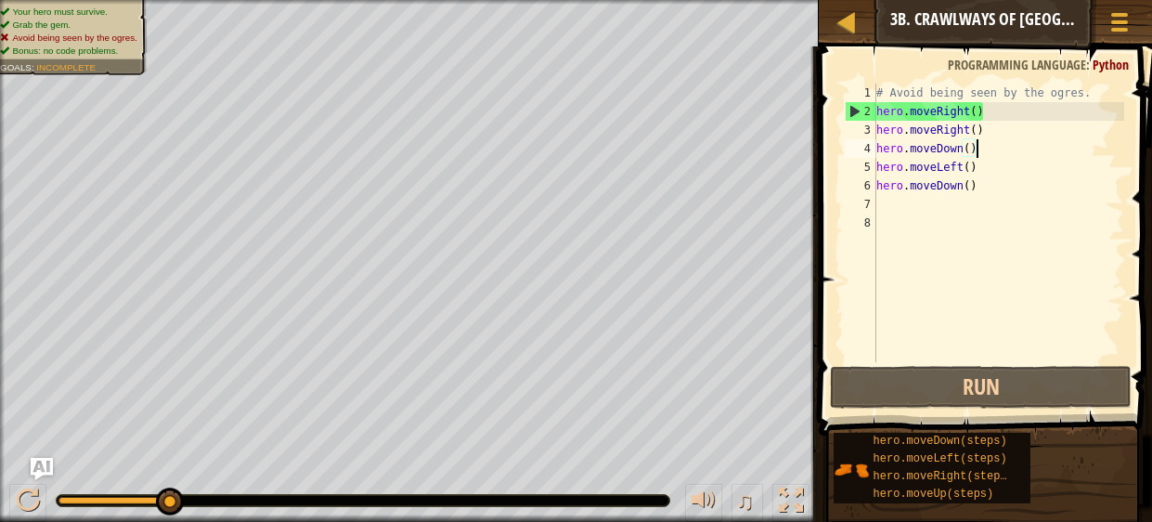
click at [987, 130] on div "# Avoid being seen by the ogres. hero . moveRight ( ) hero . moveRight ( ) hero…" at bounding box center [999, 242] width 252 height 316
type textarea "hero.moveRight()"
click at [1001, 115] on div "# Avoid being seen by the ogres. hero . moveRight ( ) hero . moveRight ( ) hero…" at bounding box center [999, 242] width 252 height 316
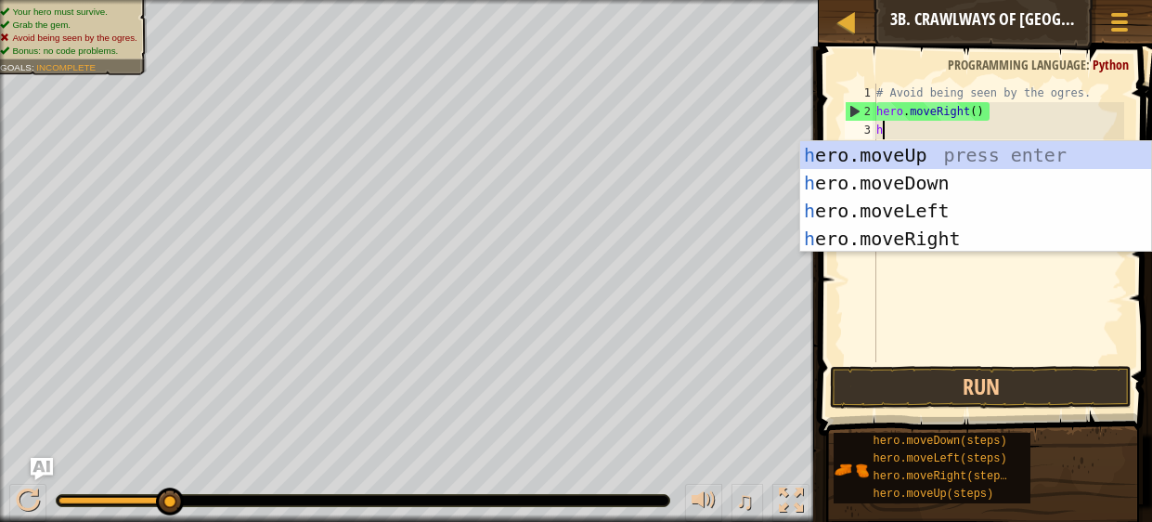
type textarea "her"
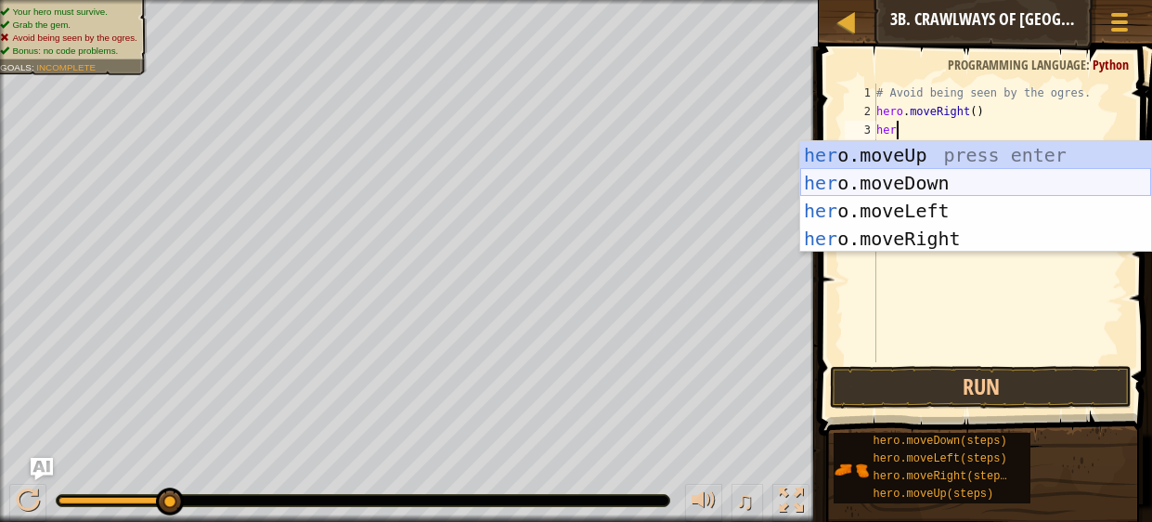
click at [1011, 180] on div "her o.moveUp press enter her o.moveDown press enter her o.moveLeft press enter …" at bounding box center [975, 224] width 351 height 167
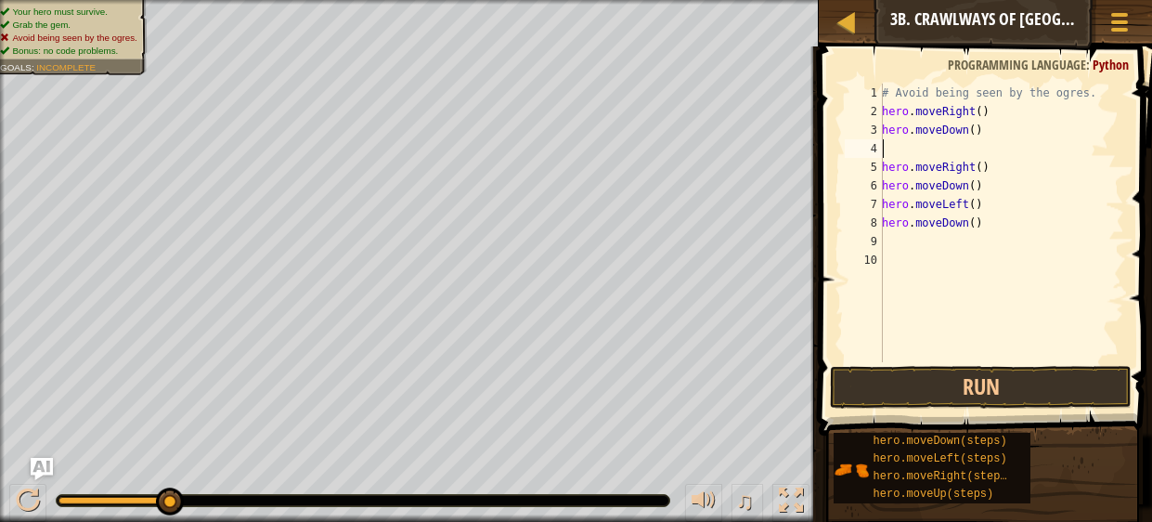
click at [995, 184] on div "# Avoid being seen by the ogres. hero . moveRight ( ) hero . moveDown ( ) hero …" at bounding box center [1001, 242] width 246 height 316
type textarea "h"
type textarea "hero.moveRight()"
click at [929, 144] on div "# Avoid being seen by the ogres. hero . moveRight ( ) hero . moveDown ( ) hero …" at bounding box center [998, 242] width 253 height 316
type textarea "hero.moveDown()"
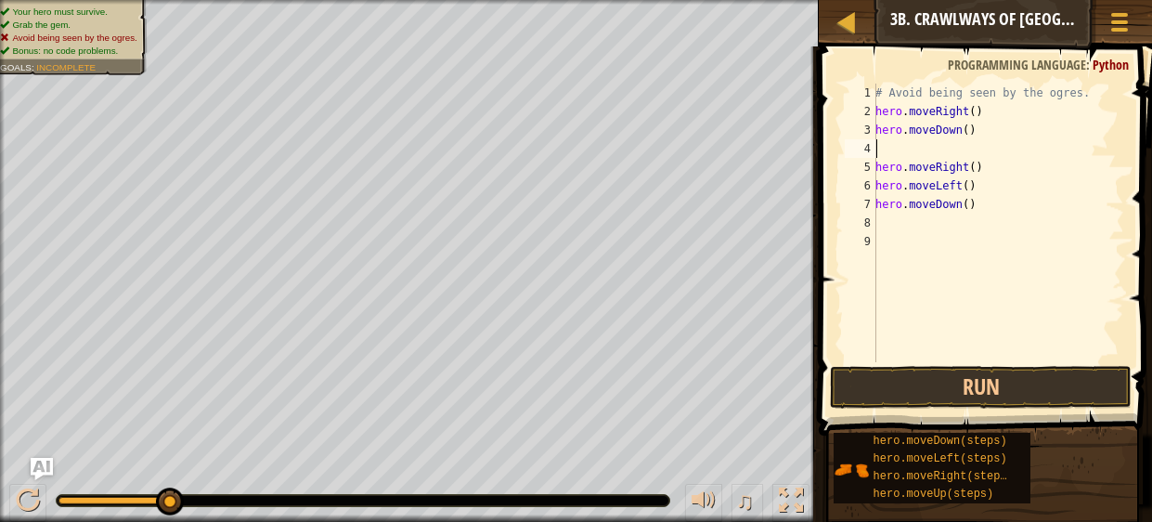
type textarea "up"
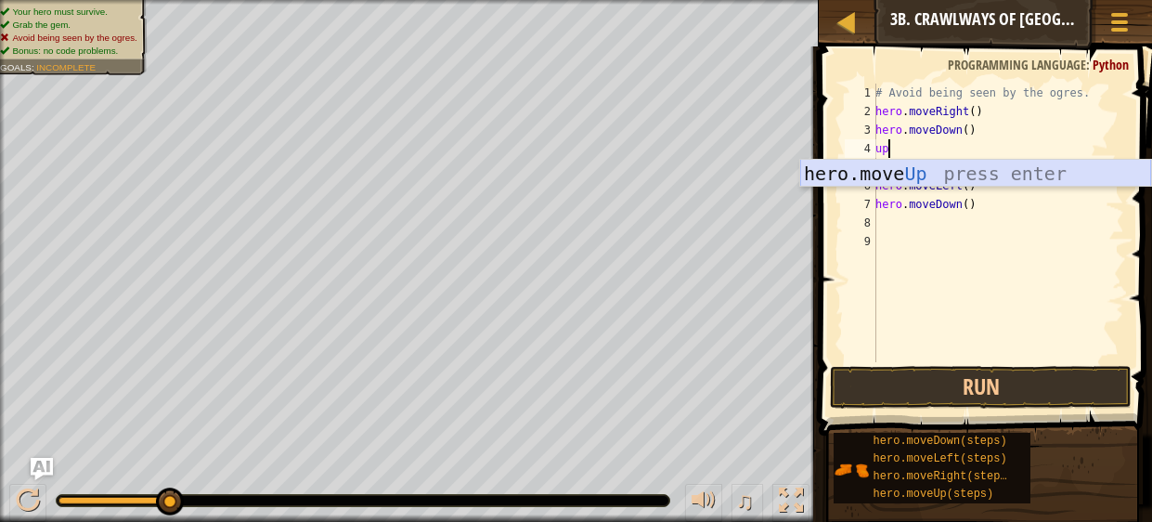
click at [993, 179] on div "hero.move Up press enter" at bounding box center [975, 202] width 351 height 84
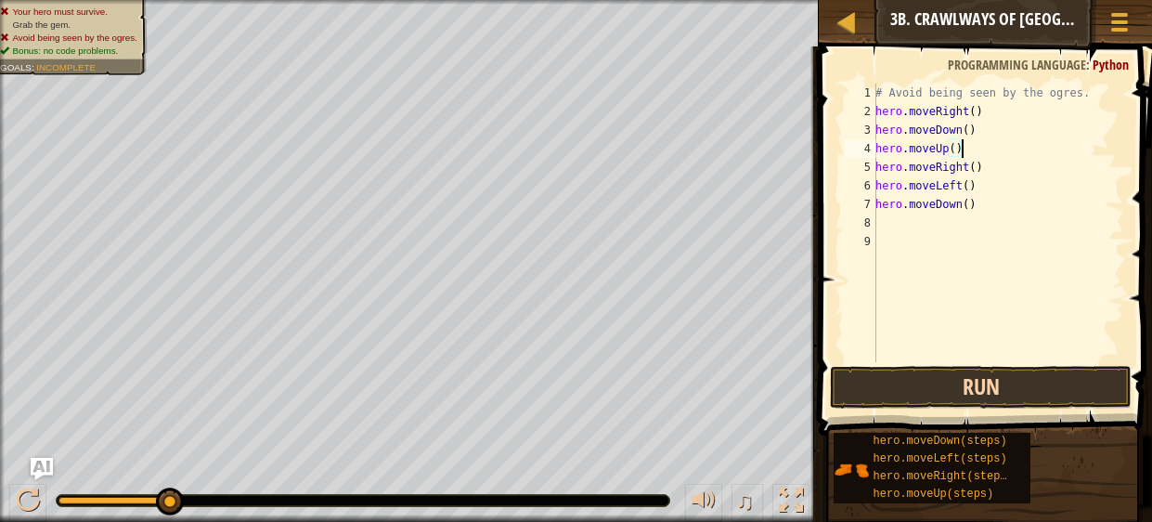
type textarea "hero.moveUp()"
click at [992, 397] on button "Run" at bounding box center [981, 387] width 302 height 43
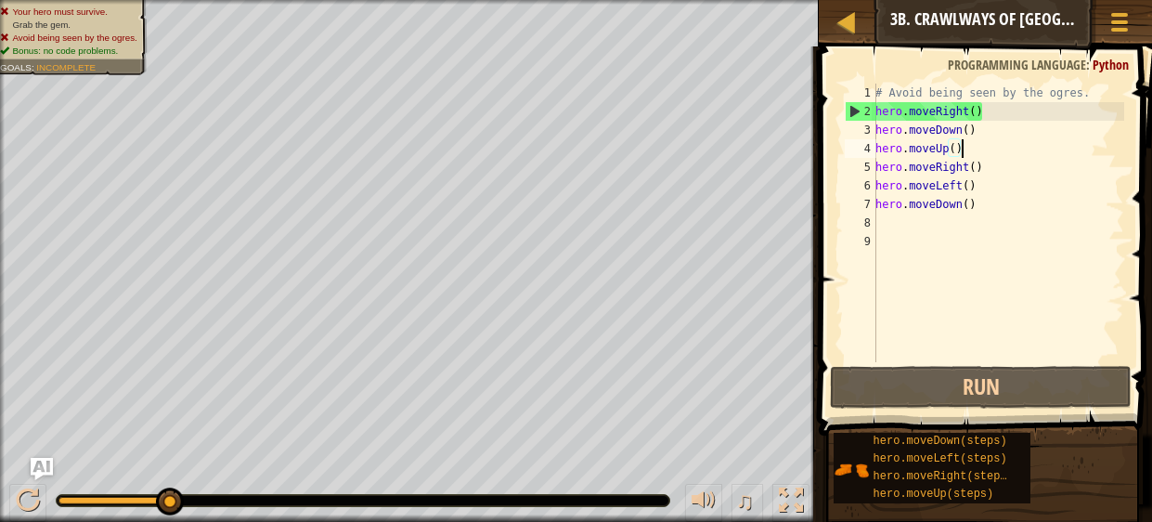
click at [1015, 220] on div "# Avoid being seen by the ogres. hero . moveRight ( ) hero . moveDown ( ) hero …" at bounding box center [998, 242] width 253 height 316
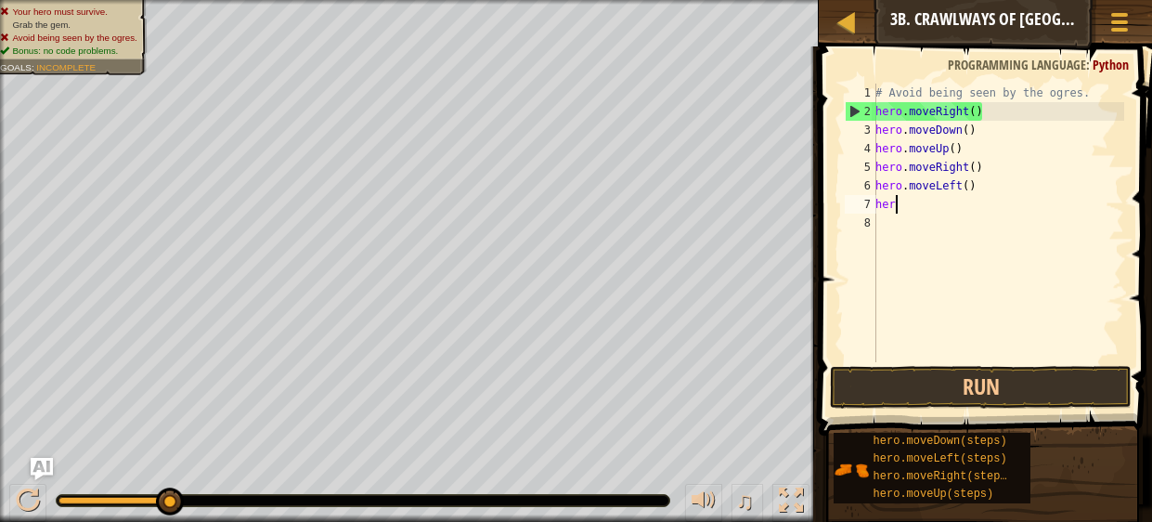
type textarea "h"
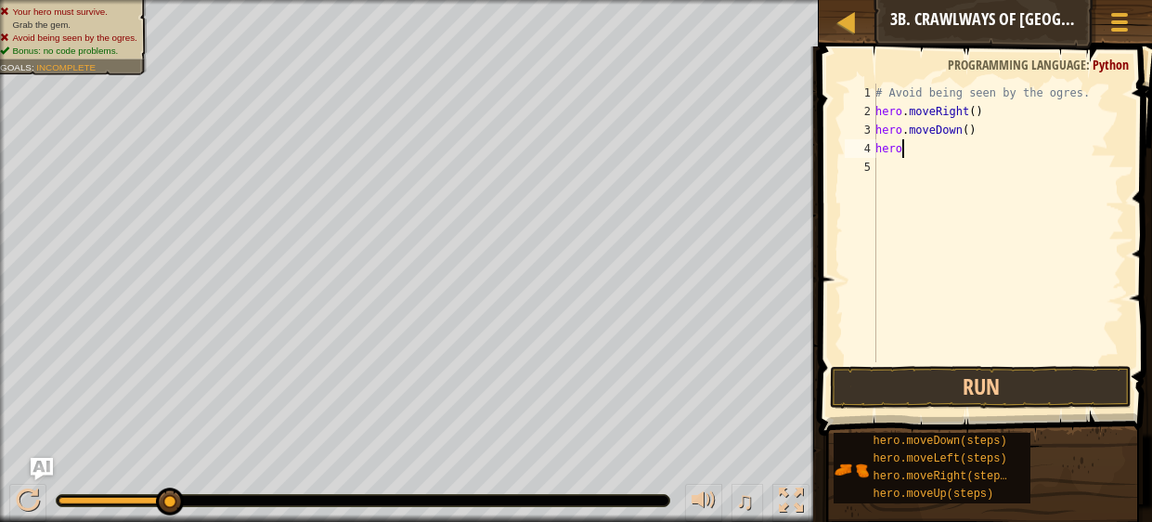
type textarea "h"
type textarea "# Avoid"
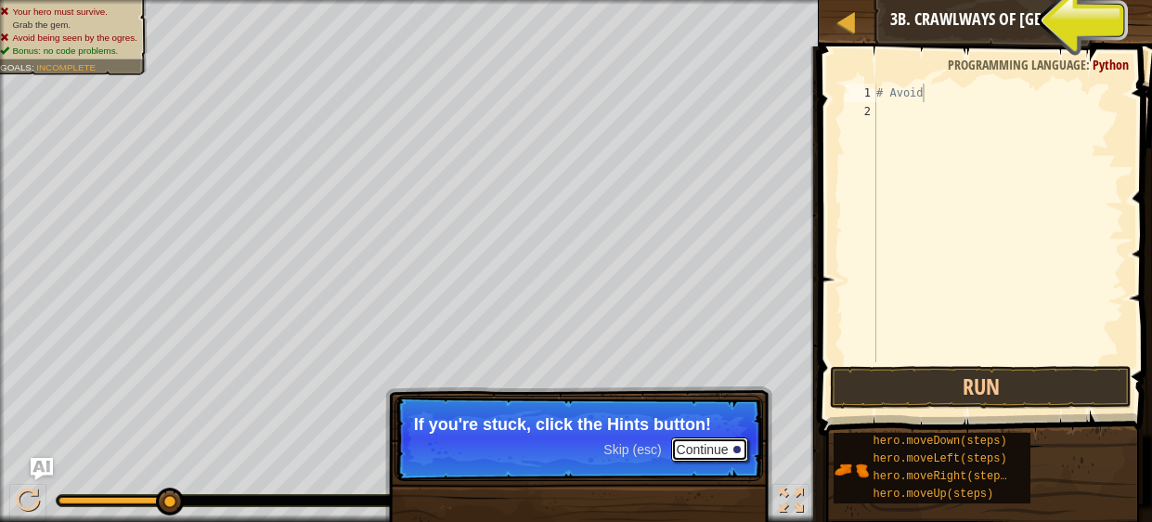
click at [724, 448] on button "Continue" at bounding box center [709, 449] width 77 height 24
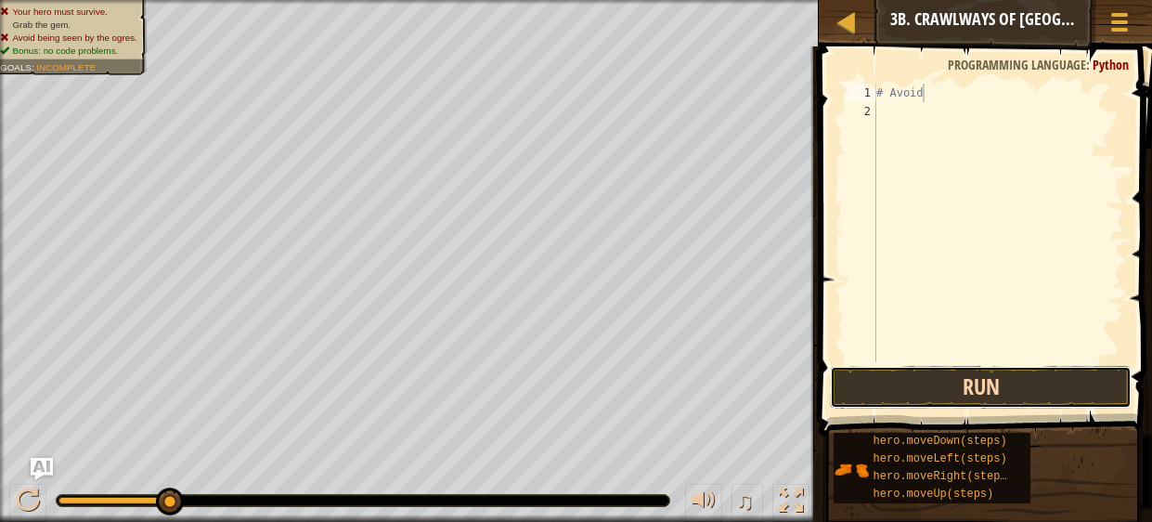
click at [956, 382] on button "Run" at bounding box center [981, 387] width 302 height 43
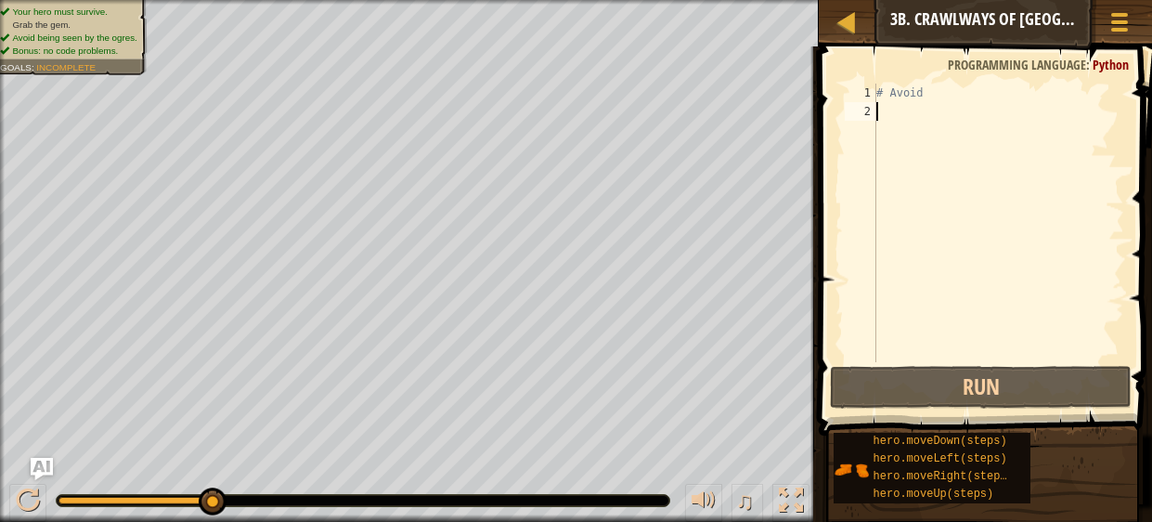
click at [981, 122] on div "# Avoid" at bounding box center [999, 242] width 252 height 316
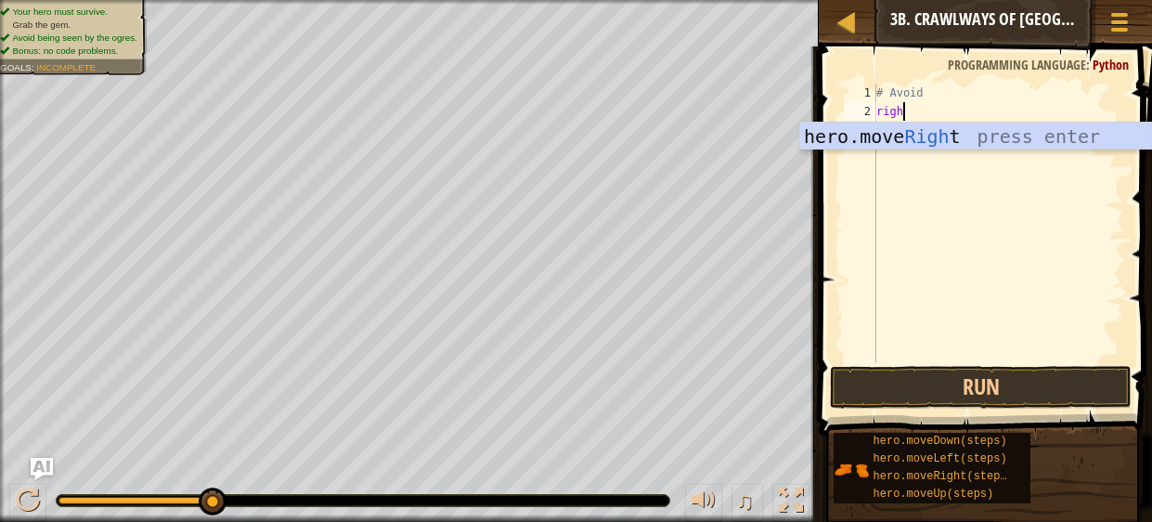
type textarea "right"
click at [991, 133] on div "hero.move Right press enter" at bounding box center [975, 165] width 351 height 84
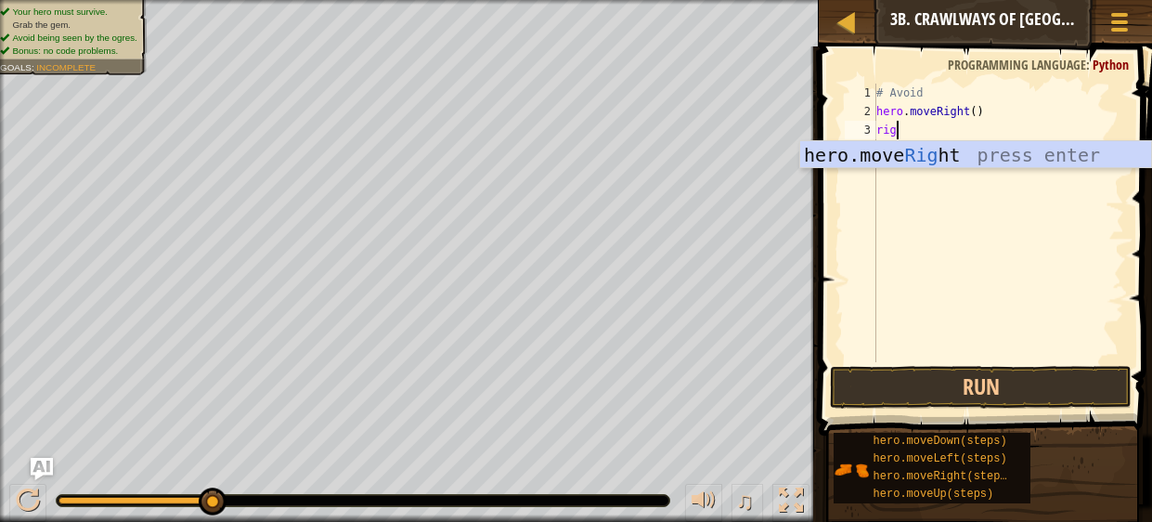
scroll to position [8, 0]
type textarea "right"
click at [988, 158] on div "hero.move Right press enter" at bounding box center [975, 183] width 351 height 84
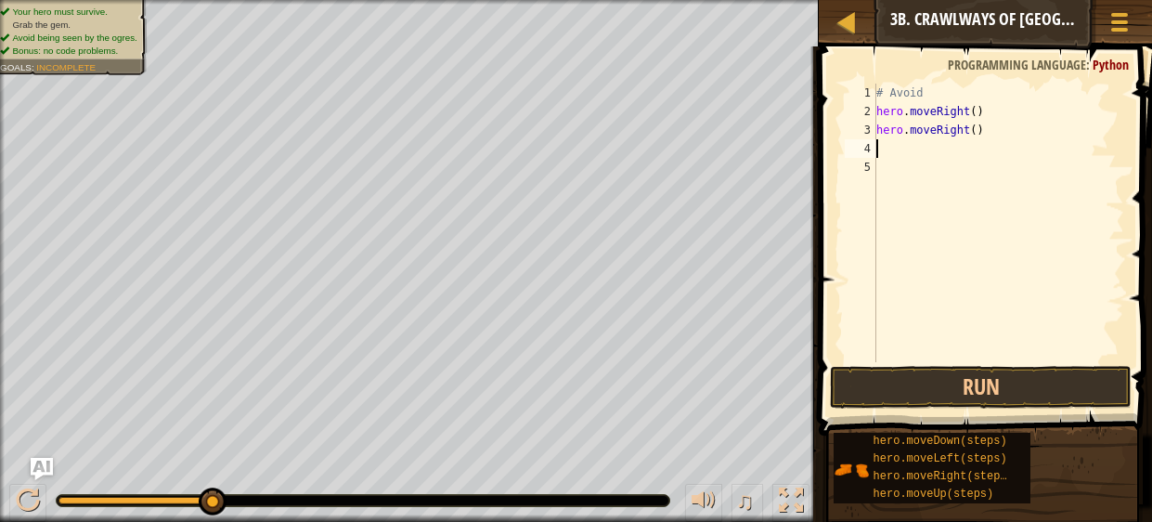
scroll to position [8, 0]
click at [1035, 383] on button "Run" at bounding box center [981, 387] width 302 height 43
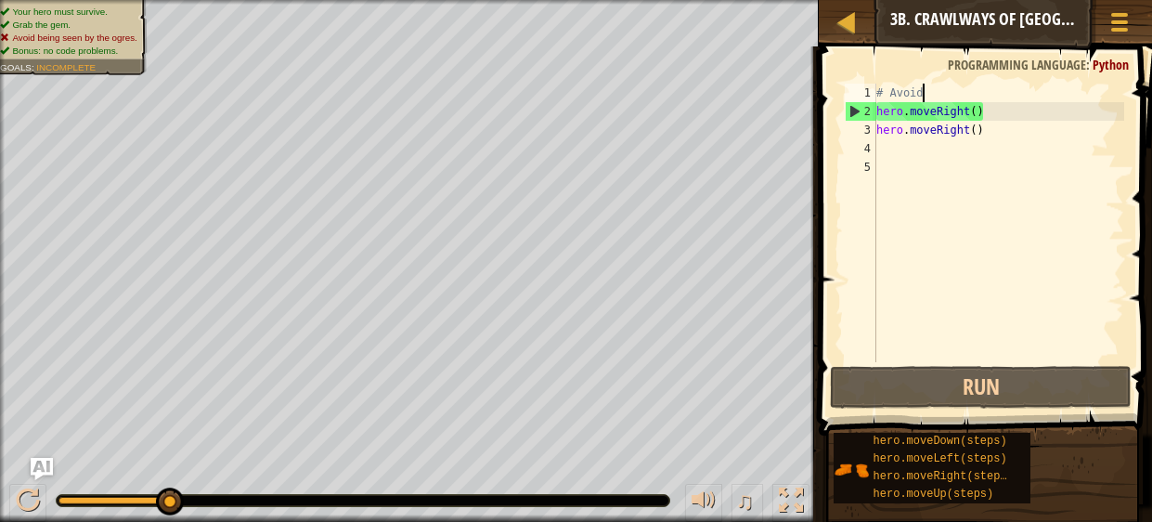
click at [969, 84] on div "# Avoid hero . moveRight ( ) hero . moveRight ( )" at bounding box center [999, 242] width 252 height 316
type textarea "# Avoid"
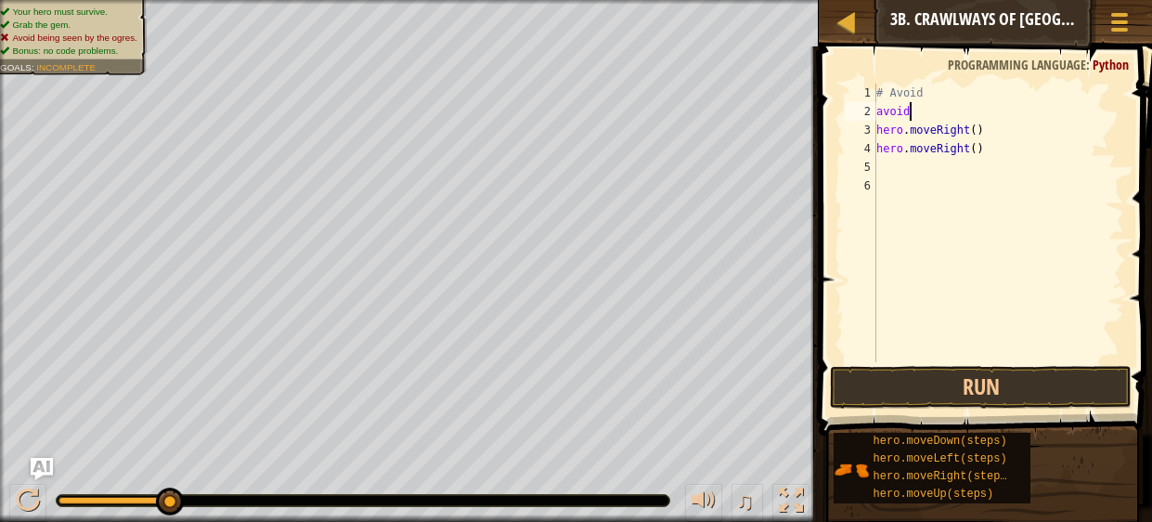
scroll to position [8, 1]
click at [1030, 385] on button "Run" at bounding box center [981, 387] width 302 height 43
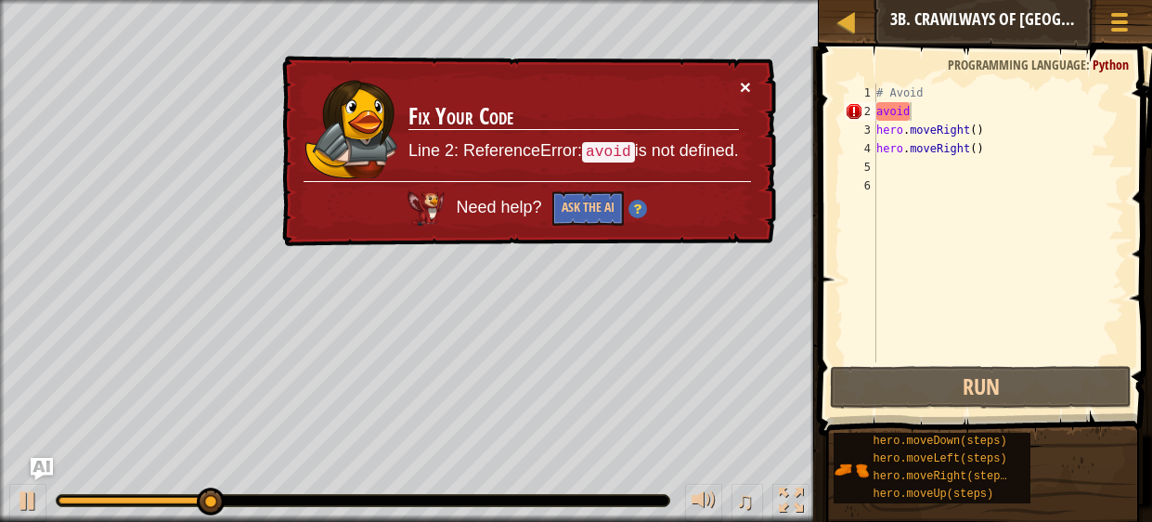
click at [740, 84] on button "×" at bounding box center [745, 86] width 11 height 19
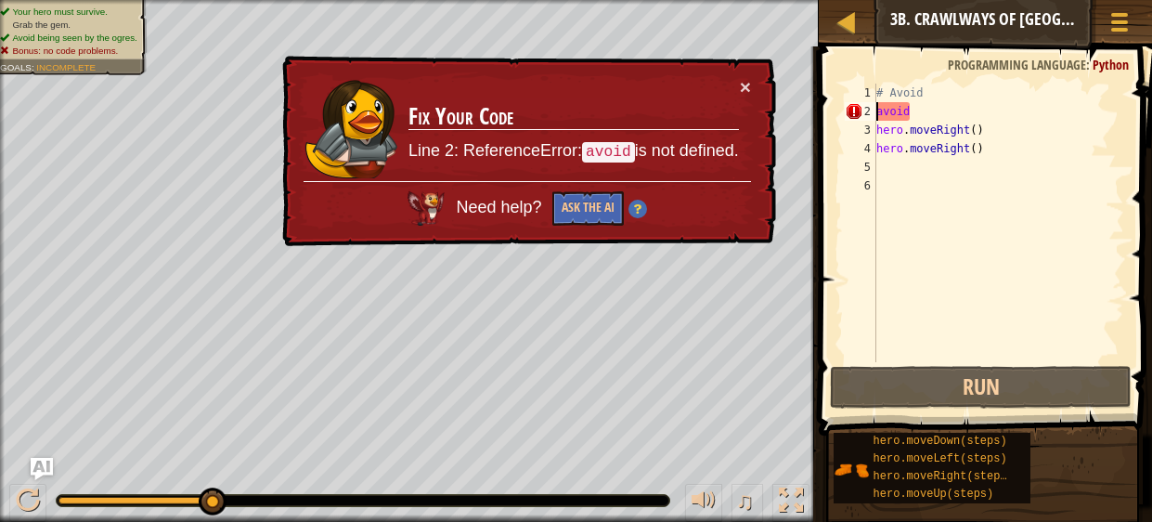
click at [879, 110] on div "# Avoid avoid hero . moveRight ( ) hero . moveRight ( )" at bounding box center [999, 242] width 252 height 316
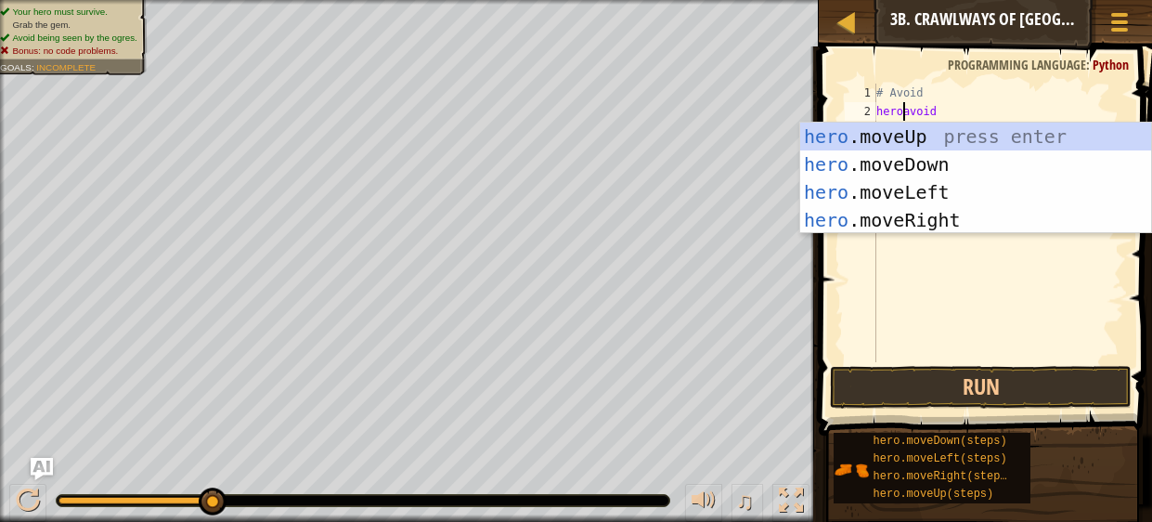
scroll to position [8, 2]
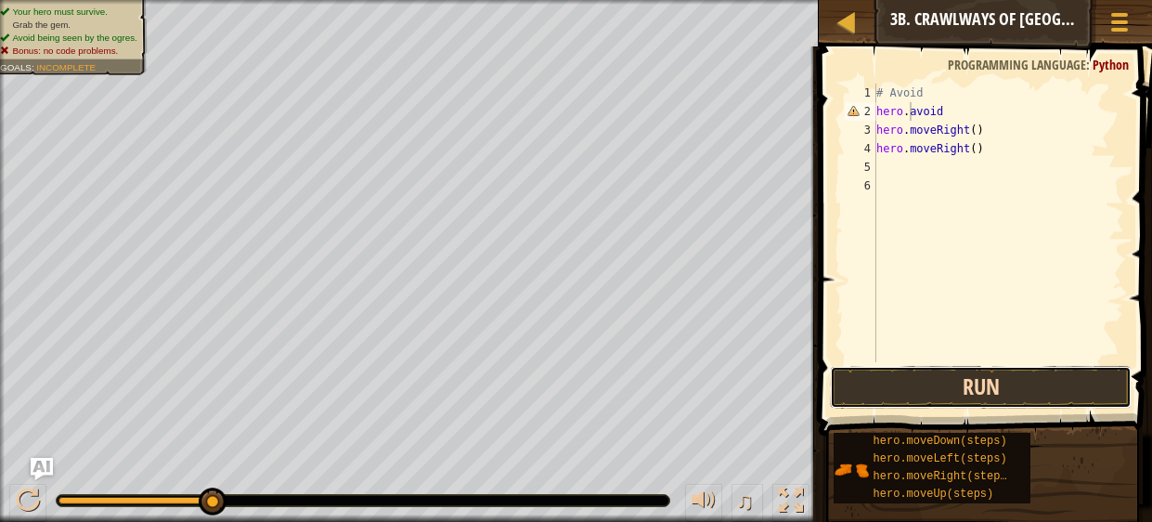
click at [1045, 399] on button "Run" at bounding box center [981, 387] width 302 height 43
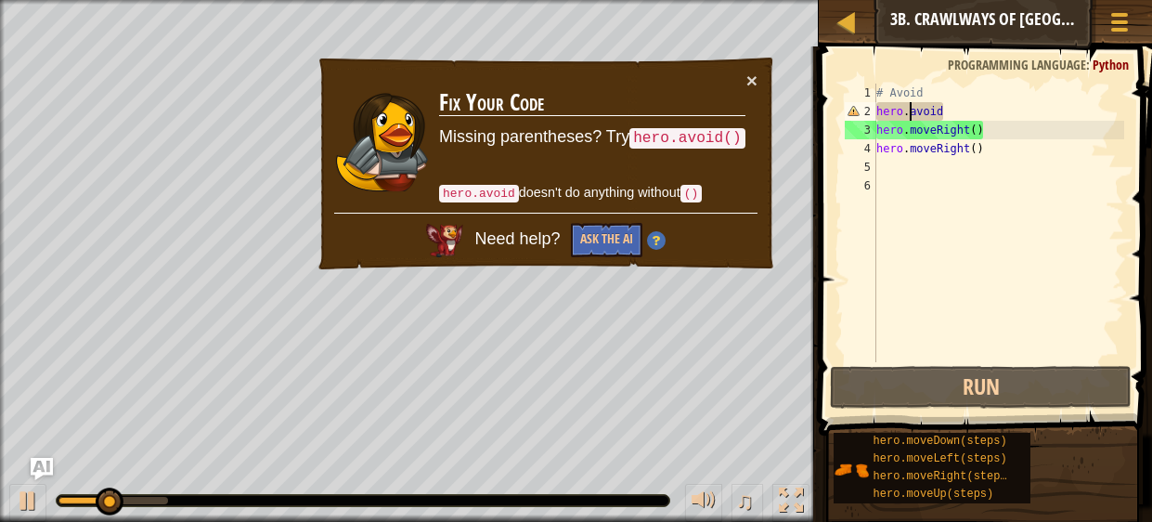
click at [1013, 115] on div "# Avoid hero . avoid hero . moveRight ( ) hero . moveRight ( )" at bounding box center [999, 242] width 252 height 316
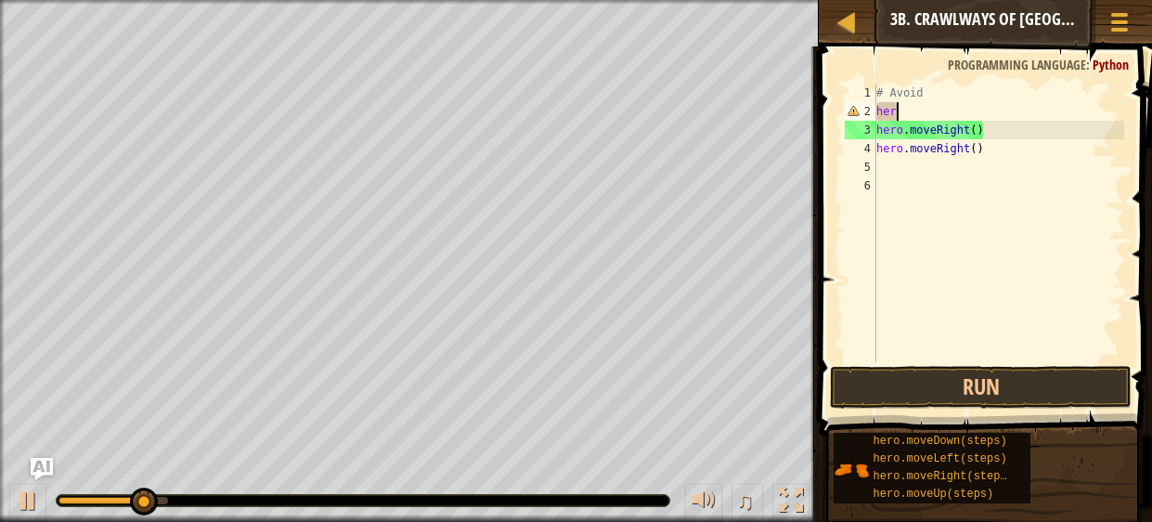
type textarea "h"
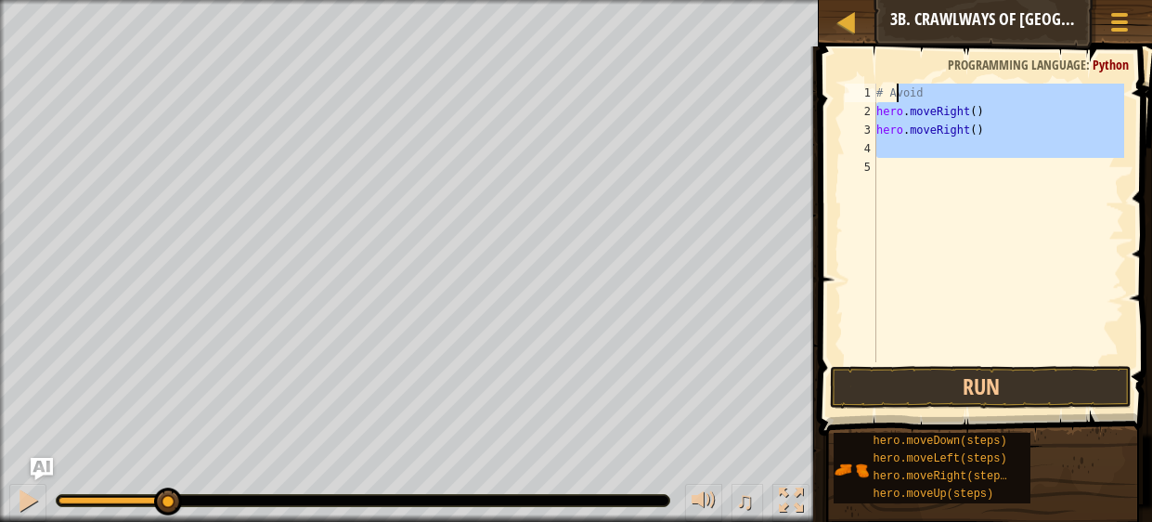
drag, startPoint x: 1099, startPoint y: 282, endPoint x: 881, endPoint y: 76, distance: 300.2
click at [881, 76] on div "# Avoid 1 2 3 4 5 # Avoid hero . moveRight ( ) hero . moveRight ( ) ההההההההההה…" at bounding box center [982, 278] width 339 height 444
type textarea "# Avoid hero.moveRight()"
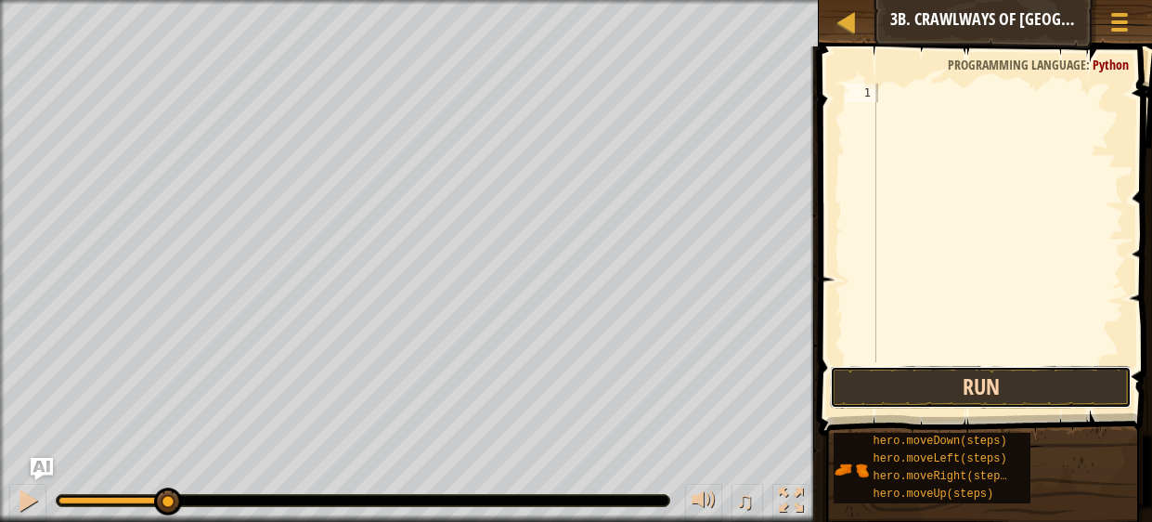
click at [983, 386] on button "Run" at bounding box center [981, 387] width 302 height 43
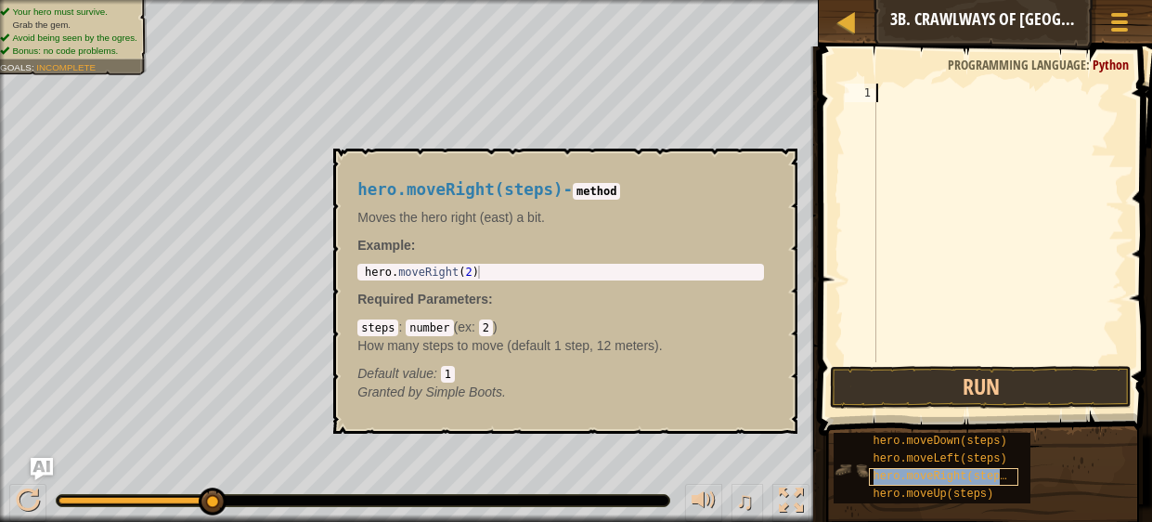
click at [972, 476] on span "hero.moveRight(steps)" at bounding box center [944, 476] width 140 height 13
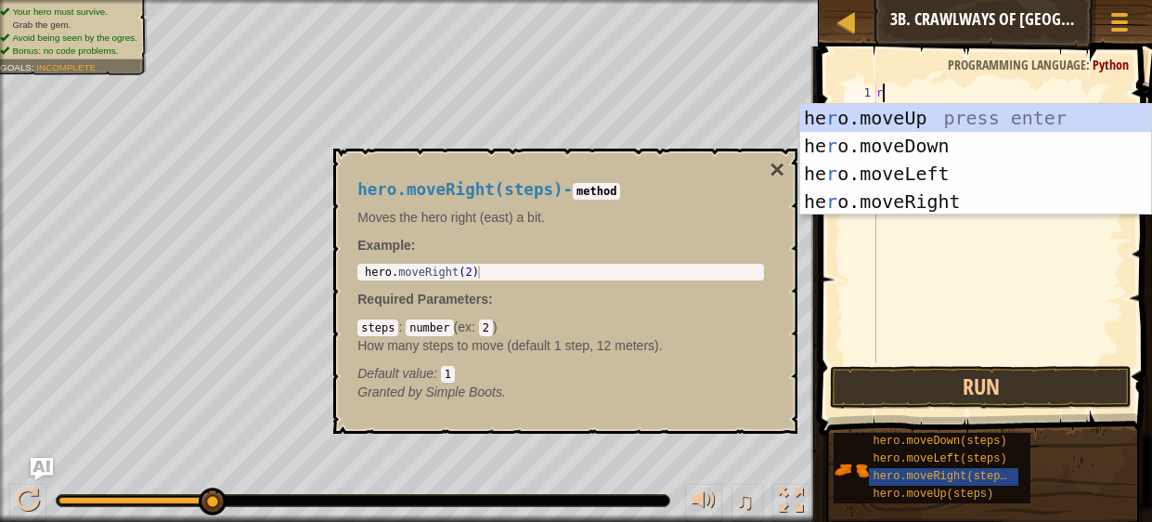
type textarea "ri"
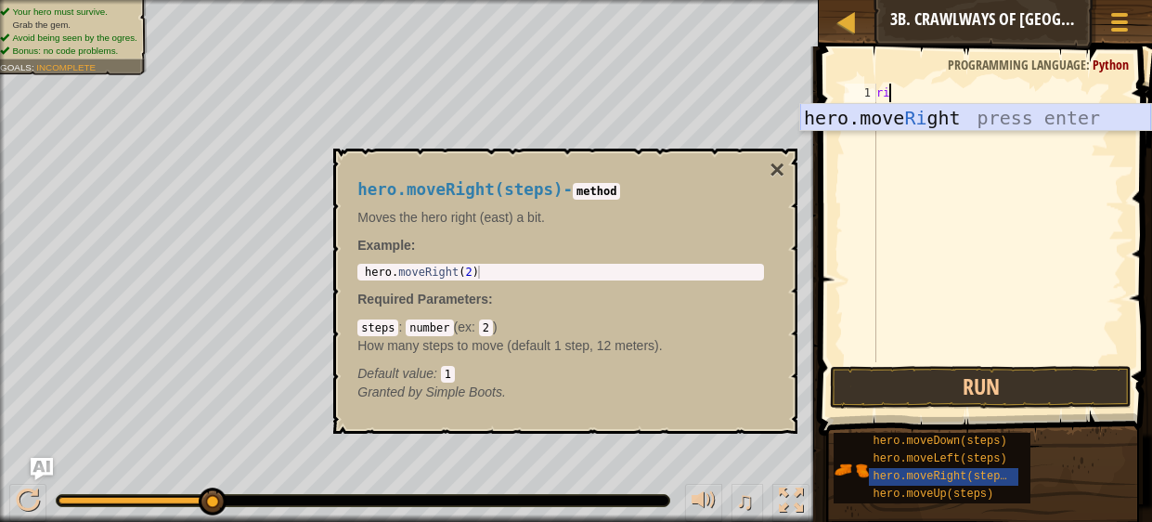
click at [956, 120] on div "hero.move Ri ght press enter" at bounding box center [975, 146] width 351 height 84
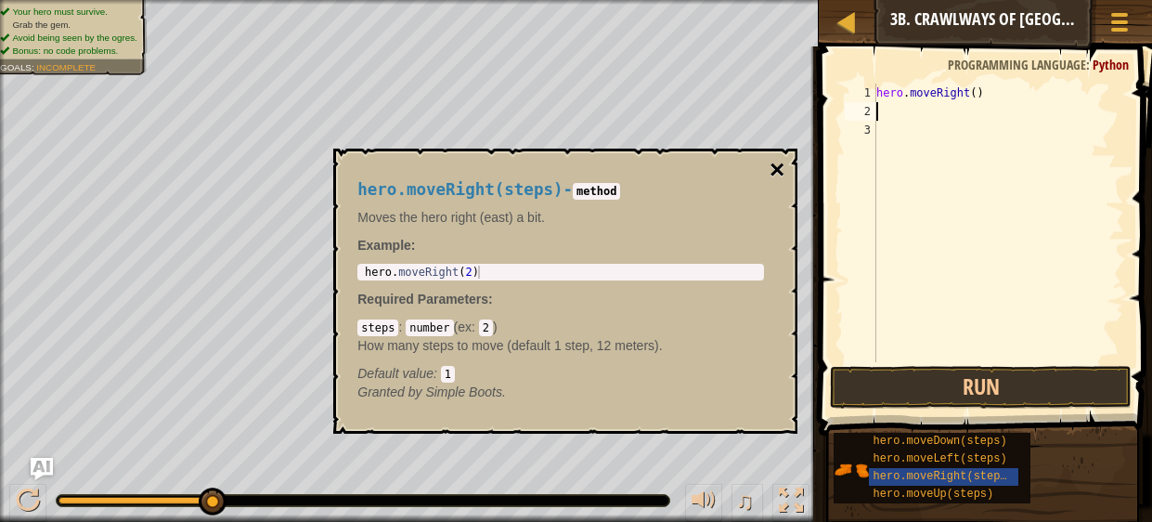
click at [784, 165] on button "×" at bounding box center [777, 170] width 15 height 26
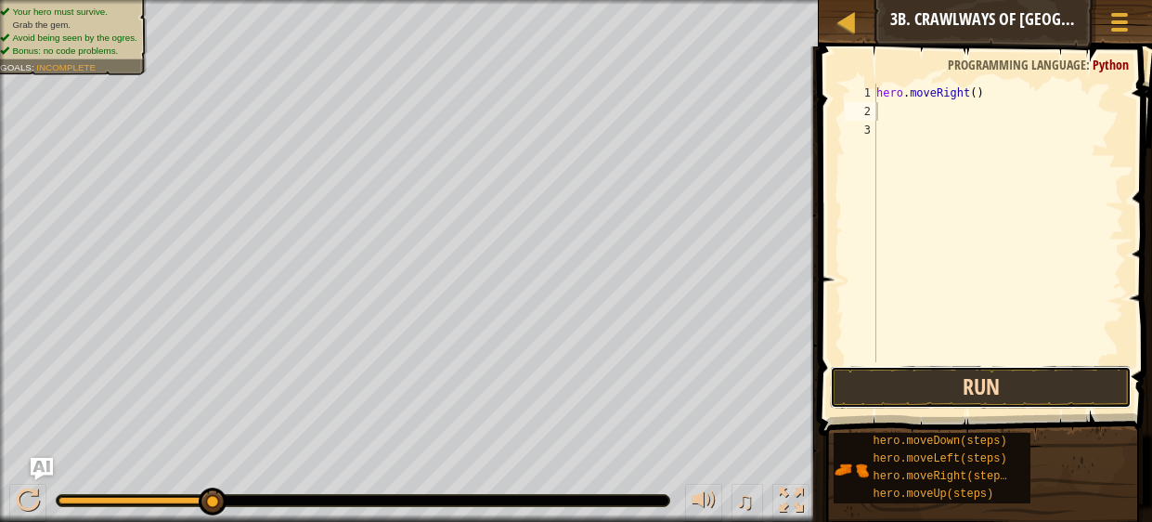
click at [1022, 388] on button "Run" at bounding box center [981, 387] width 302 height 43
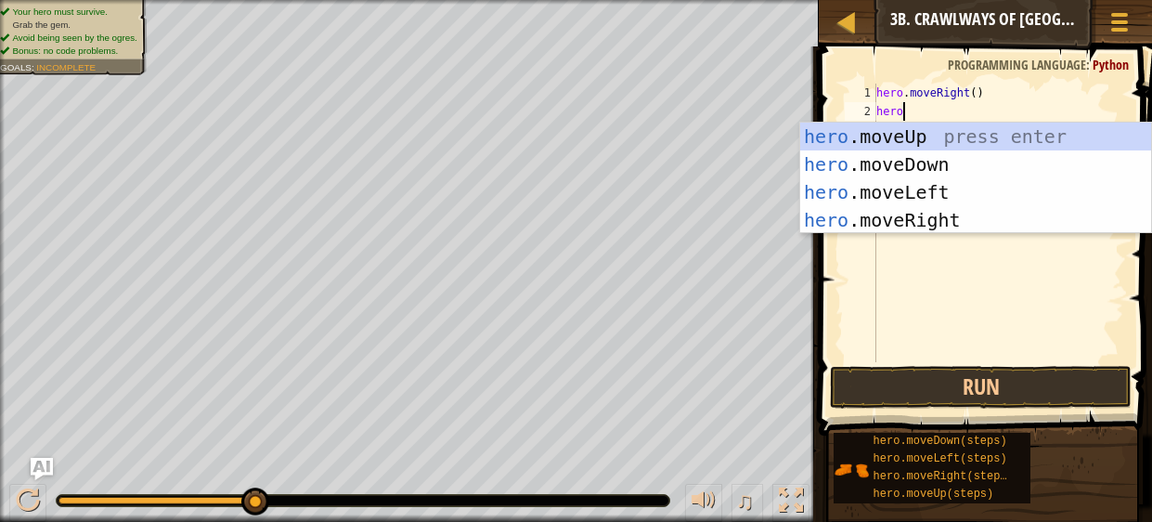
type textarea "hero."
click at [967, 223] on div "hero. moveUp press enter hero. moveDown press enter hero. moveLeft press enter …" at bounding box center [975, 206] width 351 height 167
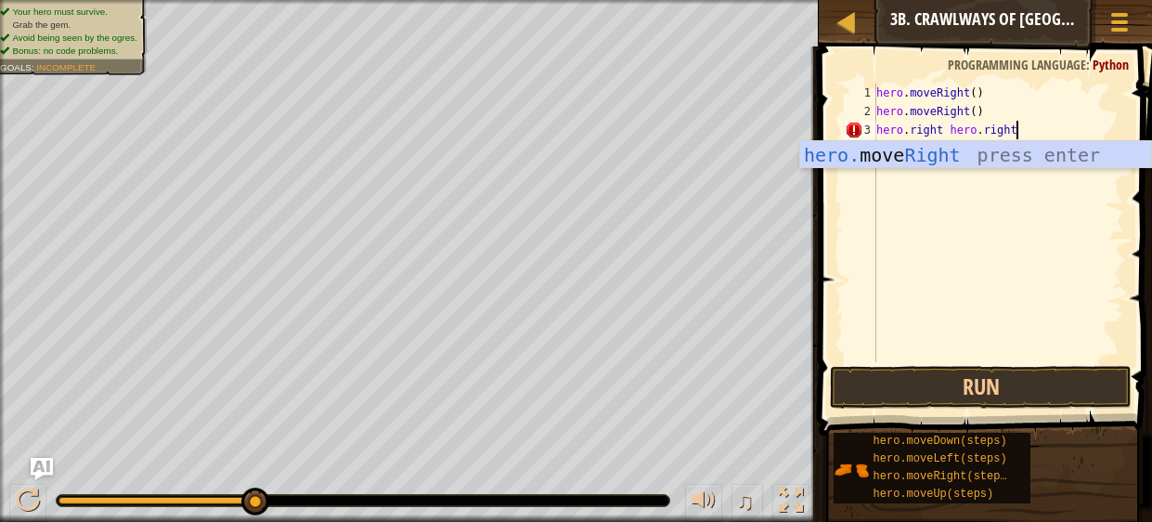
scroll to position [8, 10]
click at [952, 156] on div "hero. move Right press enter" at bounding box center [975, 183] width 351 height 84
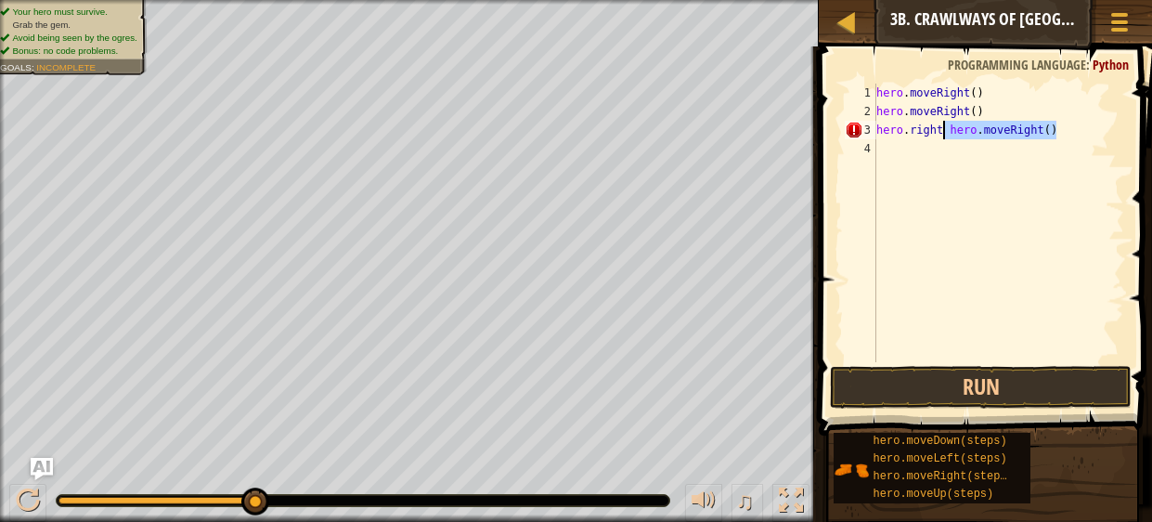
drag, startPoint x: 1078, startPoint y: 131, endPoint x: 942, endPoint y: 128, distance: 136.5
click at [942, 128] on div "hero . moveRight ( ) hero . moveRight ( ) hero . right hero . moveRight ( )" at bounding box center [999, 242] width 252 height 316
type textarea "hero.right"
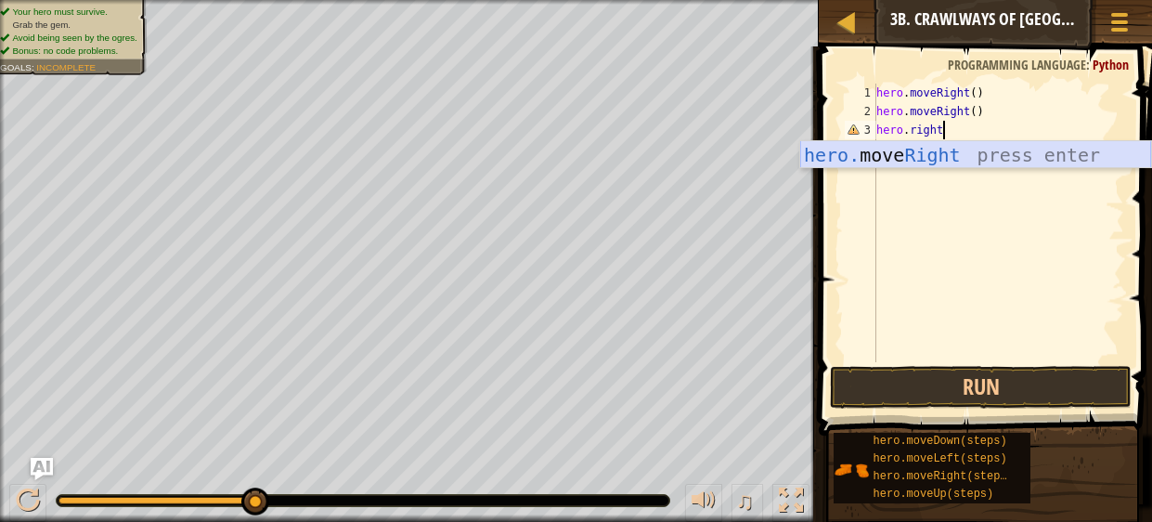
click at [948, 154] on div "hero. move Right press enter" at bounding box center [975, 183] width 351 height 84
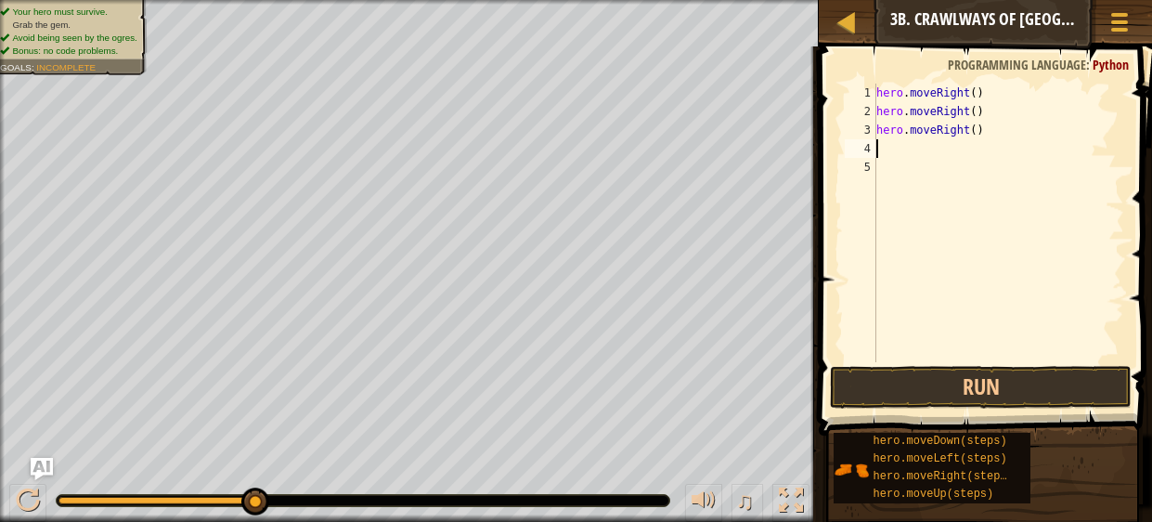
click at [976, 136] on div "hero . moveRight ( ) hero . moveRight ( ) hero . moveRight ( )" at bounding box center [999, 242] width 252 height 316
click at [953, 378] on button "Run" at bounding box center [981, 387] width 302 height 43
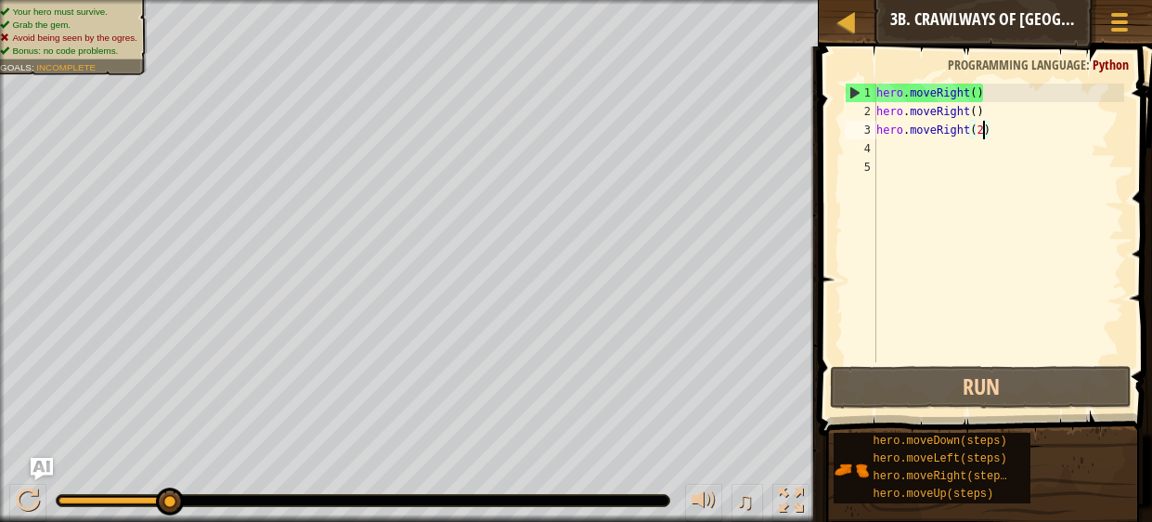
click at [966, 114] on div "hero . moveRight ( ) hero . moveRight ( ) hero . moveRight ( 2 )" at bounding box center [999, 242] width 252 height 316
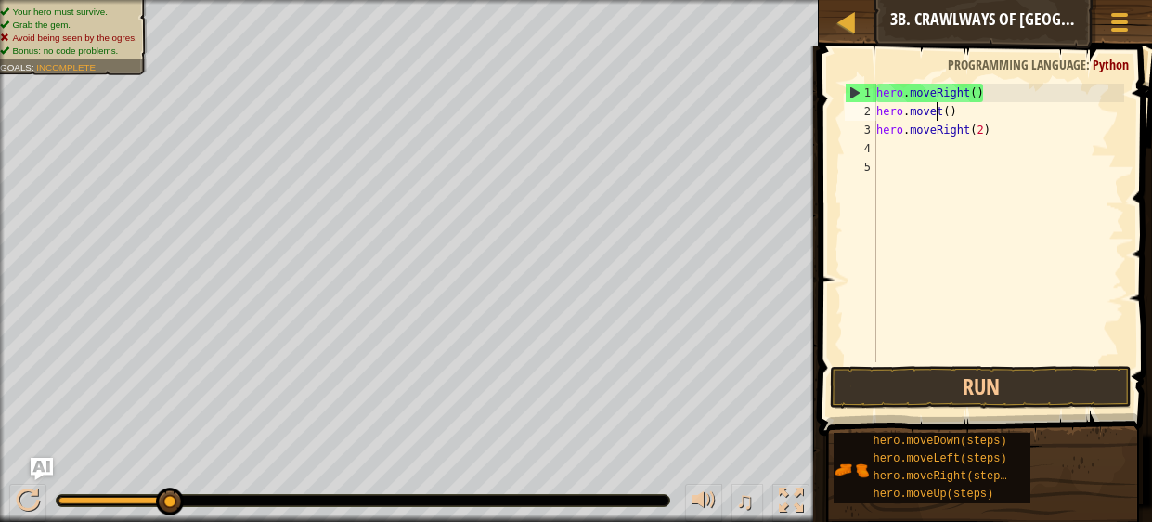
scroll to position [8, 6]
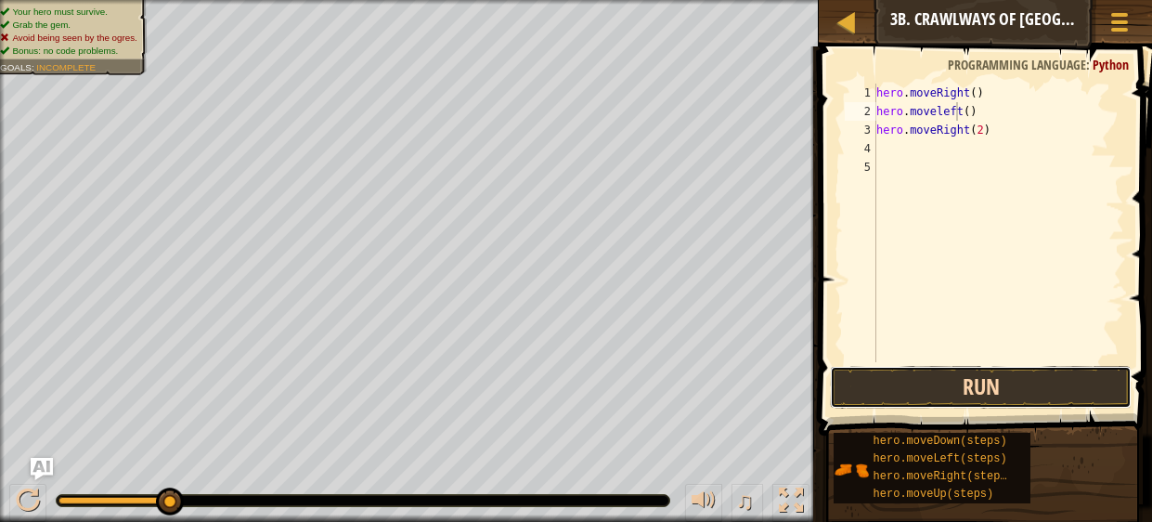
click at [1010, 401] on button "Run" at bounding box center [981, 387] width 302 height 43
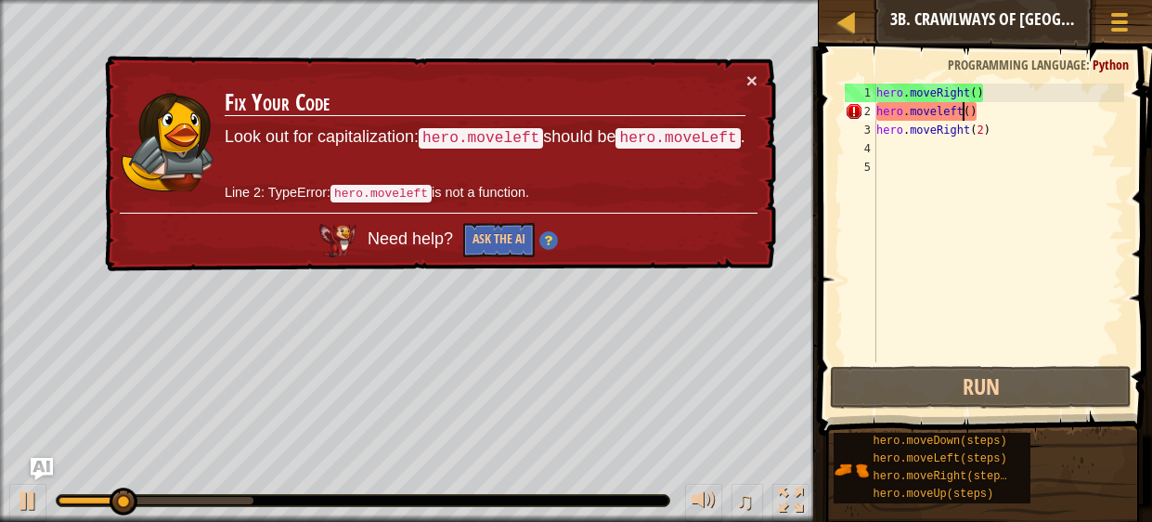
click at [962, 114] on div "hero . moveRight ( ) hero . moveleft ( ) hero . moveRight ( 2 )" at bounding box center [999, 242] width 252 height 316
click at [980, 118] on div "hero . moveRight ( ) hero . moveleft ( ) hero . moveRight ( 2 )" at bounding box center [999, 242] width 252 height 316
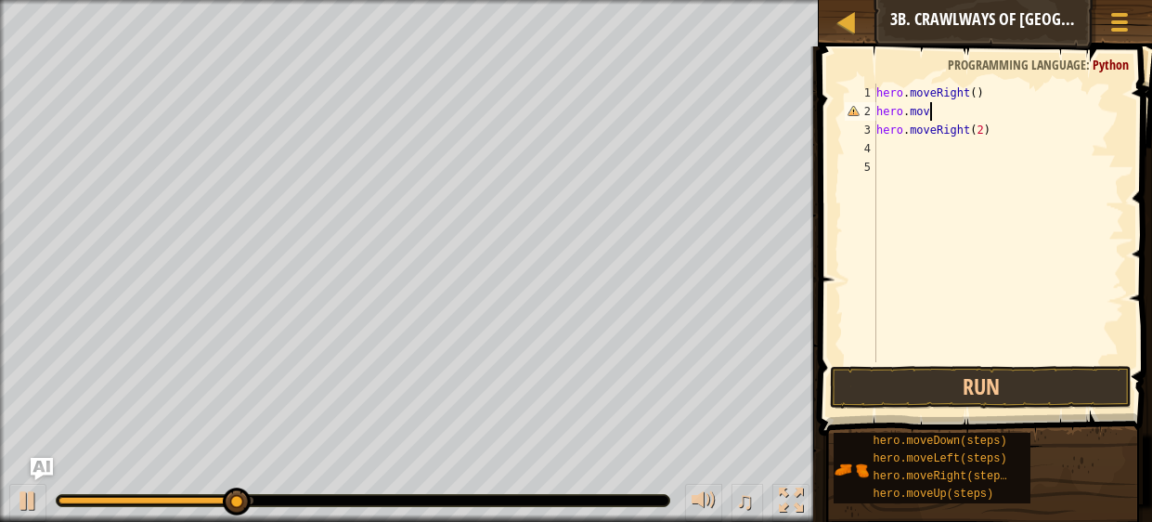
scroll to position [8, 3]
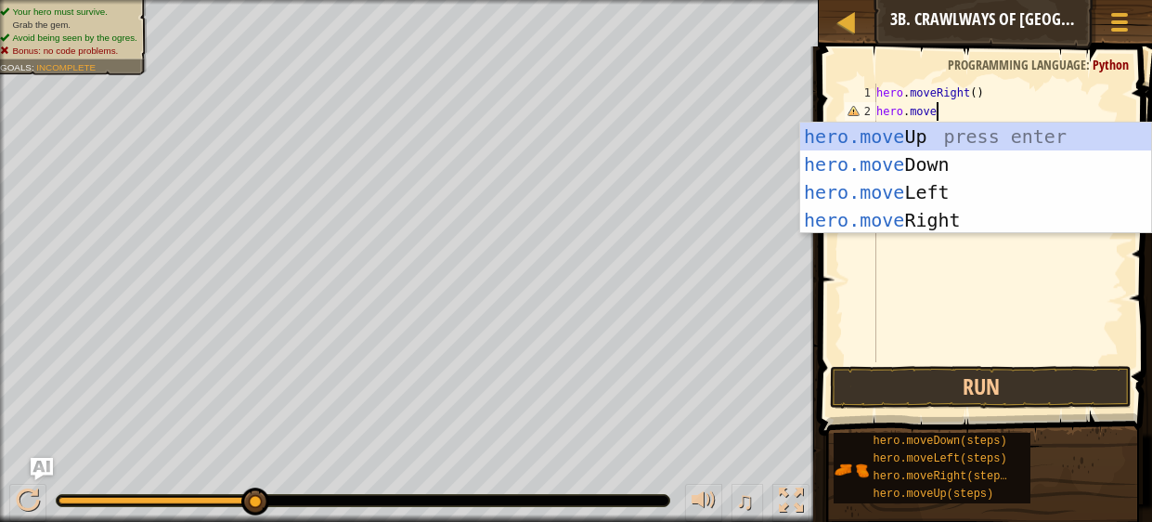
type textarea "hero.movel"
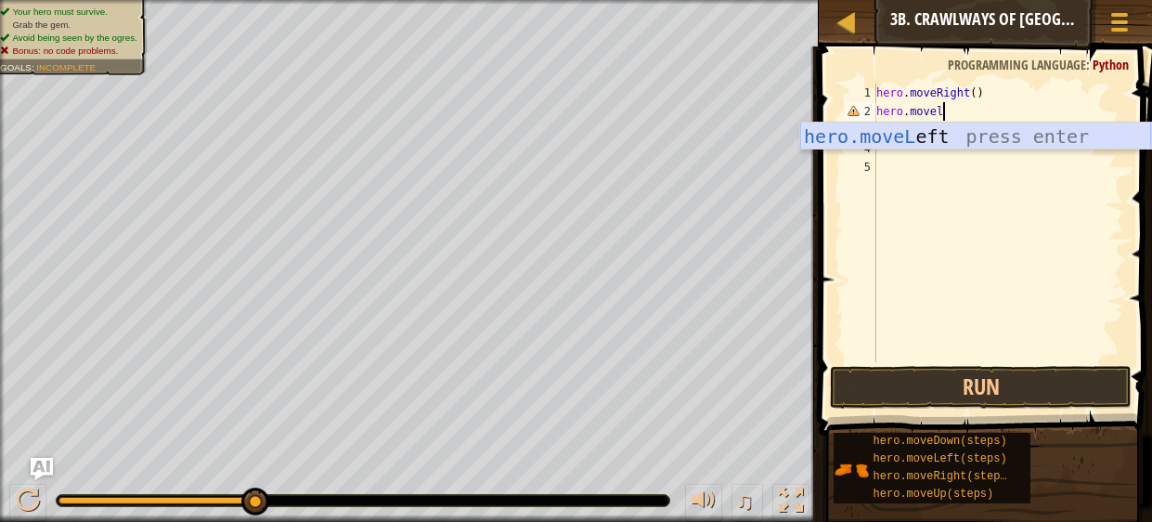
click at [983, 137] on div "hero.moveL eft press enter" at bounding box center [975, 165] width 351 height 84
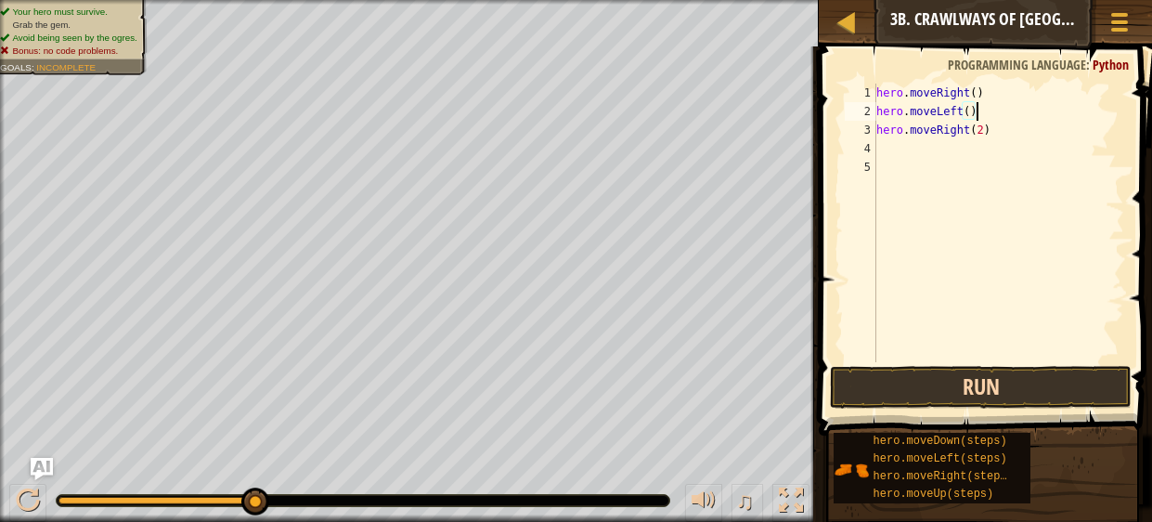
type textarea "hero.moveLeft()"
click at [981, 390] on button "Run" at bounding box center [981, 387] width 302 height 43
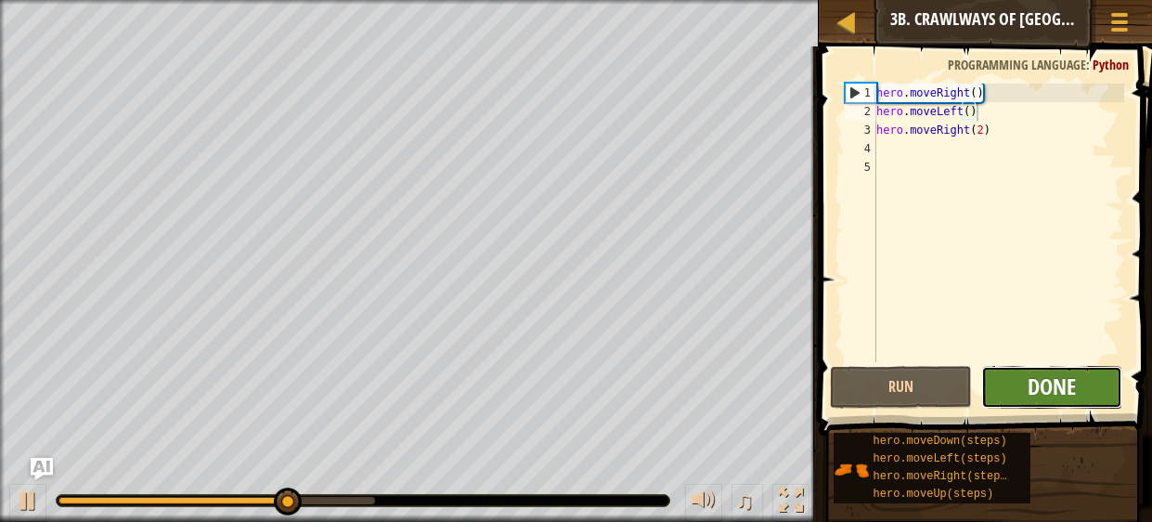
click at [1070, 386] on span "Done" at bounding box center [1052, 386] width 48 height 30
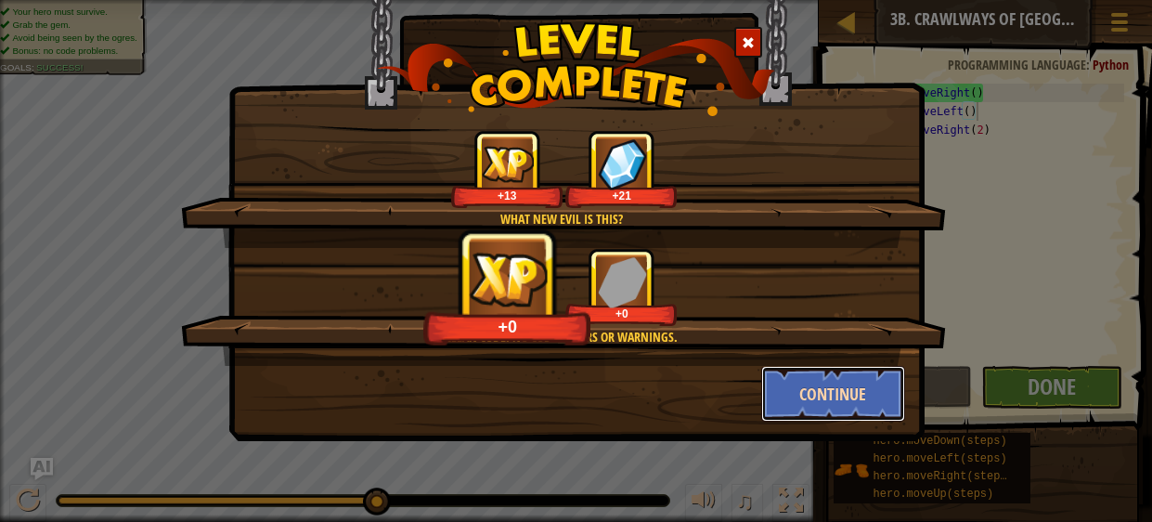
click at [838, 395] on button "Continue" at bounding box center [833, 394] width 144 height 56
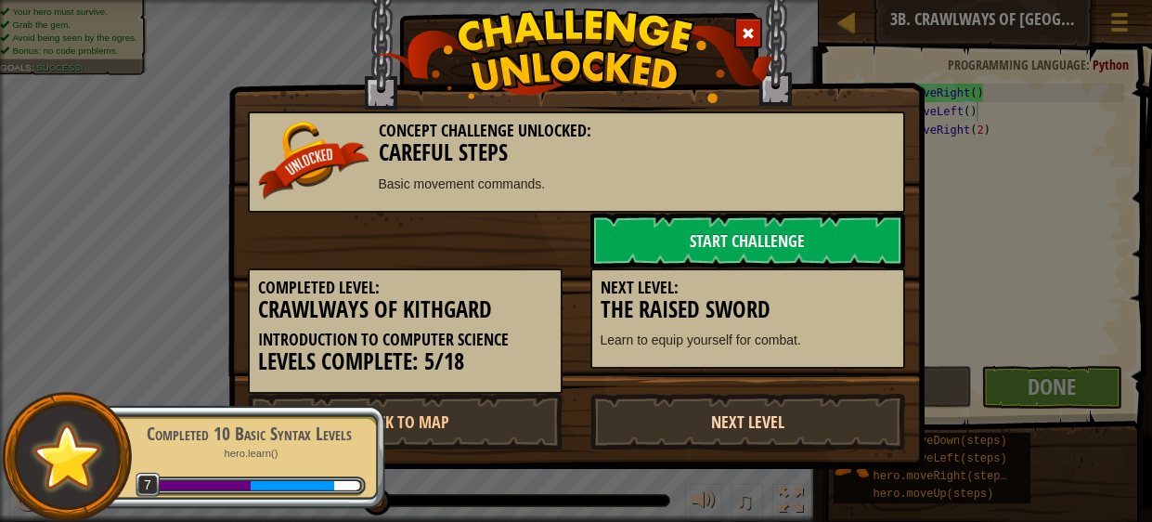
click at [787, 418] on link "Next Level" at bounding box center [748, 422] width 315 height 56
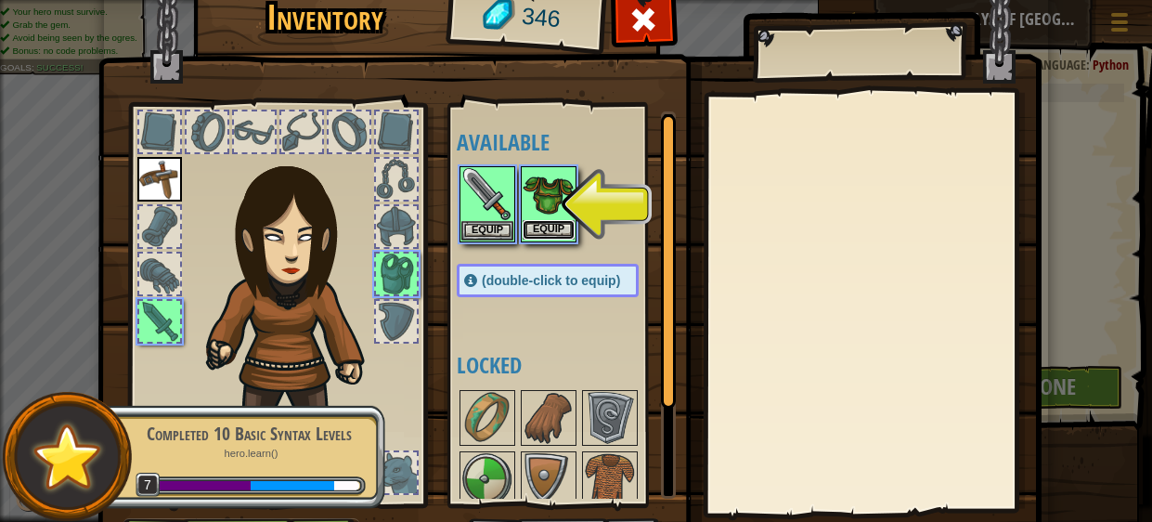
click at [541, 225] on button "Equip" at bounding box center [549, 229] width 52 height 19
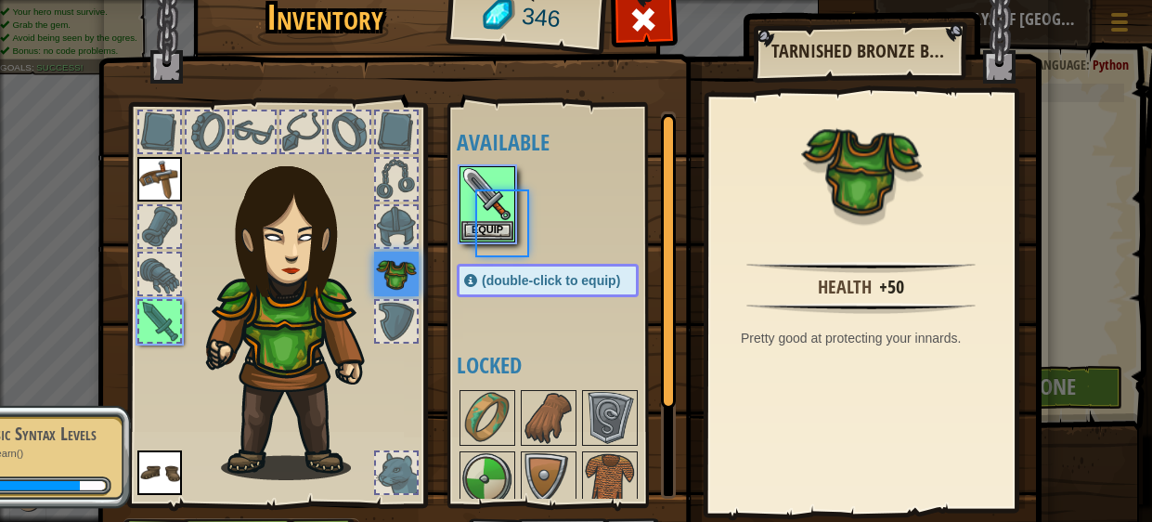
click at [541, 225] on div at bounding box center [566, 204] width 219 height 82
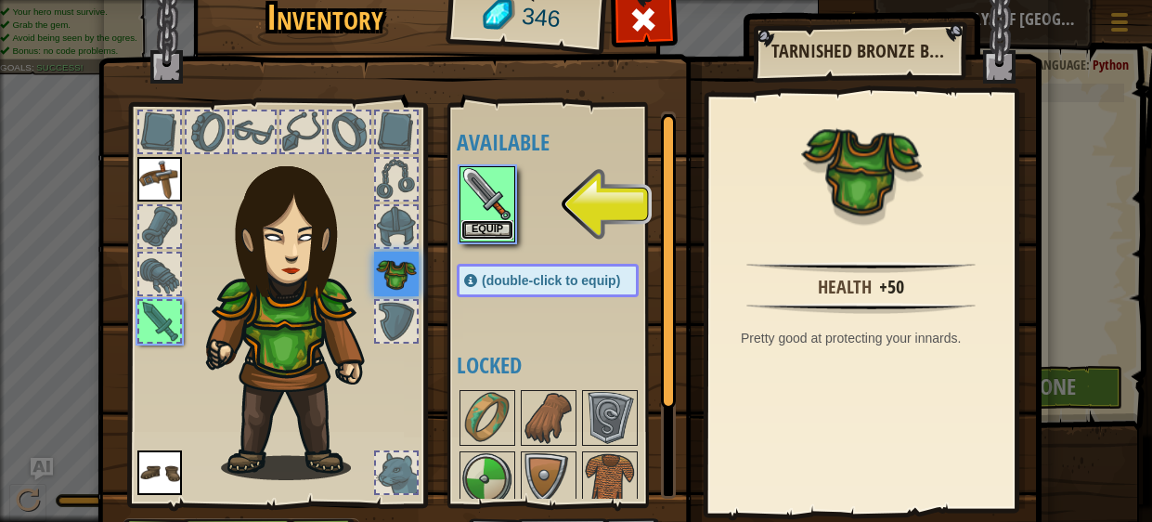
click at [489, 222] on button "Equip" at bounding box center [487, 229] width 52 height 19
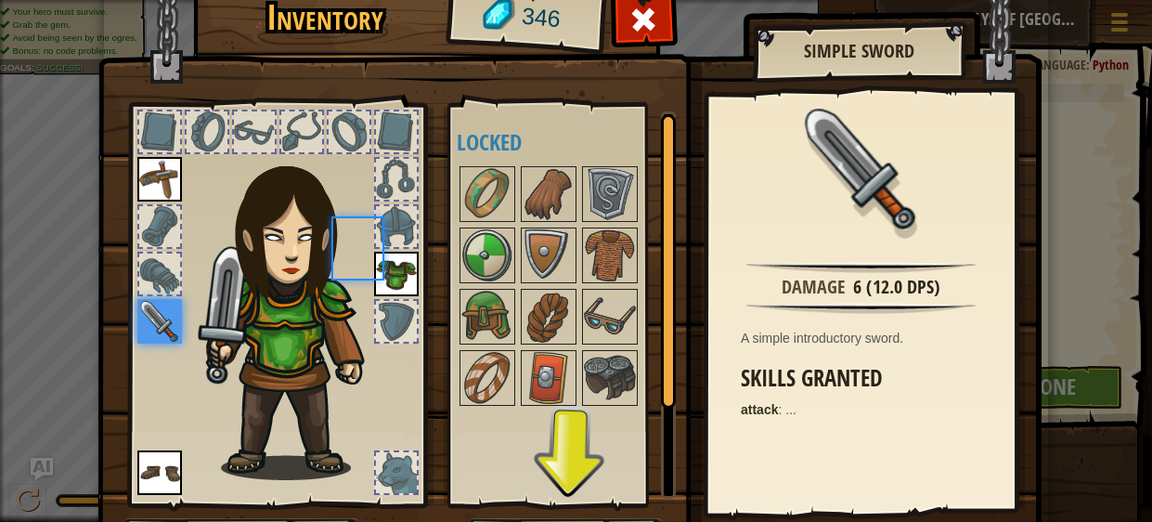
click at [489, 222] on div at bounding box center [566, 285] width 219 height 245
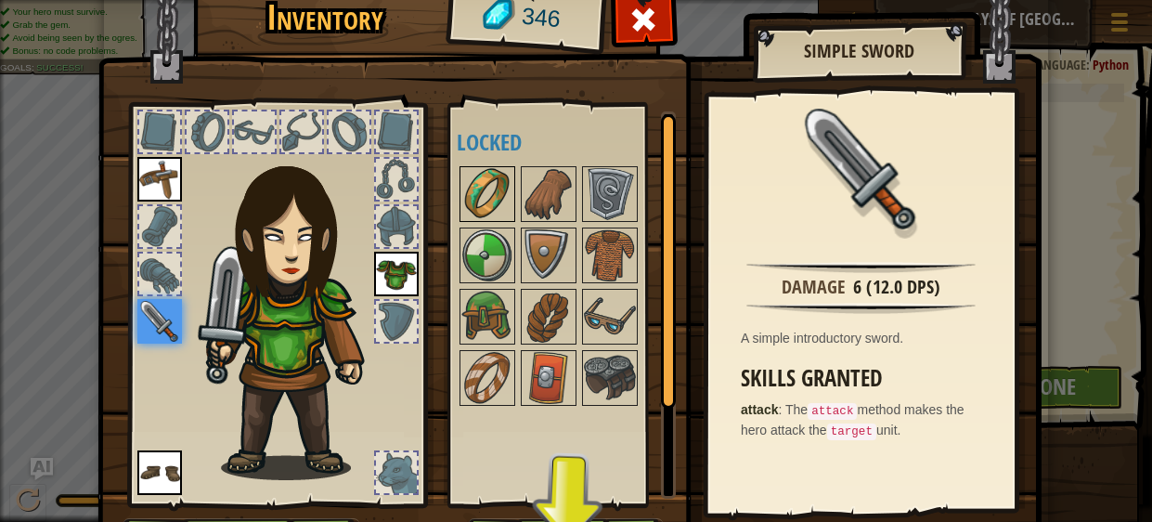
scroll to position [118, 0]
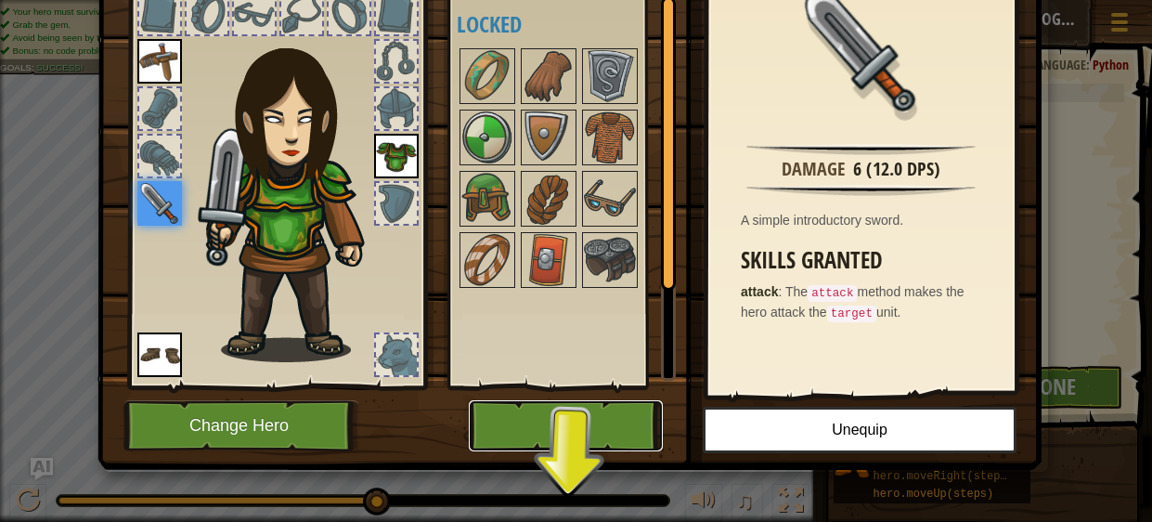
click at [601, 427] on button "Play" at bounding box center [566, 425] width 194 height 51
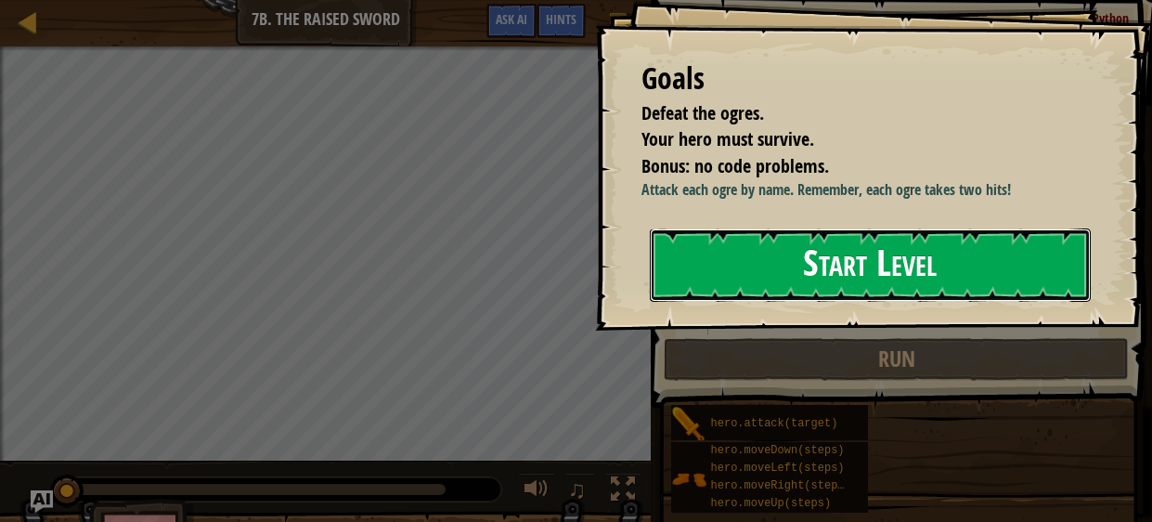
click at [694, 266] on button "Start Level" at bounding box center [871, 264] width 442 height 73
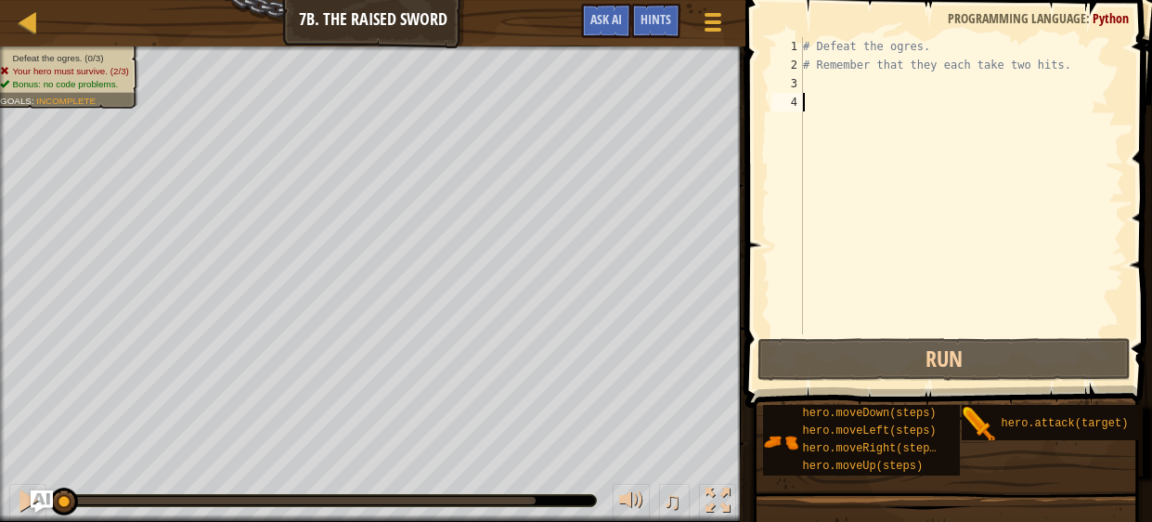
click at [840, 122] on div "# Defeat the ogres. # Remember that they each take two hits." at bounding box center [961, 204] width 325 height 334
click at [817, 84] on div "# Defeat the ogres. # Remember that they each take two hits." at bounding box center [961, 204] width 325 height 334
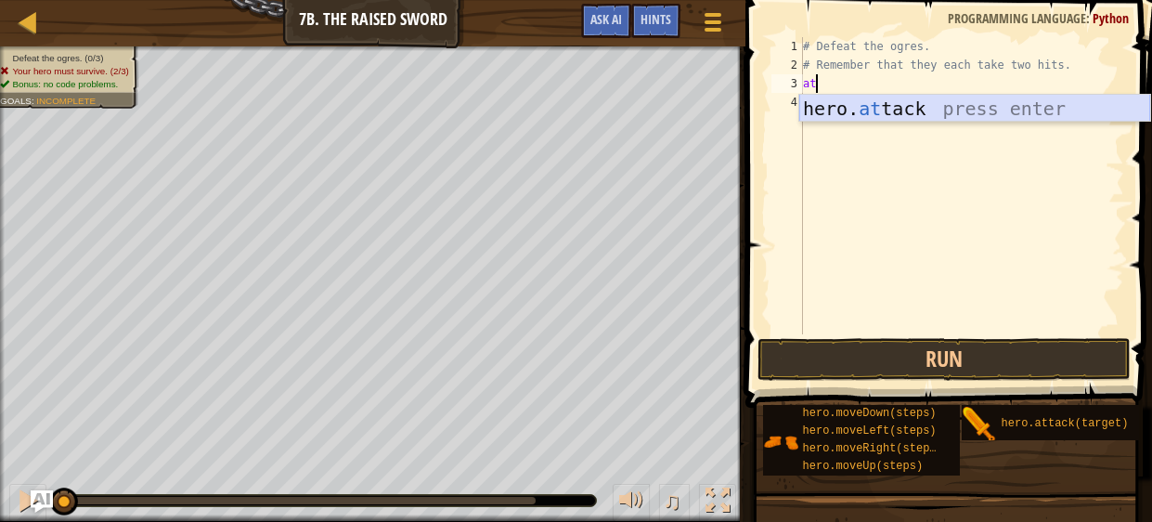
click at [835, 110] on div "hero. at tack press enter" at bounding box center [974, 137] width 351 height 84
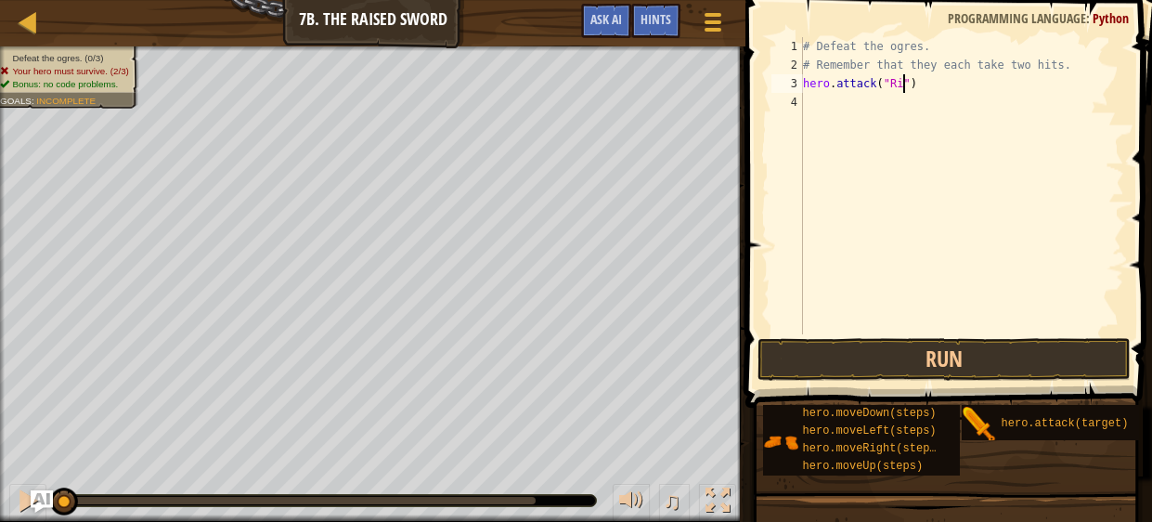
scroll to position [8, 8]
type textarea "hero.attack("Rig")"
click at [849, 107] on div "# Defeat the ogres. # Remember that they each take two hits. hero . attack ( "R…" at bounding box center [961, 204] width 325 height 334
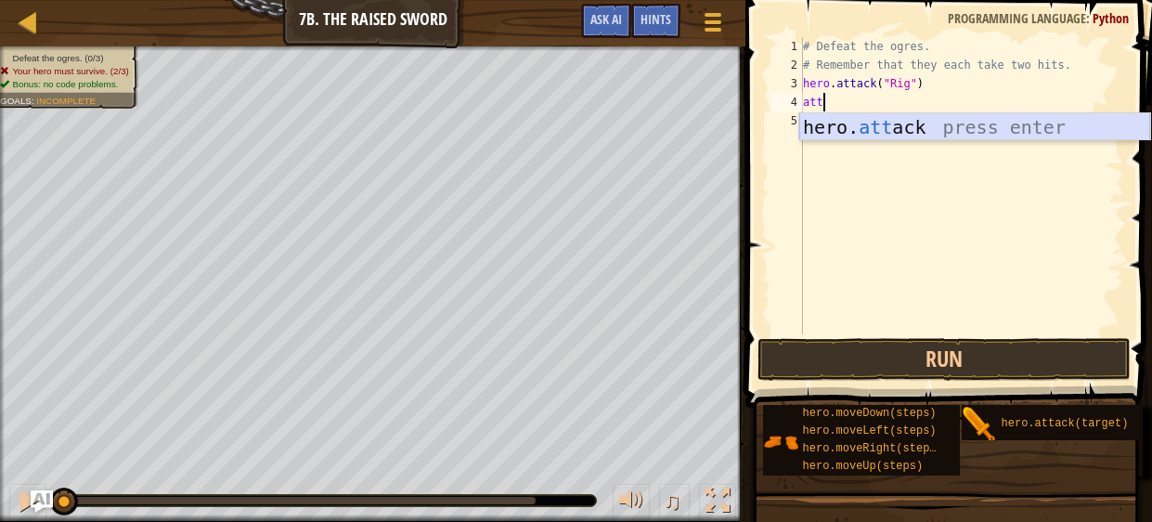
click at [860, 129] on div "hero. att ack press enter" at bounding box center [974, 155] width 351 height 84
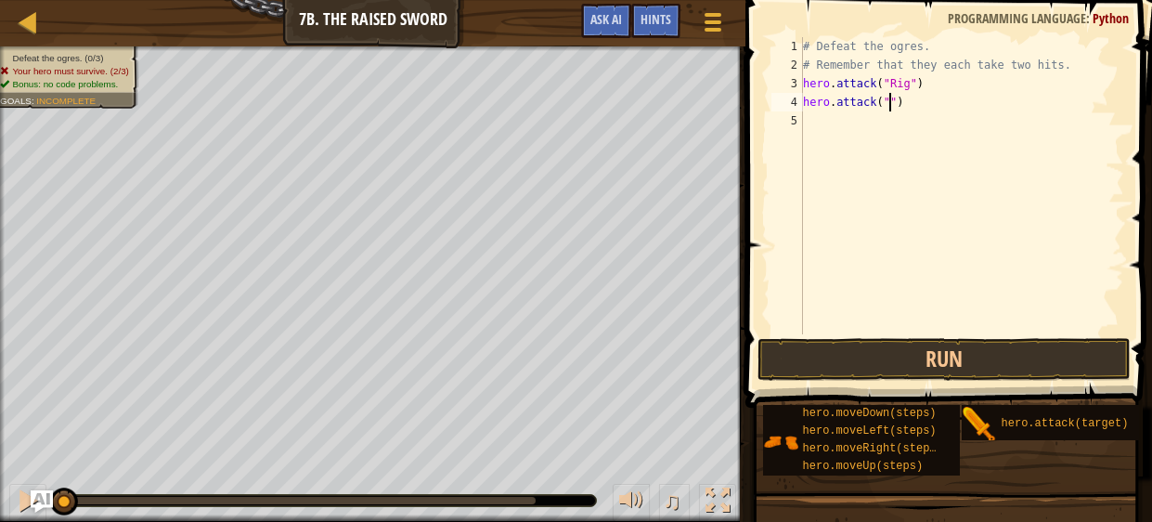
scroll to position [8, 7]
type textarea "hero.attack("Rig")"
click at [890, 122] on div "# Defeat the ogres. # Remember that they each take two hits. hero . attack ( "R…" at bounding box center [961, 204] width 325 height 334
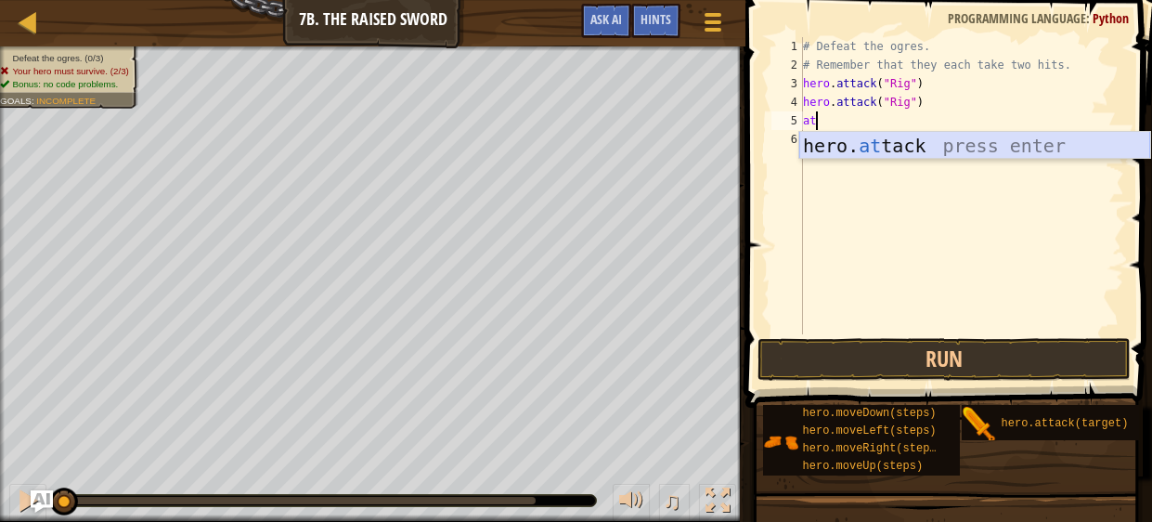
click at [899, 152] on div "hero. at tack press enter" at bounding box center [974, 174] width 351 height 84
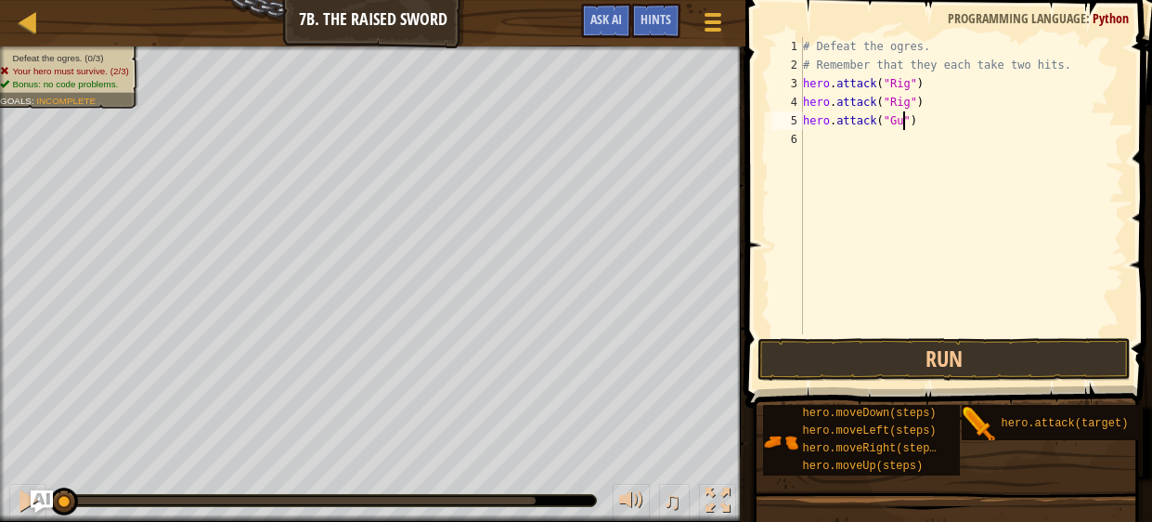
scroll to position [8, 8]
type textarea "hero.attack("Gurt")"
click at [831, 136] on div "# Defeat the ogres. # Remember that they each take two hits. hero . attack ( "R…" at bounding box center [961, 204] width 325 height 334
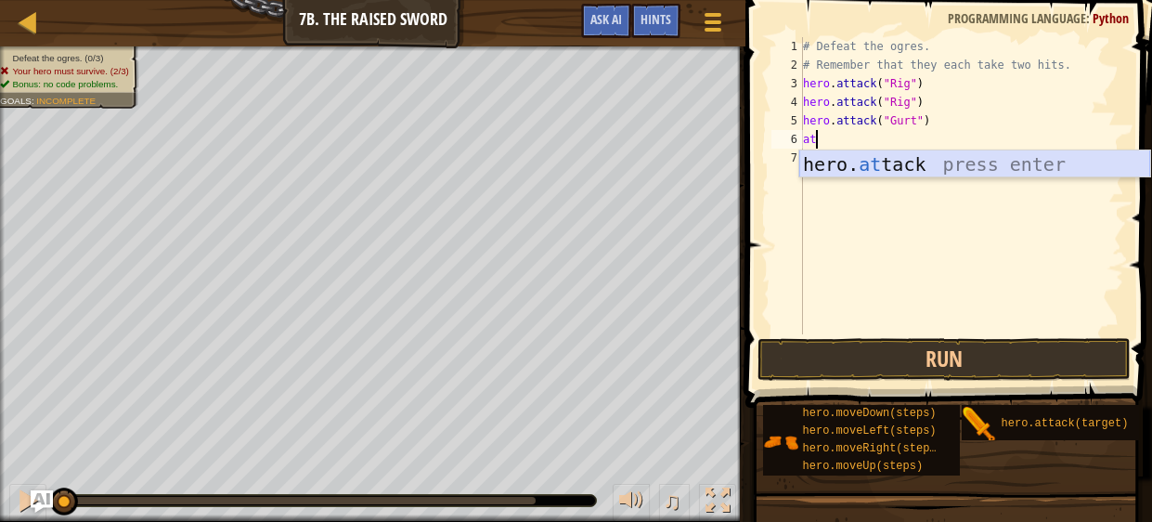
click at [842, 163] on div "hero. at tack press enter" at bounding box center [974, 192] width 351 height 84
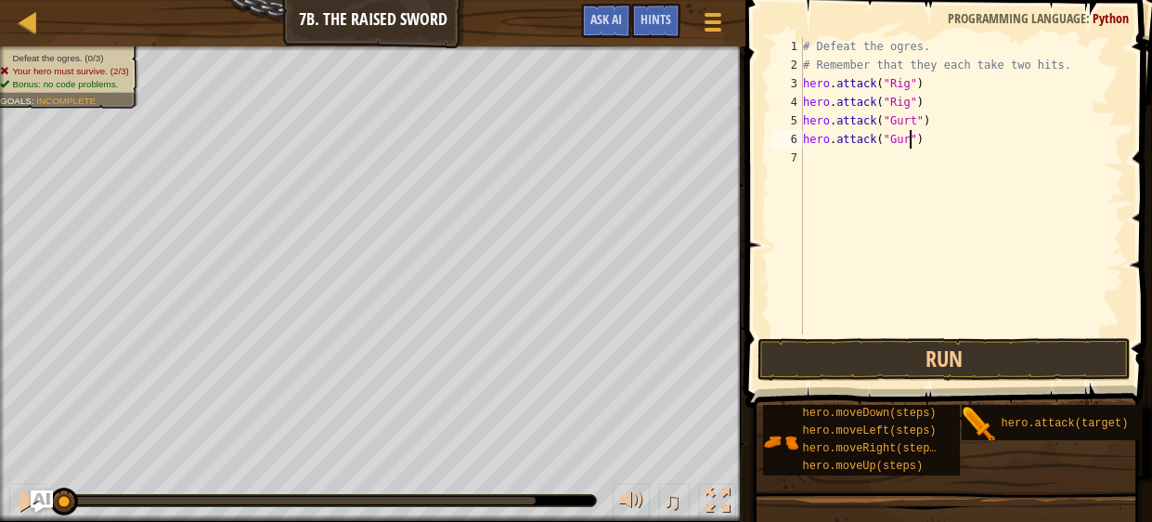
scroll to position [8, 8]
type textarea "hero.attack("Gurt")"
click at [818, 162] on div "# Defeat the ogres. # Remember that they each take two hits. hero . attack ( "R…" at bounding box center [961, 204] width 325 height 334
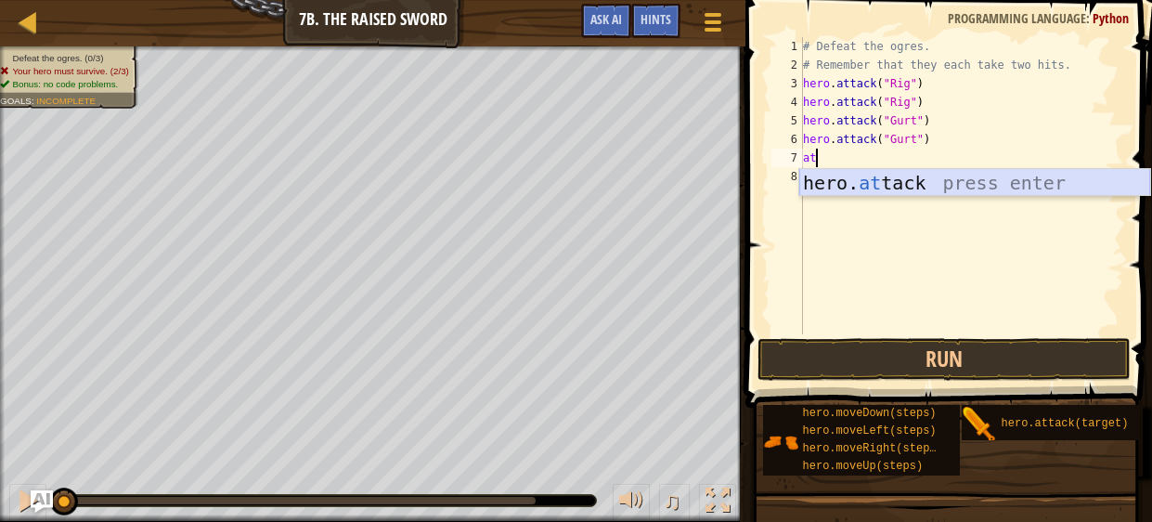
click at [830, 185] on div "hero. at tack press enter" at bounding box center [974, 211] width 351 height 84
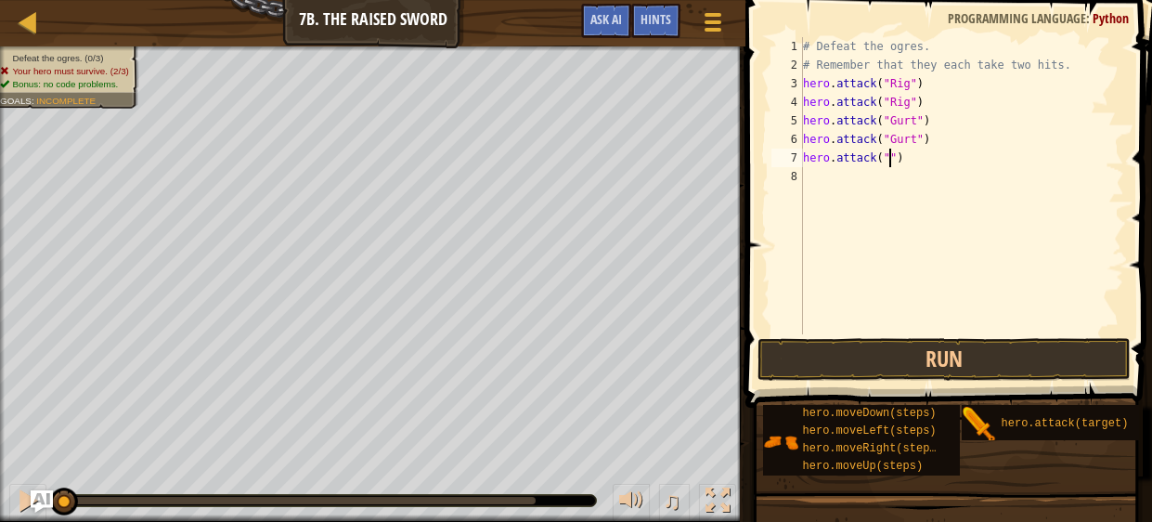
scroll to position [8, 7]
type textarea "hero.attack("Ack")"
click at [837, 185] on div "# Defeat the ogres. # Remember that they each take two hits. hero . attack ( "R…" at bounding box center [961, 204] width 325 height 334
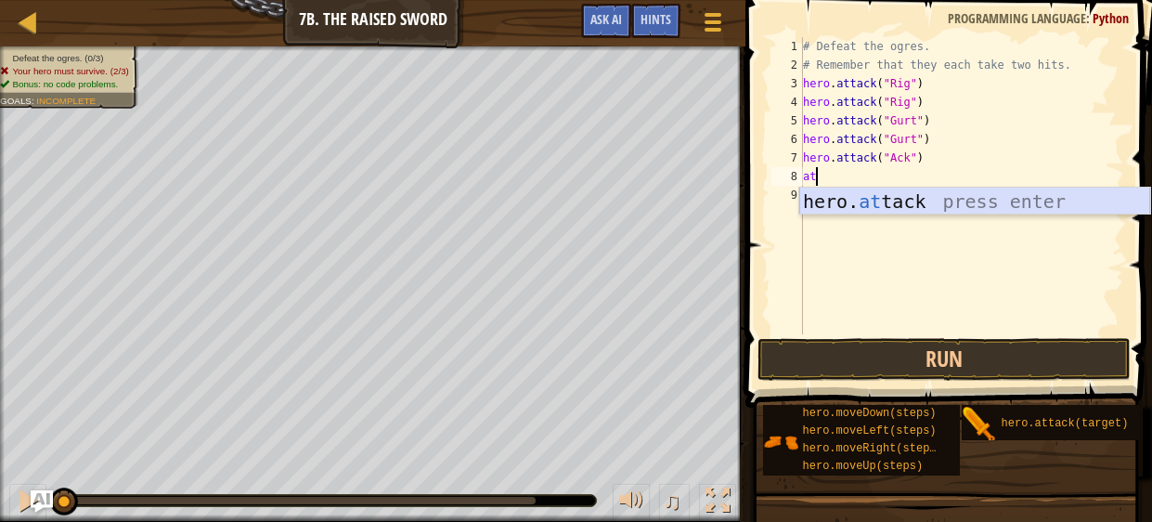
click at [854, 198] on div "hero. at tack press enter" at bounding box center [974, 230] width 351 height 84
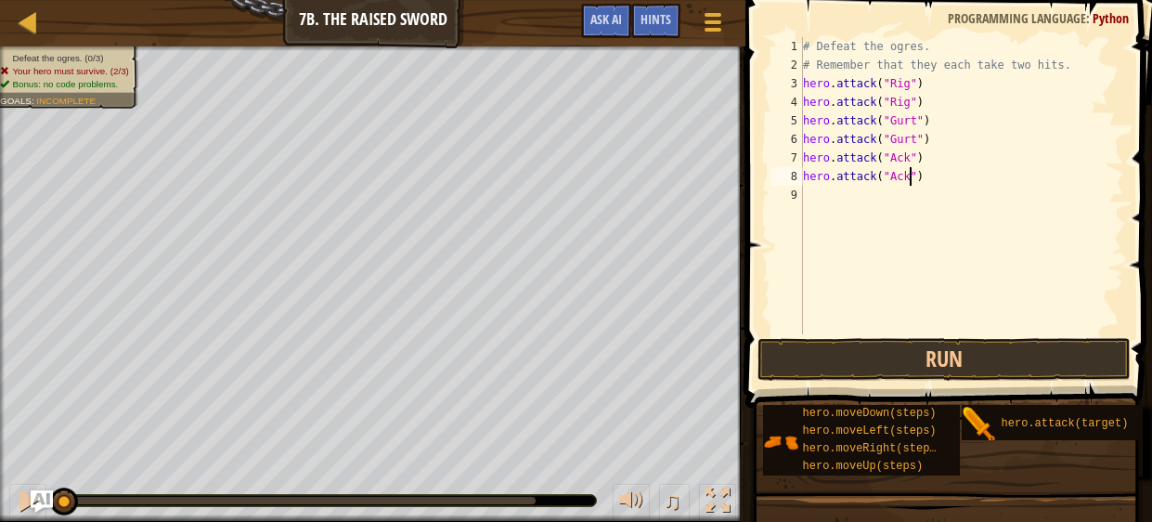
scroll to position [8, 8]
type textarea "hero.attack("Ack")"
click at [898, 347] on button "Run" at bounding box center [944, 359] width 372 height 43
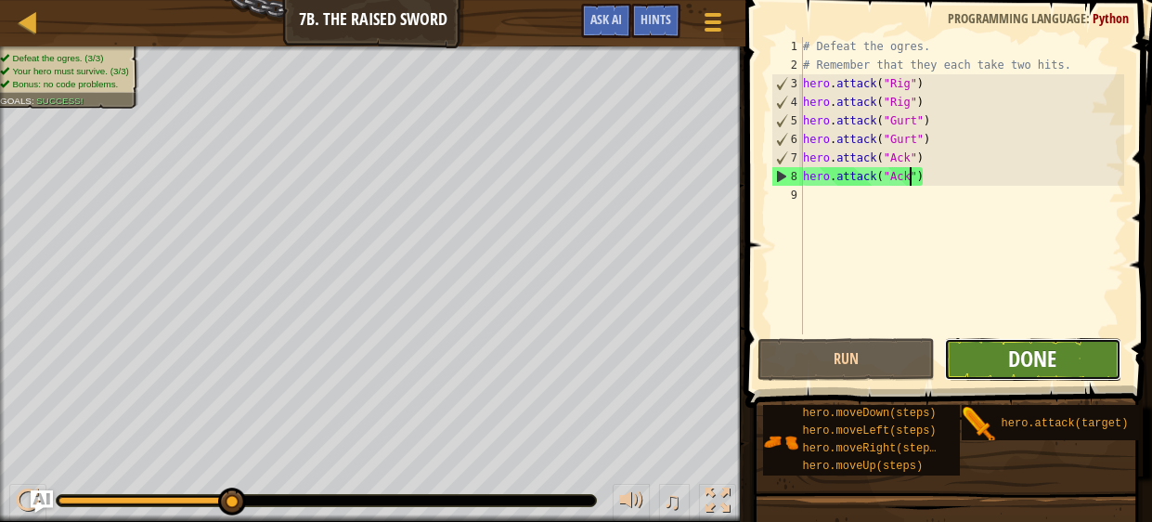
click at [1027, 366] on span "Done" at bounding box center [1032, 359] width 48 height 30
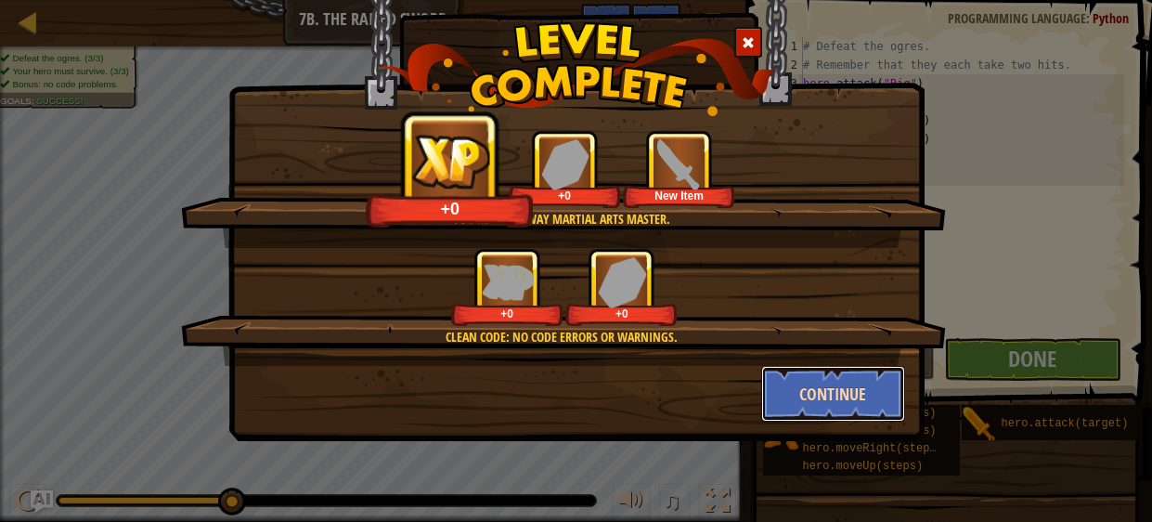
click at [864, 388] on button "Continue" at bounding box center [833, 394] width 144 height 56
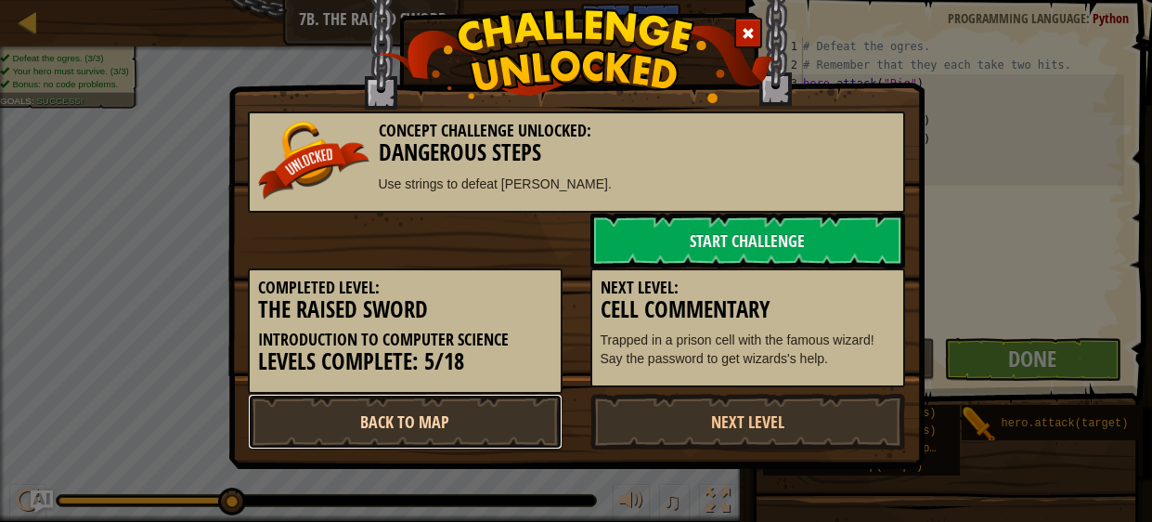
click at [459, 427] on link "Back to Map" at bounding box center [405, 422] width 315 height 56
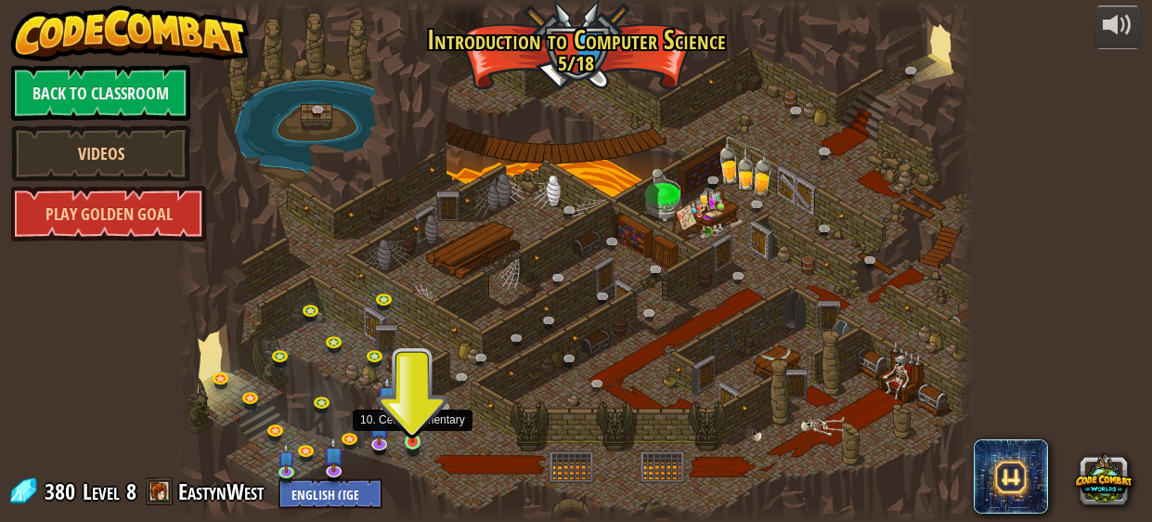
click at [410, 441] on img at bounding box center [413, 422] width 18 height 41
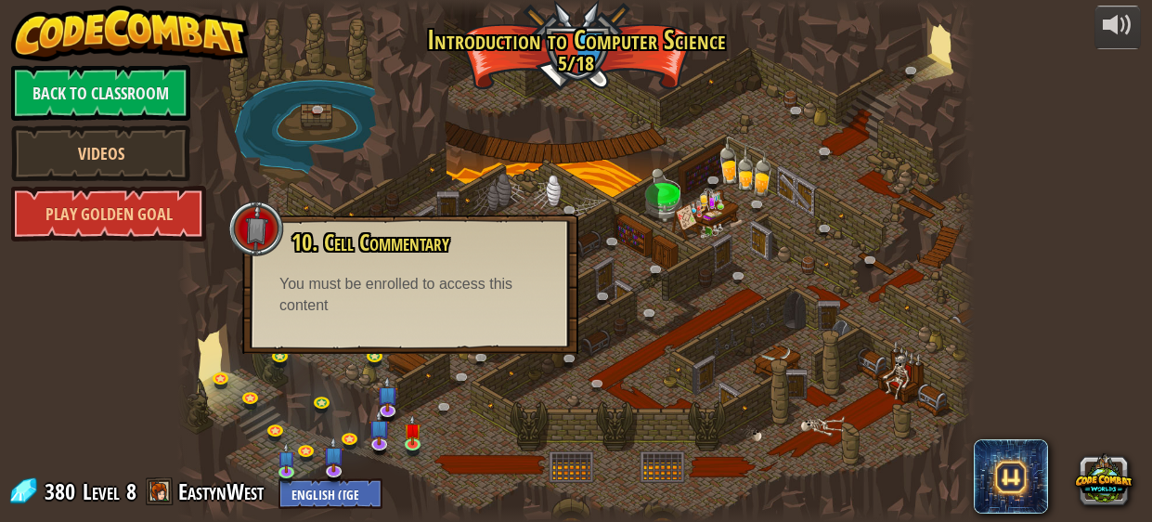
click at [469, 441] on div at bounding box center [576, 261] width 799 height 522
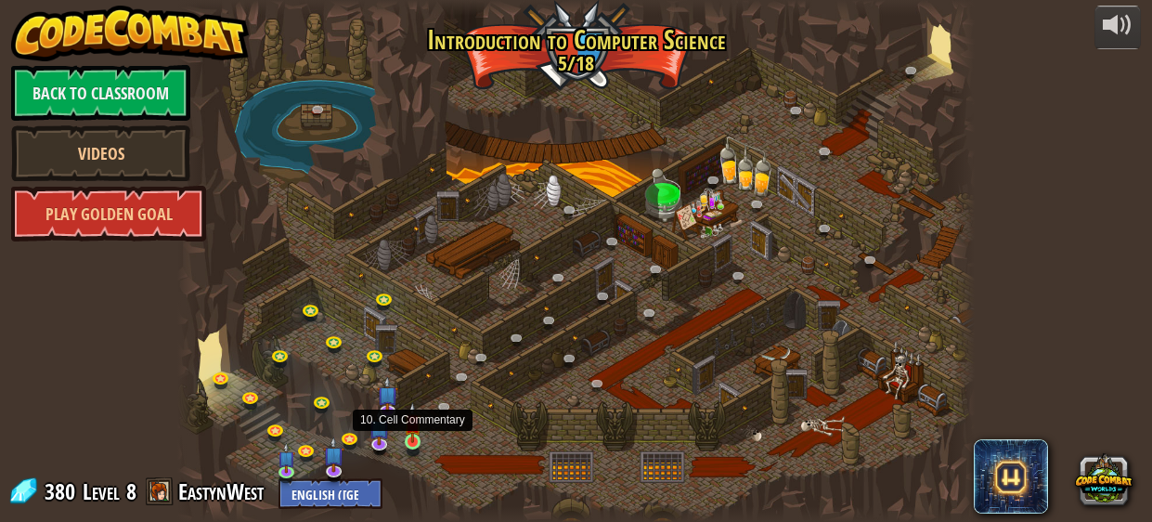
click at [410, 438] on img at bounding box center [413, 422] width 18 height 41
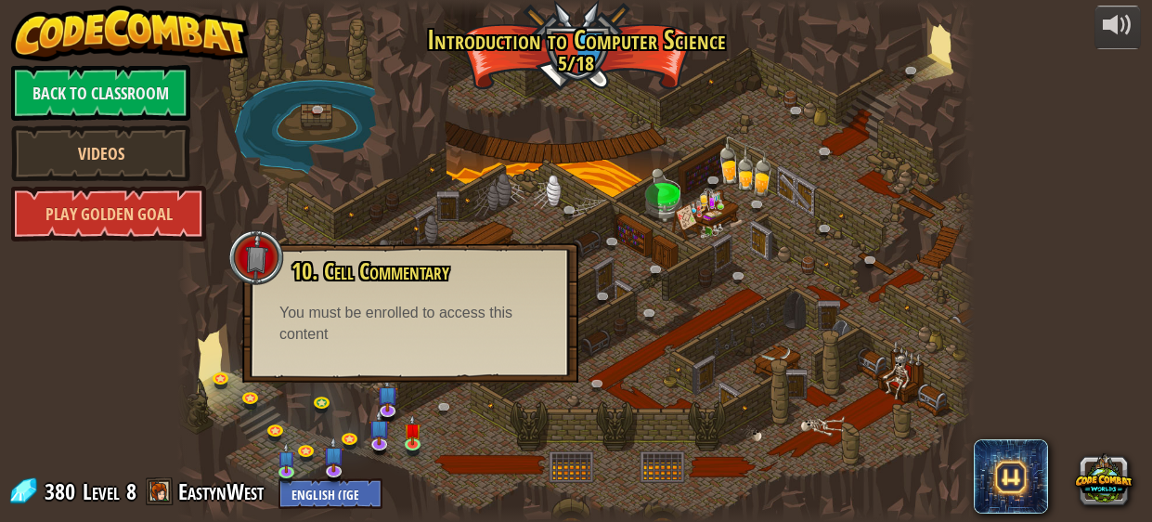
click at [482, 452] on div at bounding box center [576, 261] width 799 height 522
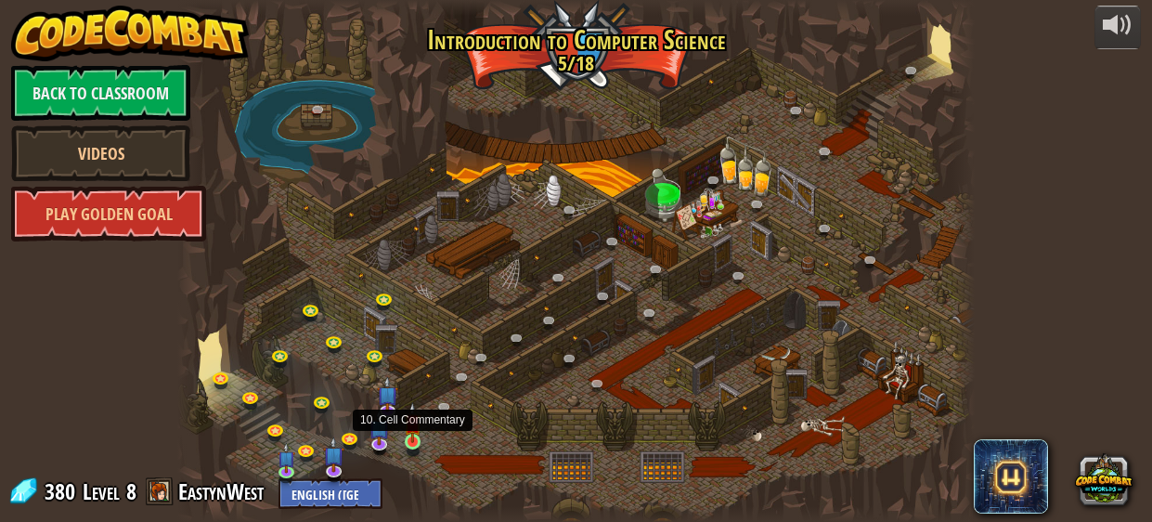
click at [421, 436] on img at bounding box center [413, 422] width 18 height 41
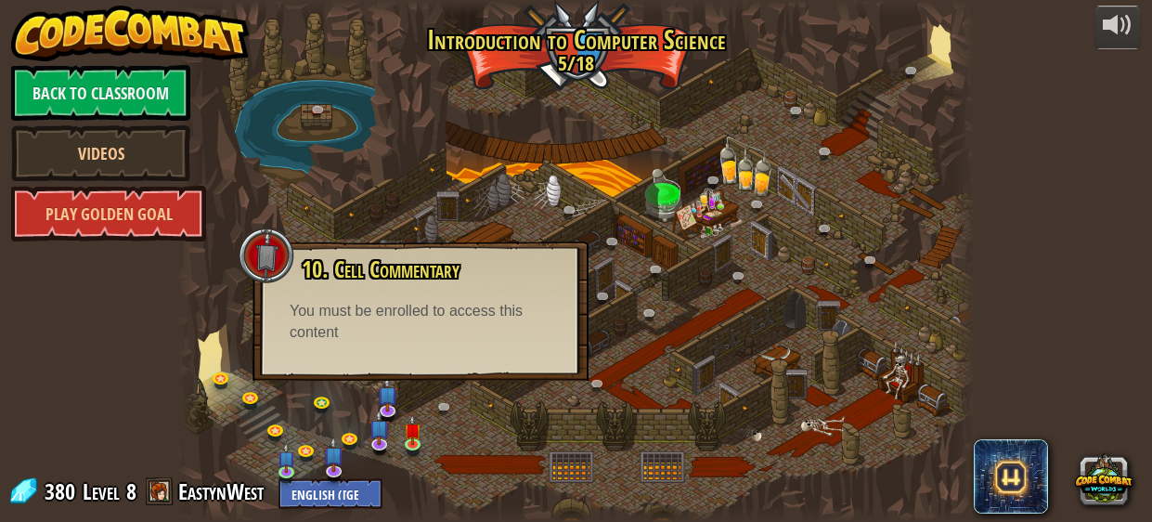
click at [451, 439] on div at bounding box center [576, 261] width 799 height 522
